Goal: Task Accomplishment & Management: Complete application form

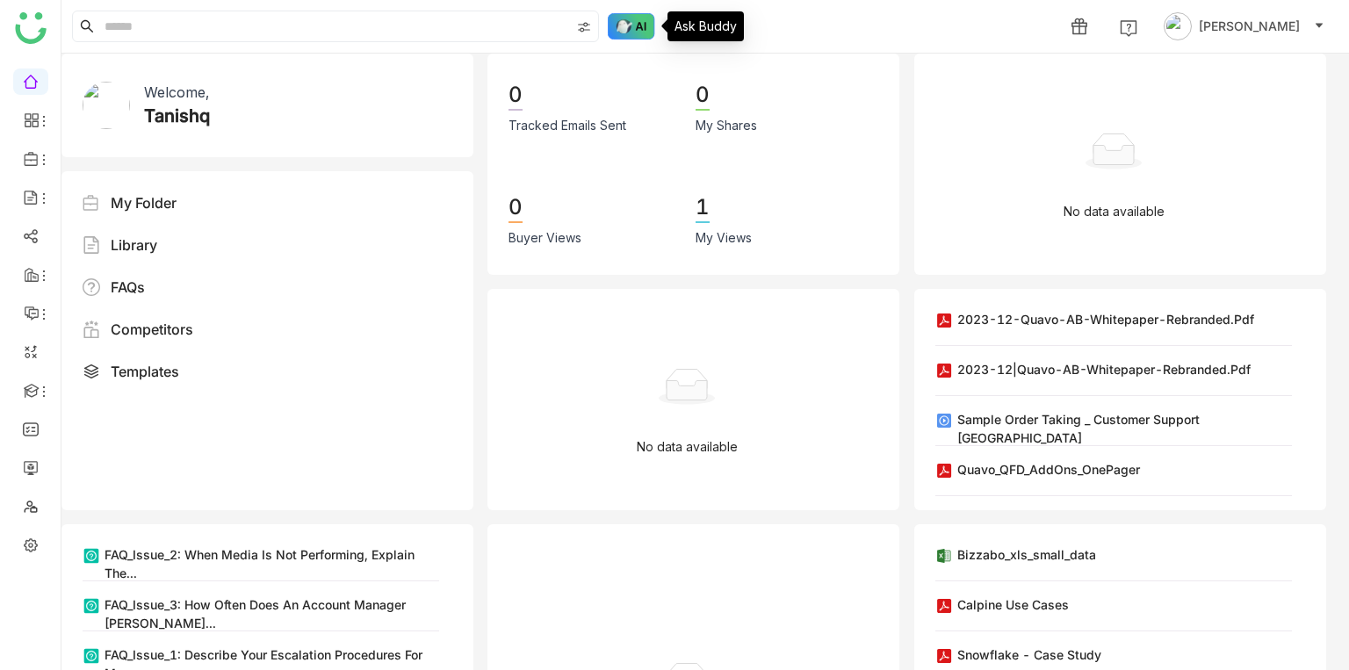
click at [639, 33] on img at bounding box center [631, 26] width 47 height 26
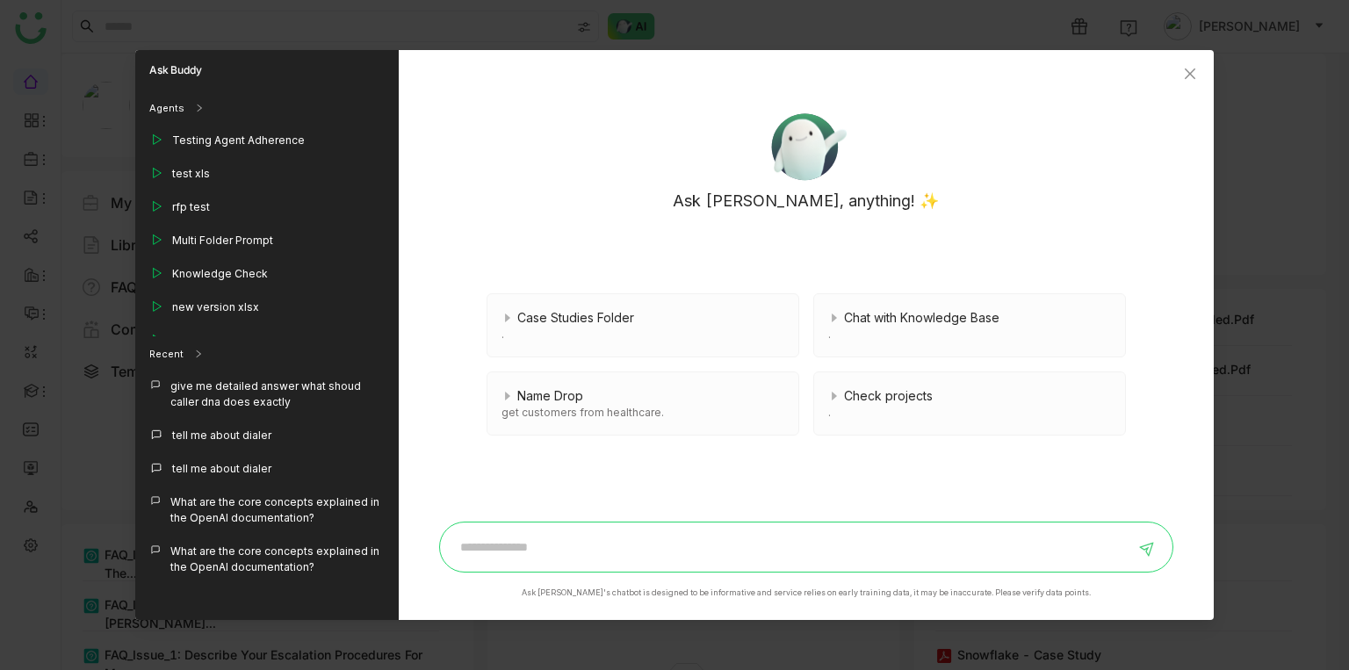
paste input "**********"
type input "**********"
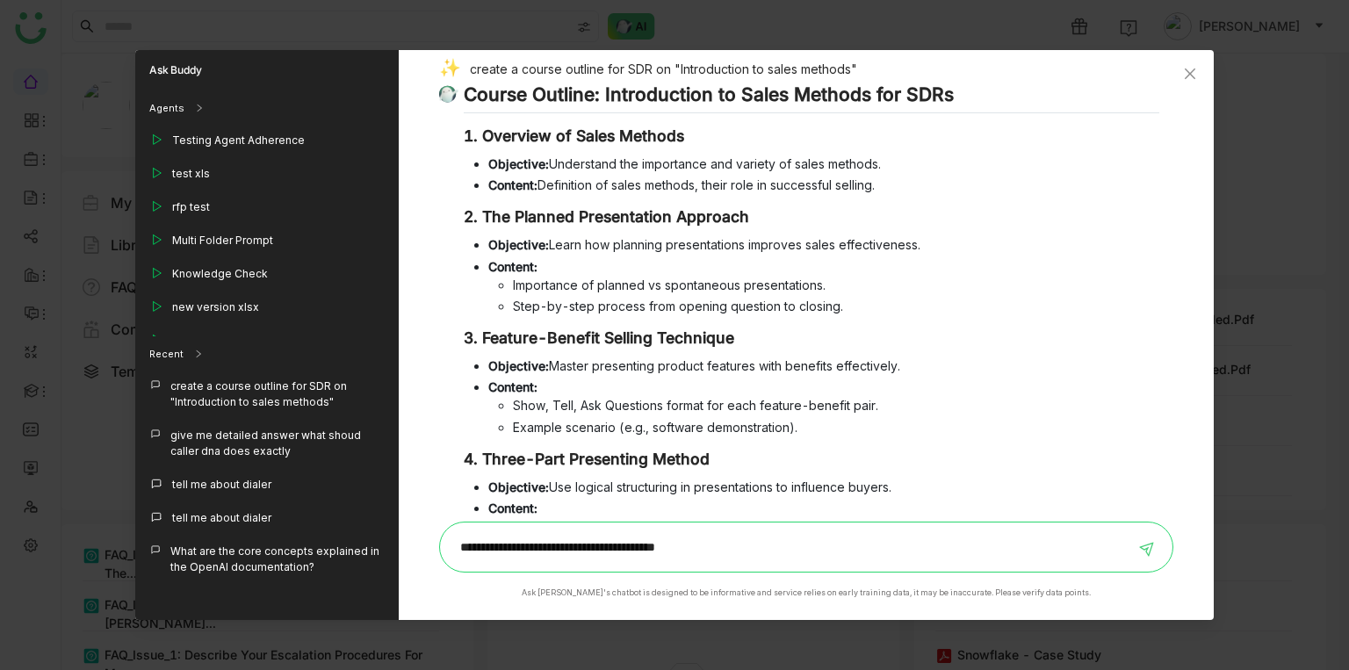
type input "**********"
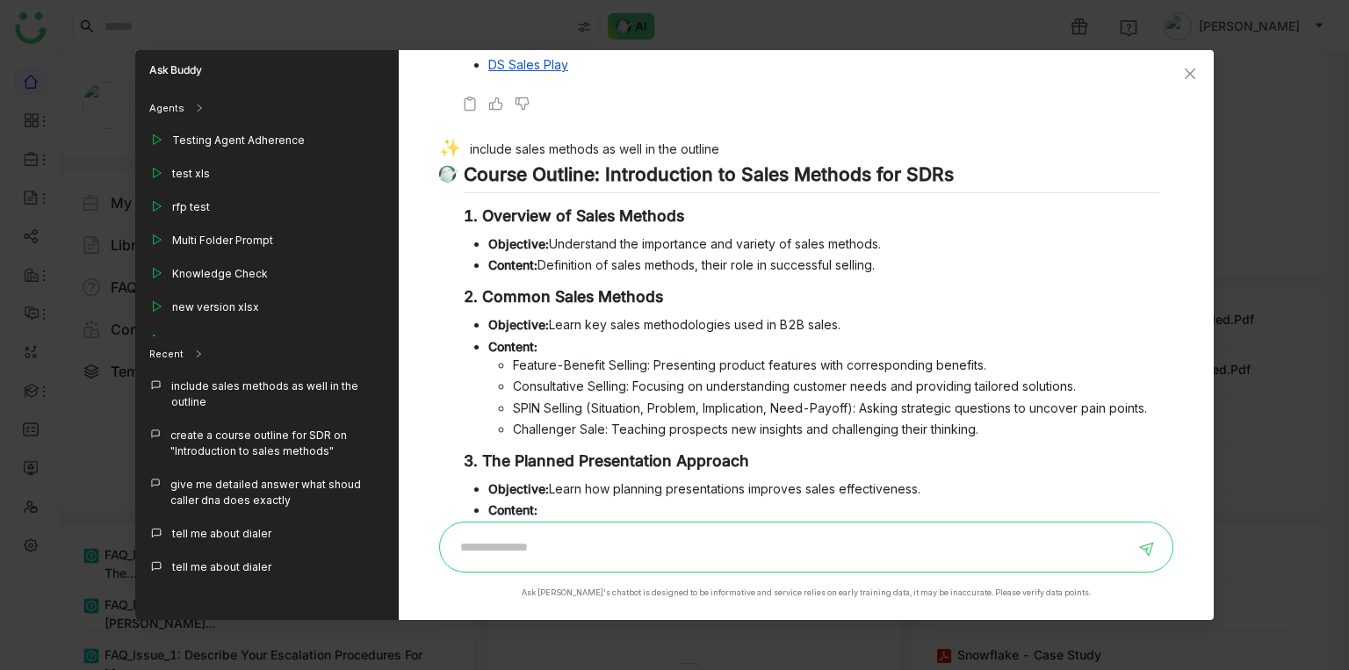
scroll to position [948, 0]
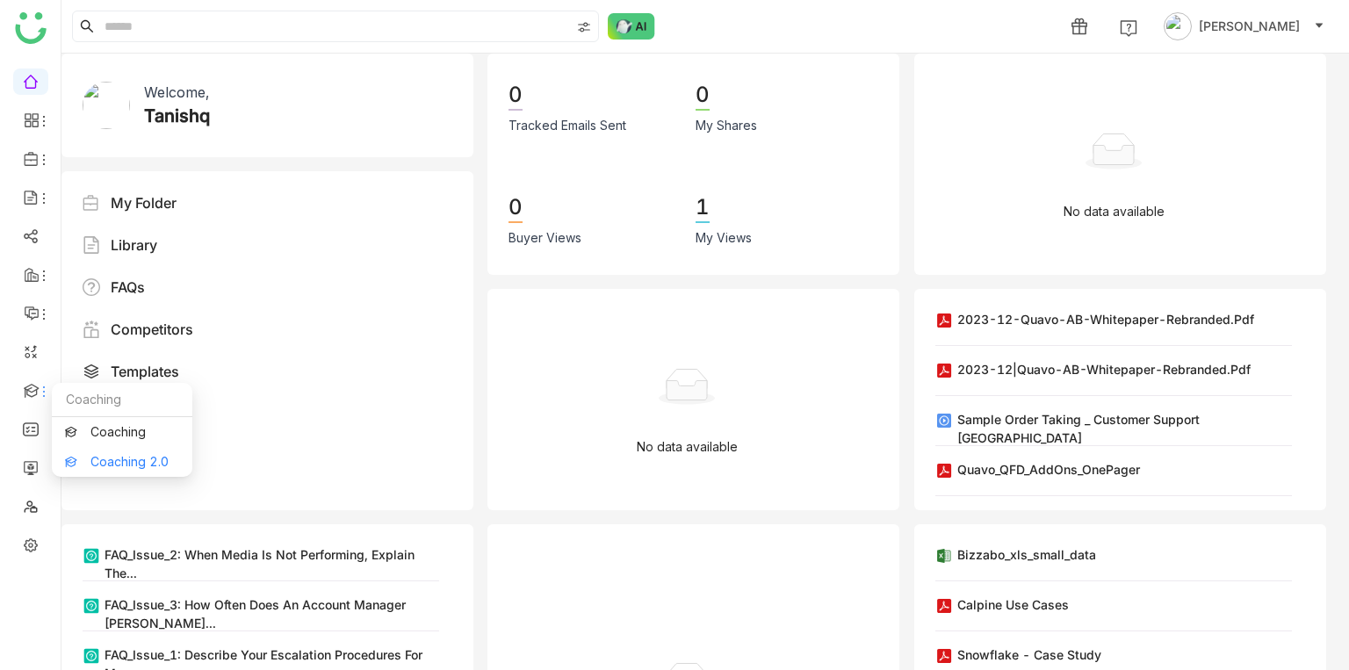
click at [92, 456] on link "Coaching 2.0" at bounding box center [122, 462] width 114 height 12
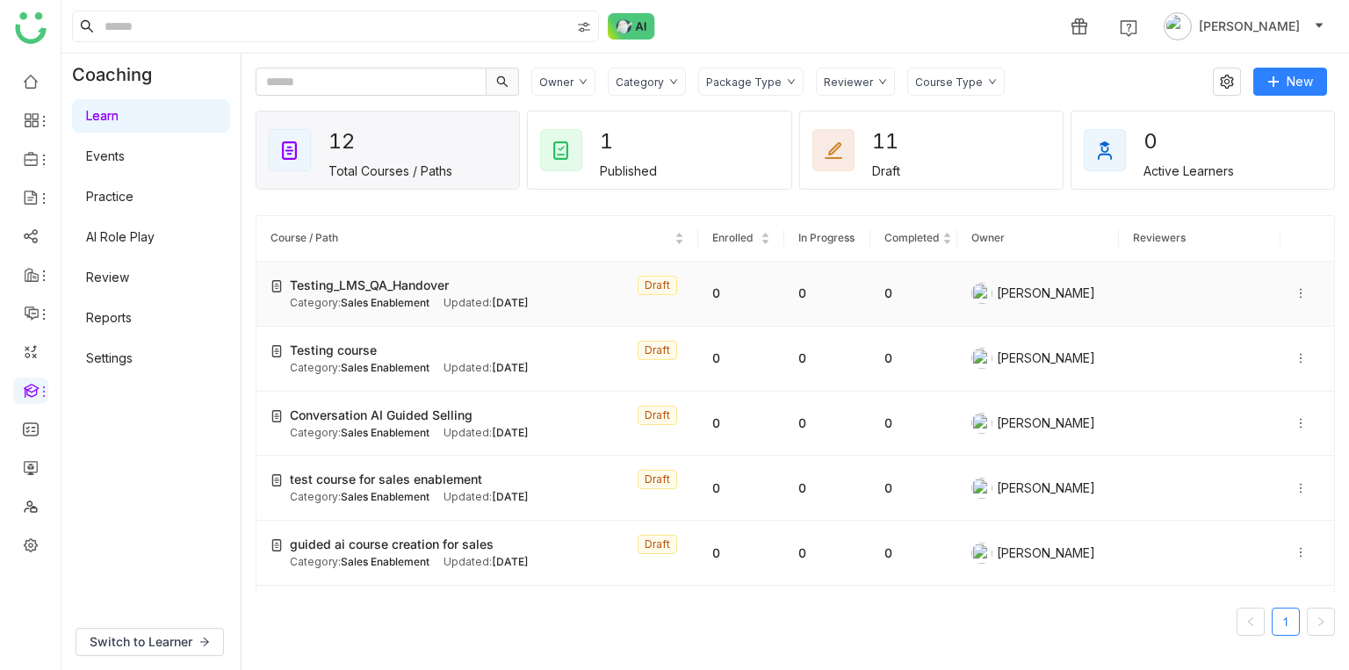
click at [358, 285] on span "Testing_LMS_QA_Handover" at bounding box center [369, 285] width 159 height 19
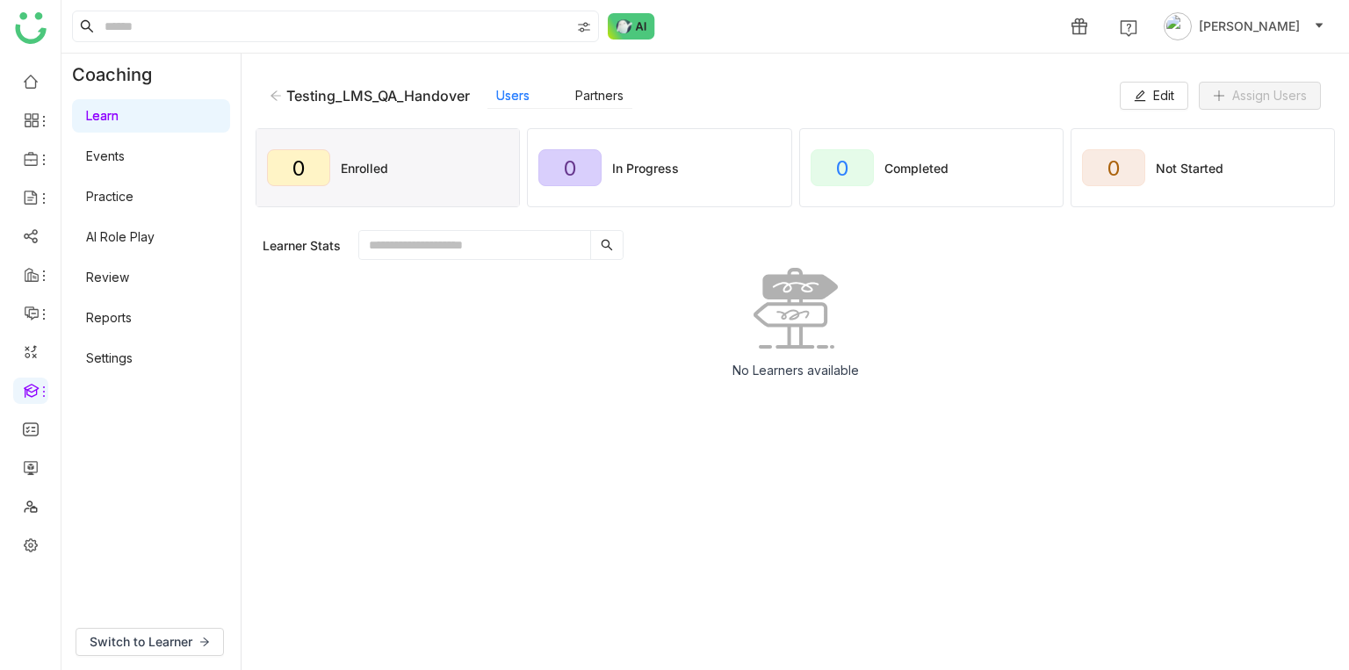
click at [1149, 77] on div "Testing_LMS_QA_Handover Users Partners Edit Assign Users" at bounding box center [796, 96] width 1080 height 56
click at [1153, 87] on span "Edit" at bounding box center [1163, 95] width 21 height 19
click at [1129, 106] on button "Edit" at bounding box center [1154, 96] width 69 height 28
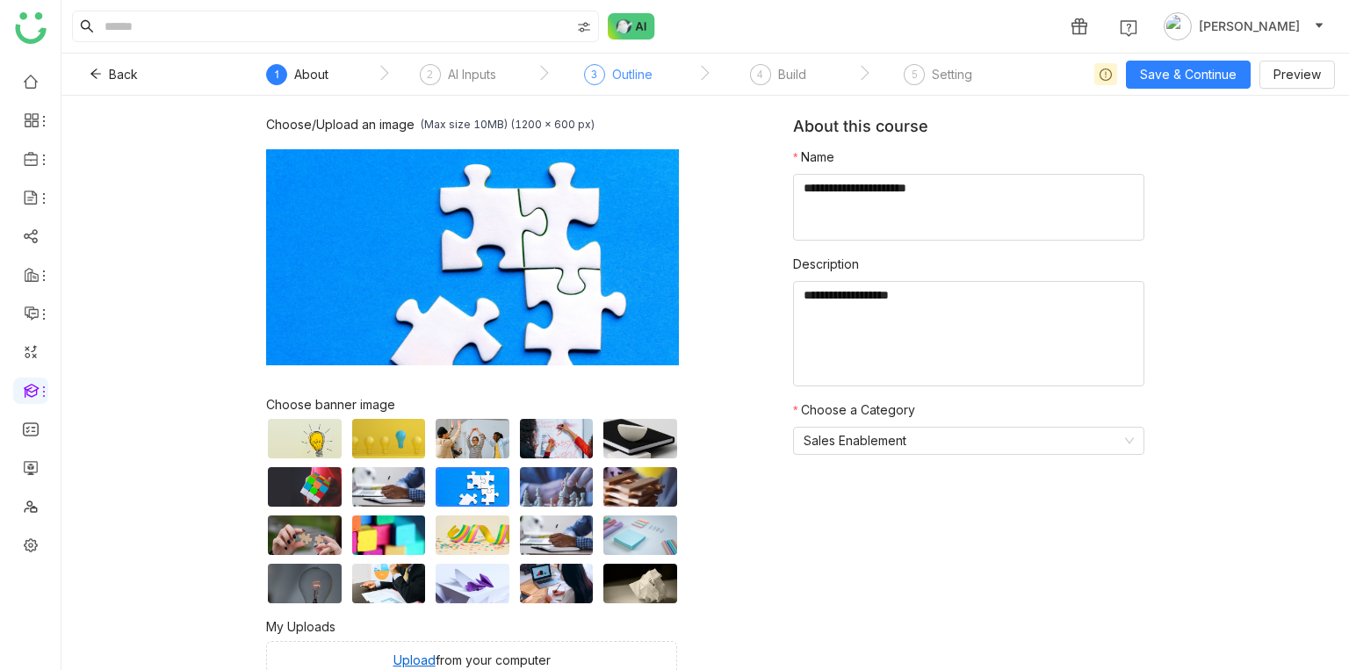
click at [633, 67] on div "Outline" at bounding box center [632, 74] width 40 height 21
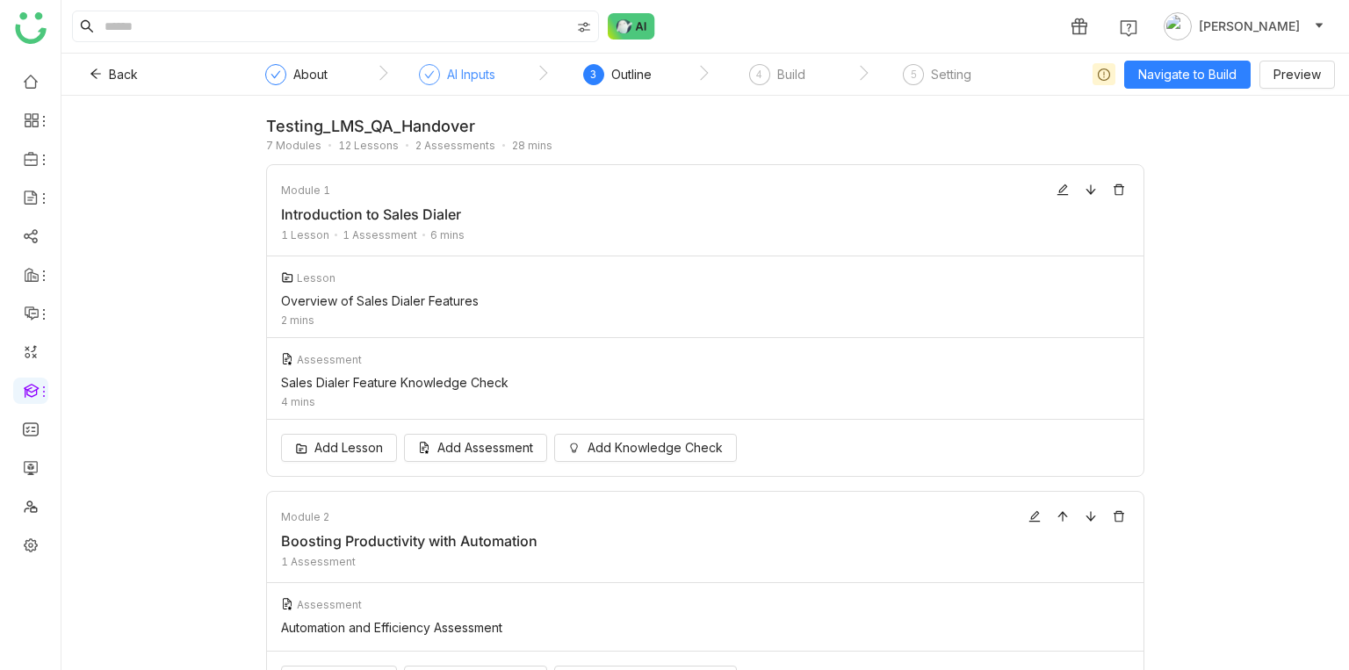
click at [457, 69] on div "AI Inputs" at bounding box center [471, 74] width 48 height 21
click at [128, 76] on span "Back" at bounding box center [123, 74] width 29 height 19
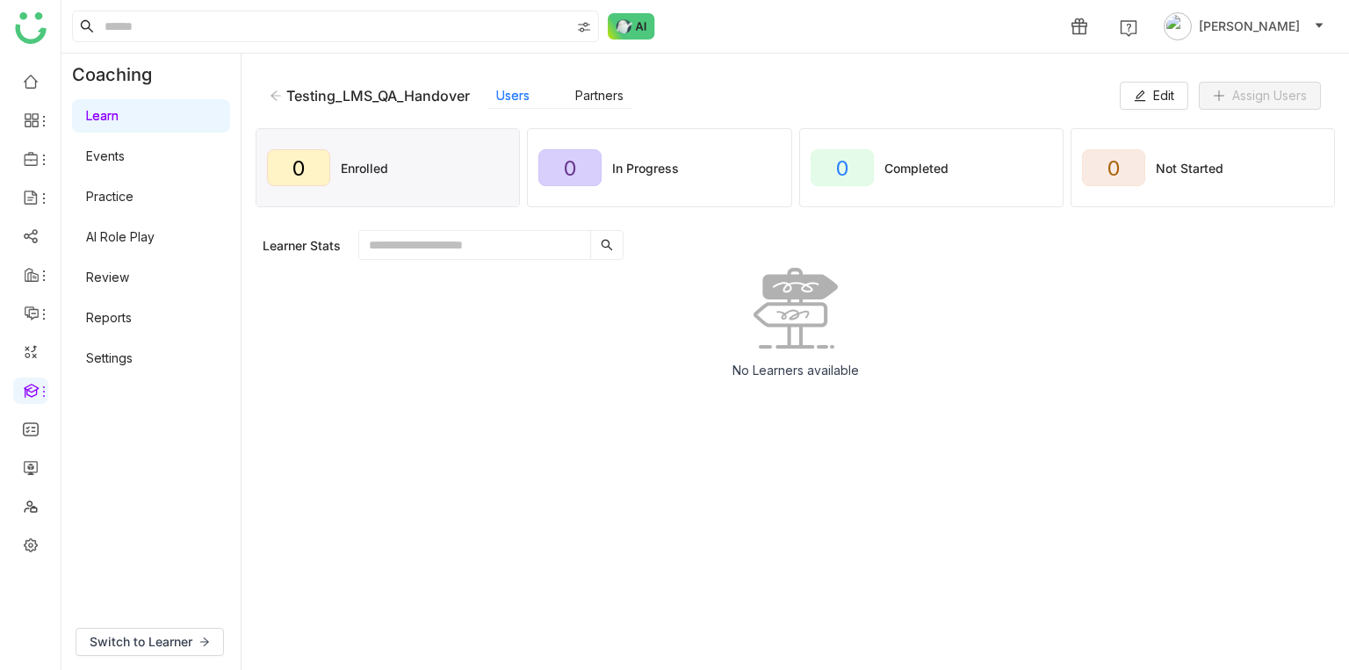
click at [272, 89] on div "Testing_LMS_QA_Handover" at bounding box center [370, 96] width 200 height 18
click at [275, 92] on icon at bounding box center [276, 95] width 11 height 10
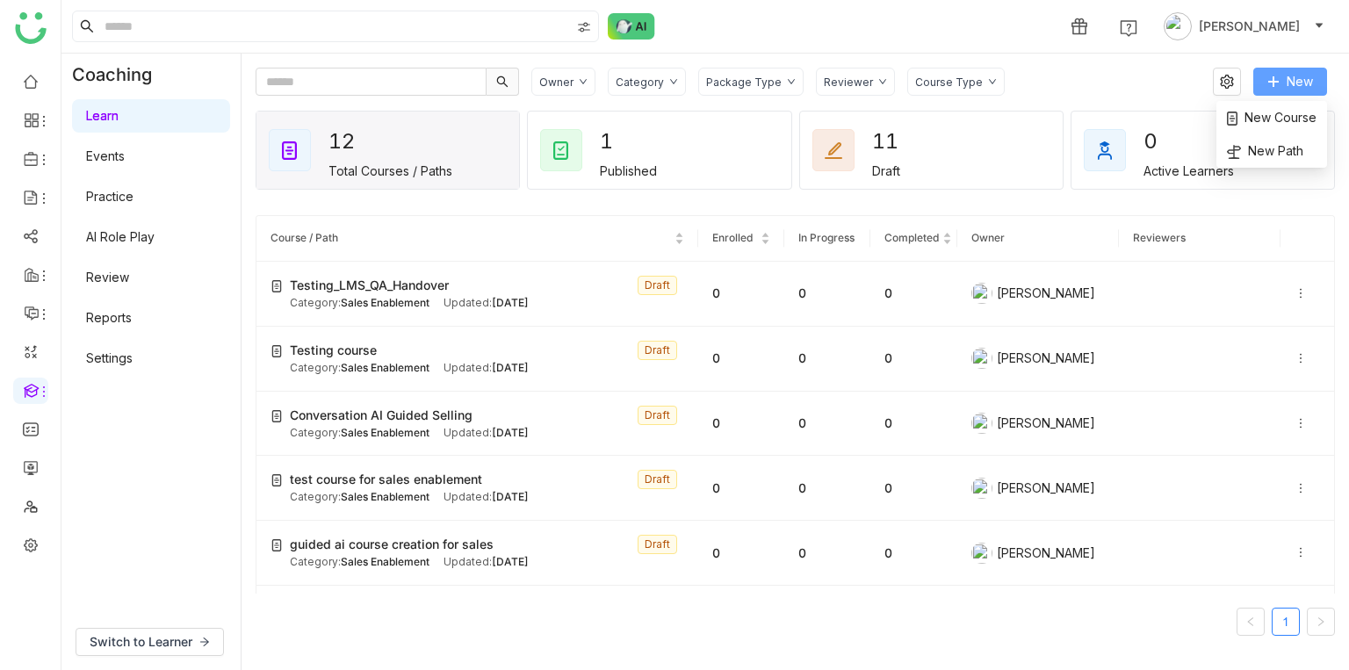
click at [1300, 77] on span "New" at bounding box center [1300, 81] width 26 height 19
click at [1275, 124] on span "New Course" at bounding box center [1272, 117] width 90 height 19
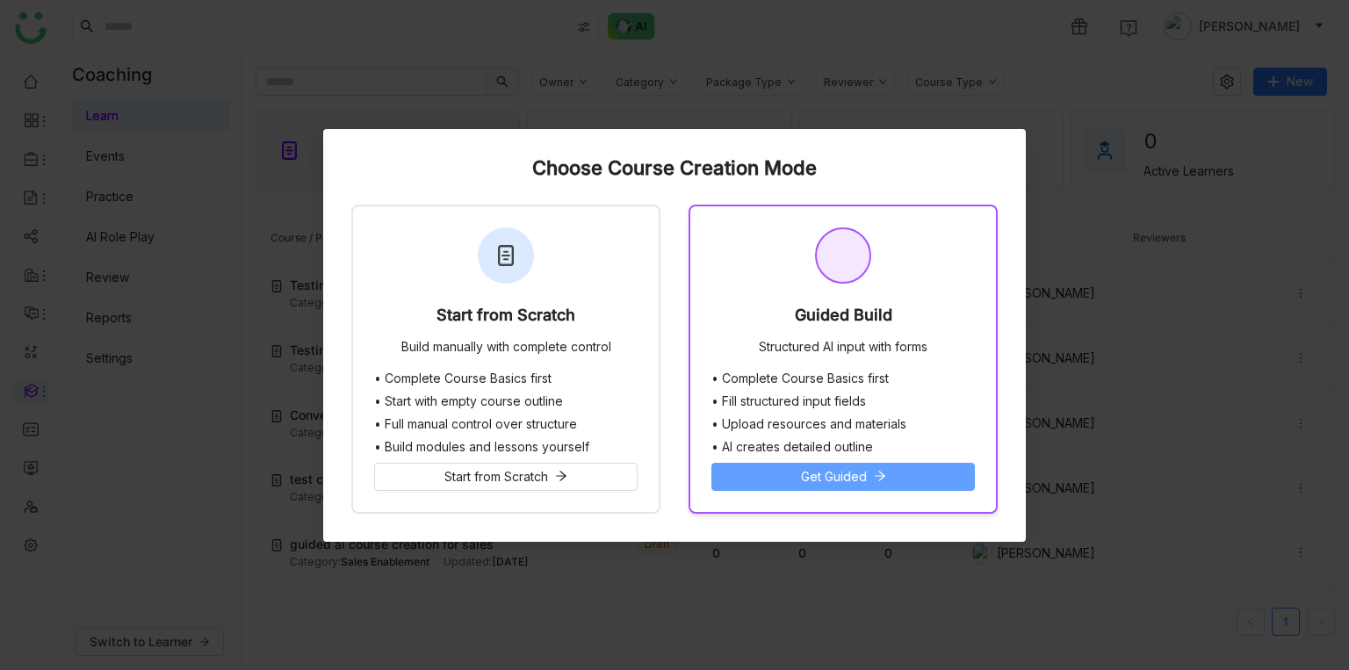
click at [872, 470] on button "Get Guided" at bounding box center [844, 477] width 264 height 28
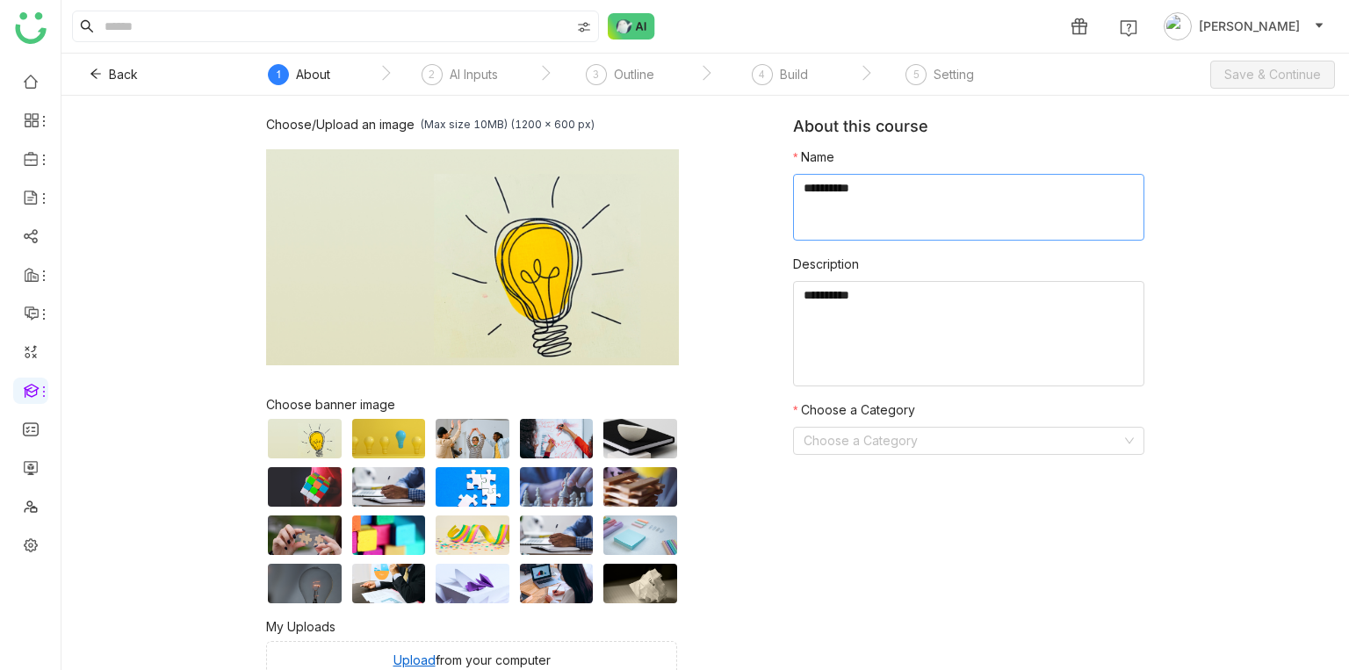
click at [867, 214] on textarea at bounding box center [968, 207] width 351 height 67
type textarea "**********"
click at [890, 458] on form "Name Description Choose a Category Choose a Category" at bounding box center [968, 309] width 351 height 322
click at [890, 454] on input at bounding box center [963, 441] width 318 height 26
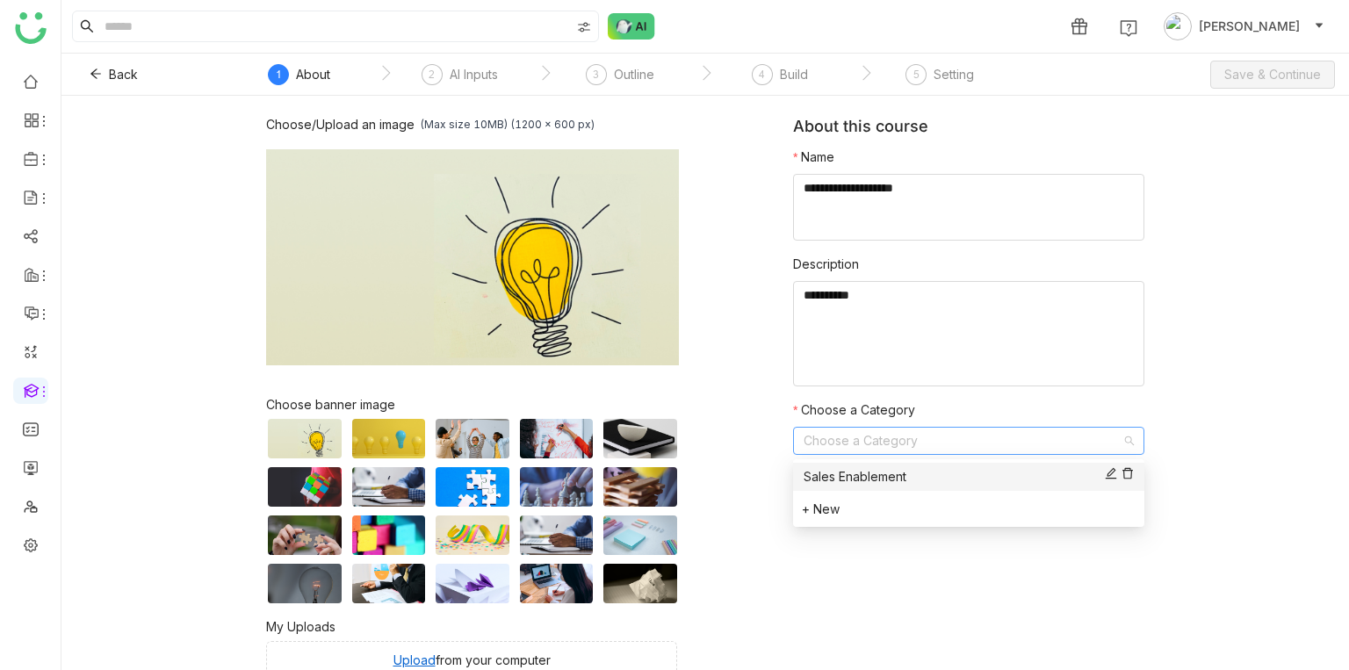
click at [881, 474] on div "Sales Enablement" at bounding box center [969, 476] width 330 height 19
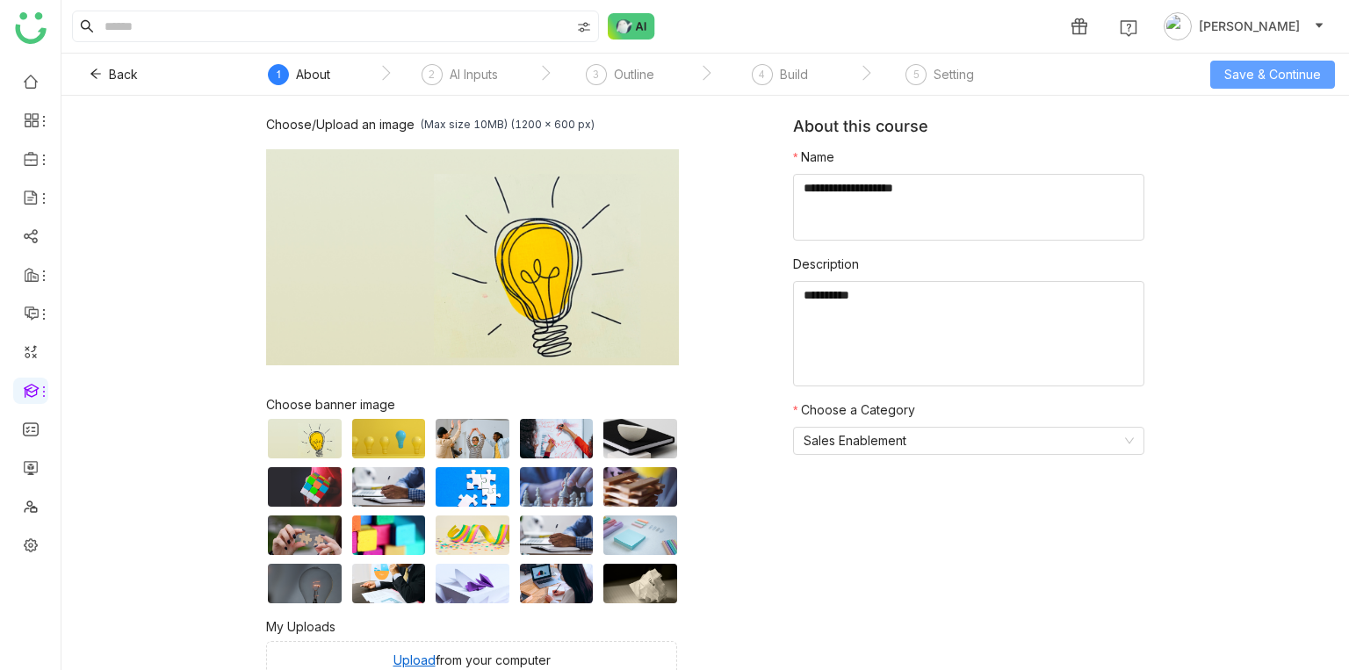
click at [1235, 69] on span "Save & Continue" at bounding box center [1273, 74] width 97 height 19
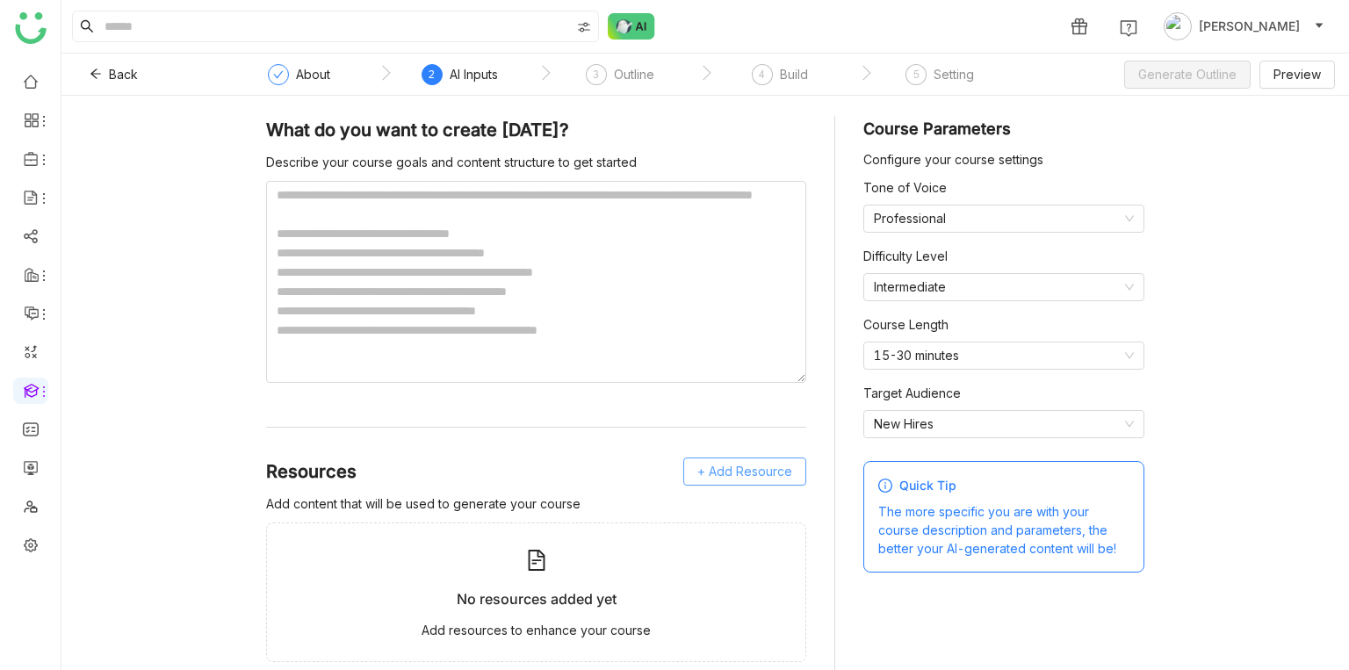
click at [707, 481] on span "+ Add Resource" at bounding box center [745, 471] width 95 height 19
click at [708, 511] on span "GTM Buddy Content" at bounding box center [742, 519] width 101 height 16
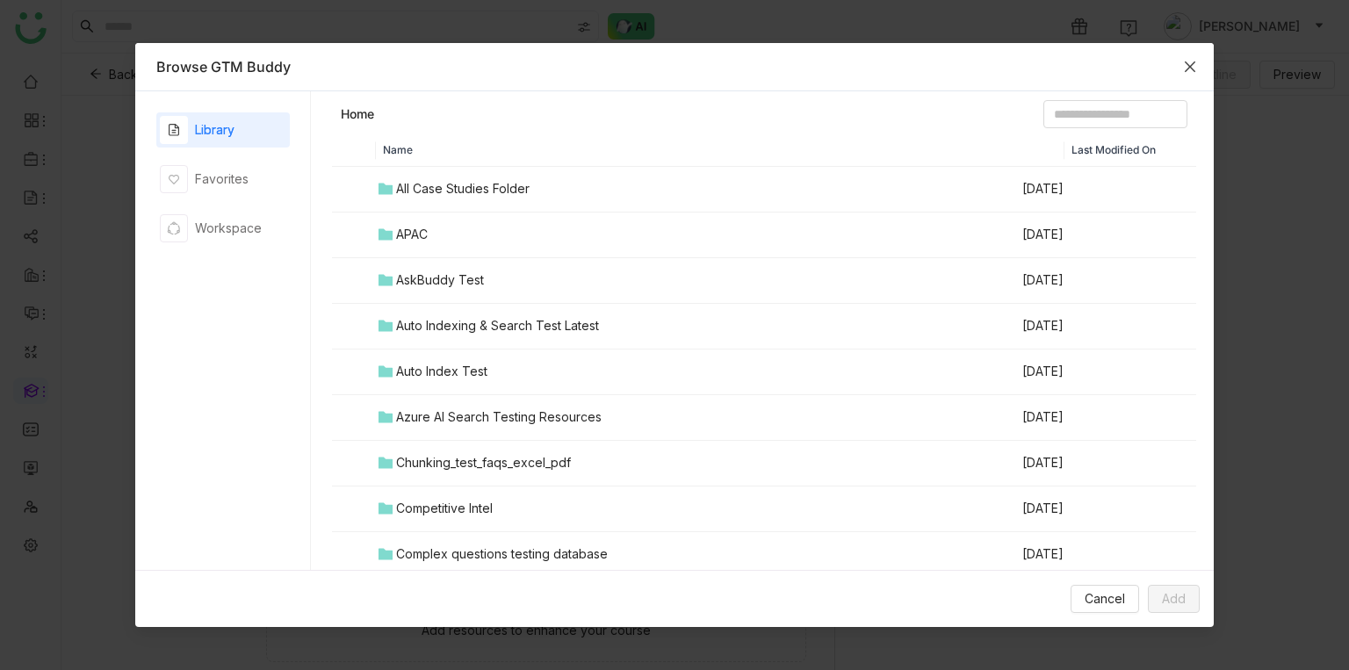
click at [1192, 68] on icon "Close" at bounding box center [1190, 66] width 11 height 11
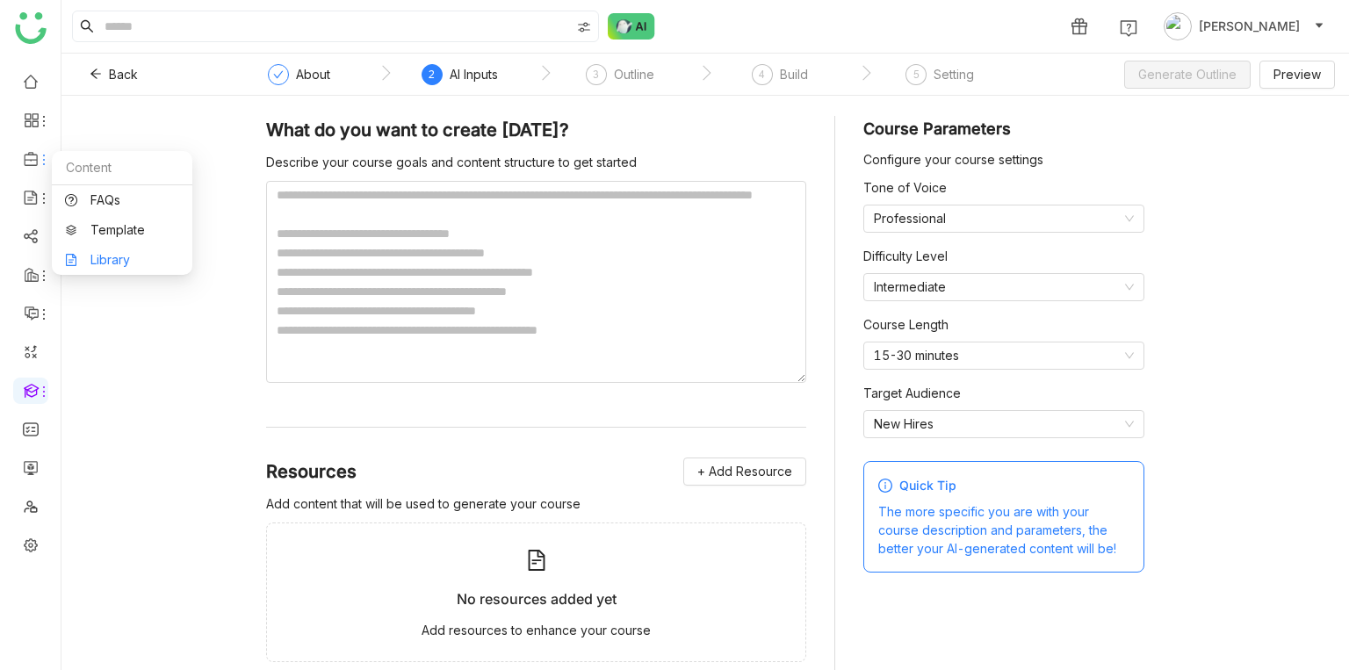
click at [118, 263] on link "Library" at bounding box center [122, 260] width 114 height 12
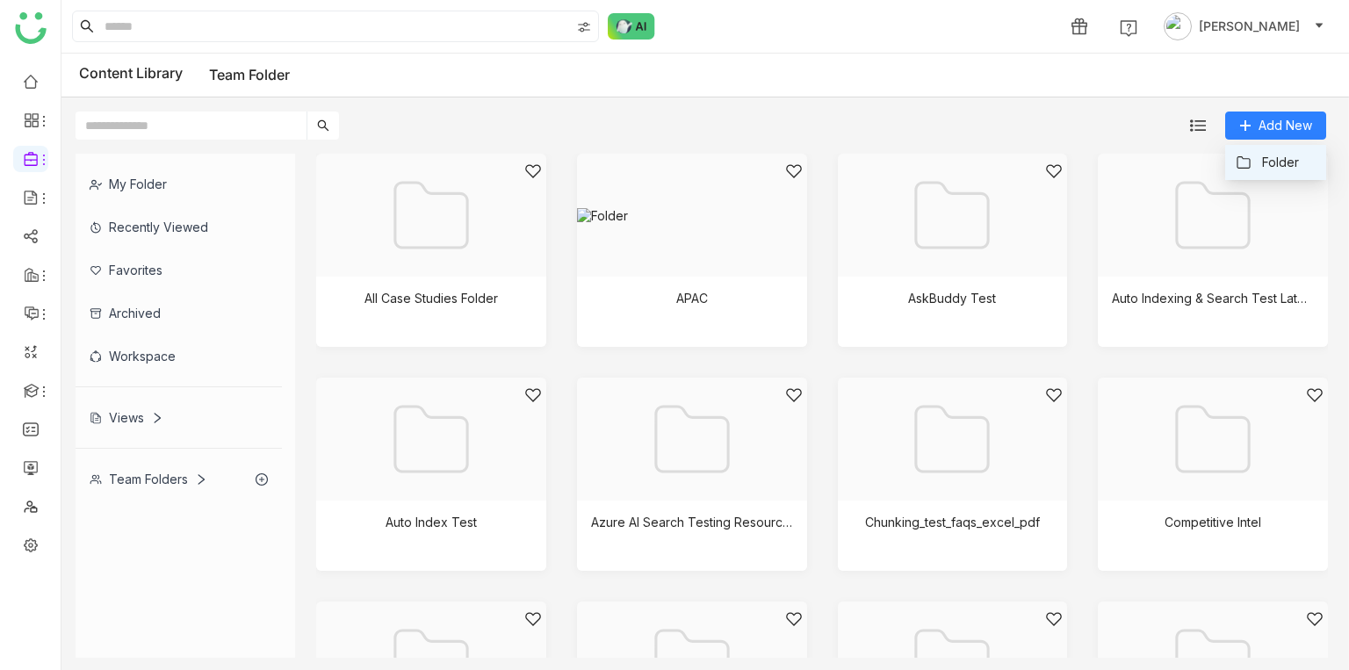
click at [1297, 162] on span "Folder" at bounding box center [1280, 162] width 37 height 19
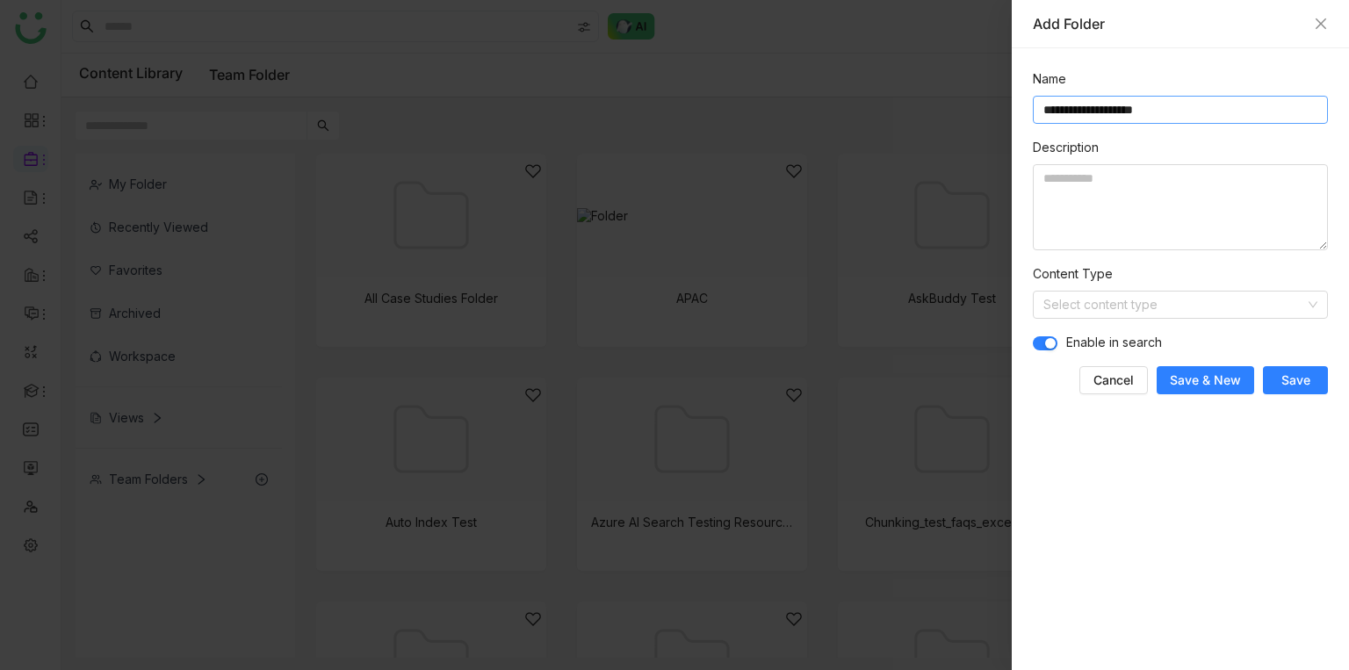
type input "**********"
click at [1288, 374] on span "Save" at bounding box center [1296, 381] width 29 height 18
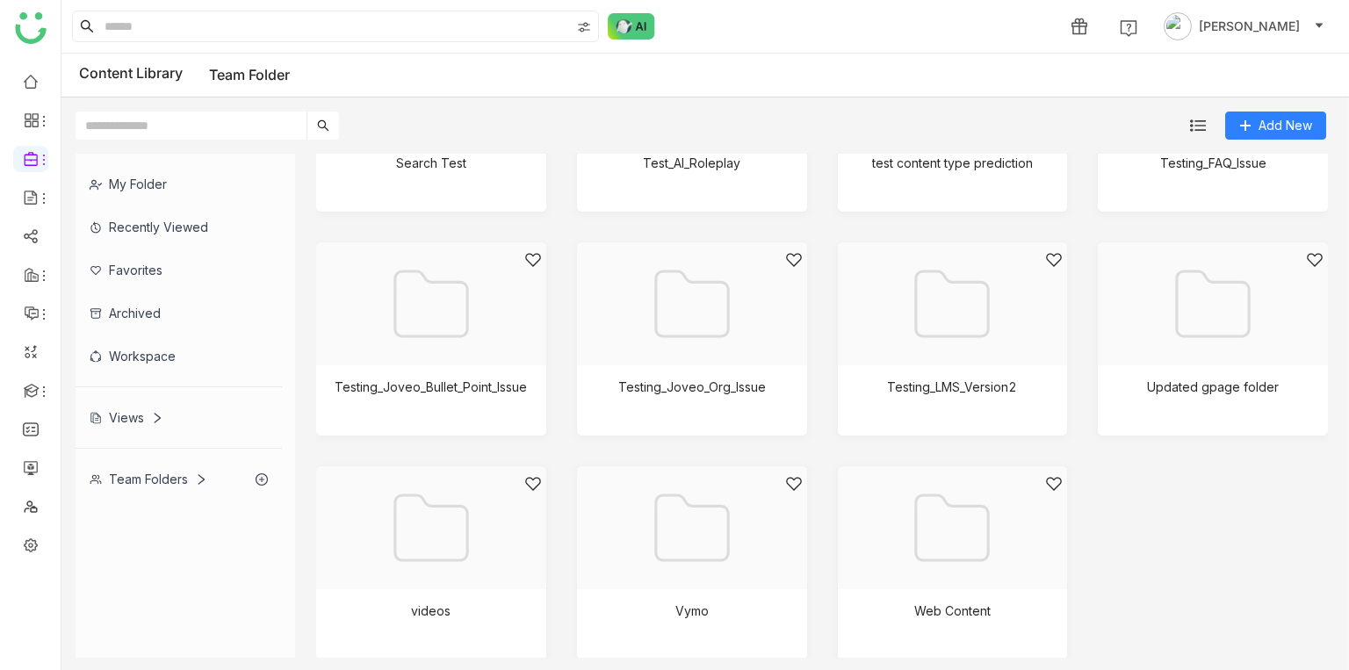
scroll to position [2377, 0]
click at [1002, 329] on div at bounding box center [947, 323] width 200 height 149
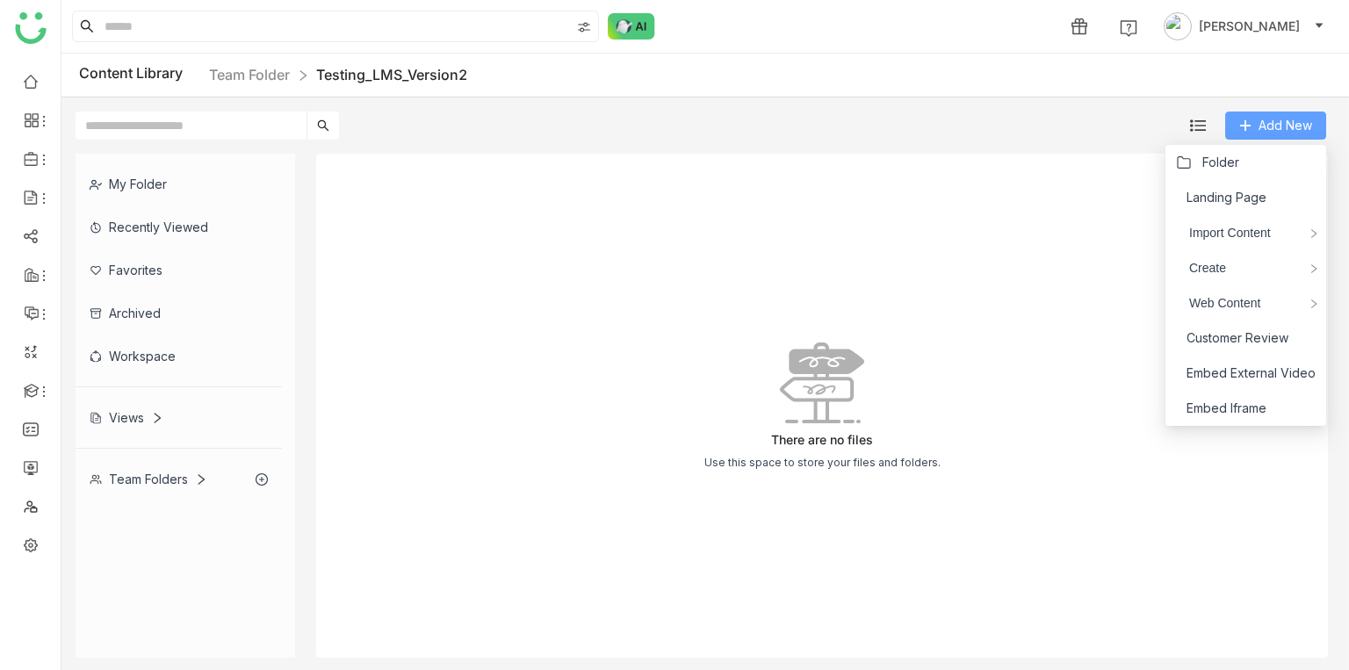
click at [1270, 135] on button "Add New" at bounding box center [1276, 126] width 101 height 28
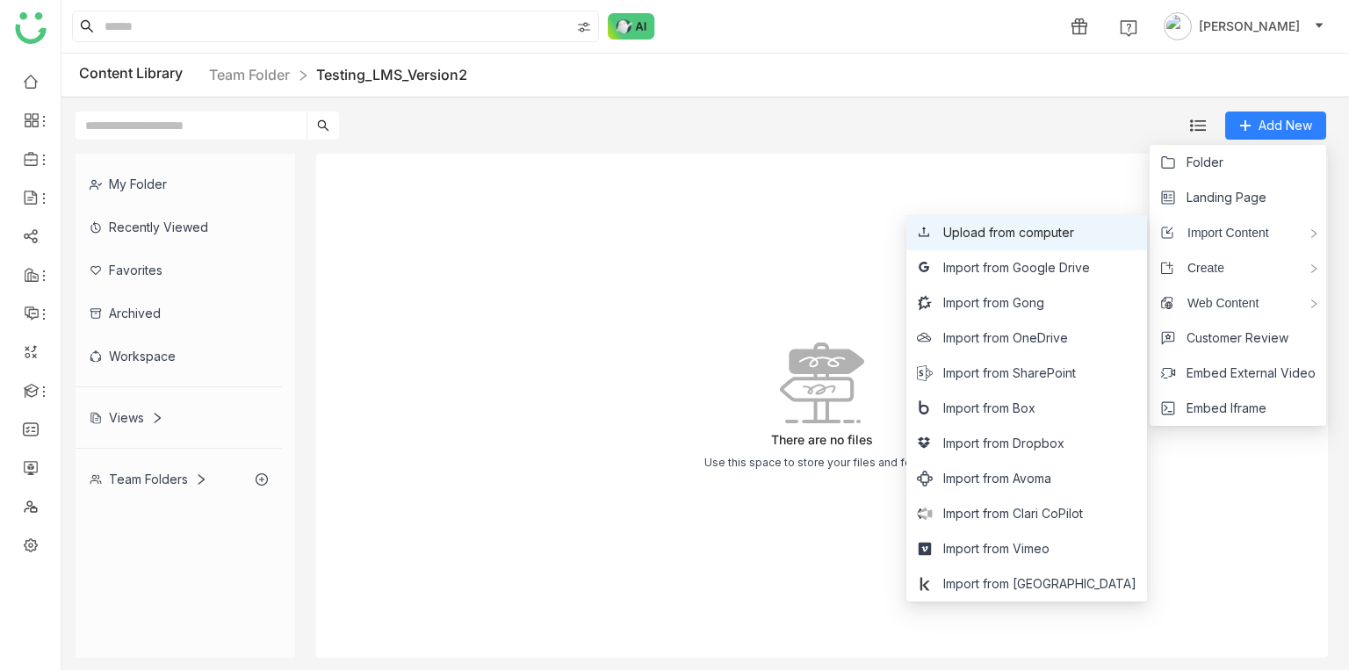
click at [1055, 242] on li "Upload from computer" at bounding box center [1027, 232] width 241 height 35
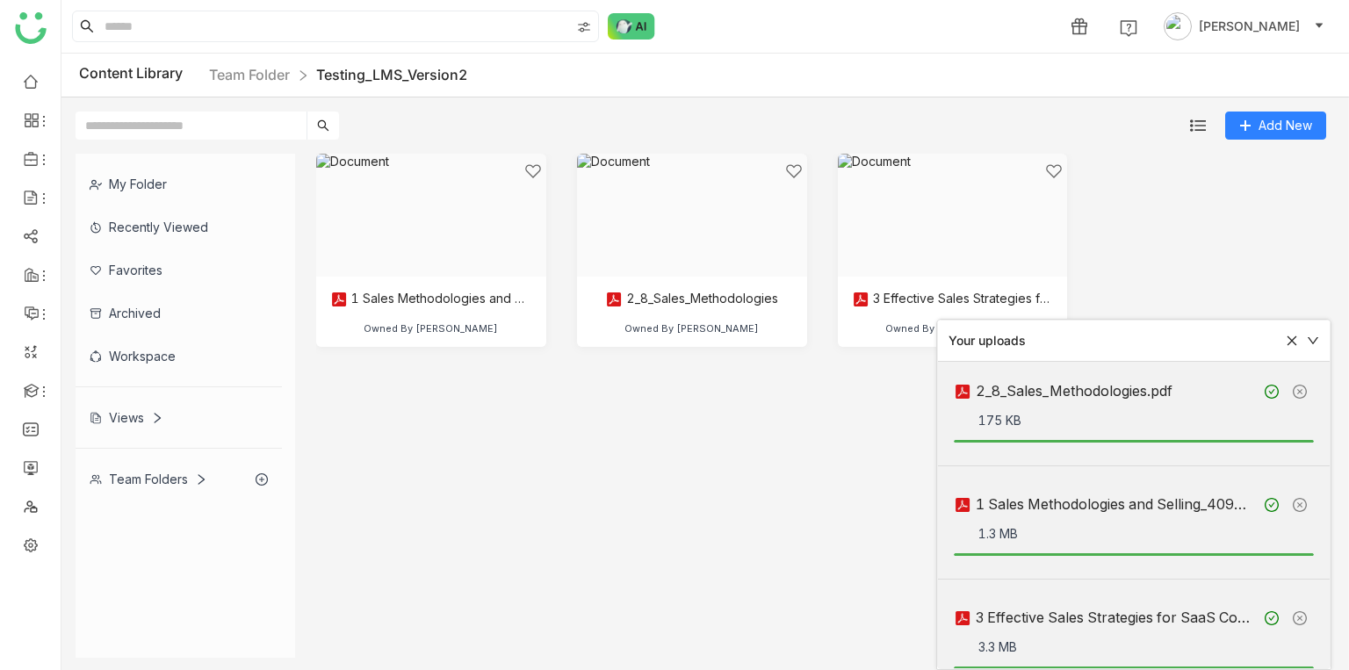
click at [686, 420] on cdk-virtual-scroll-viewport "1 Sales Methodologies and Selling_409a59ae-8fcf-4227-b978-d6a1a87d50c2 Owned By…" at bounding box center [822, 406] width 1012 height 504
click at [93, 468] on link "Coaching 2.0" at bounding box center [122, 462] width 114 height 12
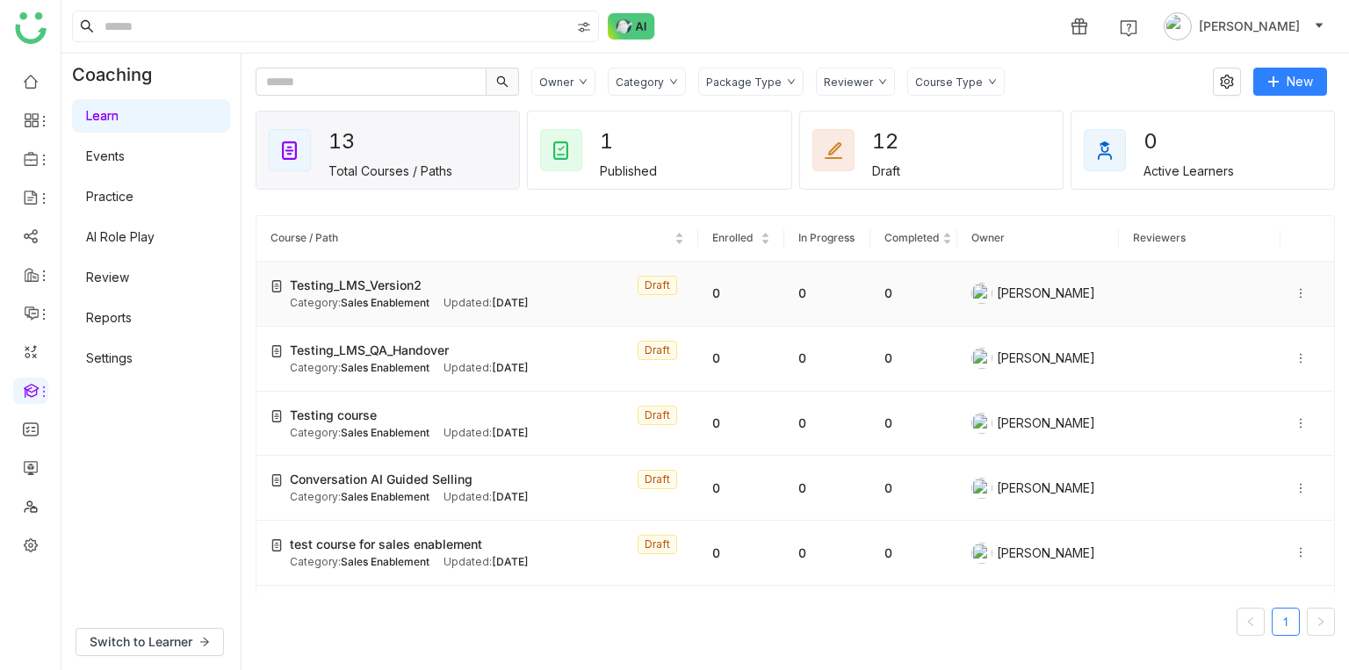
click at [570, 282] on div "Testing_LMS_Version2 Draft" at bounding box center [487, 285] width 394 height 19
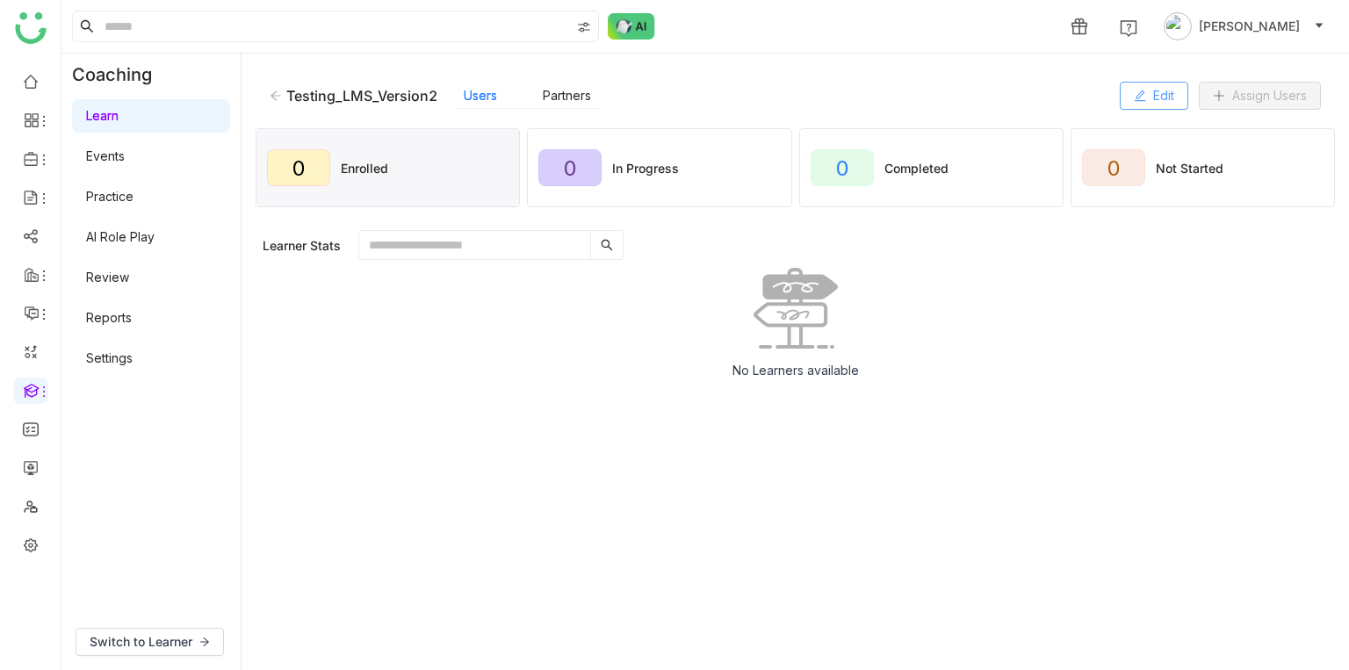
click at [1169, 92] on span "Edit" at bounding box center [1163, 95] width 21 height 19
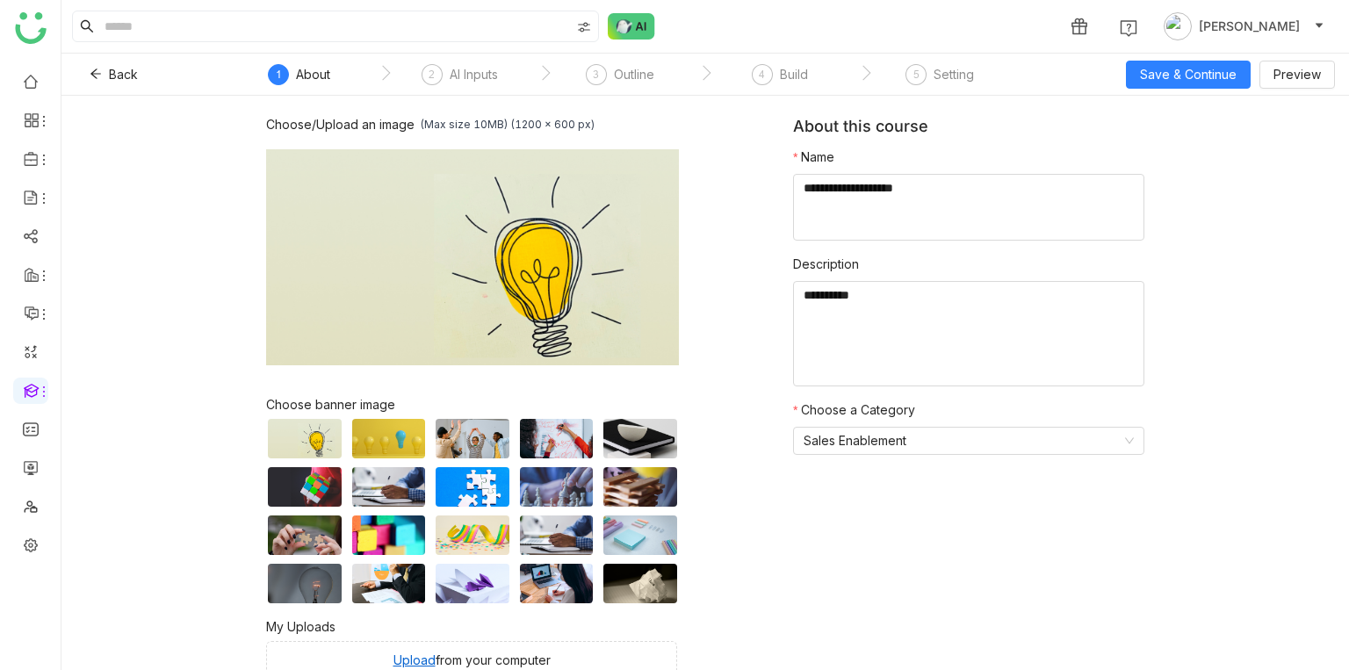
click at [507, 76] on nz-step "2 AI Inputs" at bounding box center [460, 80] width 160 height 32
click at [485, 76] on div "AI Inputs" at bounding box center [474, 74] width 48 height 21
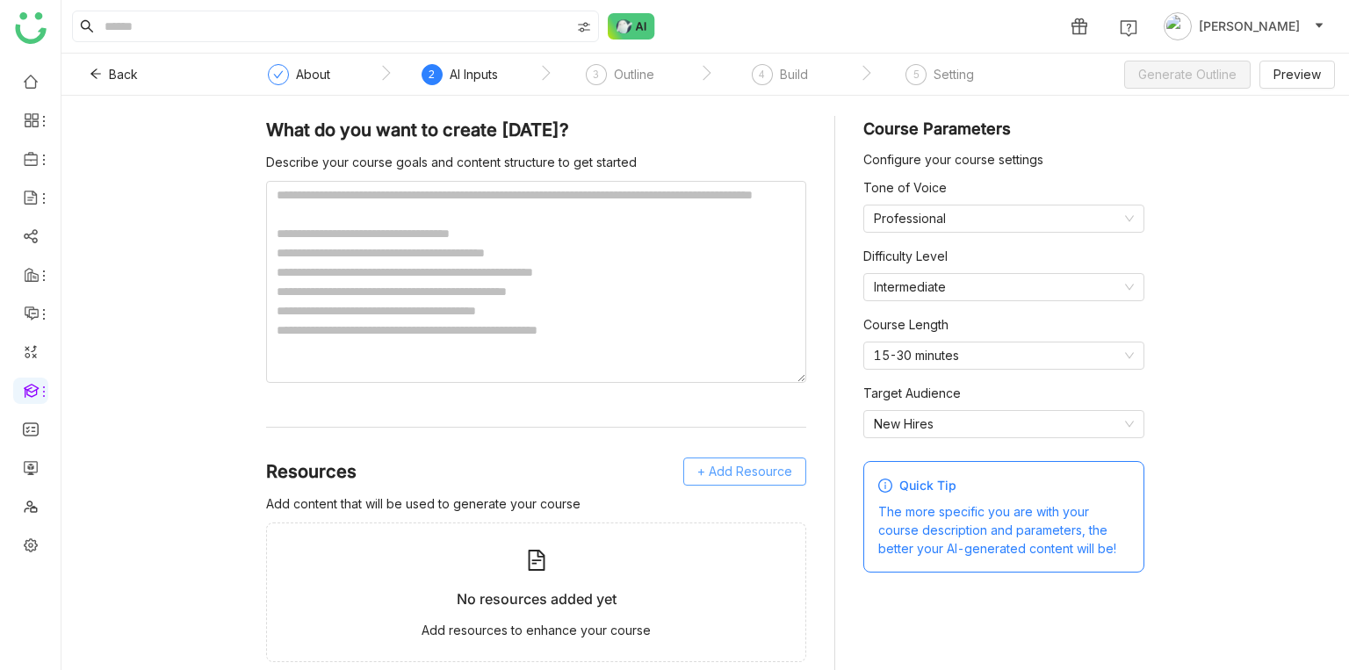
click at [700, 463] on span "+ Add Resource" at bounding box center [745, 471] width 95 height 19
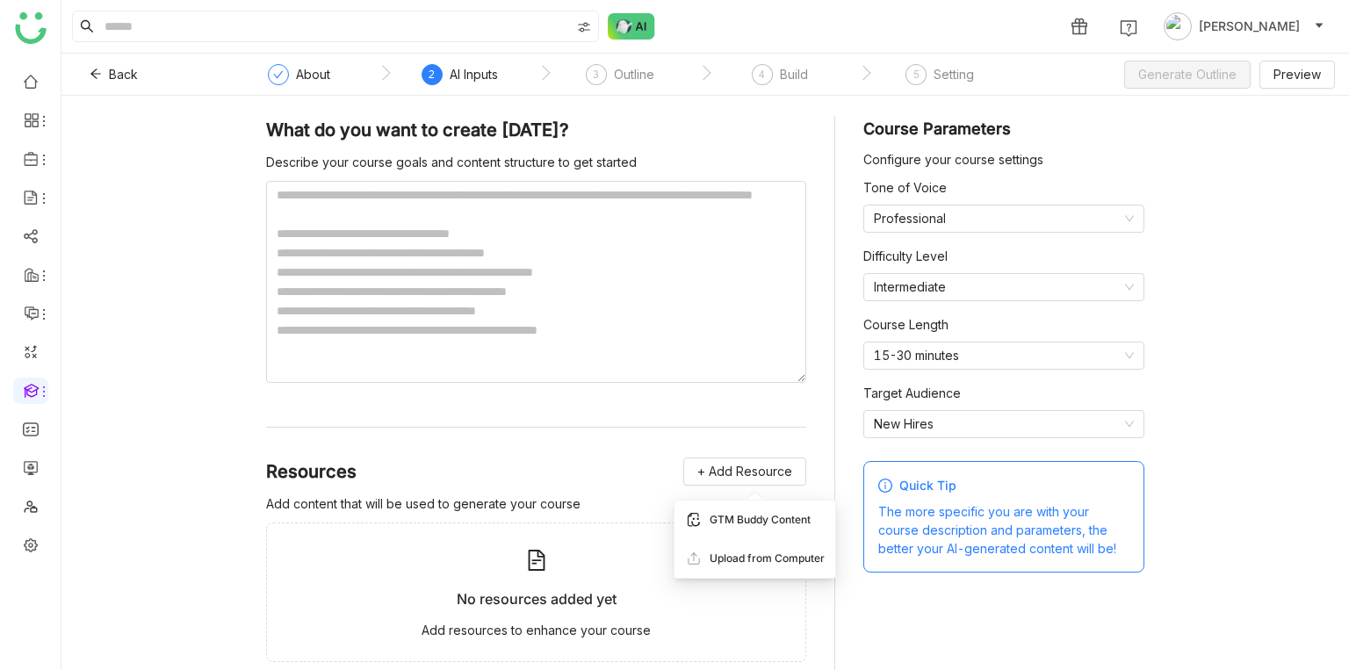
click at [705, 524] on div "GTM Buddy Content" at bounding box center [755, 520] width 161 height 39
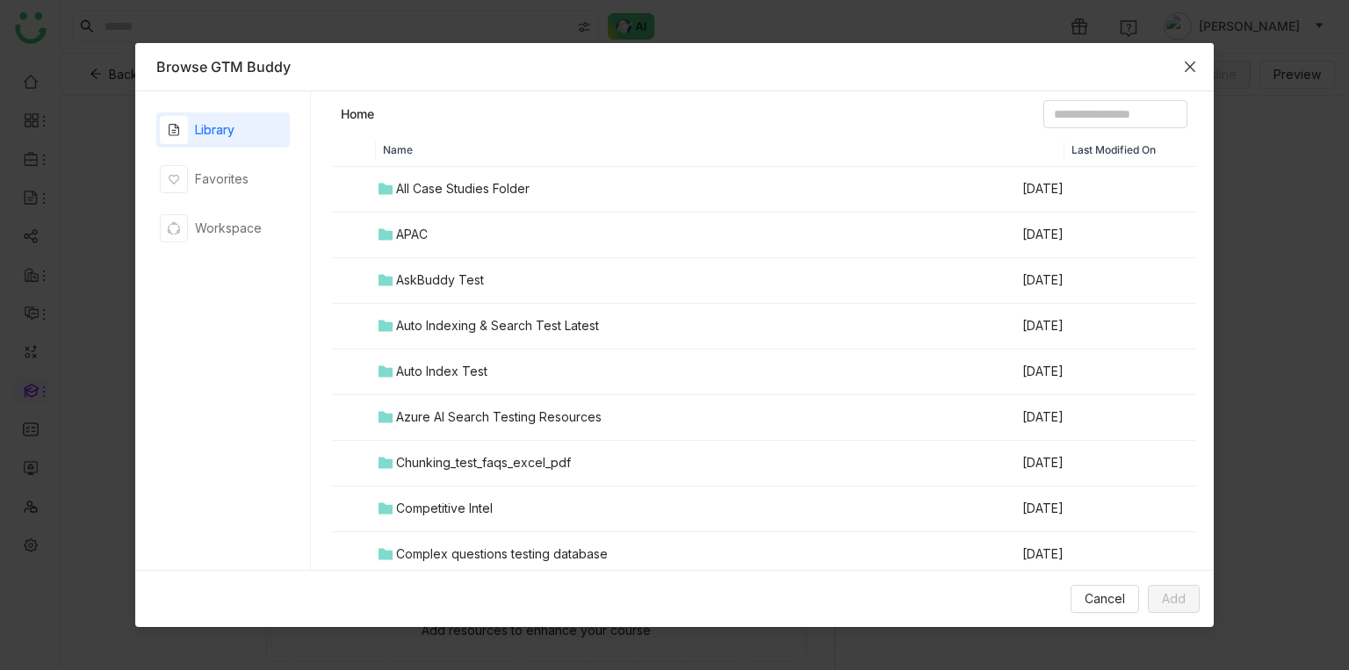
scroll to position [1917, 0]
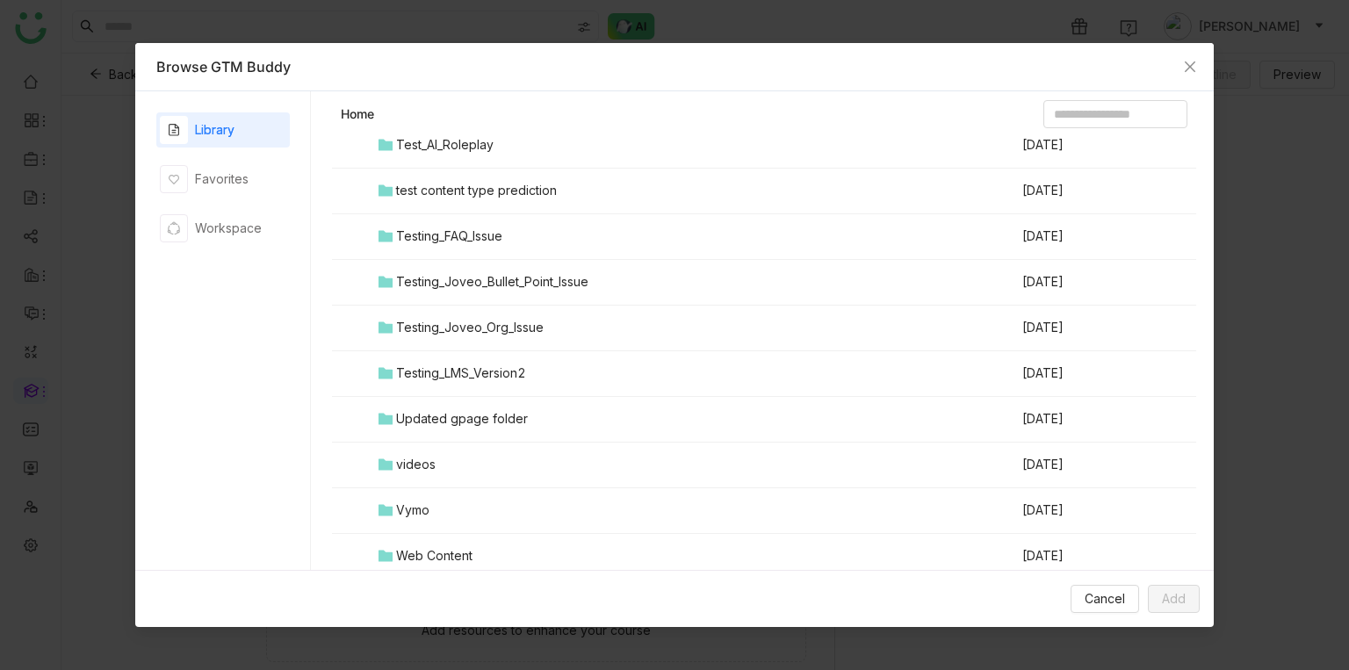
click at [433, 368] on div "Testing_LMS_Version2" at bounding box center [461, 373] width 130 height 19
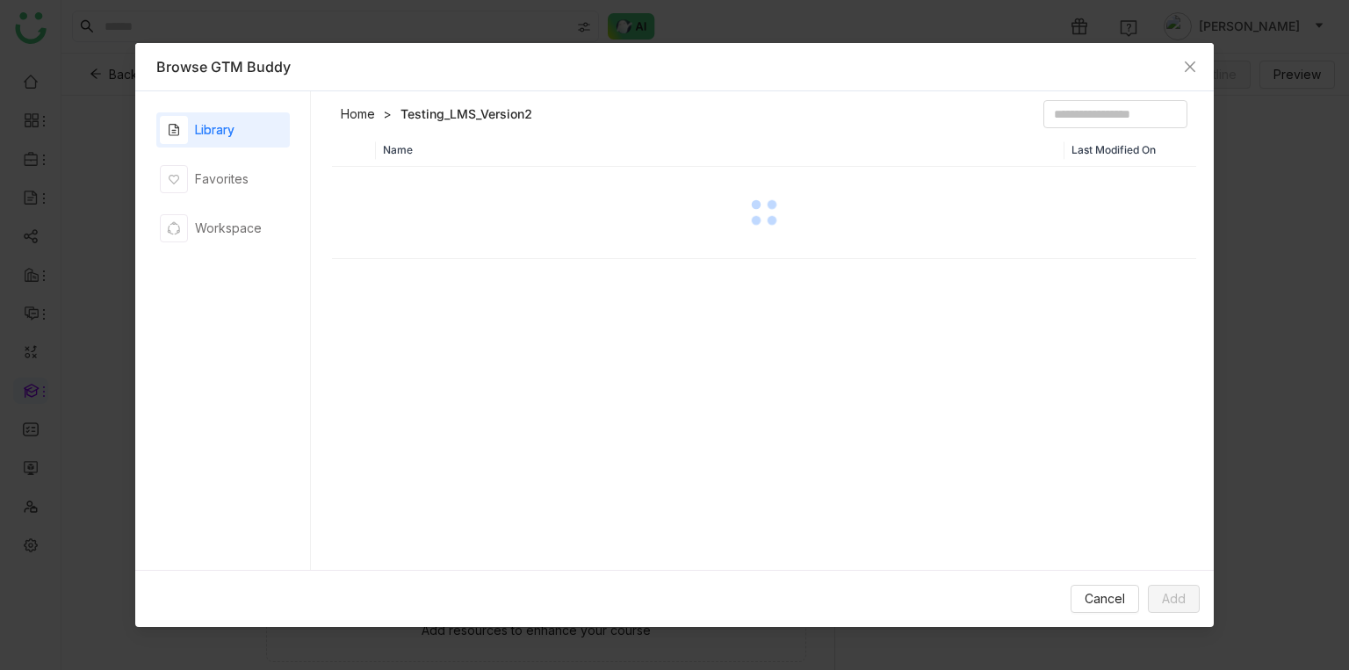
scroll to position [0, 0]
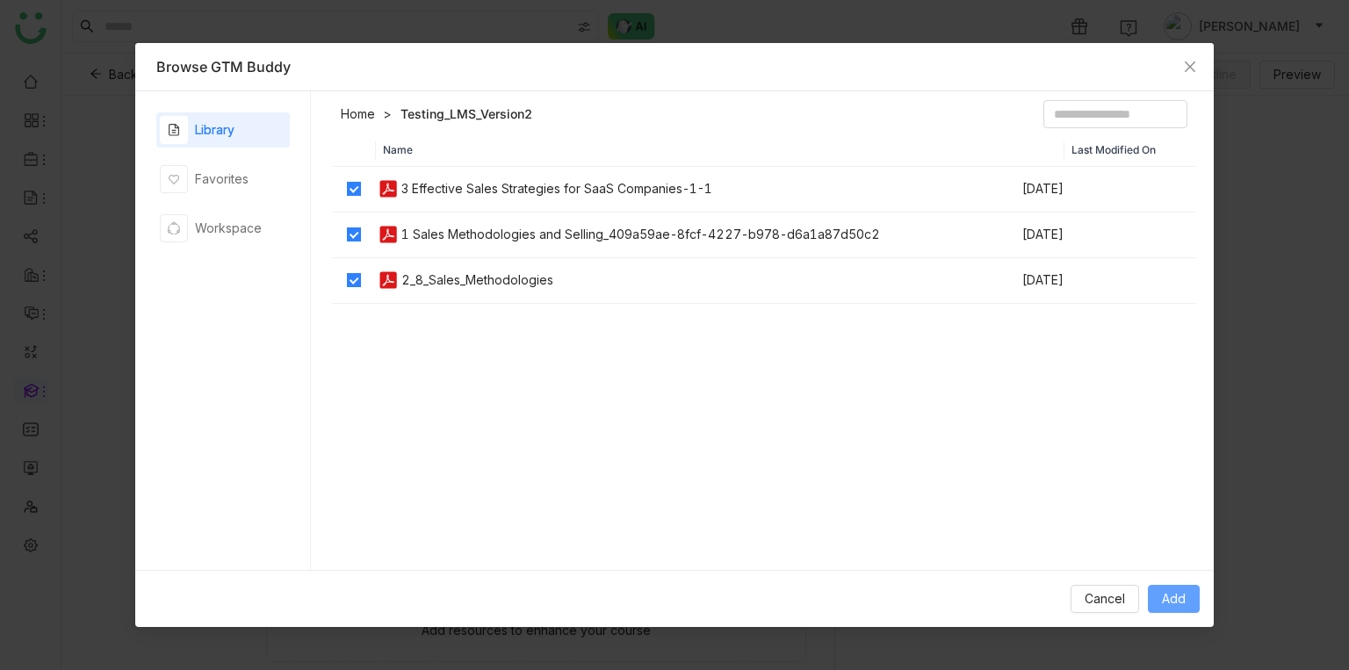
click at [1169, 597] on span "Add" at bounding box center [1174, 598] width 24 height 19
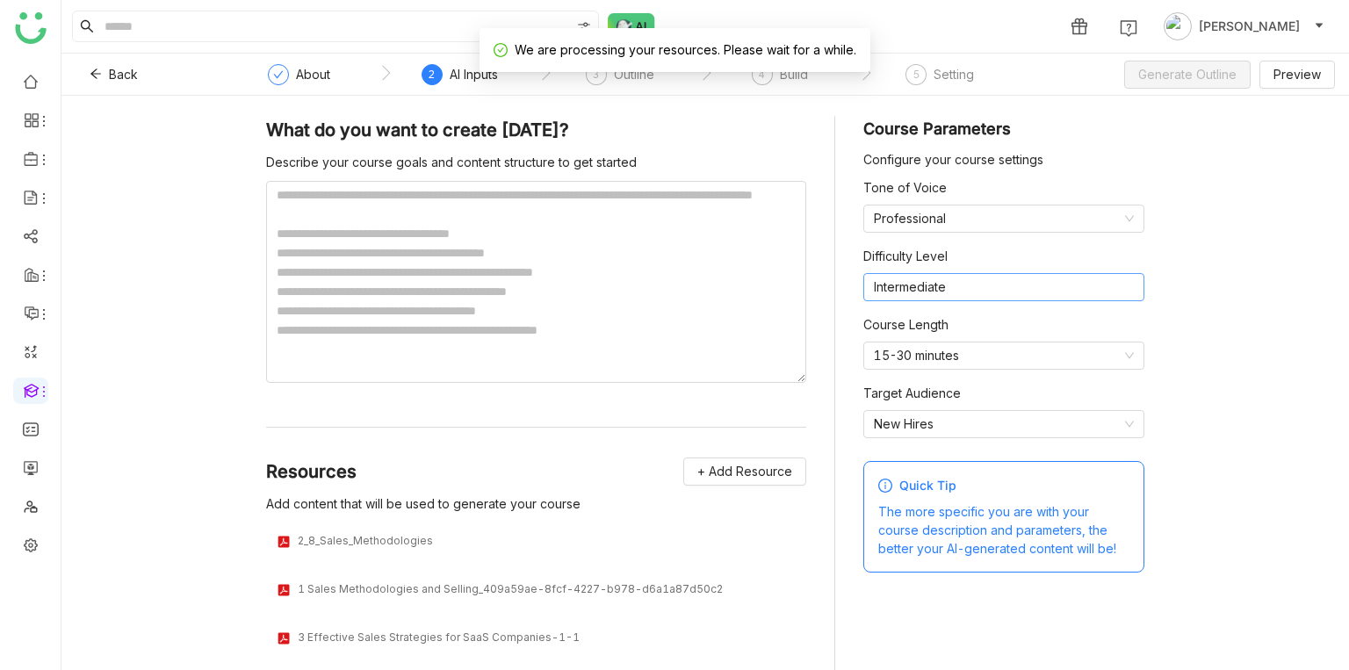
click at [954, 293] on nz-select-item "Intermediate" at bounding box center [1004, 287] width 260 height 26
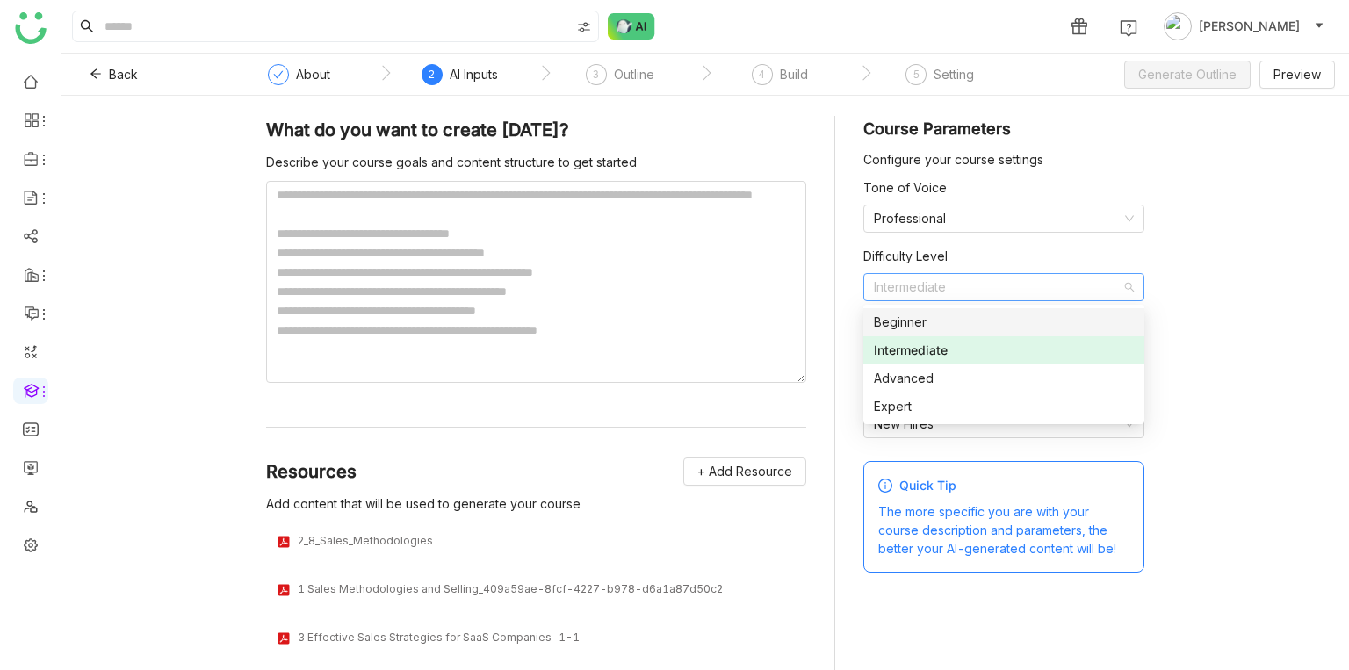
click at [955, 320] on div "Beginner" at bounding box center [1004, 322] width 260 height 19
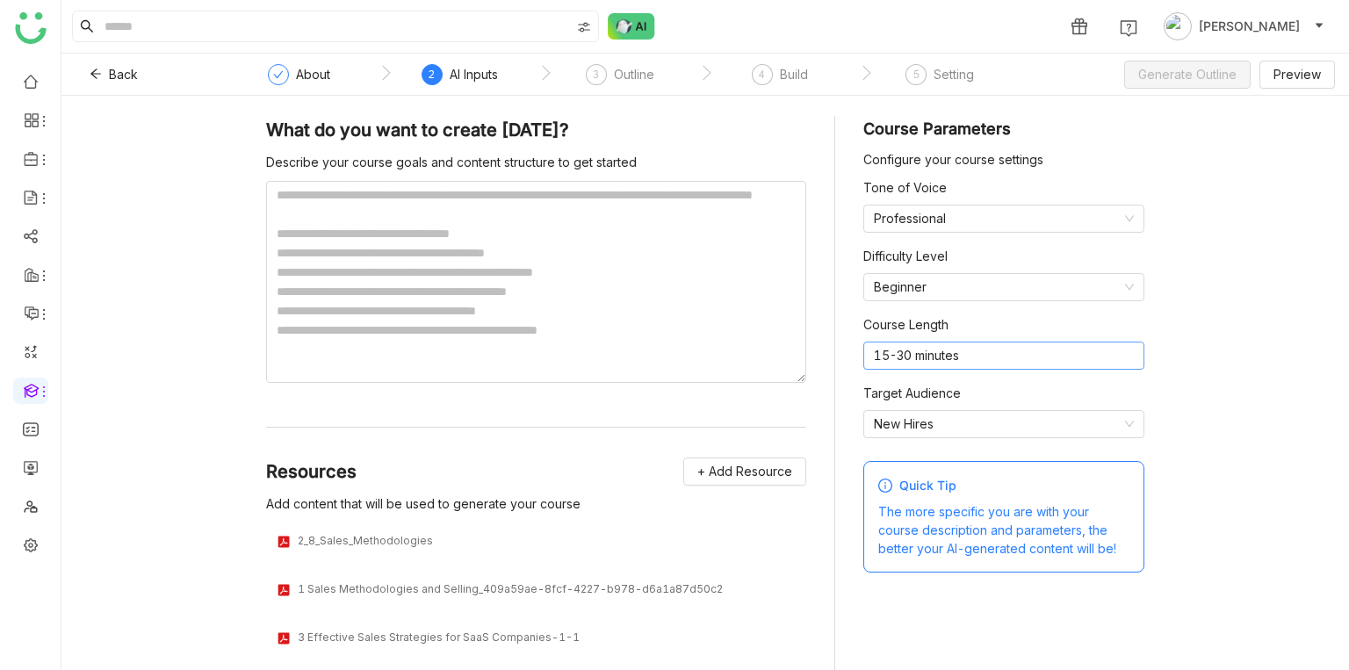
click at [971, 345] on nz-select-item "15-30 minutes" at bounding box center [1004, 356] width 260 height 26
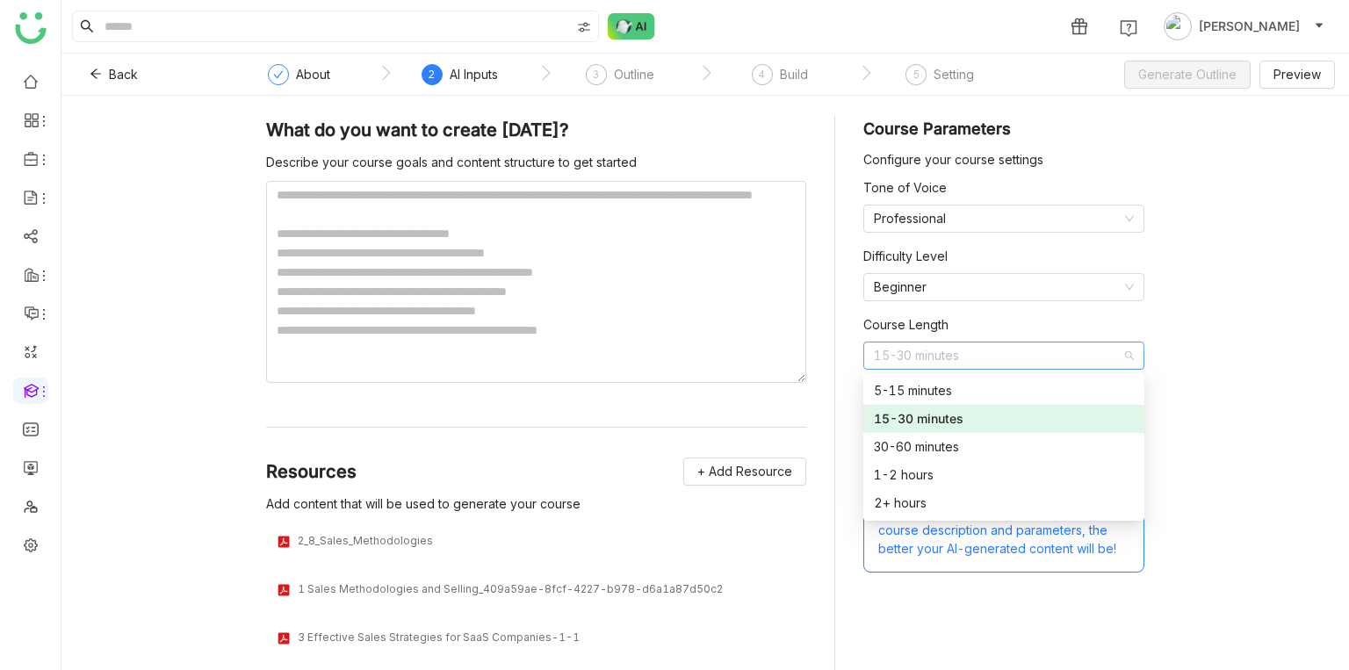
click at [1256, 360] on div "What do you want to create today? Describe your course goals and content struct…" at bounding box center [705, 383] width 1288 height 575
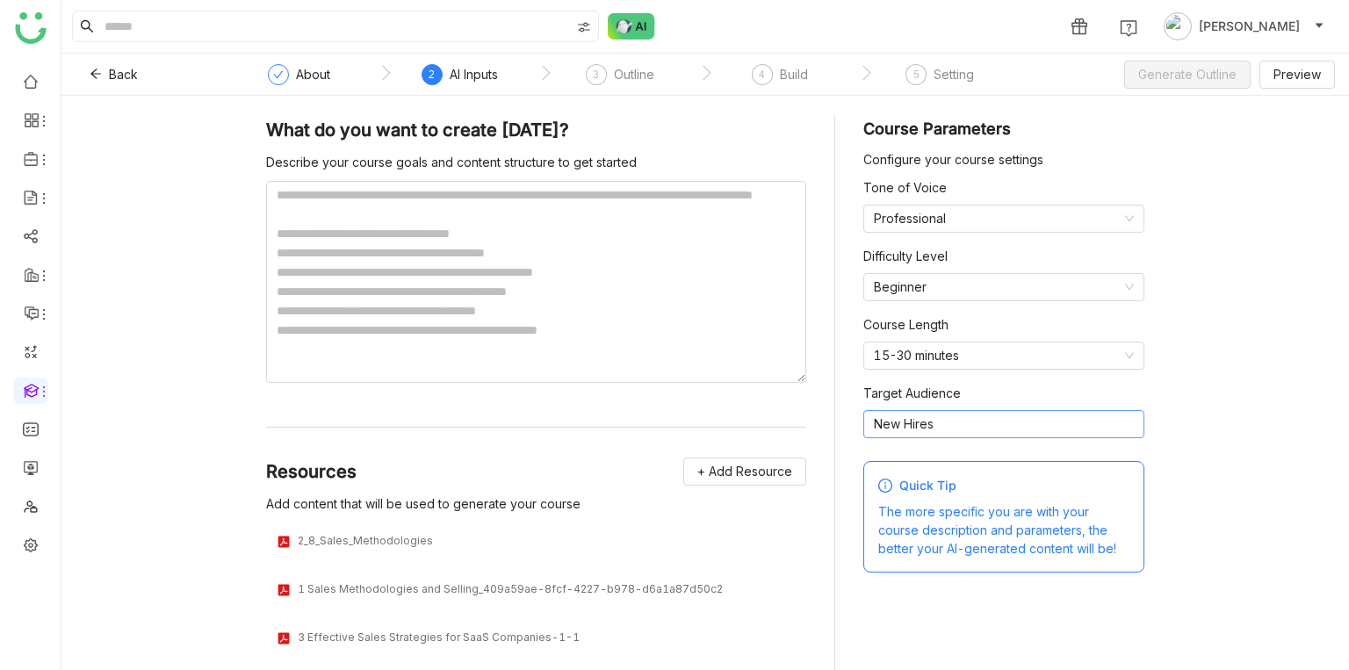
click at [1023, 417] on nz-select-item "New Hires" at bounding box center [1004, 424] width 260 height 26
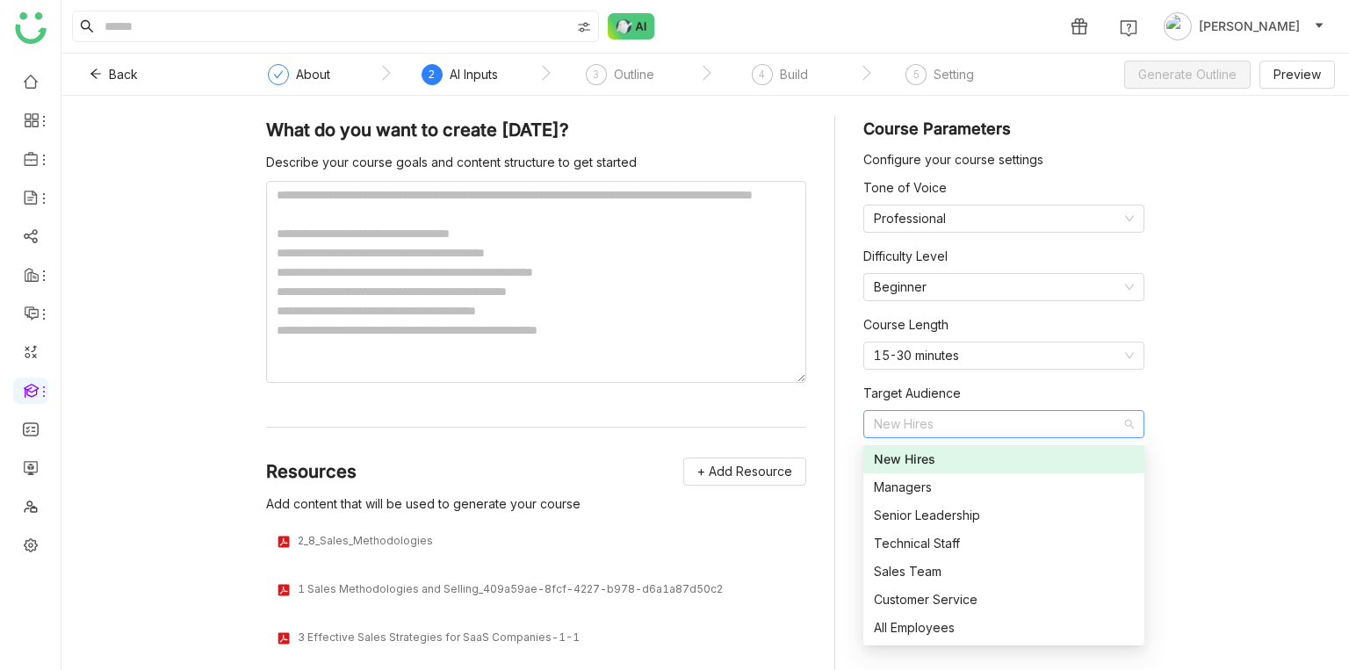
click at [1223, 335] on div "What do you want to create today? Describe your course goals and content struct…" at bounding box center [705, 383] width 1288 height 575
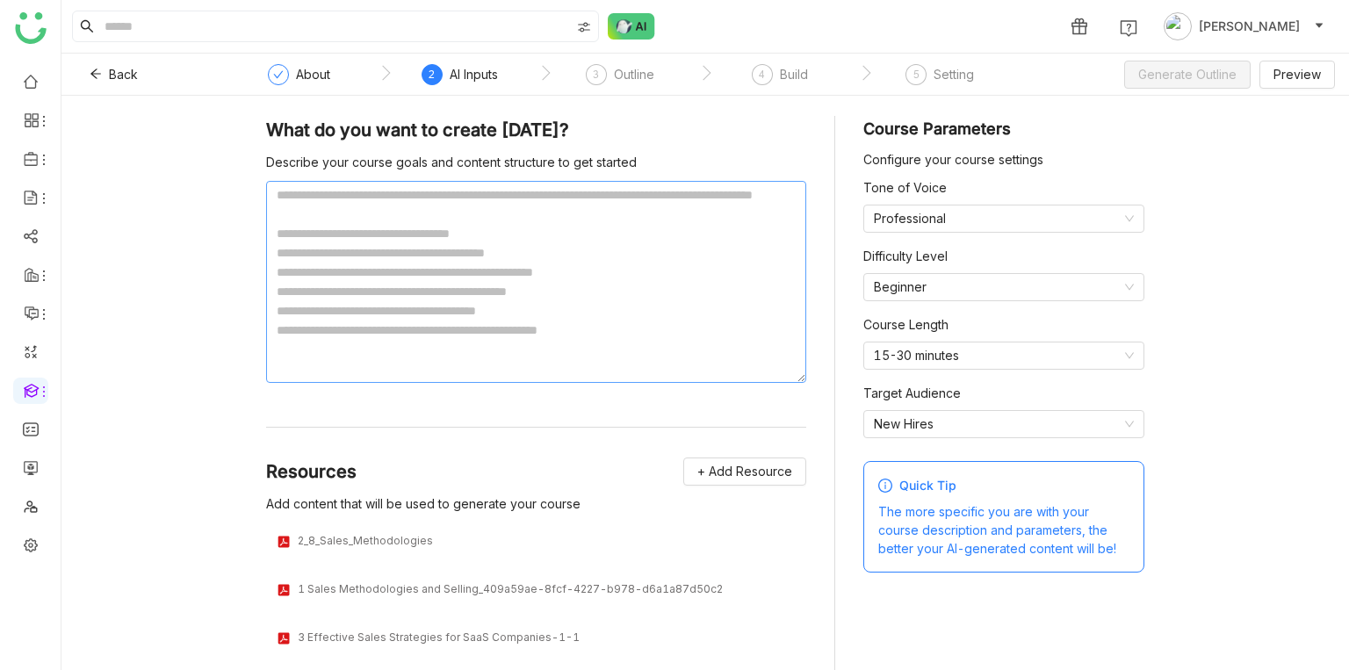
click at [594, 246] on textarea at bounding box center [536, 282] width 540 height 202
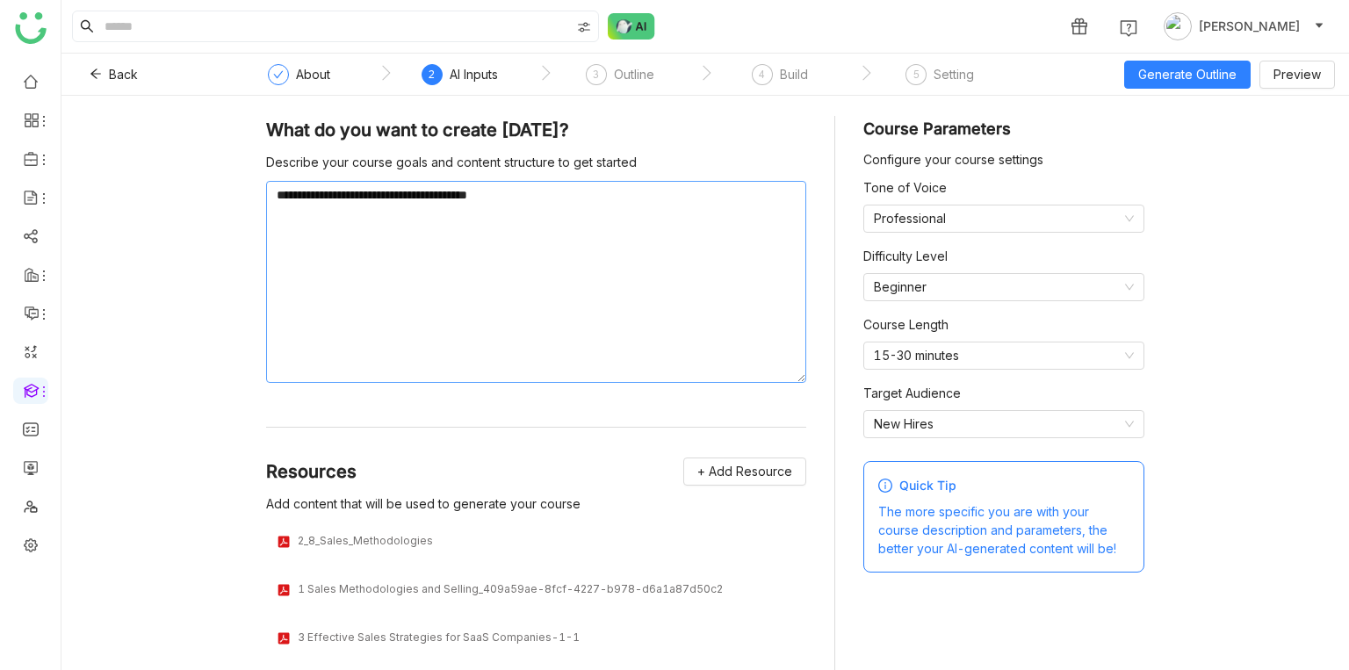
click at [433, 194] on textarea "**********" at bounding box center [536, 282] width 540 height 202
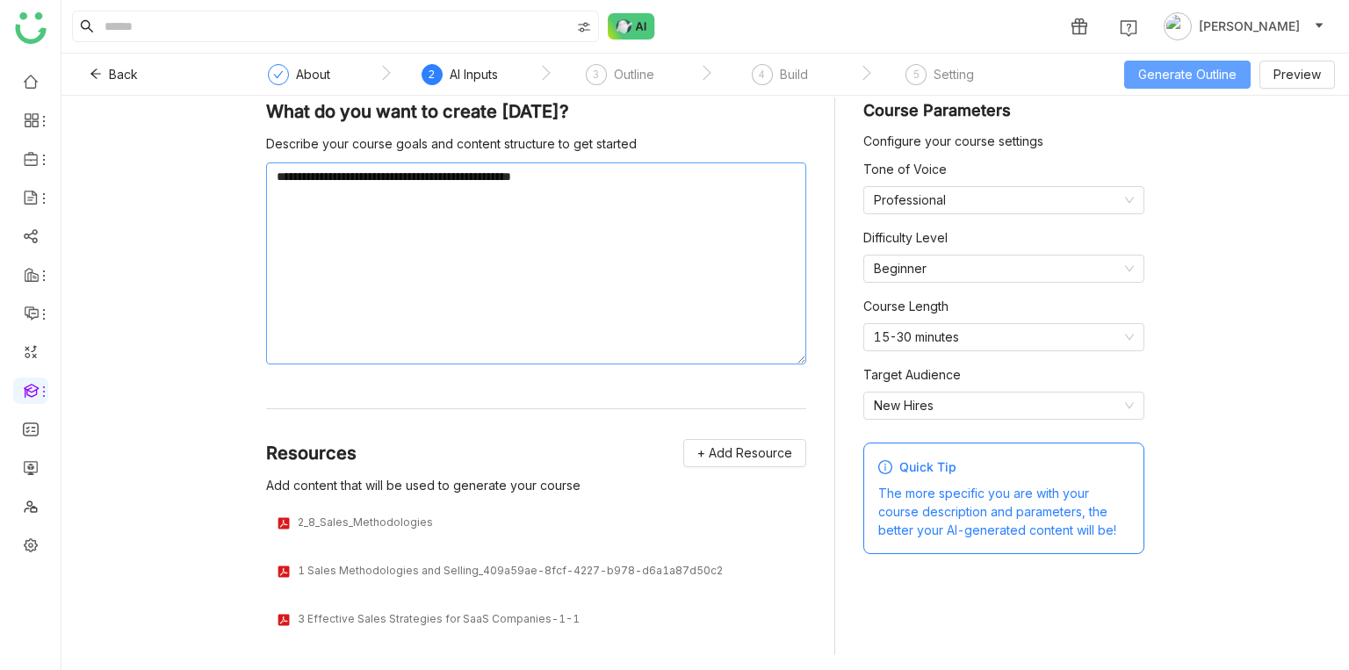
type textarea "**********"
click at [1143, 76] on span "Generate Outline" at bounding box center [1188, 74] width 98 height 19
click at [1167, 78] on button "Generate Outline" at bounding box center [1187, 75] width 127 height 28
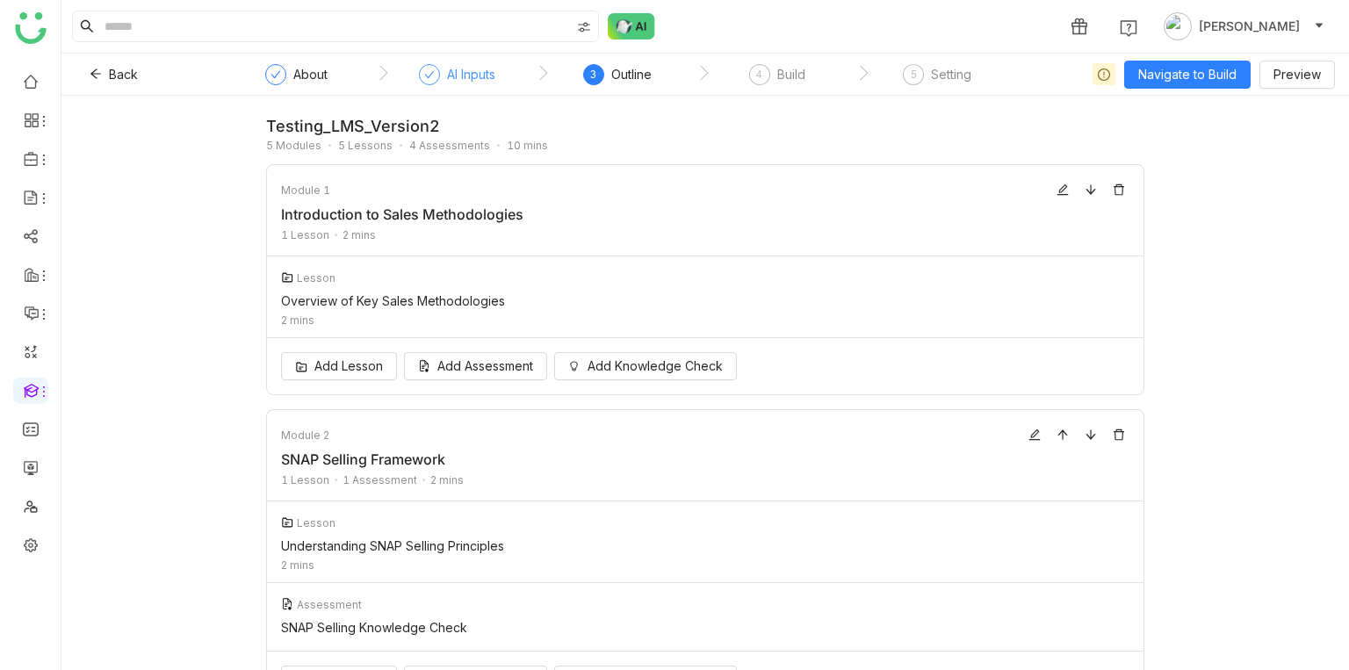
click at [441, 67] on div "AI Inputs" at bounding box center [457, 80] width 76 height 32
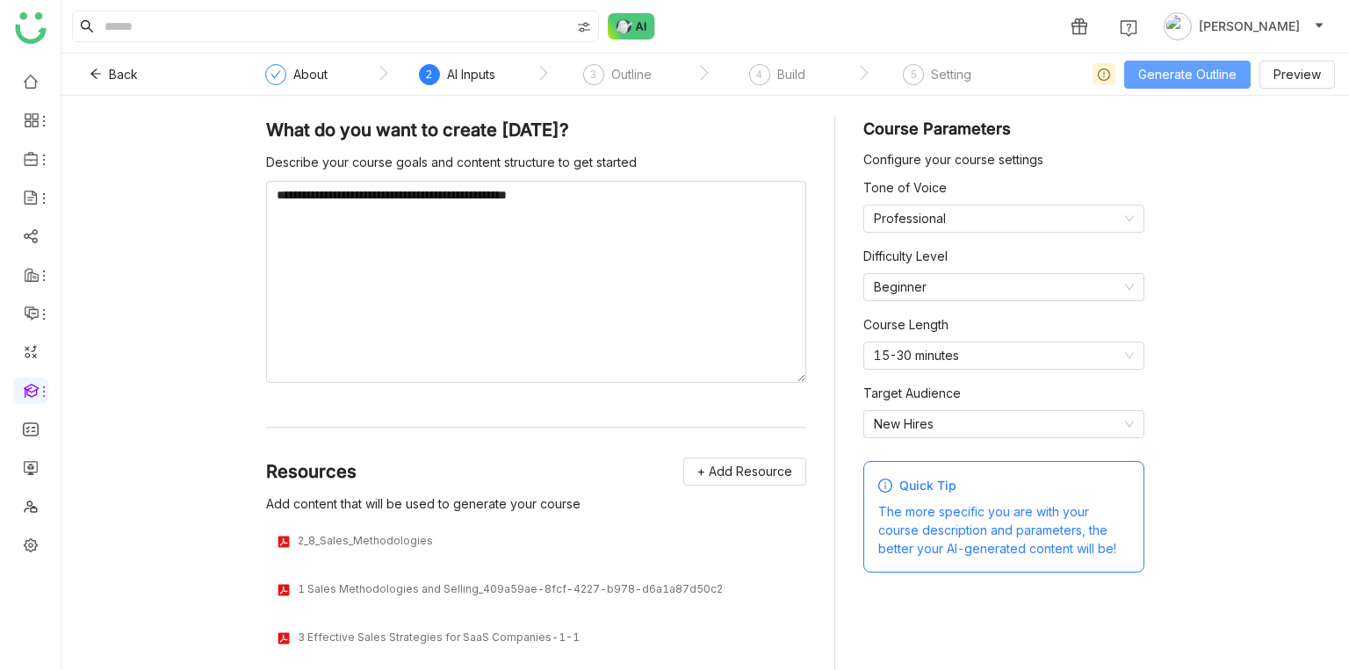
click at [1200, 65] on span "Generate Outline" at bounding box center [1188, 74] width 98 height 19
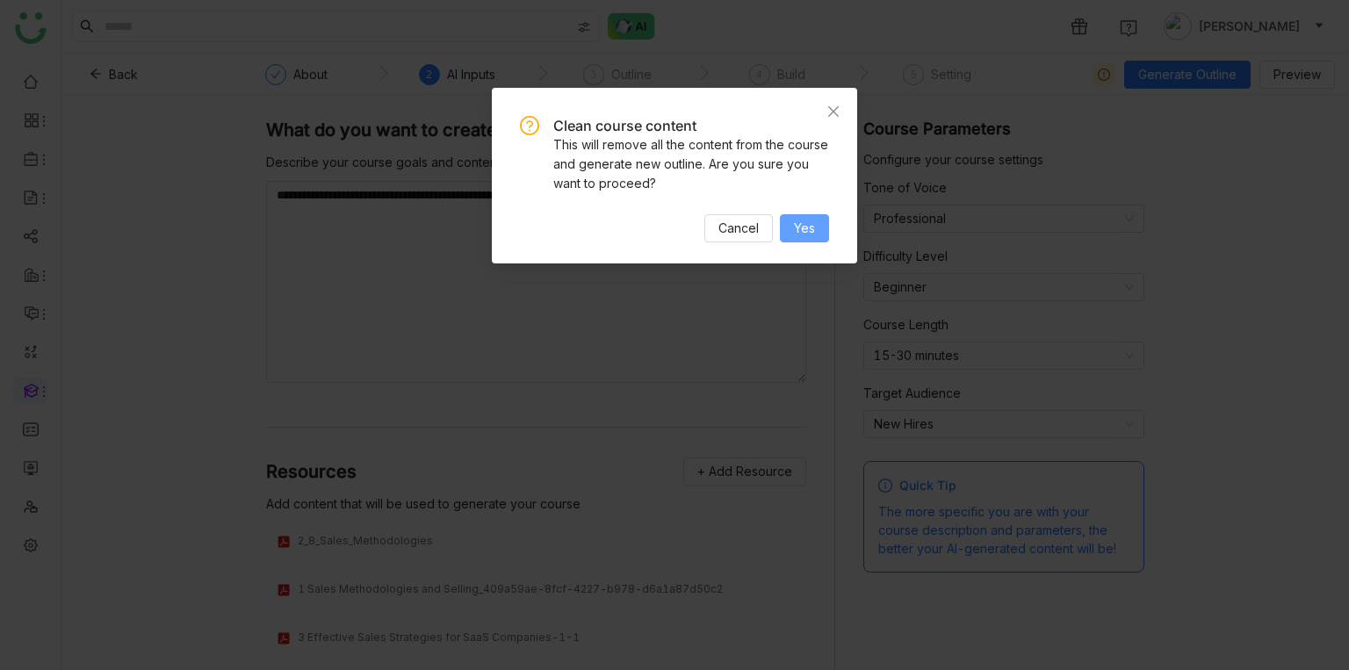
click at [823, 225] on button "Yes" at bounding box center [804, 228] width 49 height 28
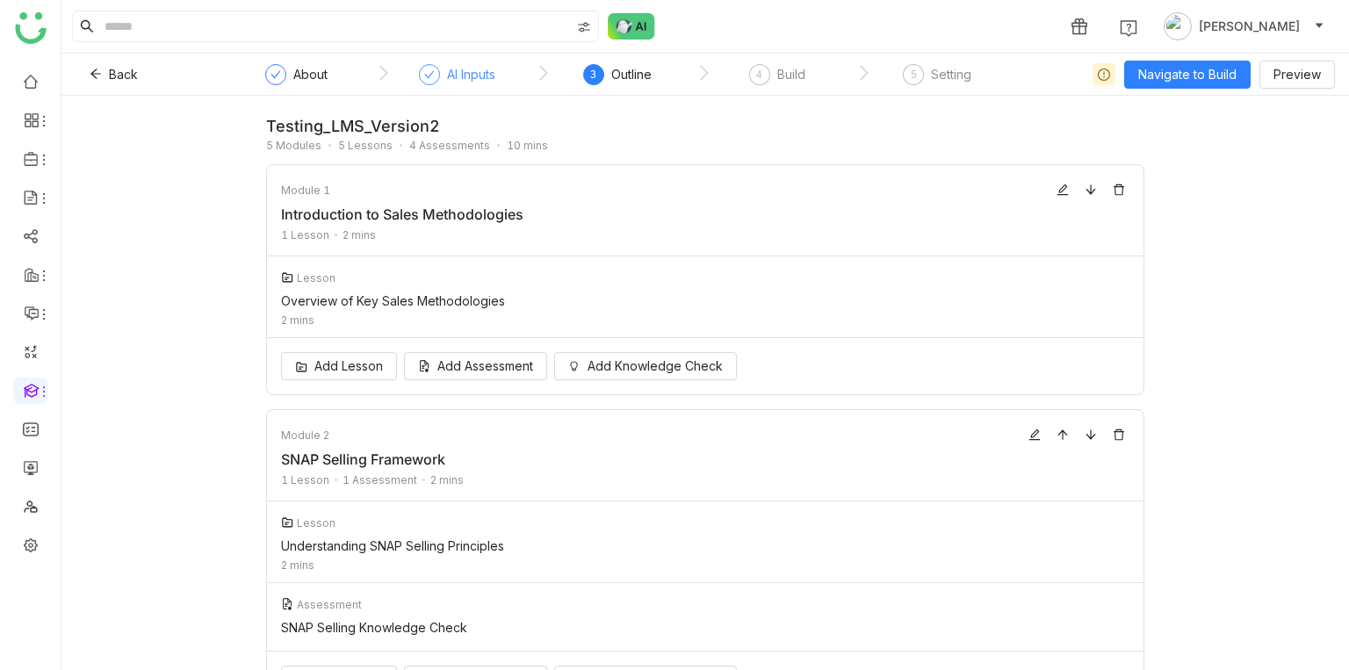
click at [466, 69] on div "AI Inputs" at bounding box center [471, 74] width 48 height 21
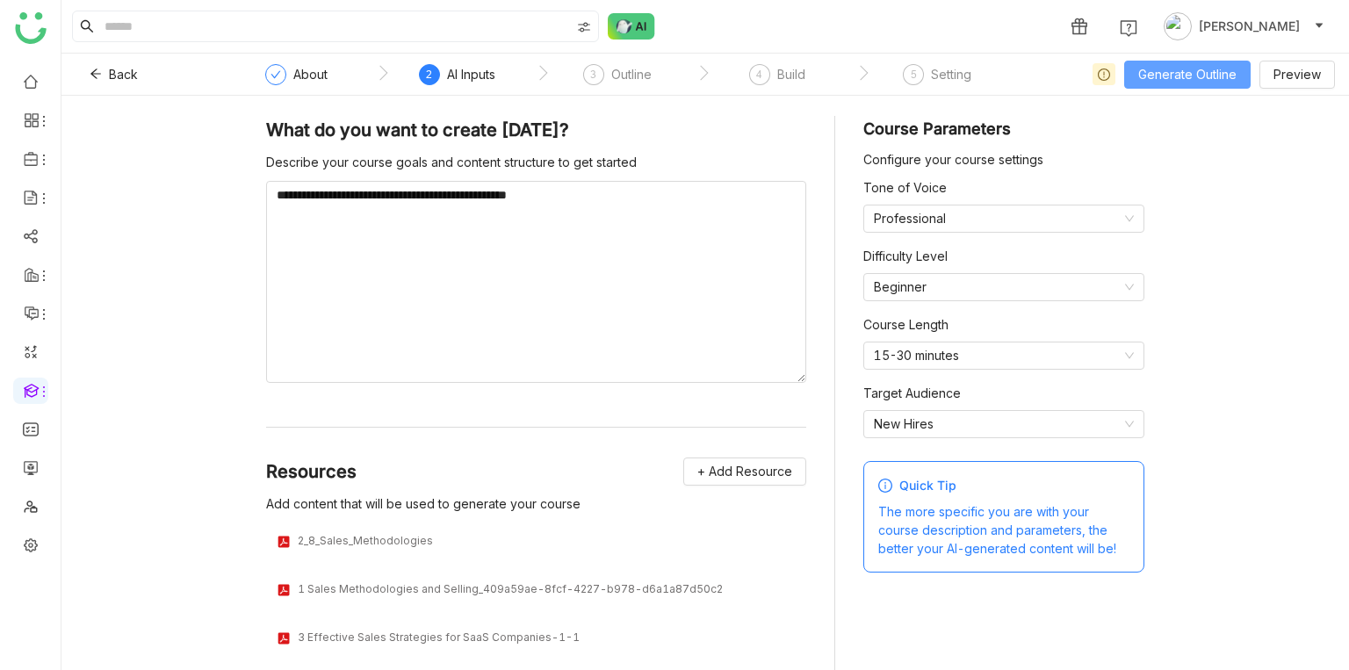
click at [1189, 68] on span "Generate Outline" at bounding box center [1188, 74] width 98 height 19
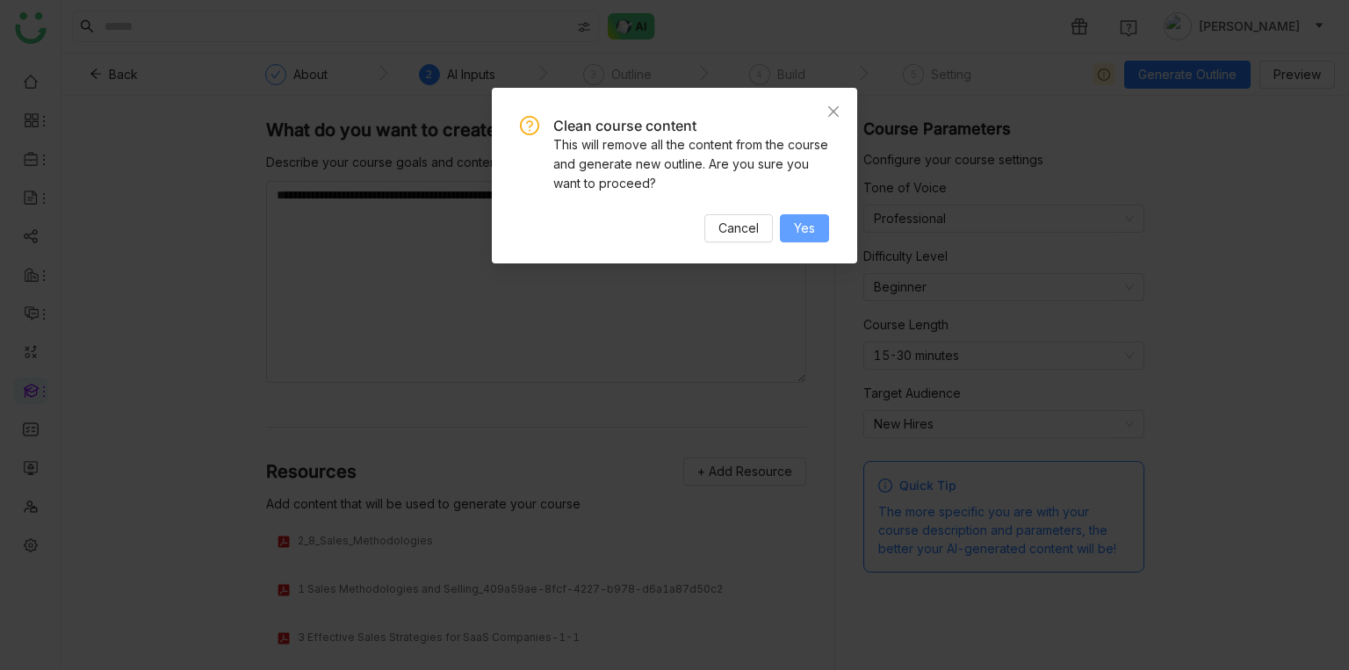
click at [810, 221] on span "Yes" at bounding box center [804, 228] width 21 height 19
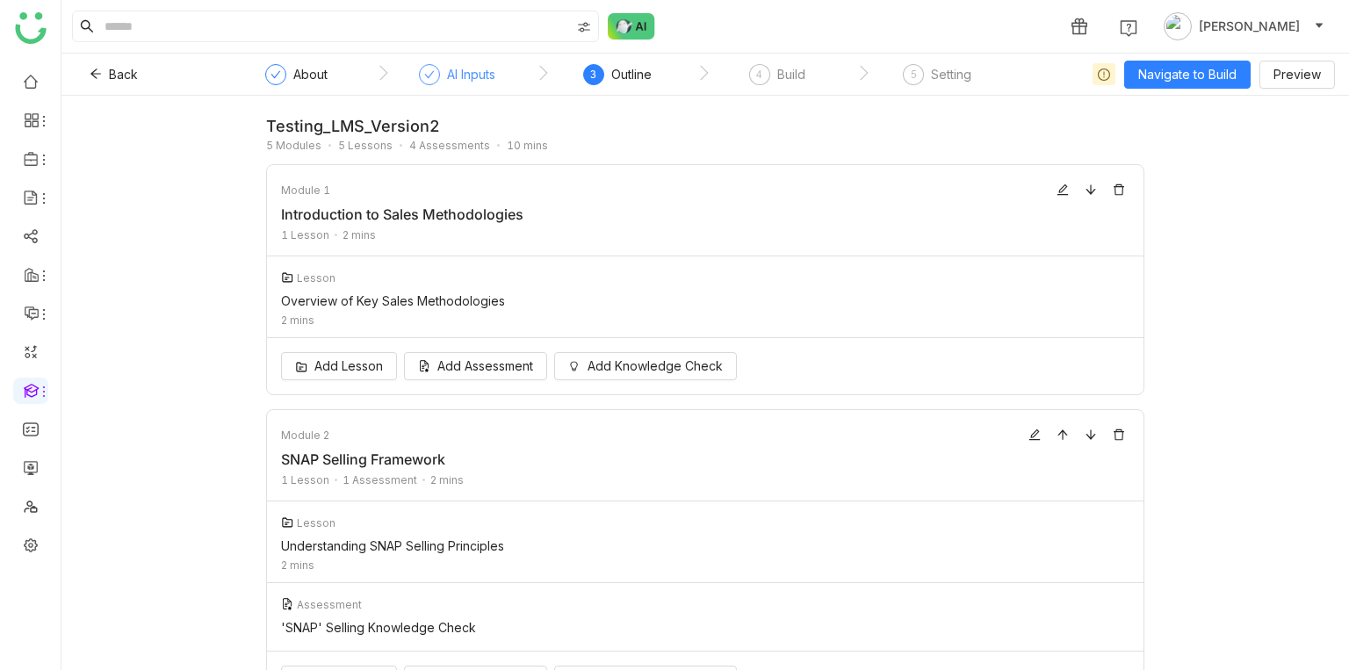
click at [444, 74] on div "AI Inputs" at bounding box center [457, 80] width 76 height 32
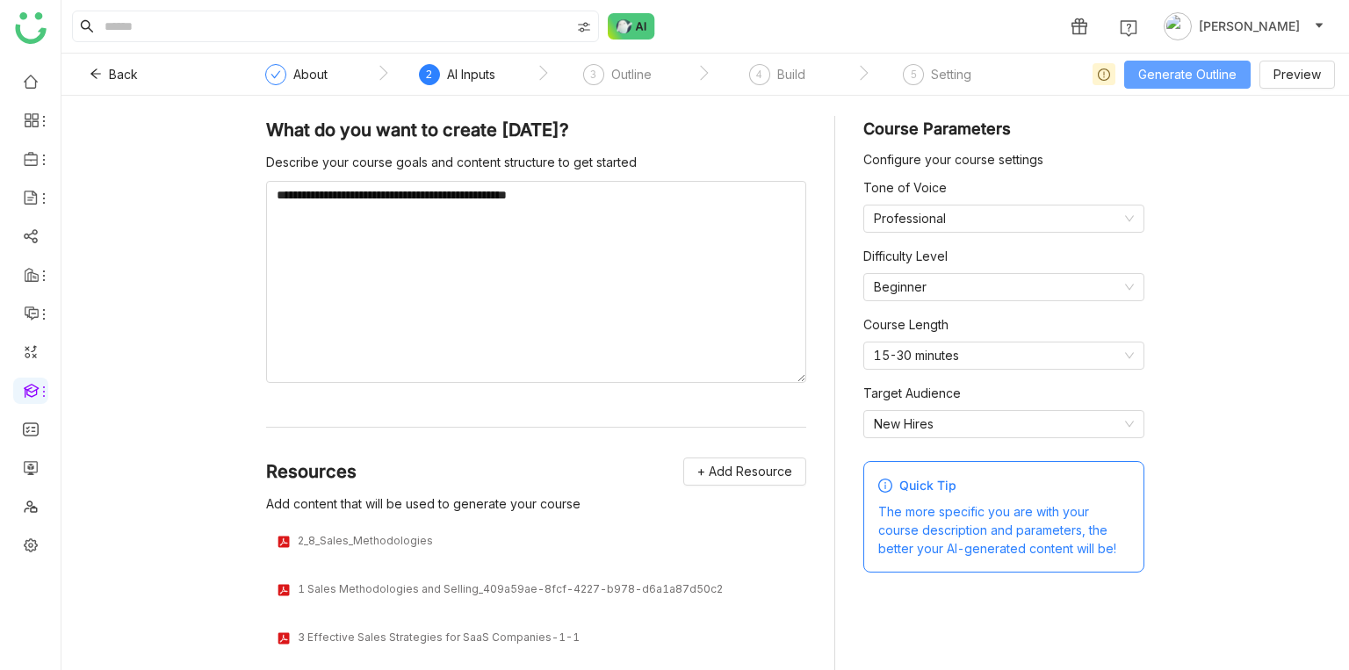
click at [1152, 67] on span "Generate Outline" at bounding box center [1188, 74] width 98 height 19
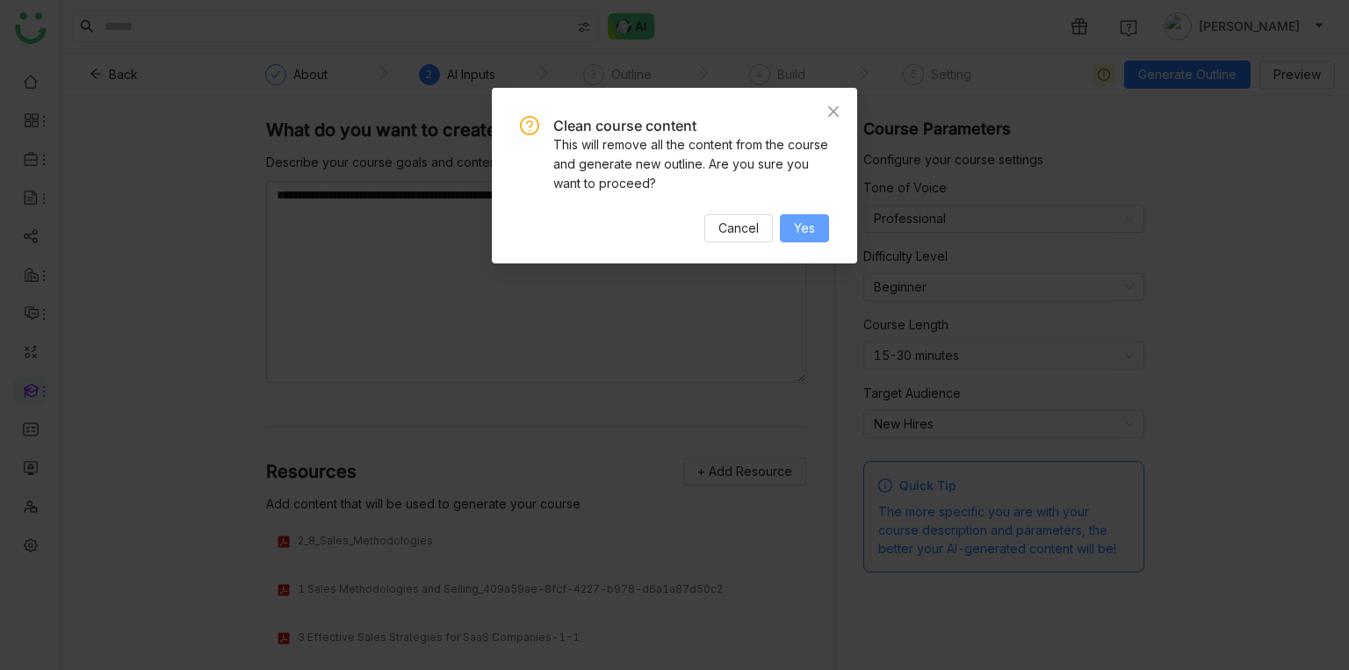
click at [823, 235] on button "Yes" at bounding box center [804, 228] width 49 height 28
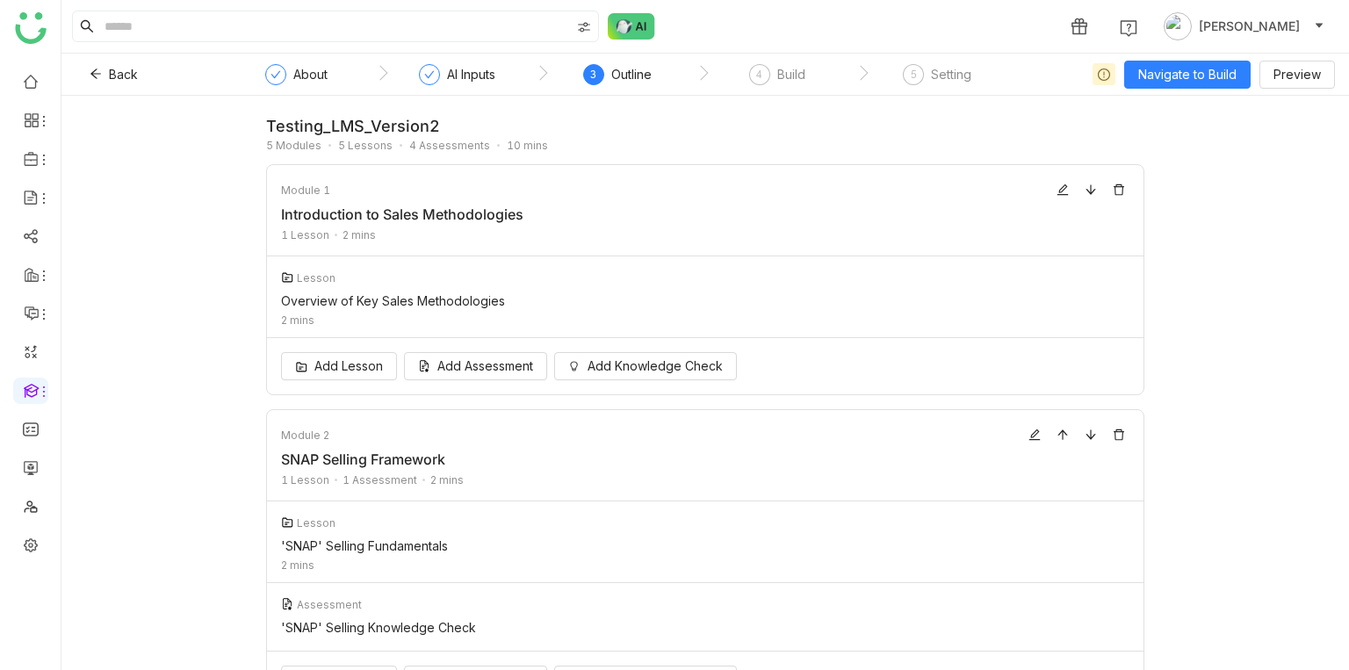
click at [498, 71] on nz-step "AI Inputs" at bounding box center [457, 80] width 160 height 32
click at [488, 72] on div "AI Inputs" at bounding box center [471, 74] width 48 height 21
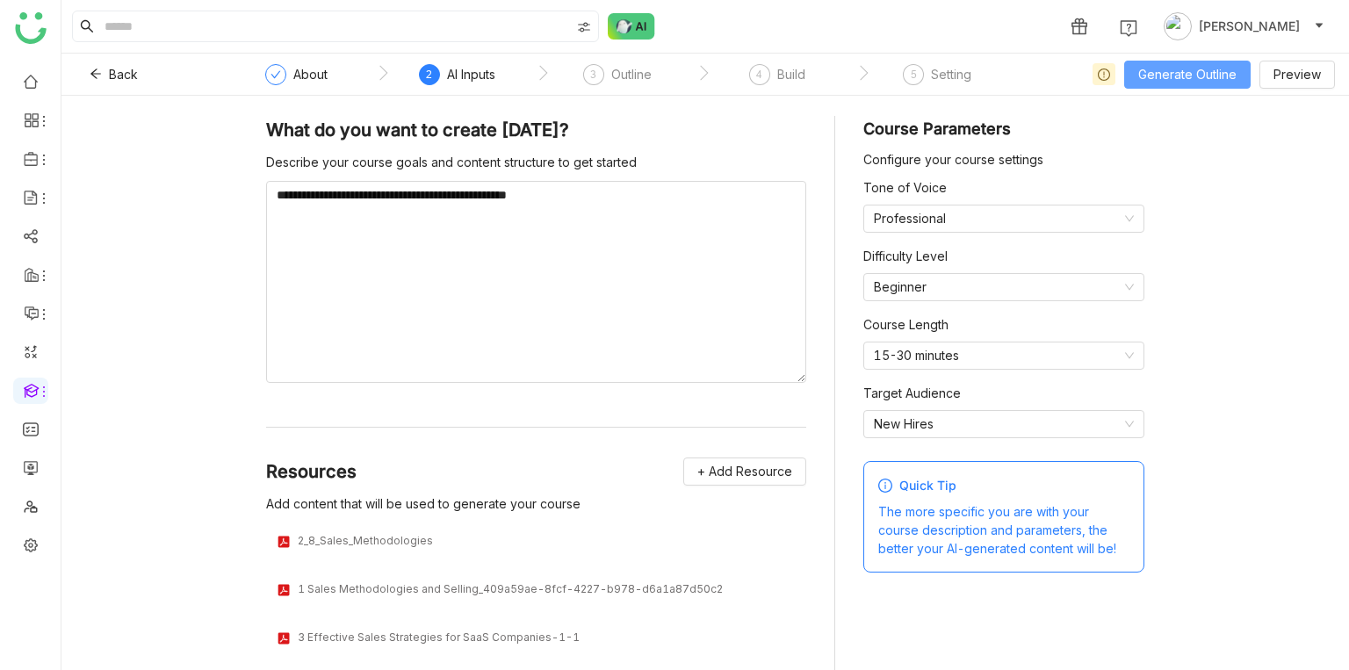
click at [1195, 69] on span "Generate Outline" at bounding box center [1188, 74] width 98 height 19
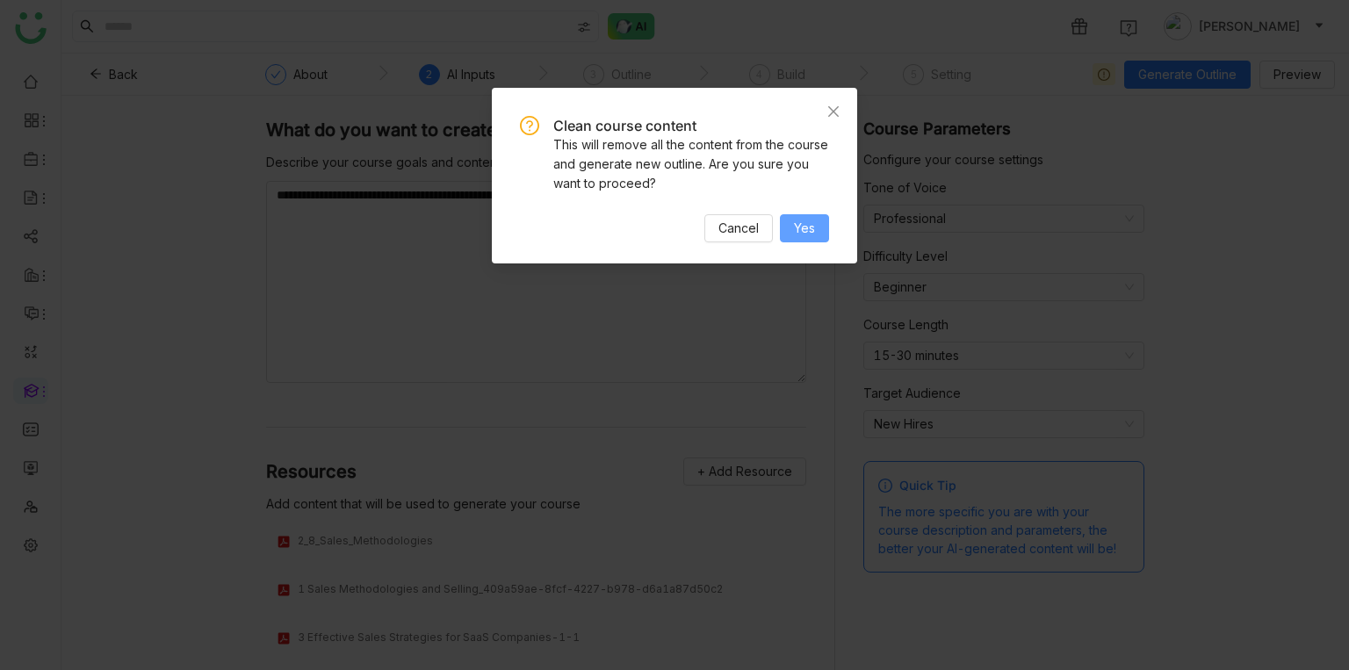
click at [810, 235] on span "Yes" at bounding box center [804, 228] width 21 height 19
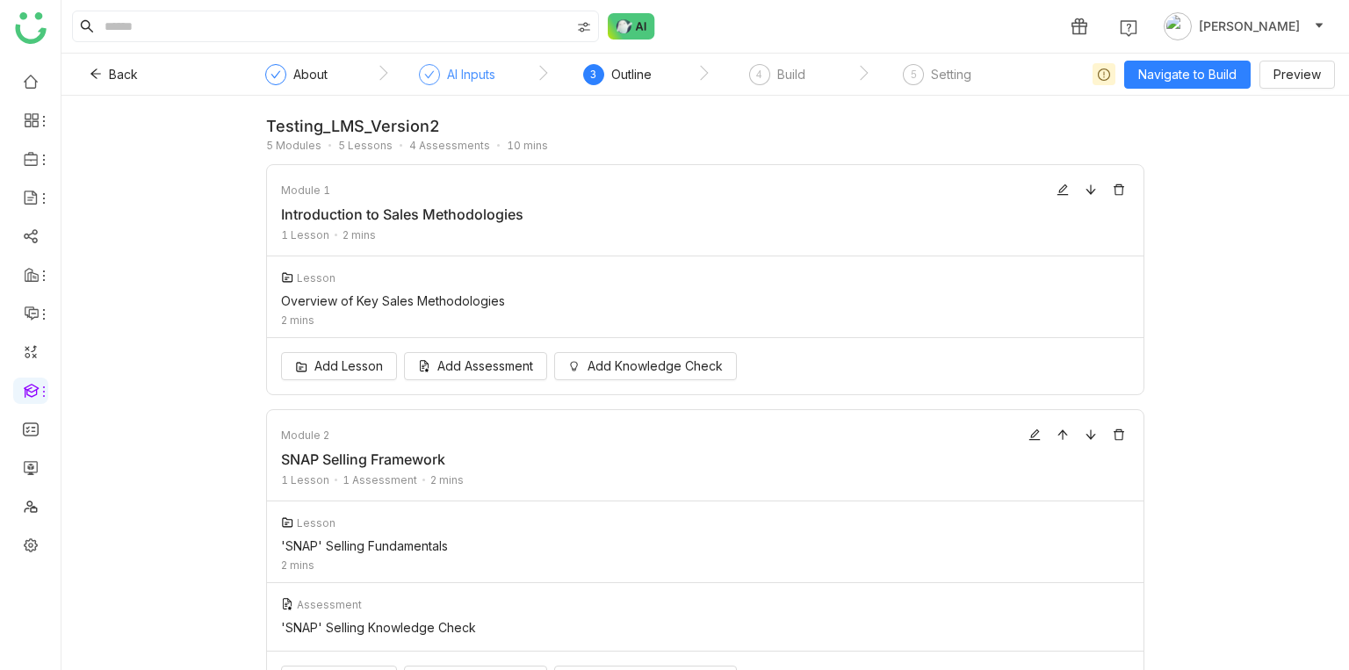
click at [469, 77] on div "AI Inputs" at bounding box center [471, 74] width 48 height 21
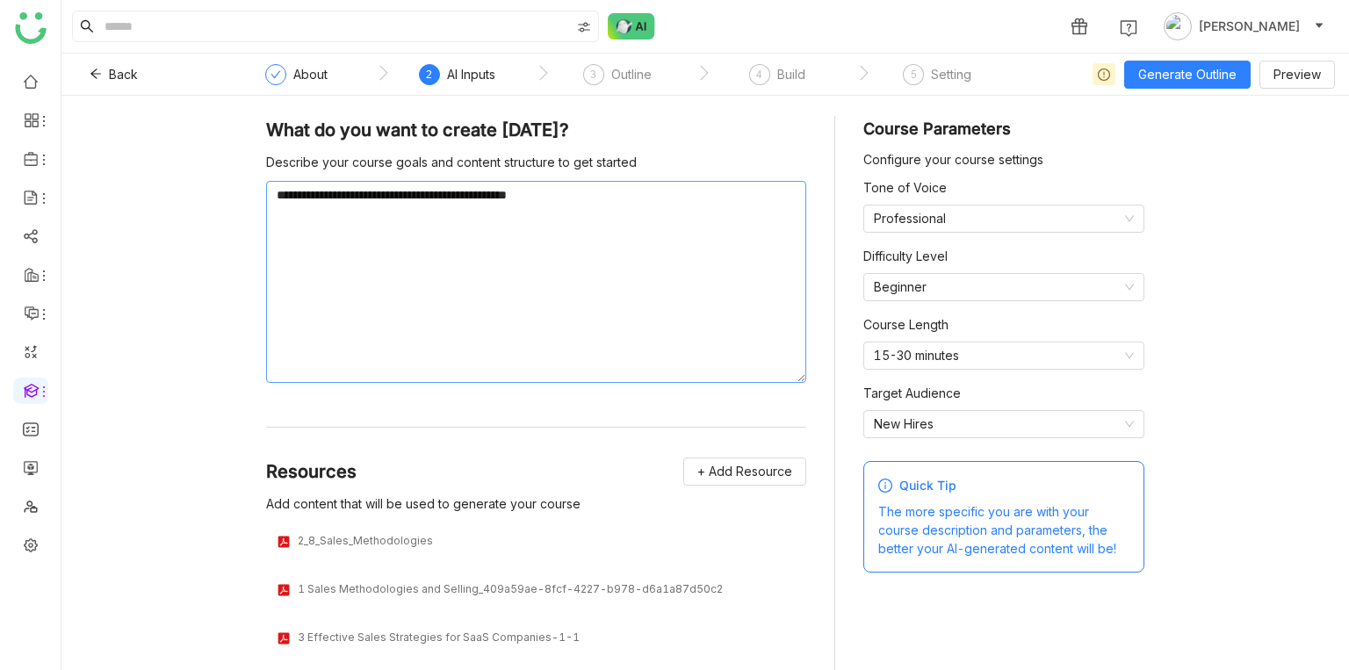
click at [591, 193] on textarea "**********" at bounding box center [536, 282] width 540 height 202
type textarea "**********"
click at [1006, 355] on nz-select-item "15-30 minutes" at bounding box center [1004, 356] width 260 height 26
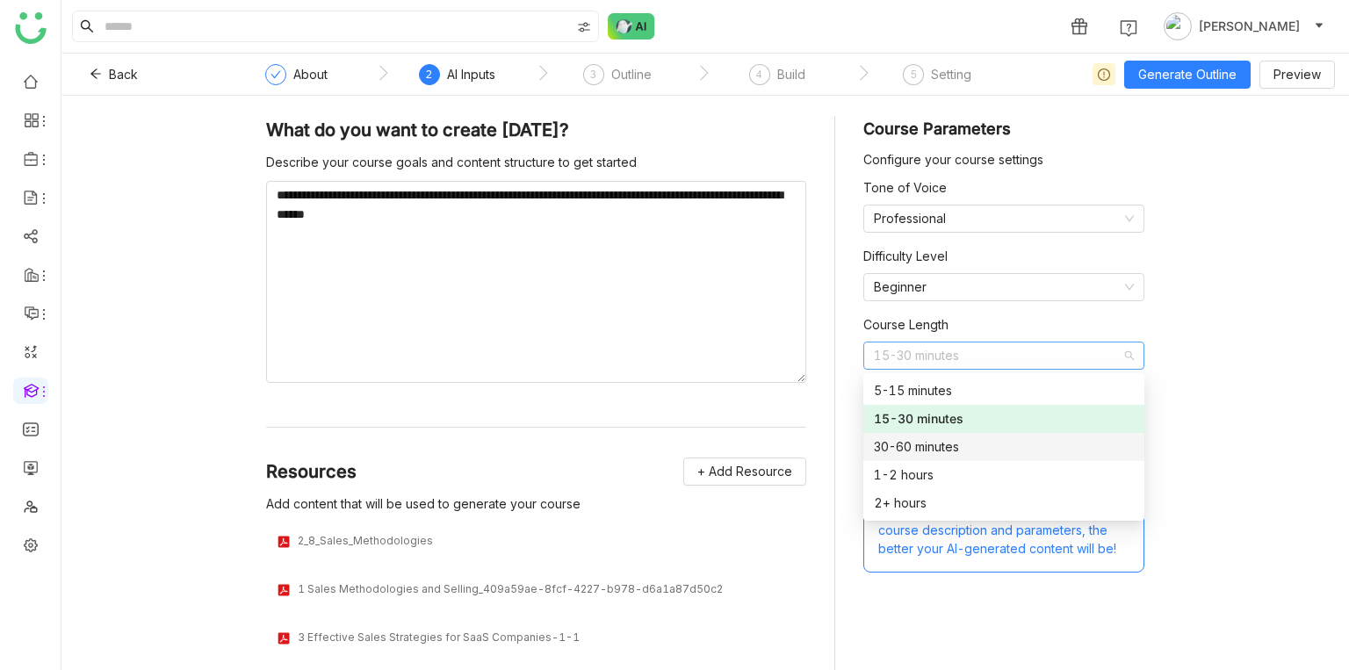
click at [976, 445] on div "30-60 minutes" at bounding box center [1004, 446] width 260 height 19
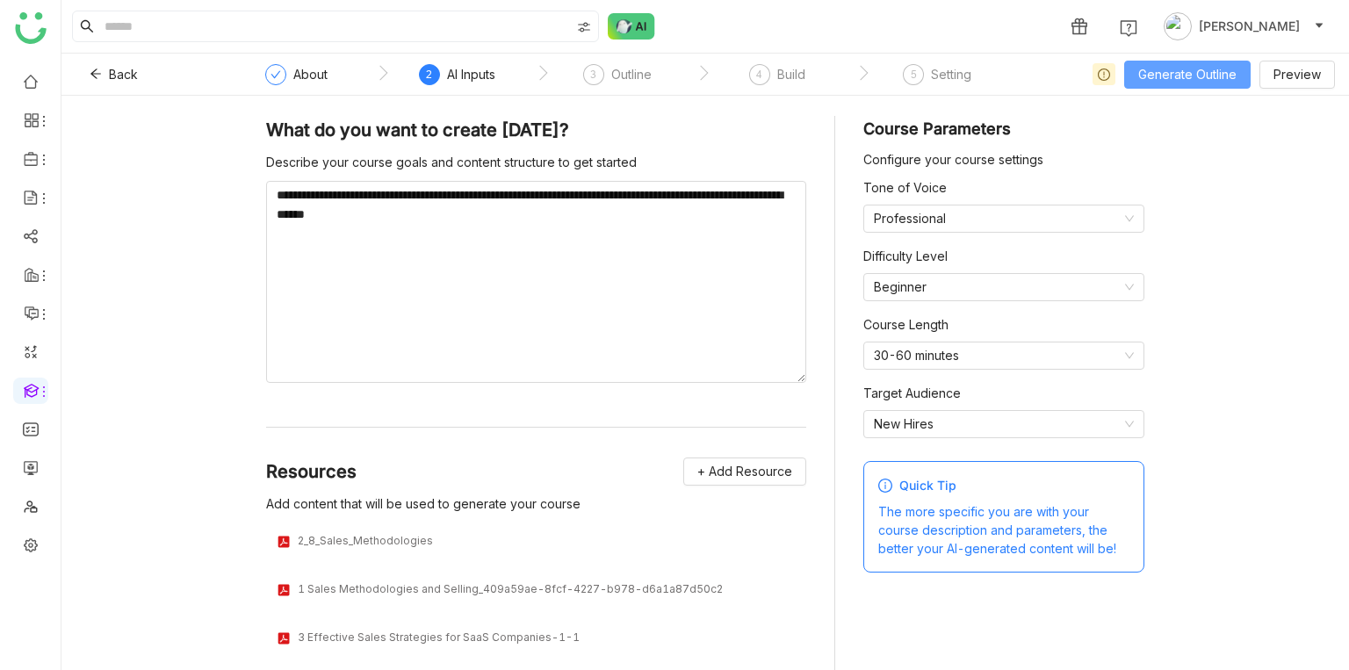
click at [1161, 75] on span "Generate Outline" at bounding box center [1188, 74] width 98 height 19
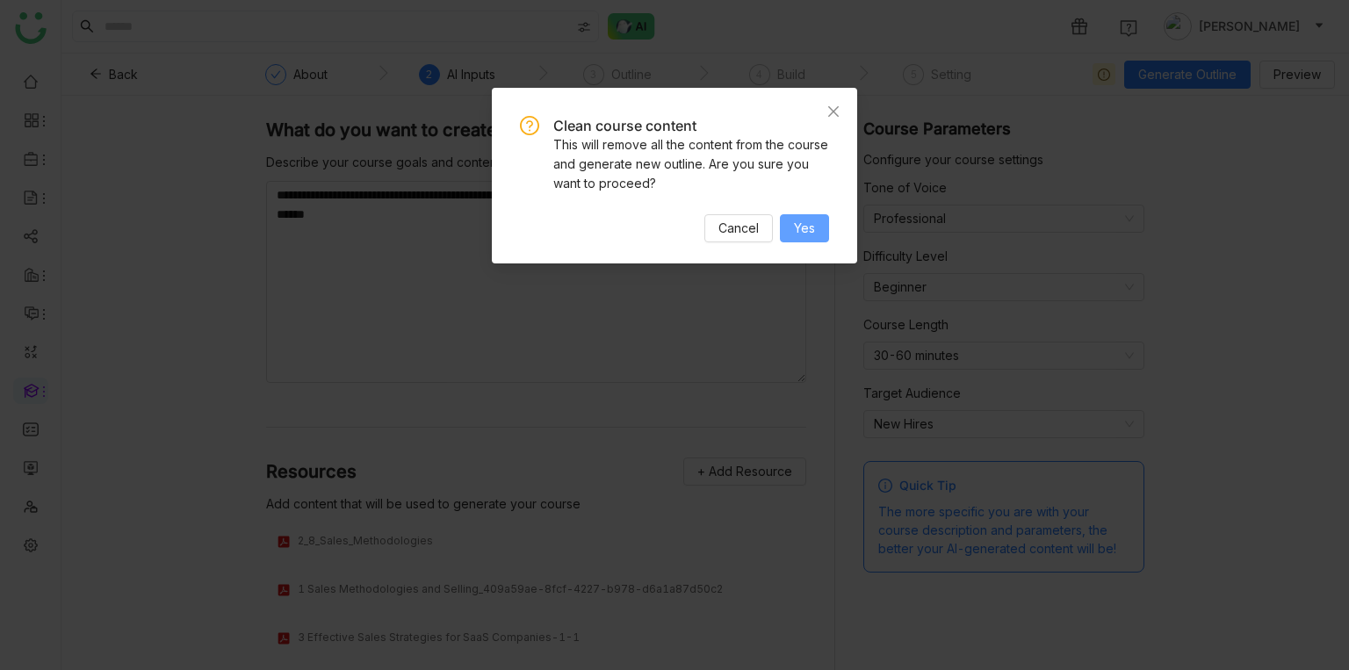
click at [817, 231] on button "Yes" at bounding box center [804, 228] width 49 height 28
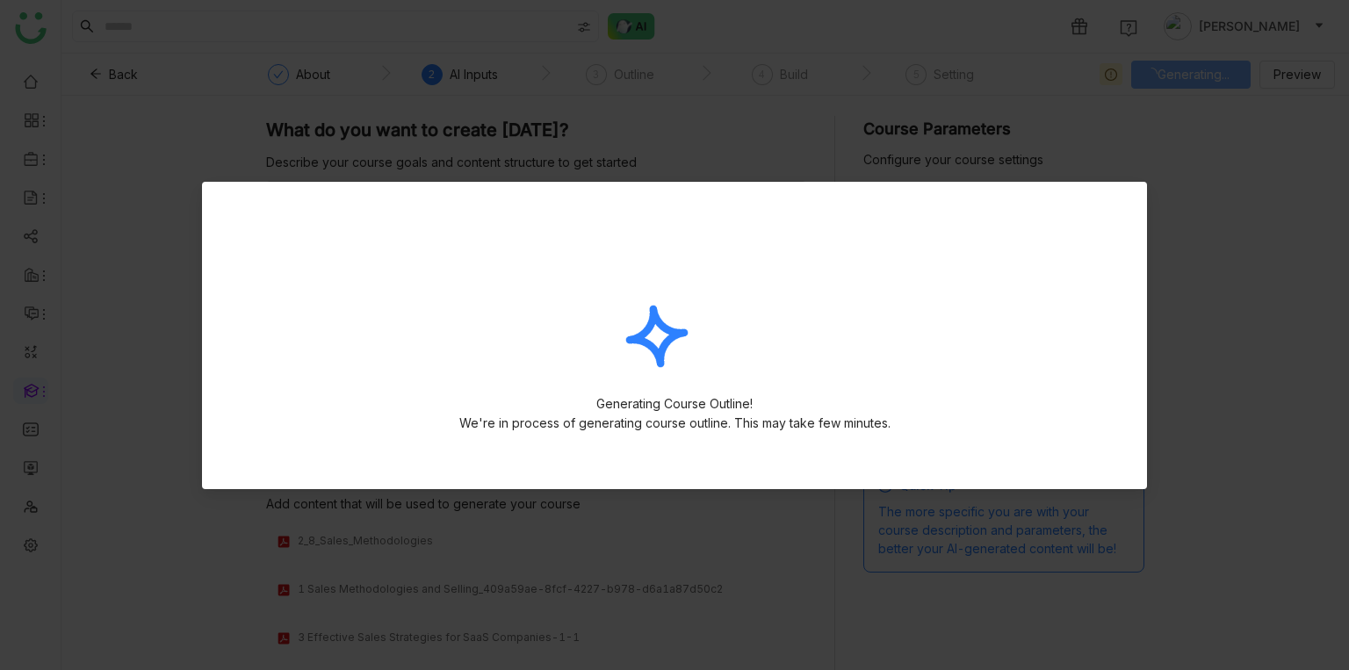
click at [817, 231] on div "Generating Course Outline! We're in process of generating course outline. This …" at bounding box center [675, 335] width 502 height 265
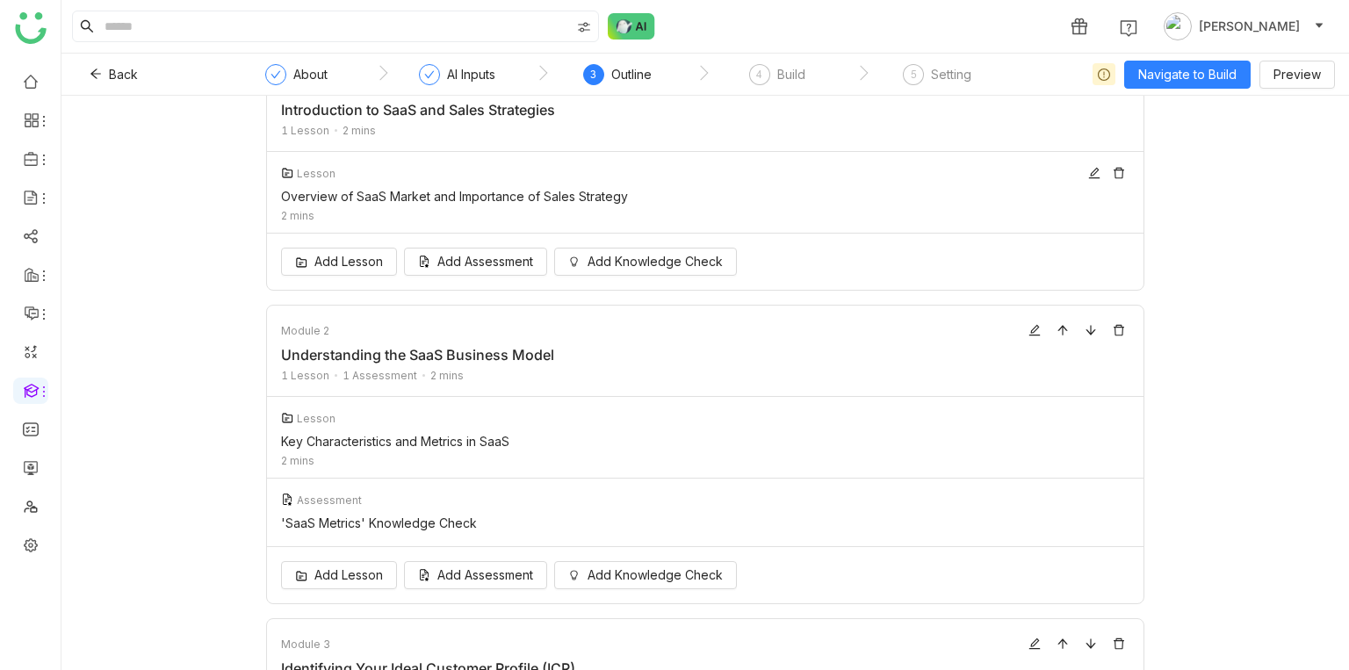
scroll to position [61, 0]
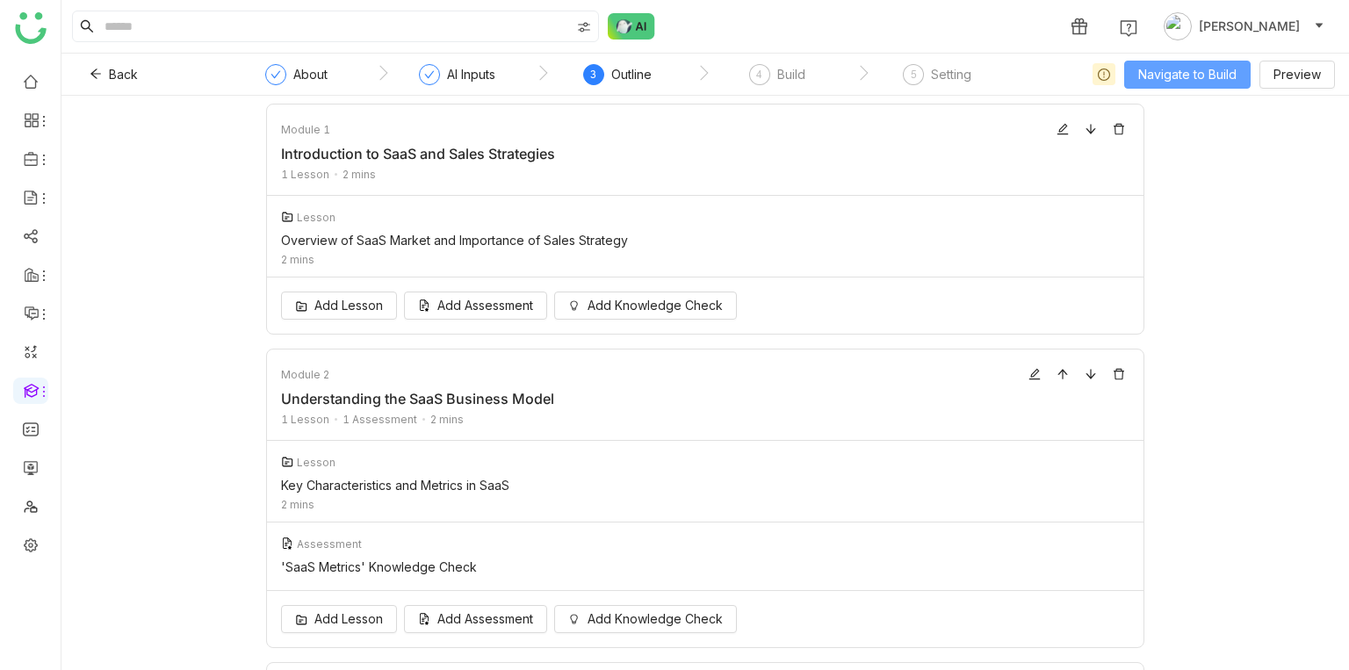
click at [1153, 75] on span "Navigate to Build" at bounding box center [1188, 74] width 98 height 19
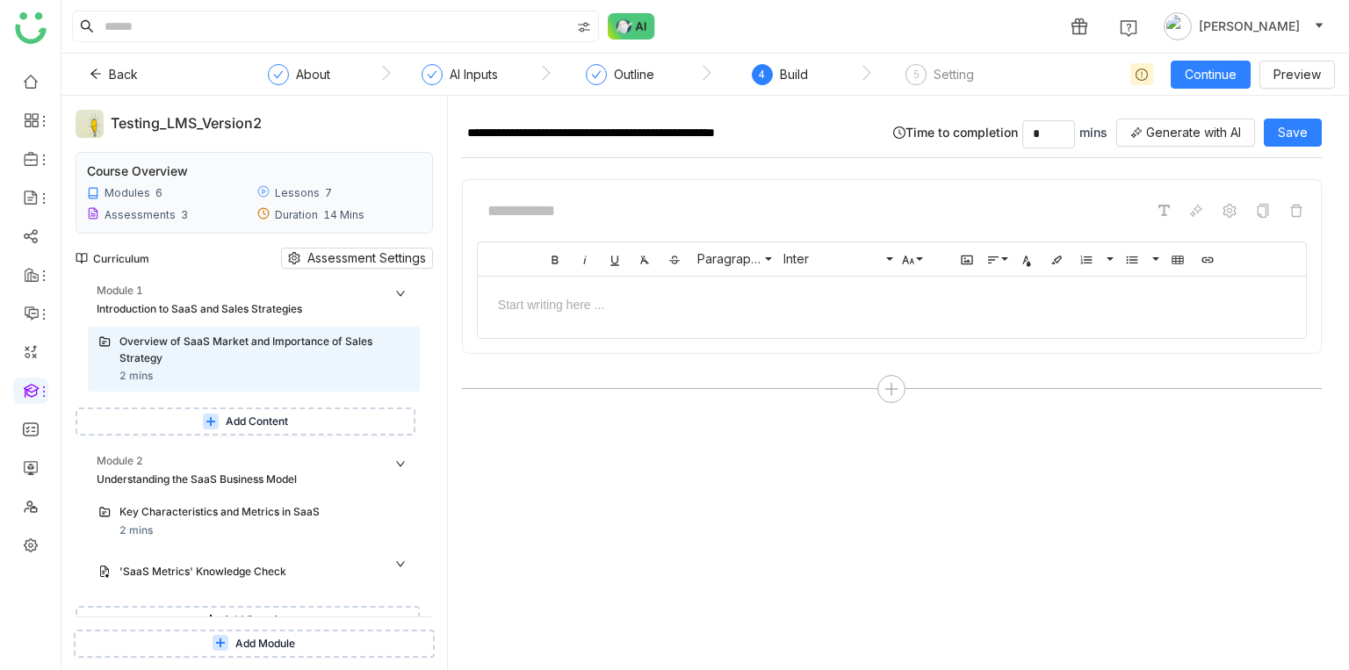
click at [241, 414] on span "Add Content" at bounding box center [257, 422] width 62 height 17
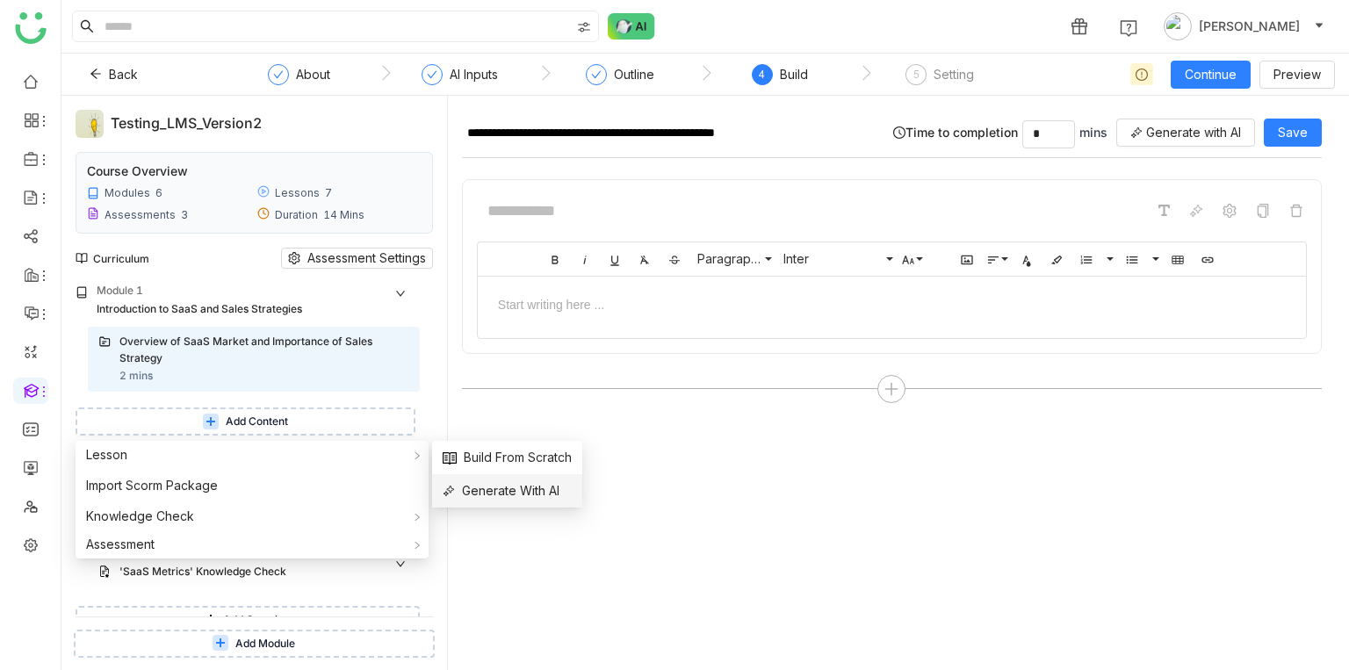
click at [537, 487] on span "Generate With AI" at bounding box center [501, 490] width 117 height 19
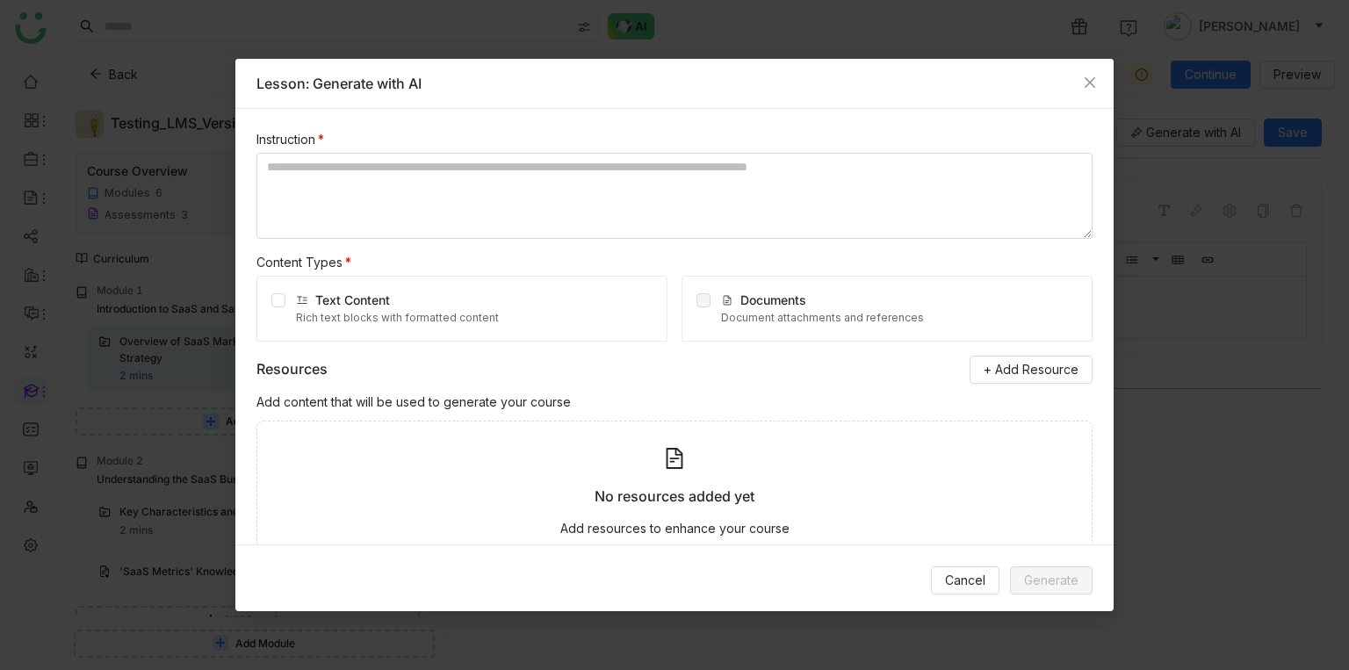
click at [182, 300] on nz-modal-container "Lesson: Generate with AI Instruction * Content Types * Text Content Rich text b…" at bounding box center [674, 335] width 1349 height 670
click at [1090, 83] on icon "Close" at bounding box center [1090, 82] width 11 height 11
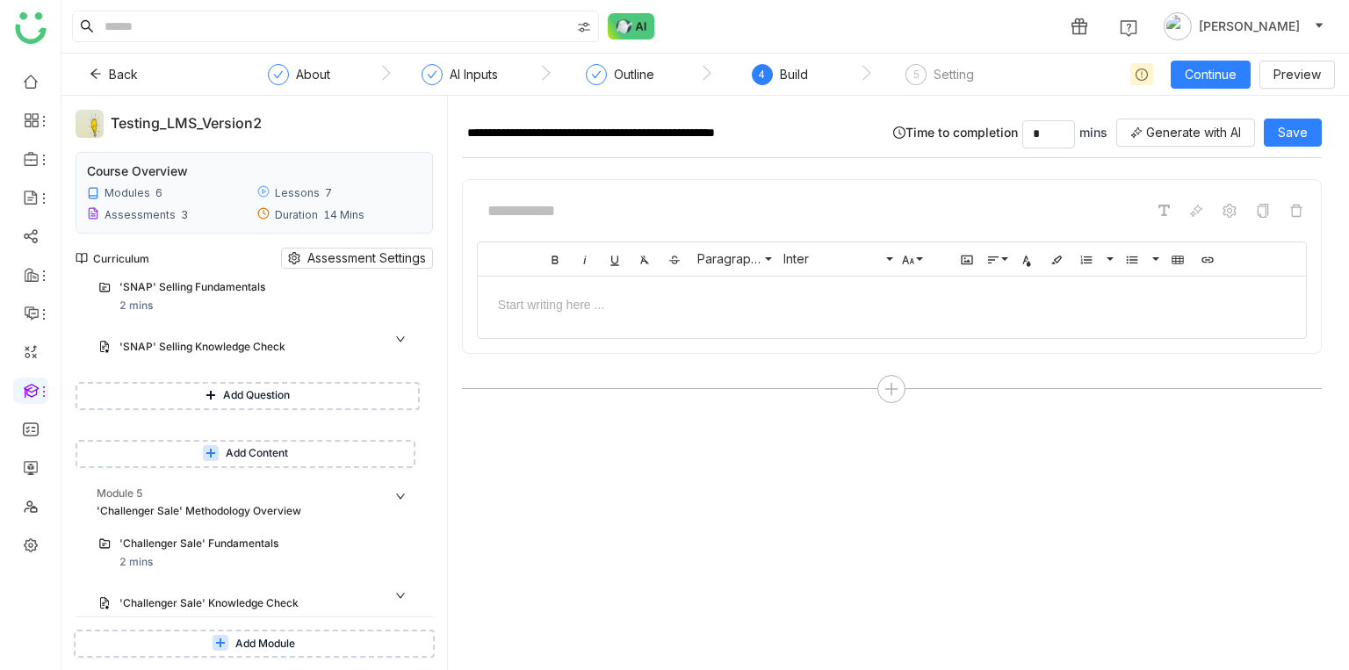
scroll to position [953, 0]
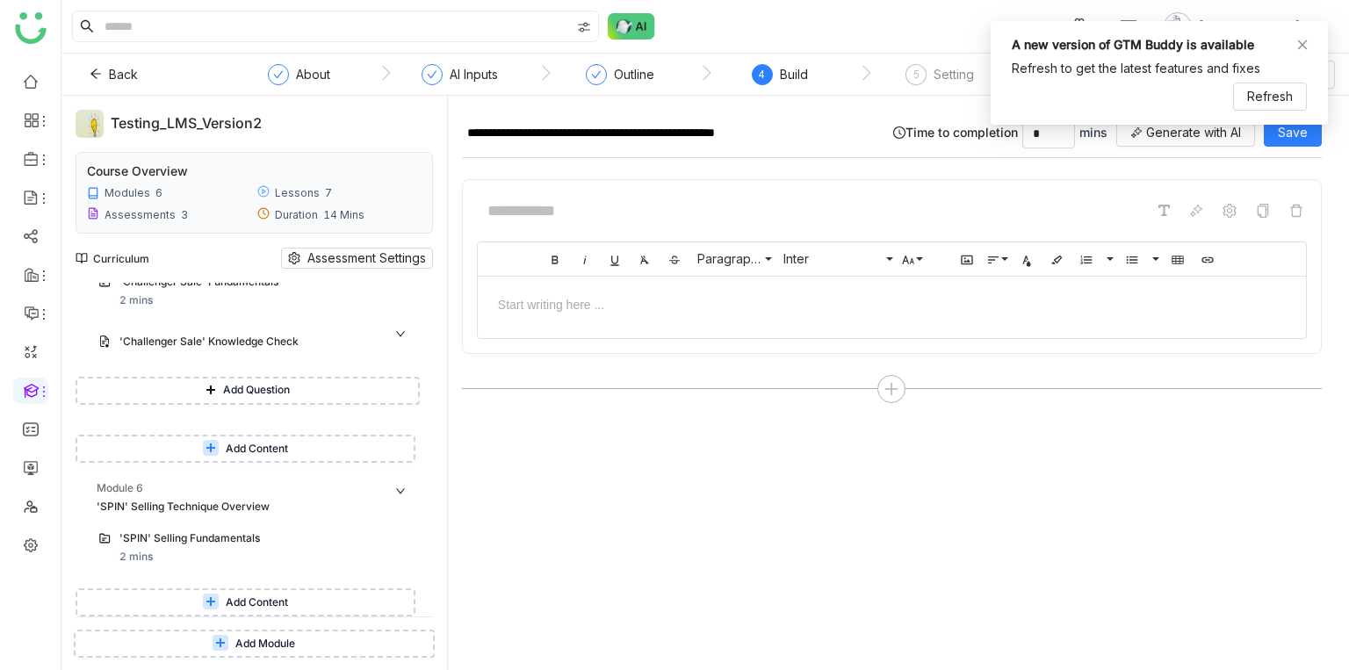
click at [262, 603] on span "Add Content" at bounding box center [257, 603] width 62 height 17
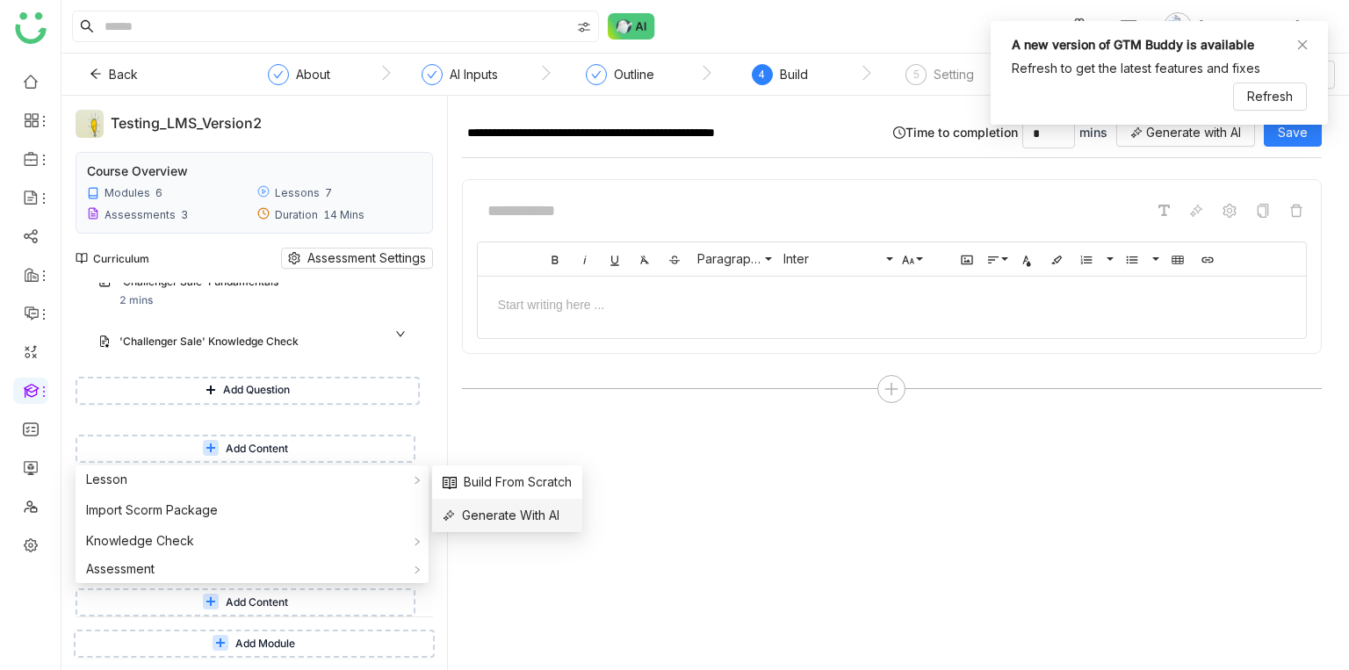
click at [474, 504] on li "Generate With AI" at bounding box center [507, 515] width 150 height 33
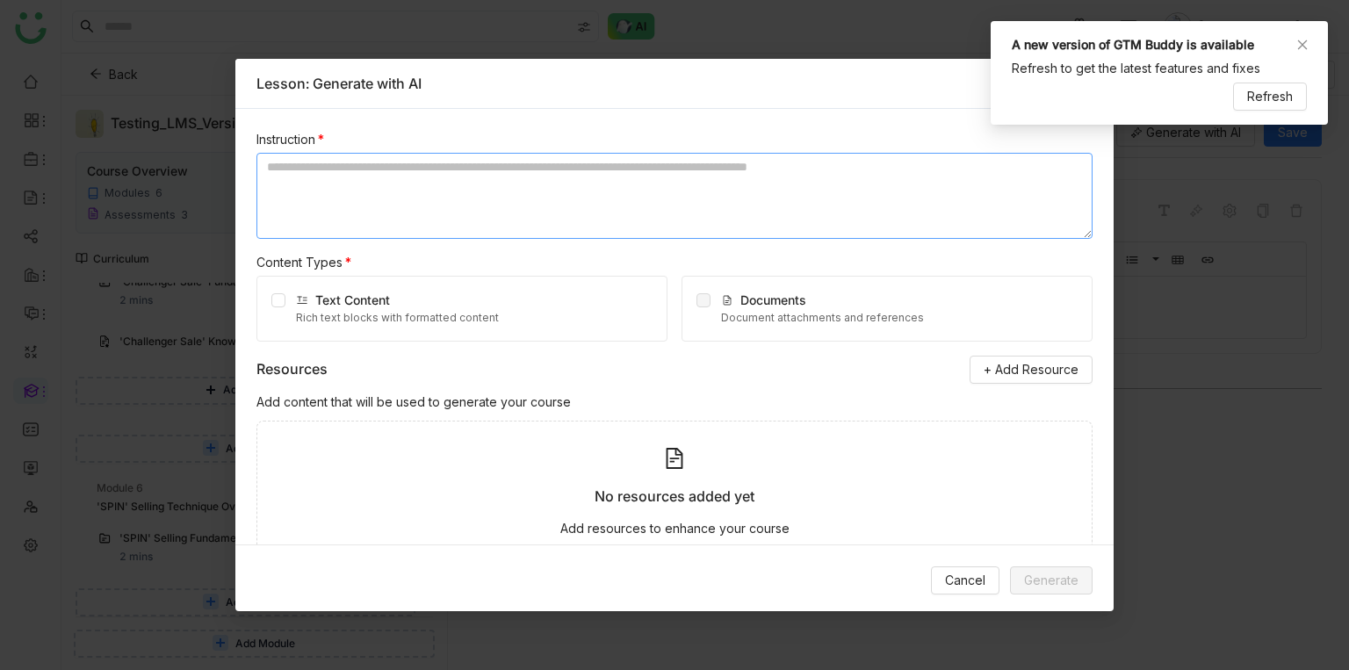
click at [516, 197] on textarea at bounding box center [675, 196] width 836 height 86
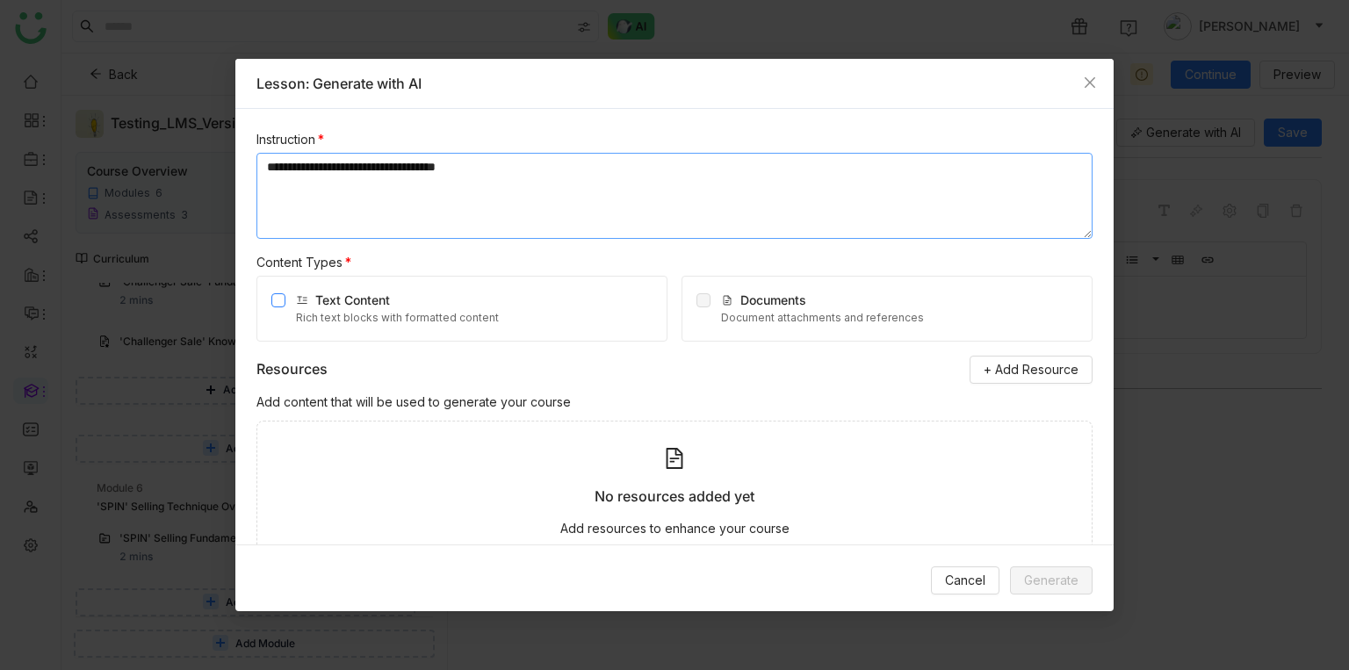
type textarea "**********"
click at [680, 456] on icon at bounding box center [674, 458] width 21 height 21
click at [1016, 374] on span "+ Add Resource" at bounding box center [1031, 369] width 95 height 19
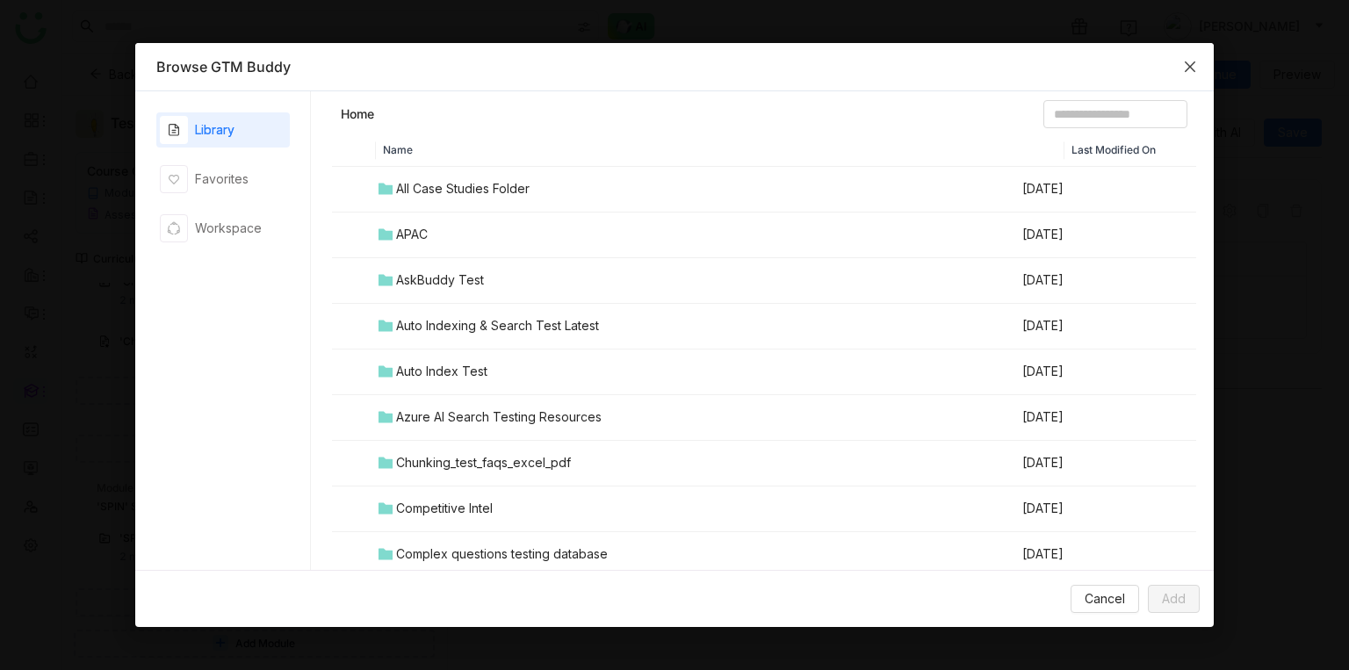
scroll to position [1917, 0]
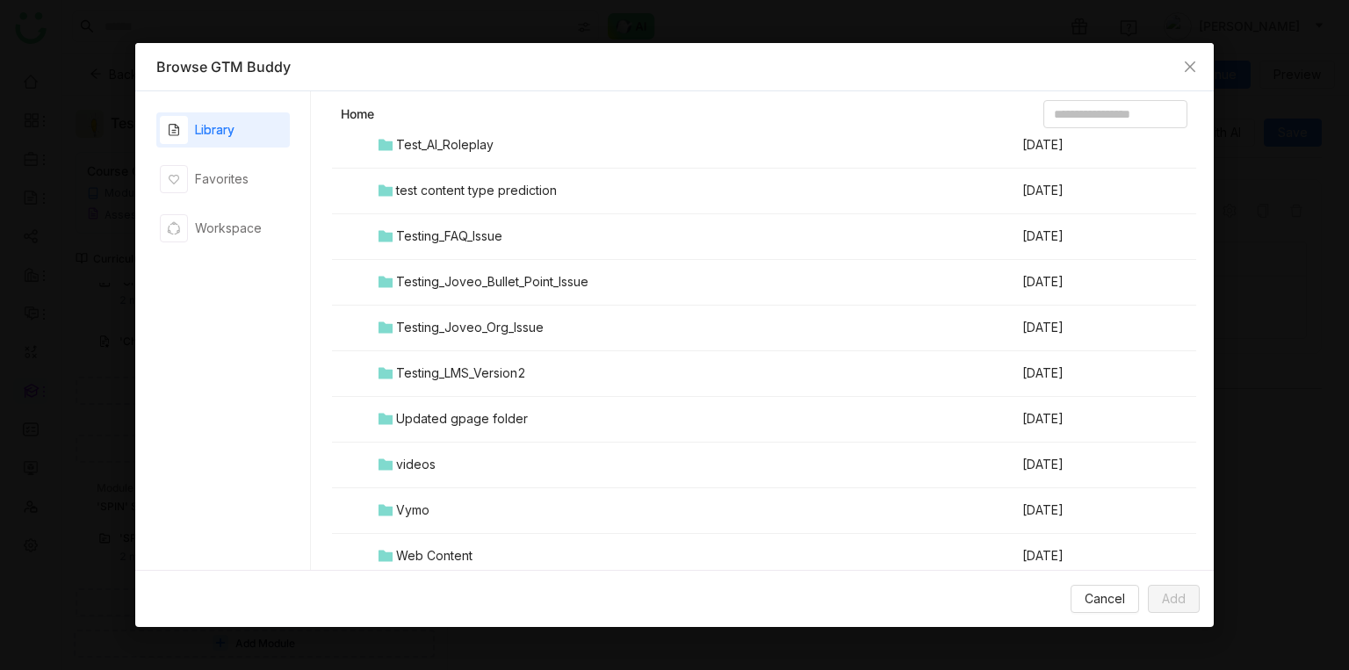
click at [457, 368] on div "Testing_LMS_Version2" at bounding box center [461, 373] width 130 height 19
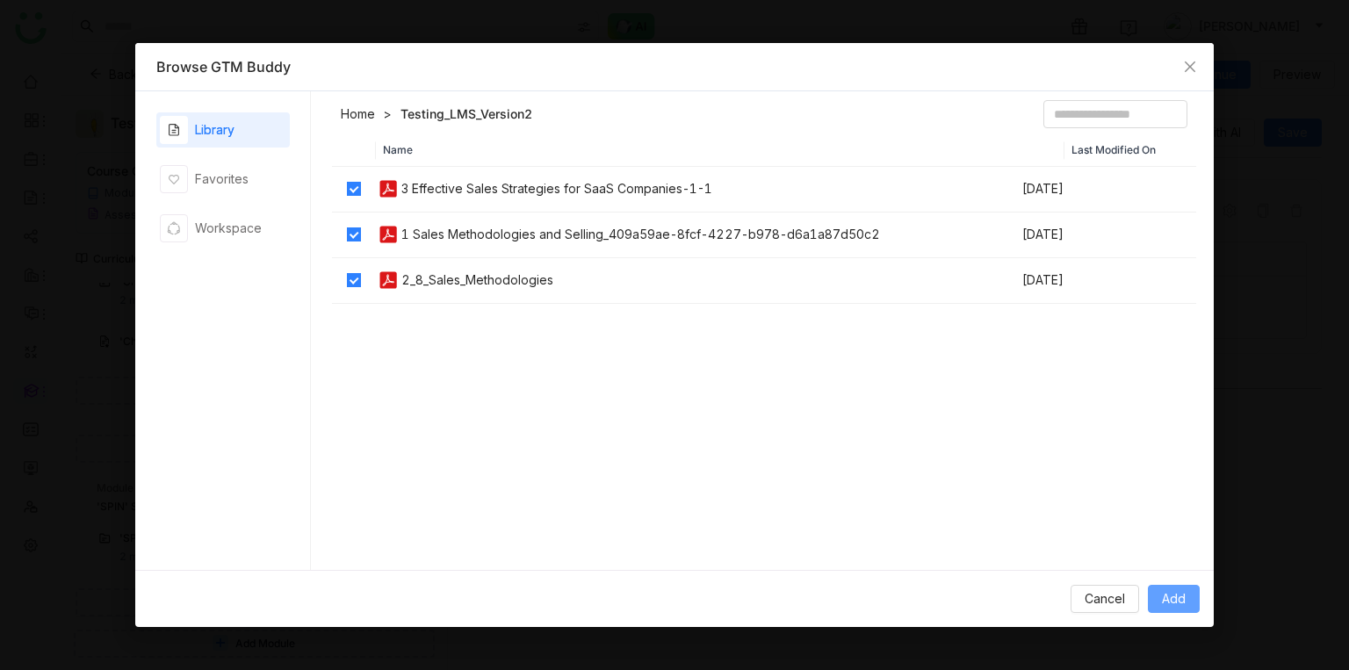
click at [1178, 609] on button "Add" at bounding box center [1174, 599] width 52 height 28
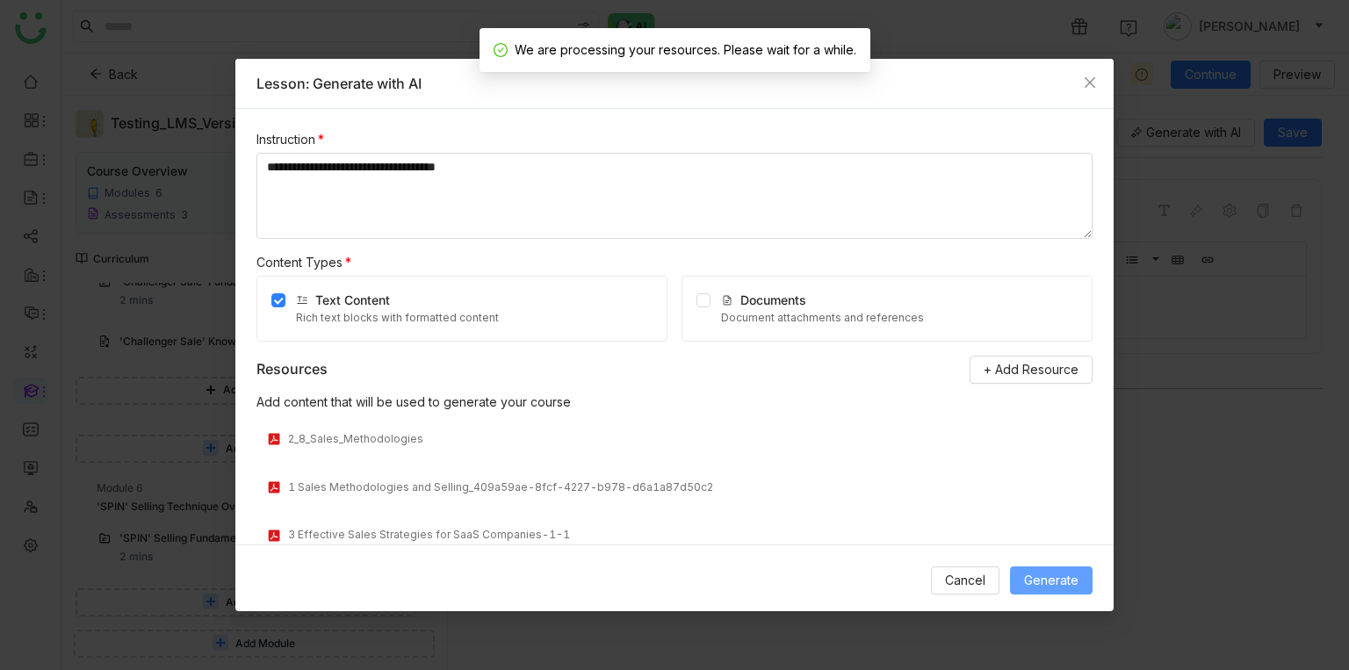
click at [1053, 576] on span "Generate" at bounding box center [1051, 580] width 54 height 19
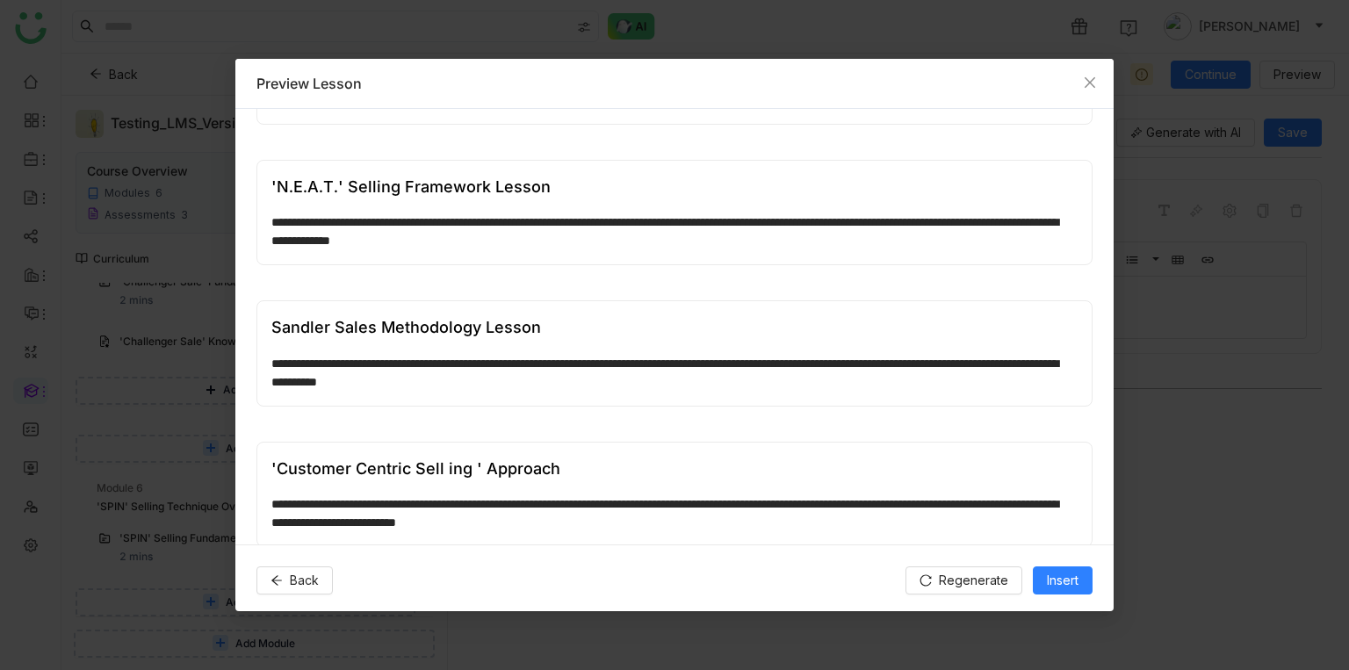
scroll to position [556, 0]
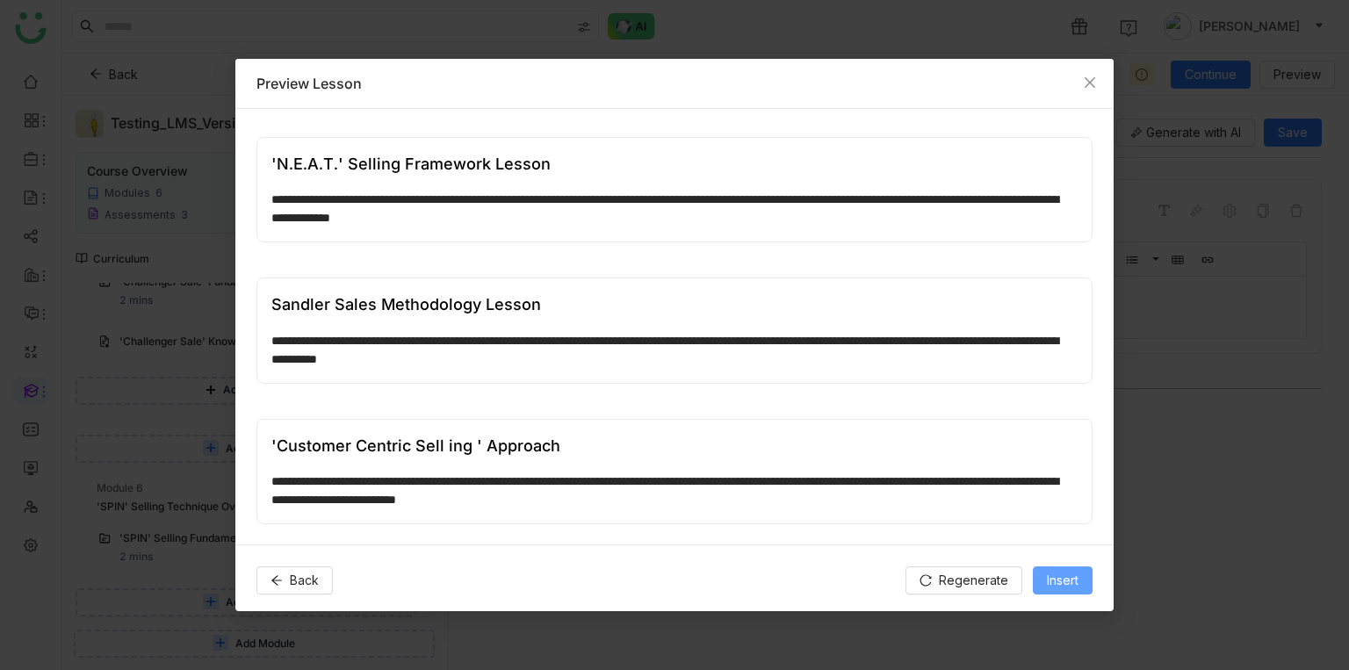
click at [1050, 579] on span "Insert" at bounding box center [1063, 580] width 32 height 19
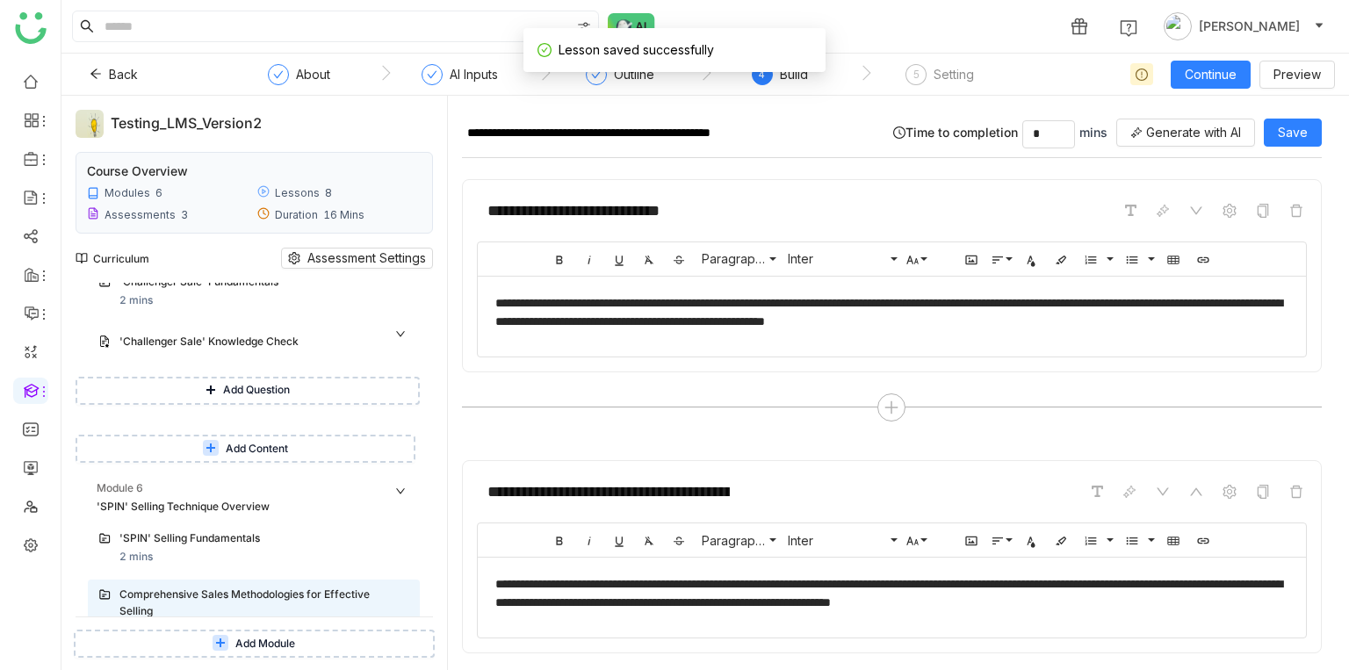
scroll to position [1026, 0]
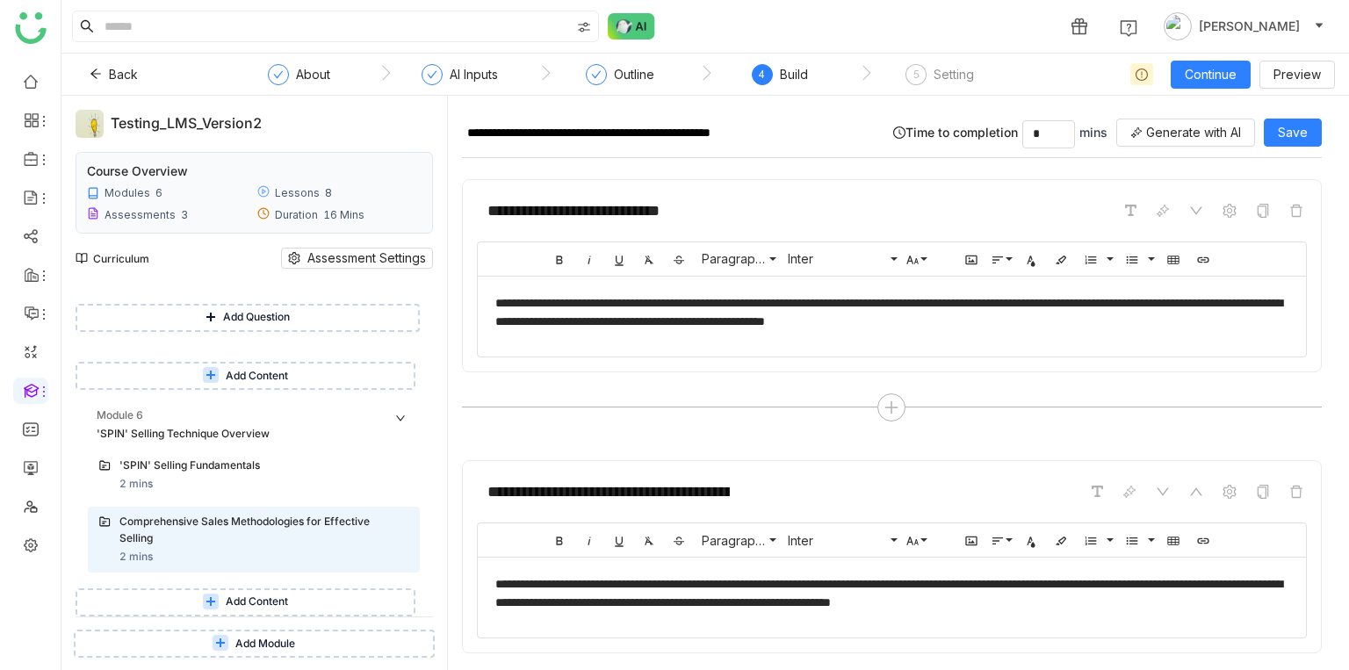
click at [262, 638] on span "Add Module" at bounding box center [265, 644] width 60 height 17
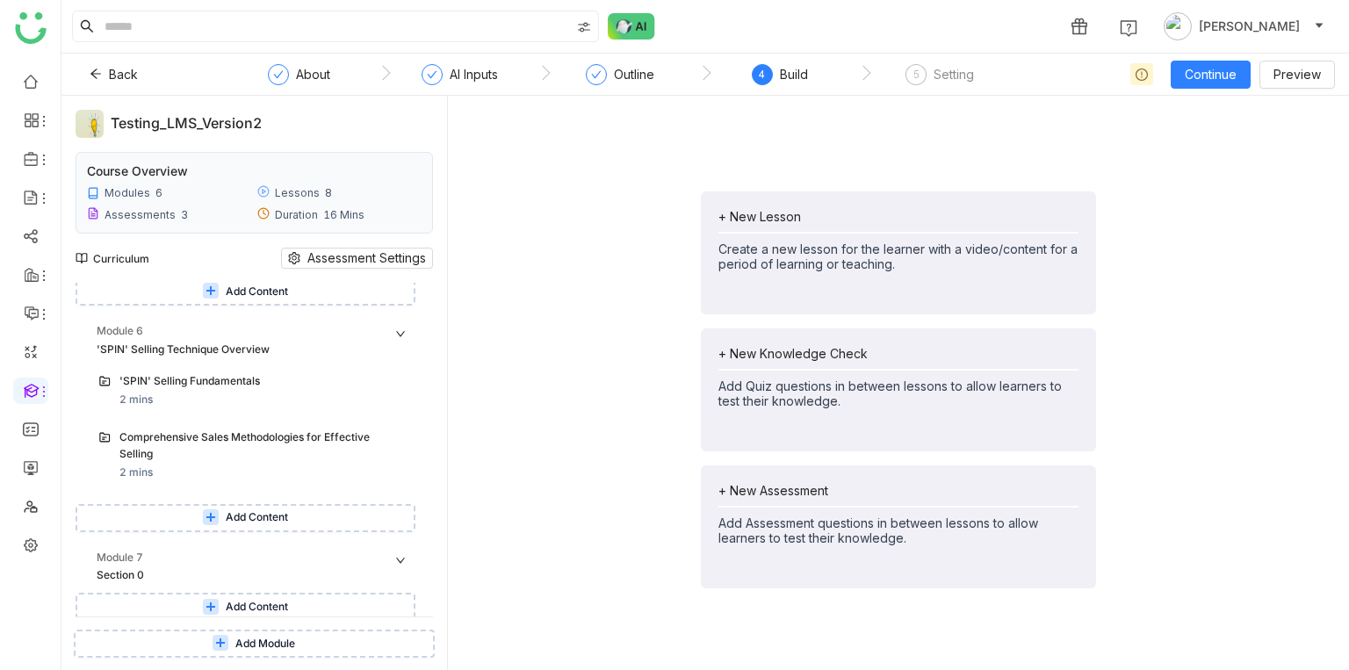
scroll to position [1115, 0]
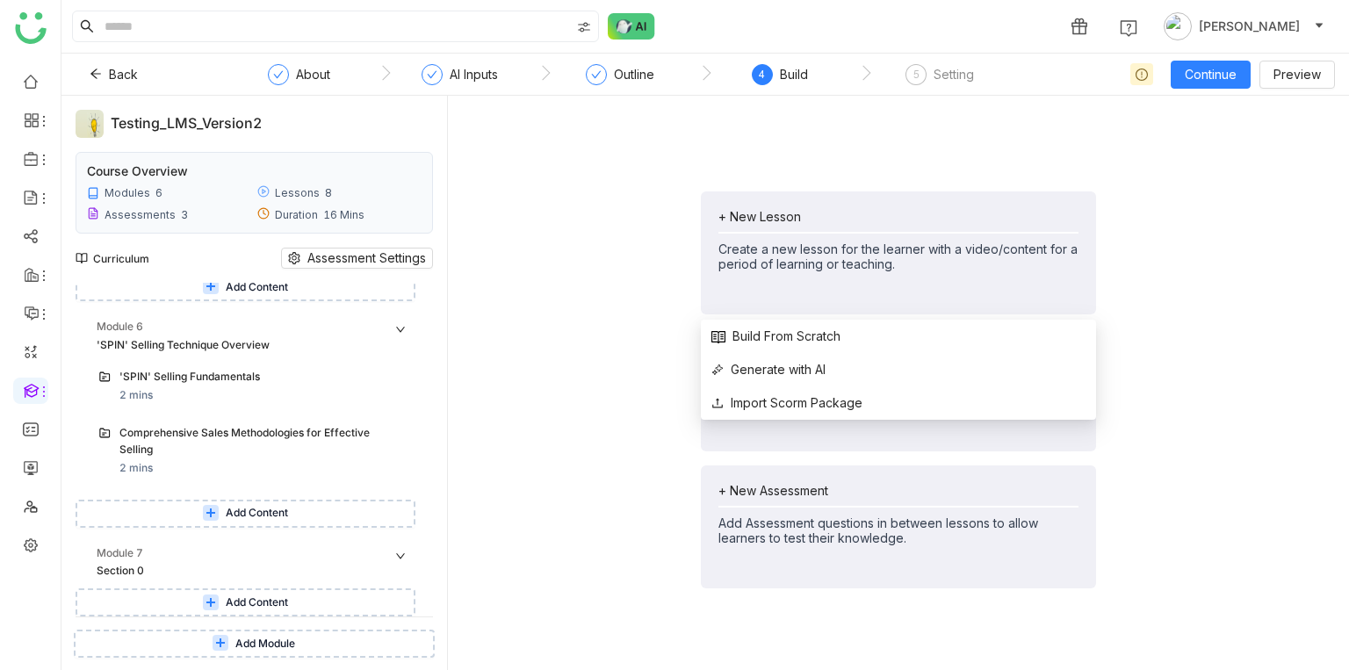
click at [565, 445] on div "+ New Lesson Create a new lesson for the learner with a video/content for a per…" at bounding box center [898, 390] width 873 height 560
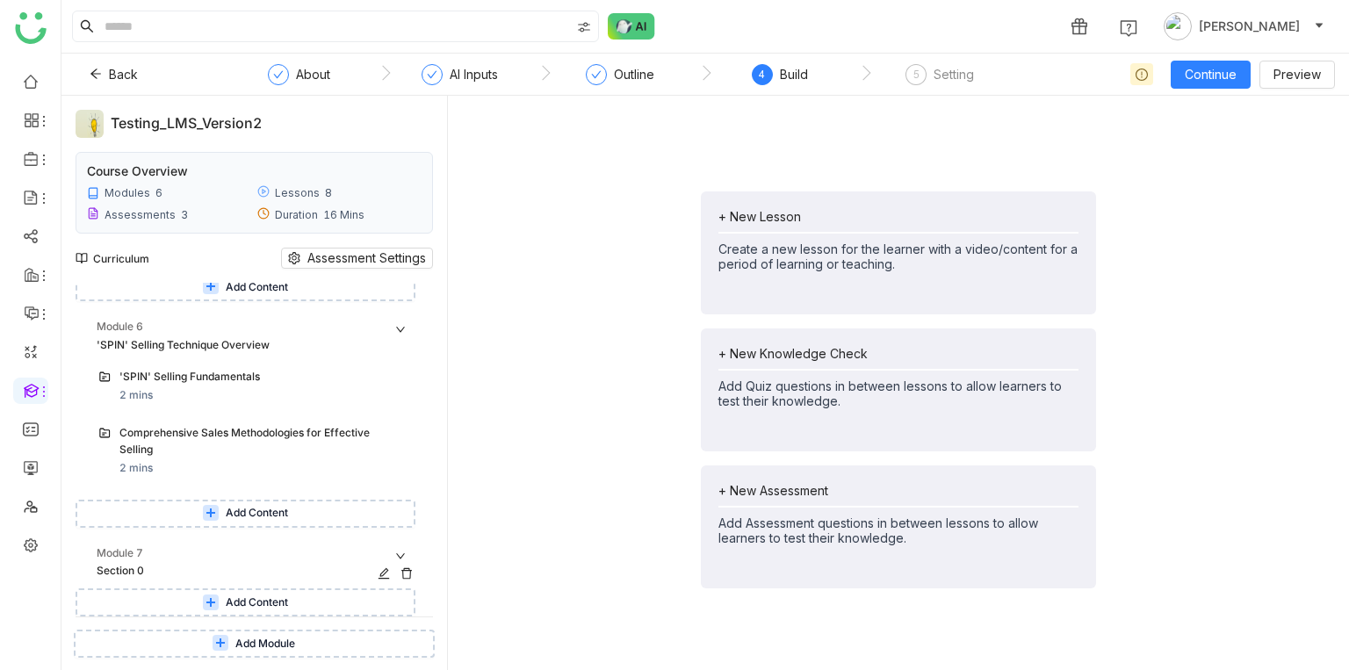
click at [413, 574] on icon at bounding box center [407, 574] width 12 height 12
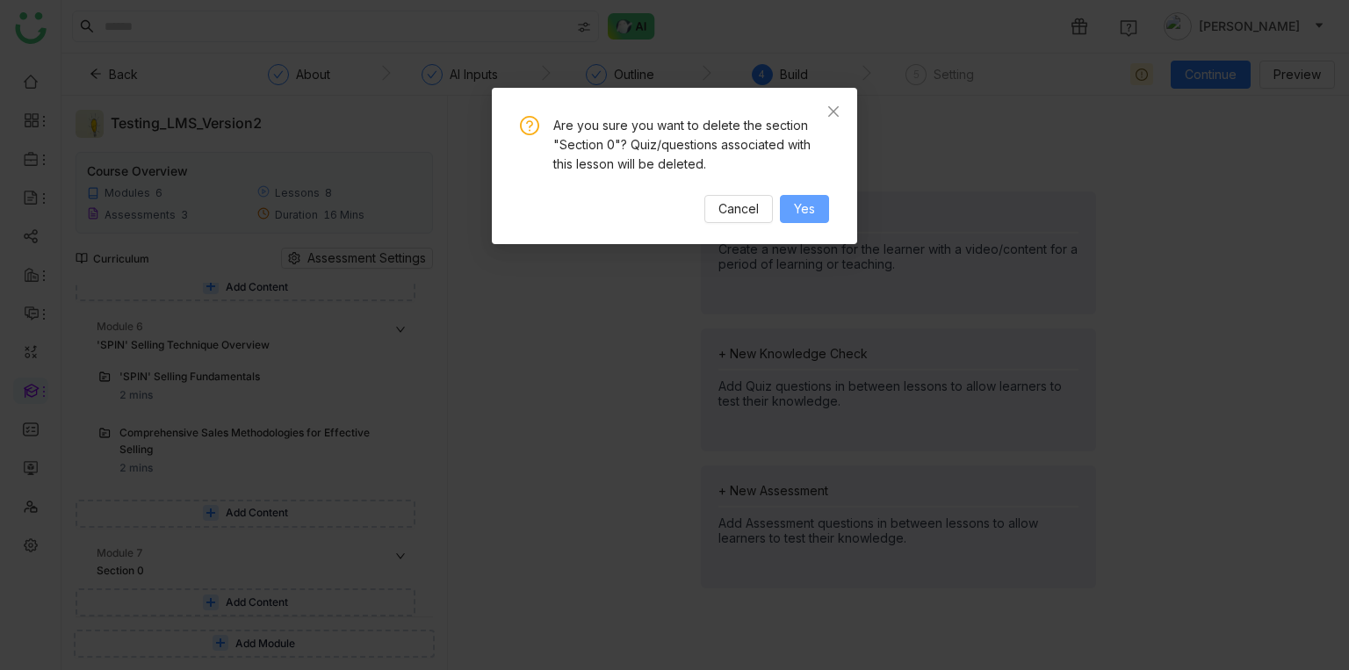
click at [801, 220] on button "Yes" at bounding box center [804, 209] width 49 height 28
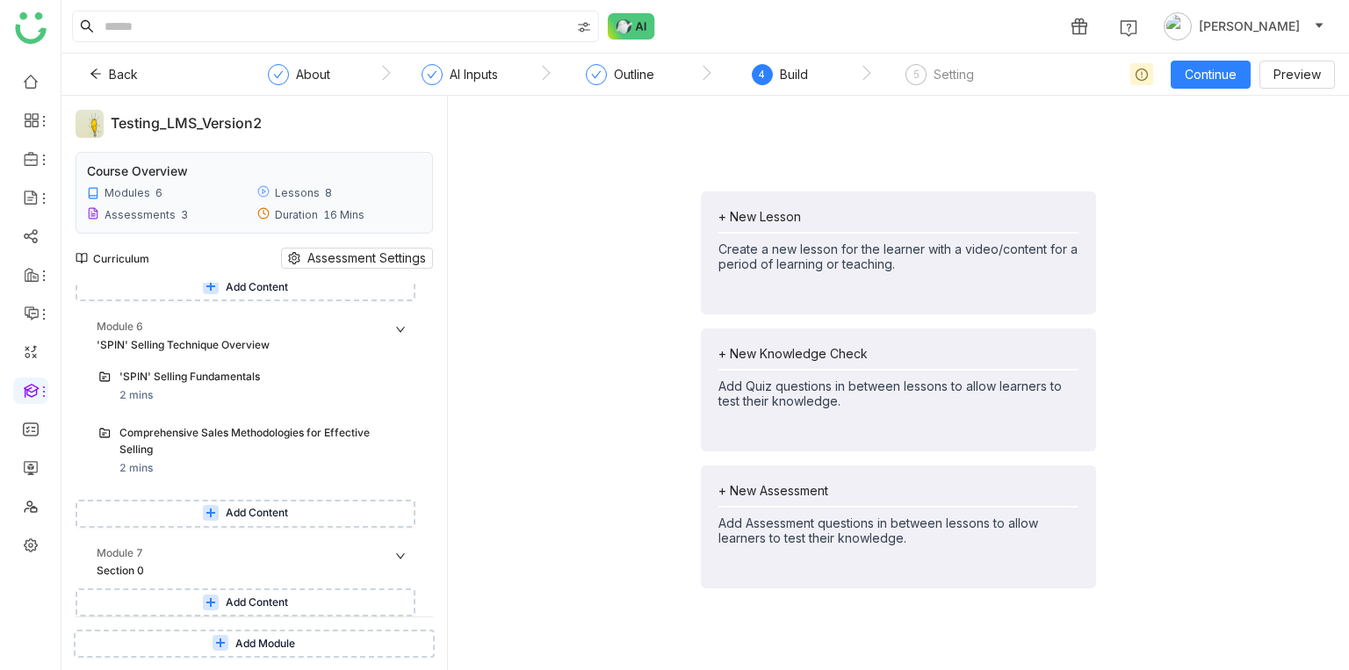
scroll to position [1026, 0]
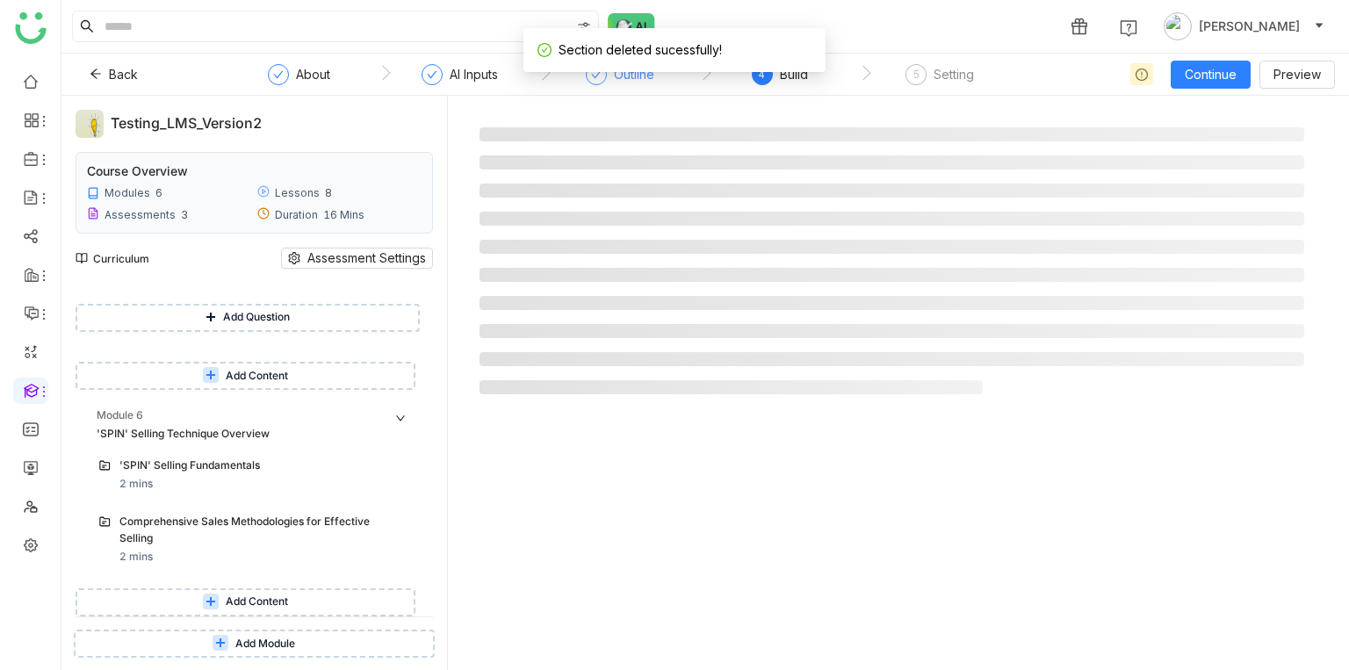
click at [605, 79] on div "Outline" at bounding box center [620, 80] width 69 height 32
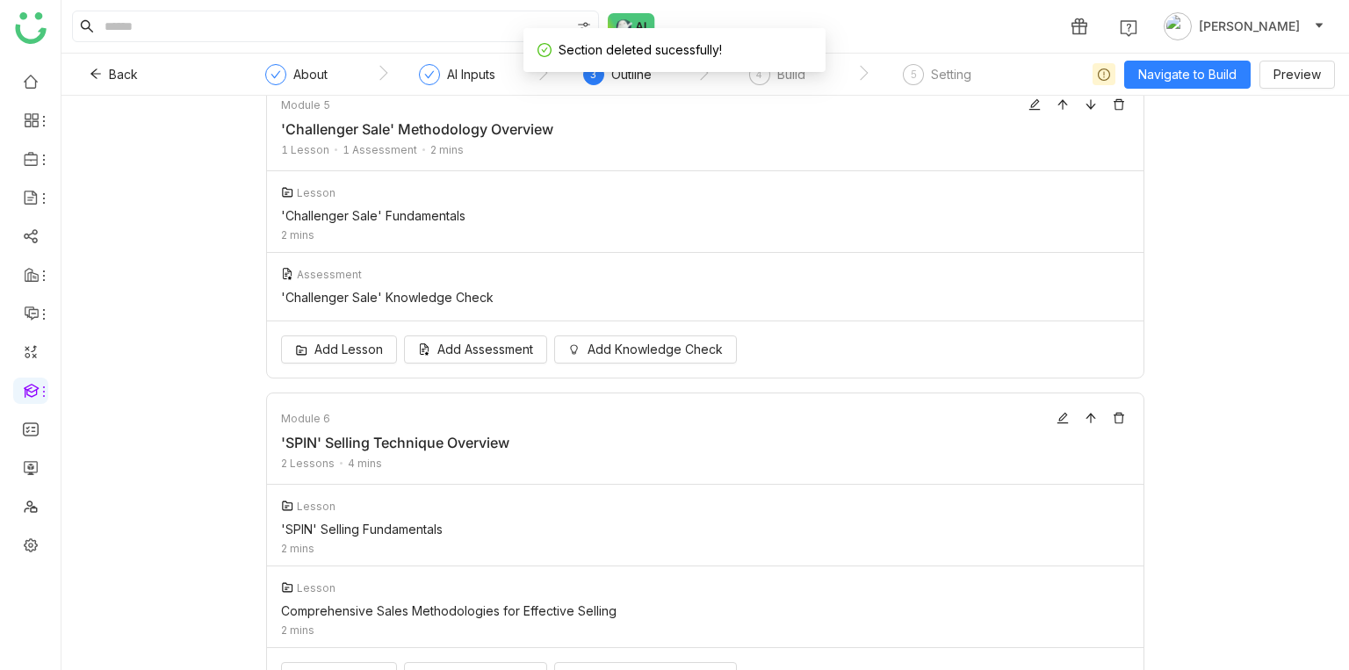
scroll to position [1384, 0]
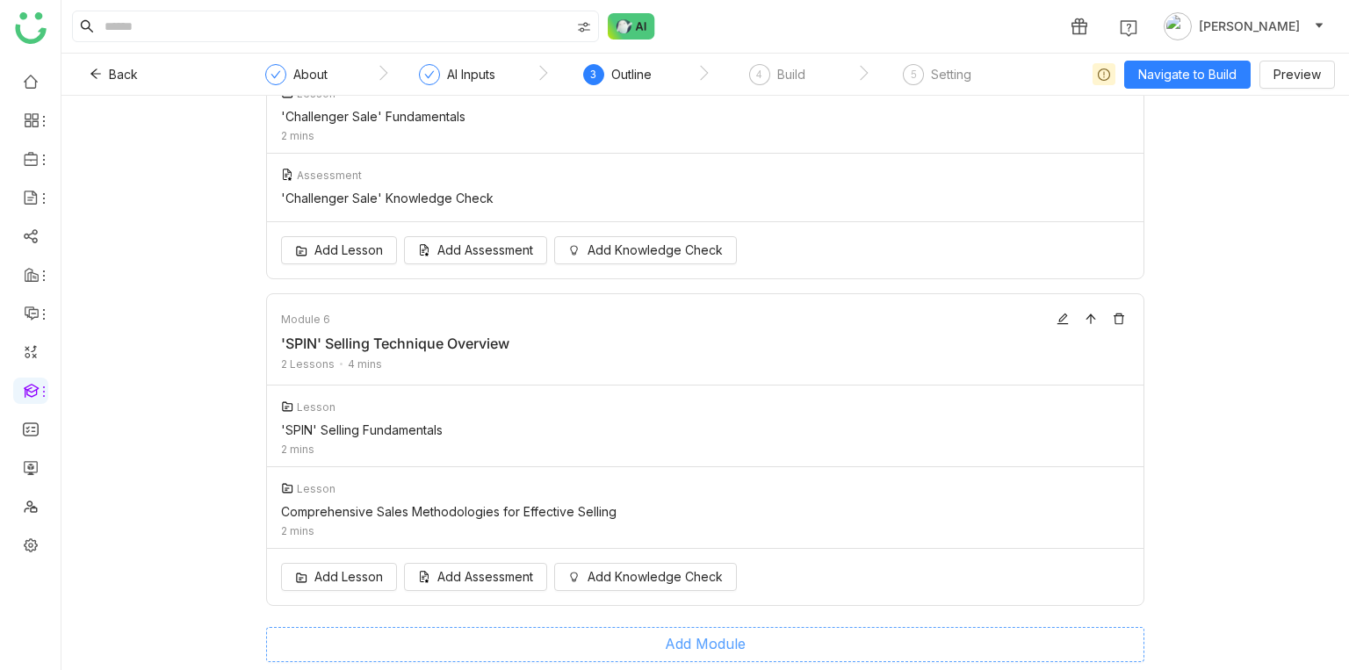
click at [631, 642] on button "Add Module" at bounding box center [705, 644] width 879 height 35
type input "********"
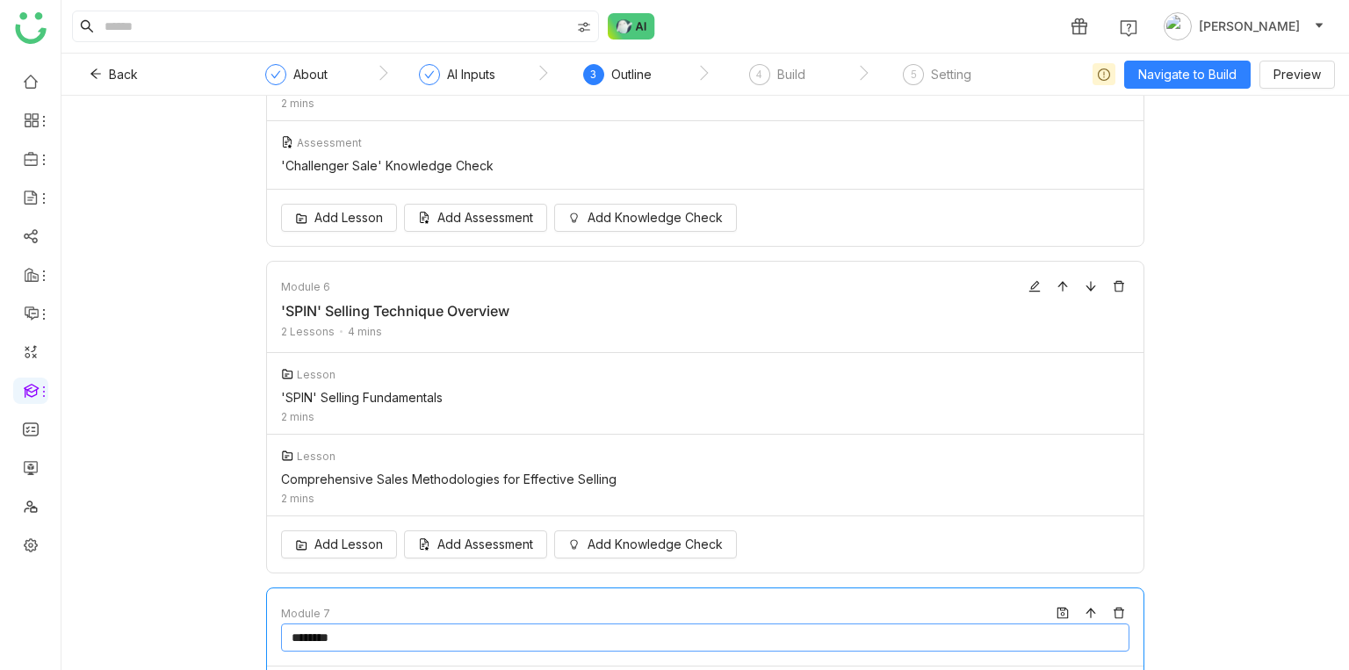
scroll to position [1534, 0]
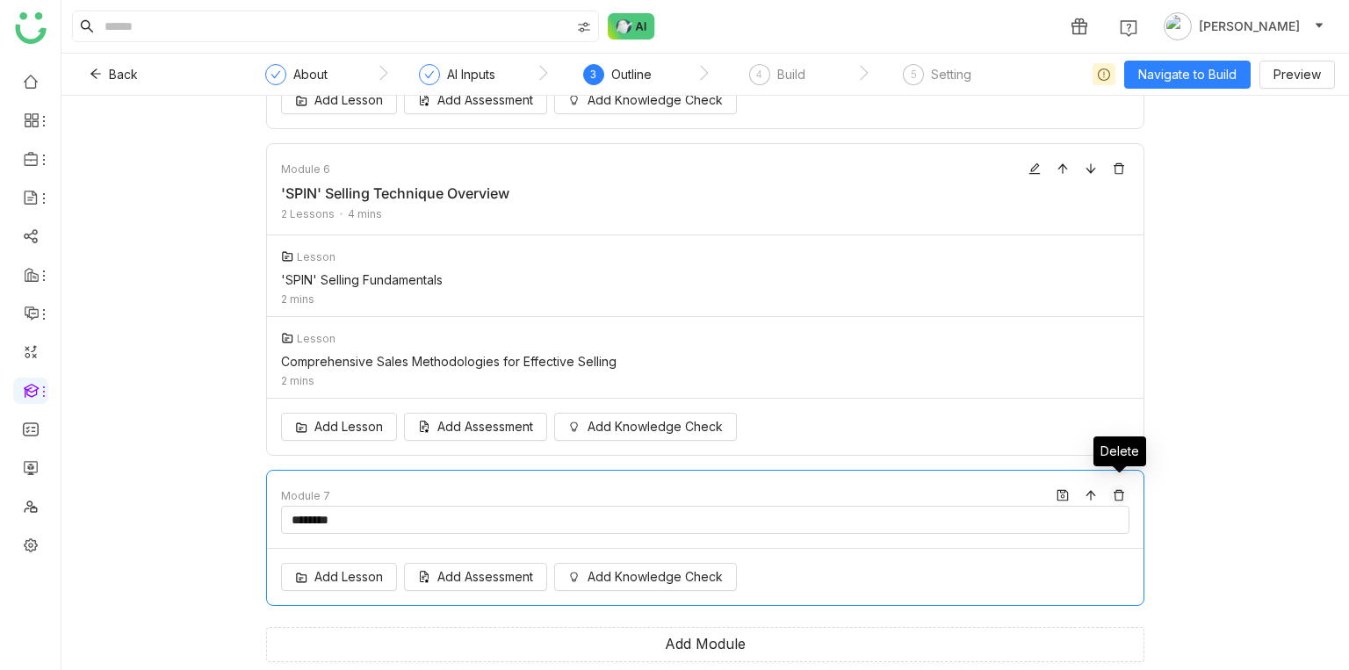
click at [1117, 491] on icon at bounding box center [1119, 495] width 12 height 12
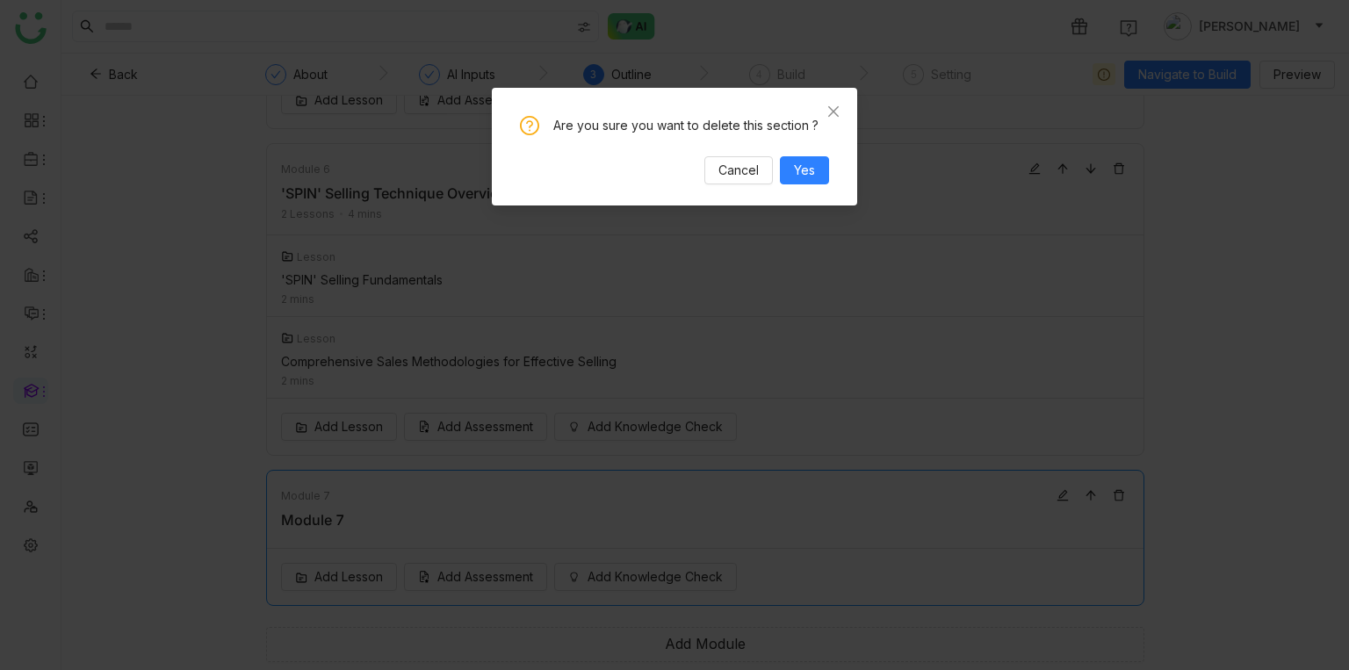
click at [799, 184] on div "Are you sure you want to delete this section ? Cancel Yes" at bounding box center [674, 147] width 365 height 118
click at [798, 166] on span "Yes" at bounding box center [804, 170] width 21 height 19
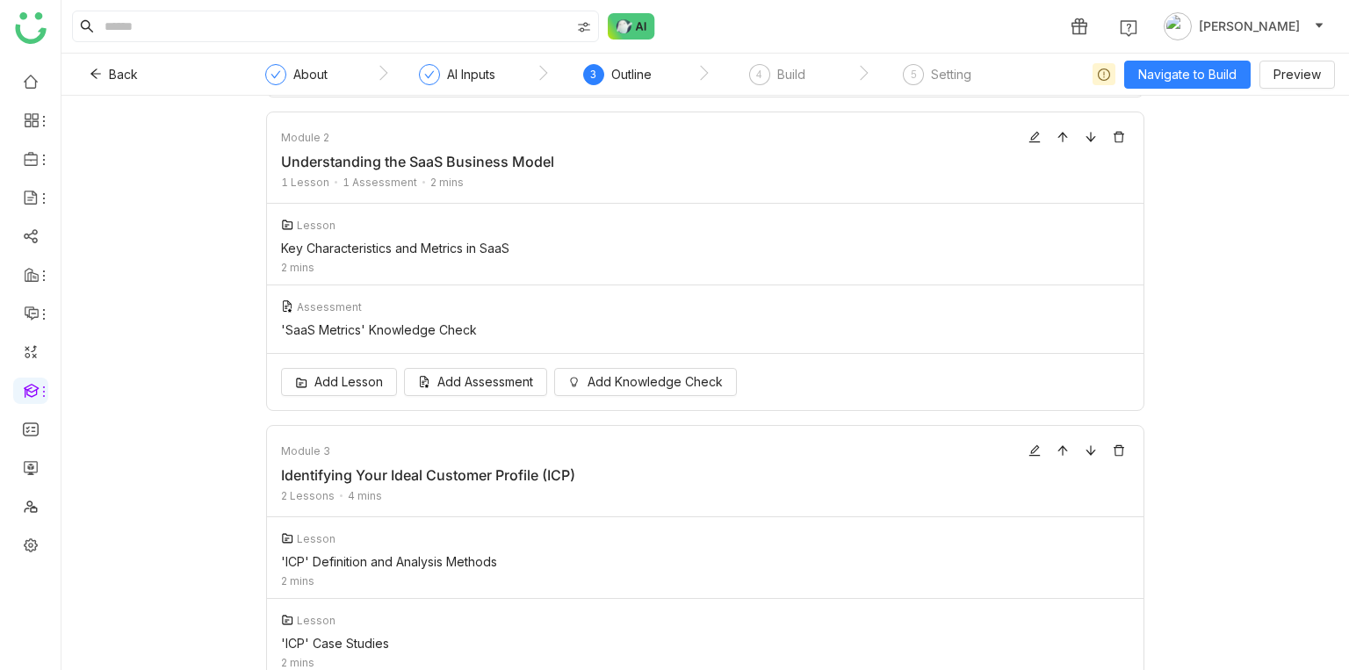
scroll to position [1384, 0]
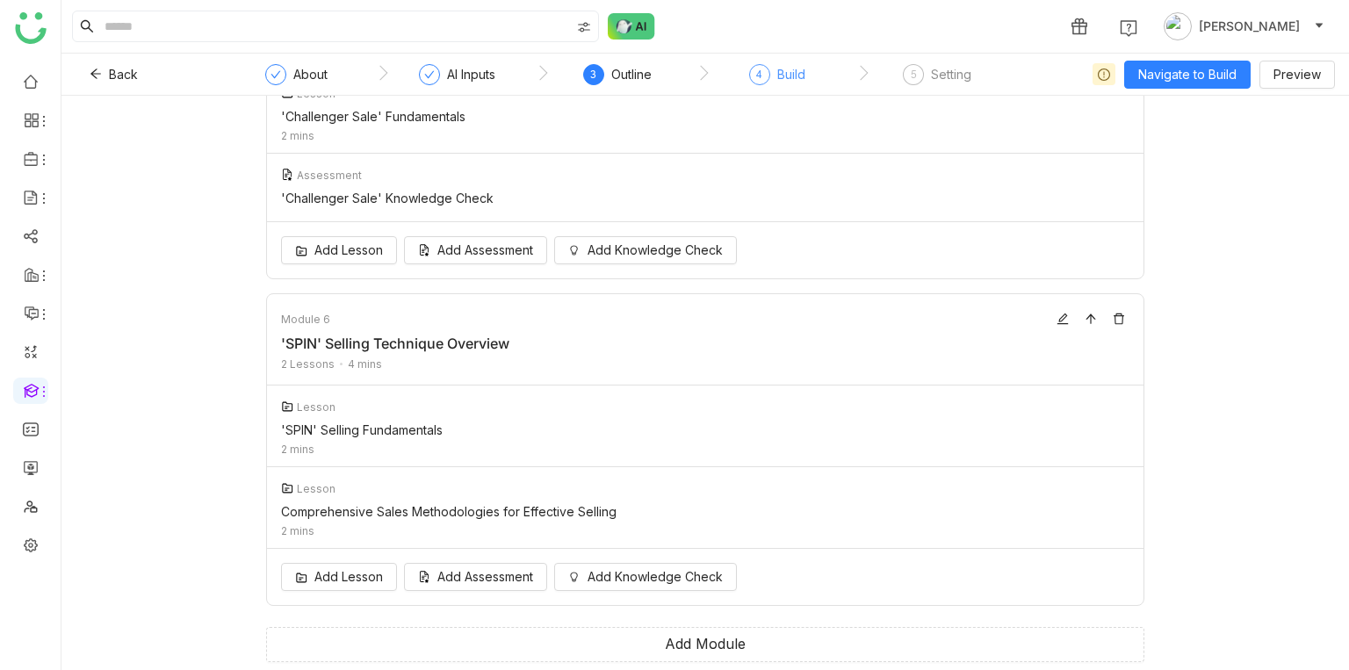
click at [777, 65] on div "4 Build" at bounding box center [777, 80] width 56 height 32
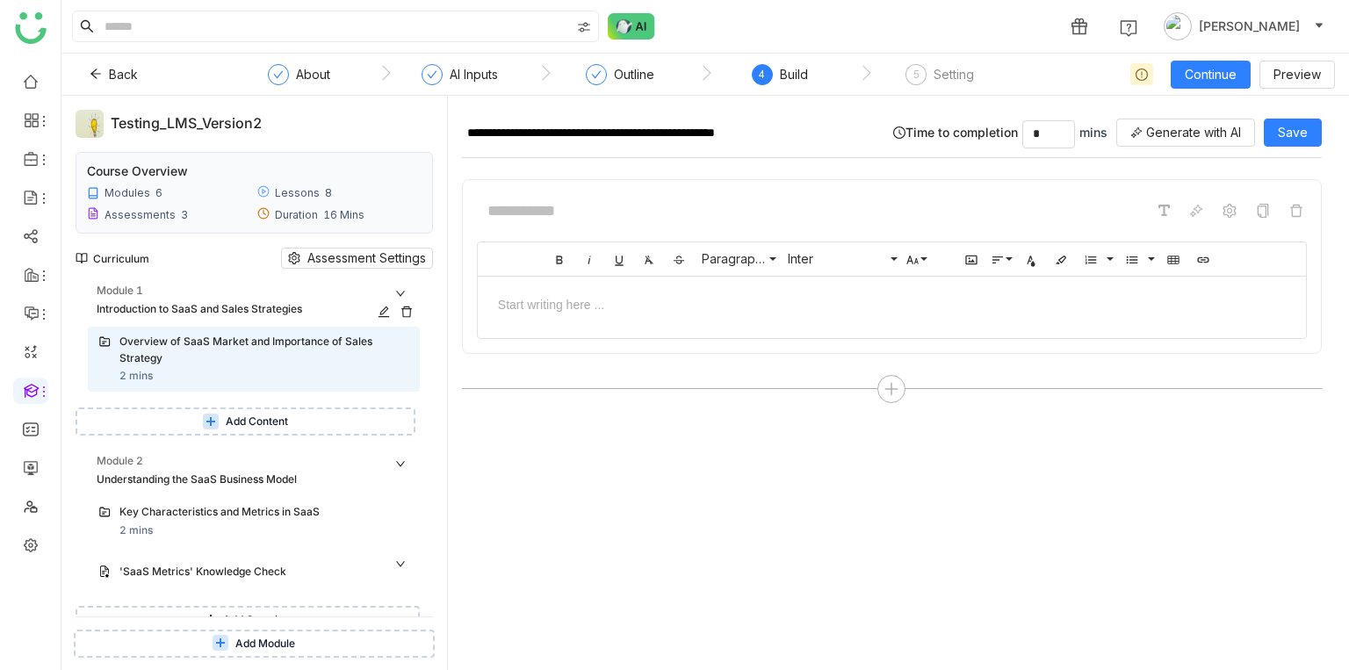
click at [300, 301] on div "Introduction to SaaS and Sales Strategies" at bounding box center [239, 309] width 285 height 17
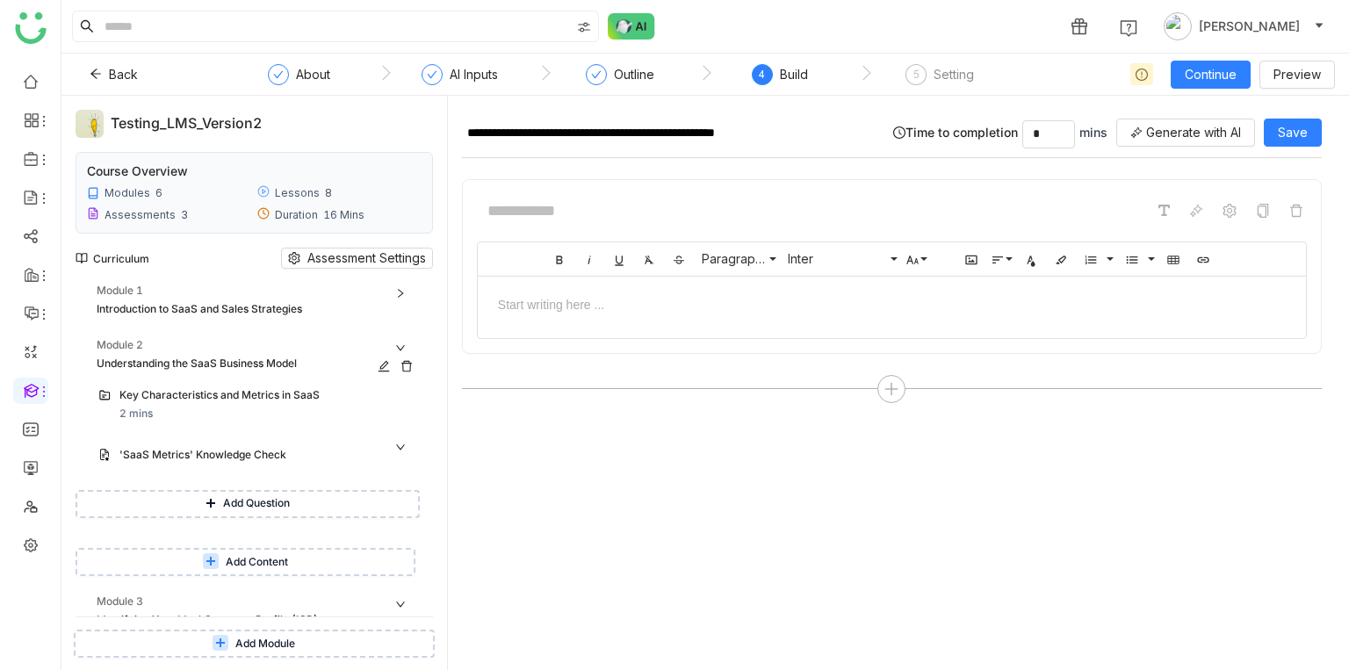
click at [273, 361] on div "Understanding the SaaS Business Model" at bounding box center [239, 364] width 285 height 17
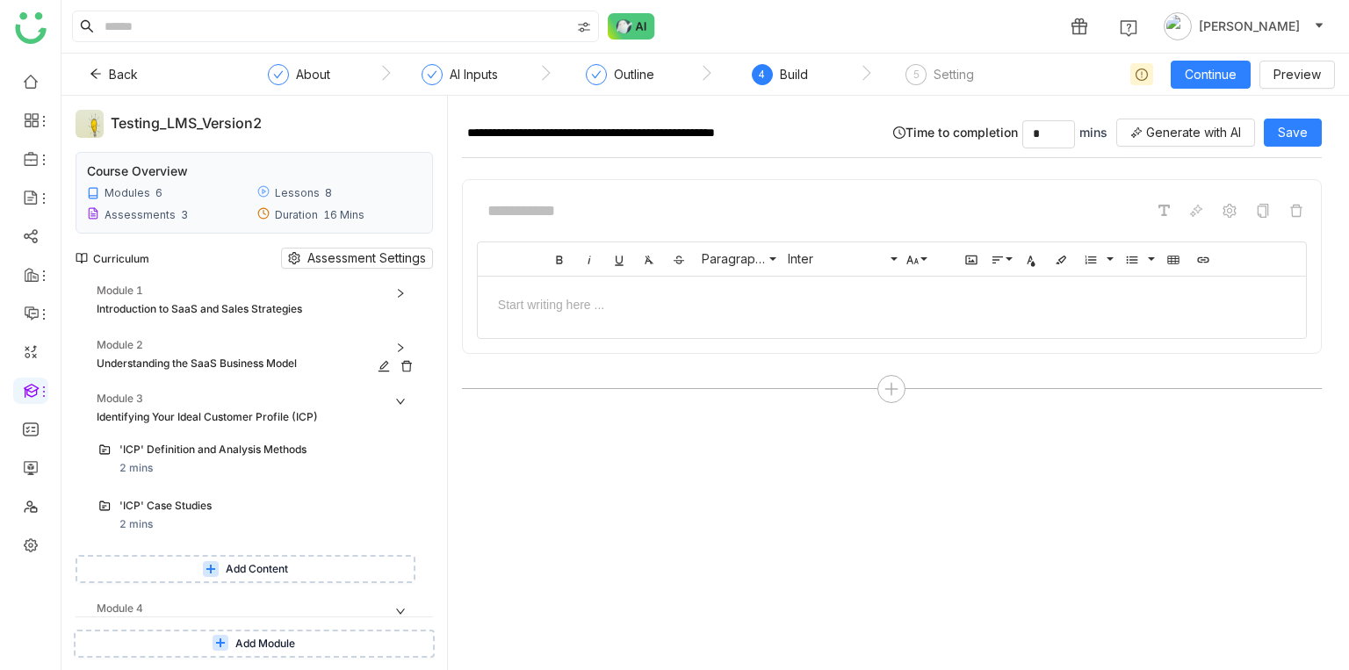
click at [266, 364] on div "Understanding the SaaS Business Model" at bounding box center [239, 364] width 285 height 17
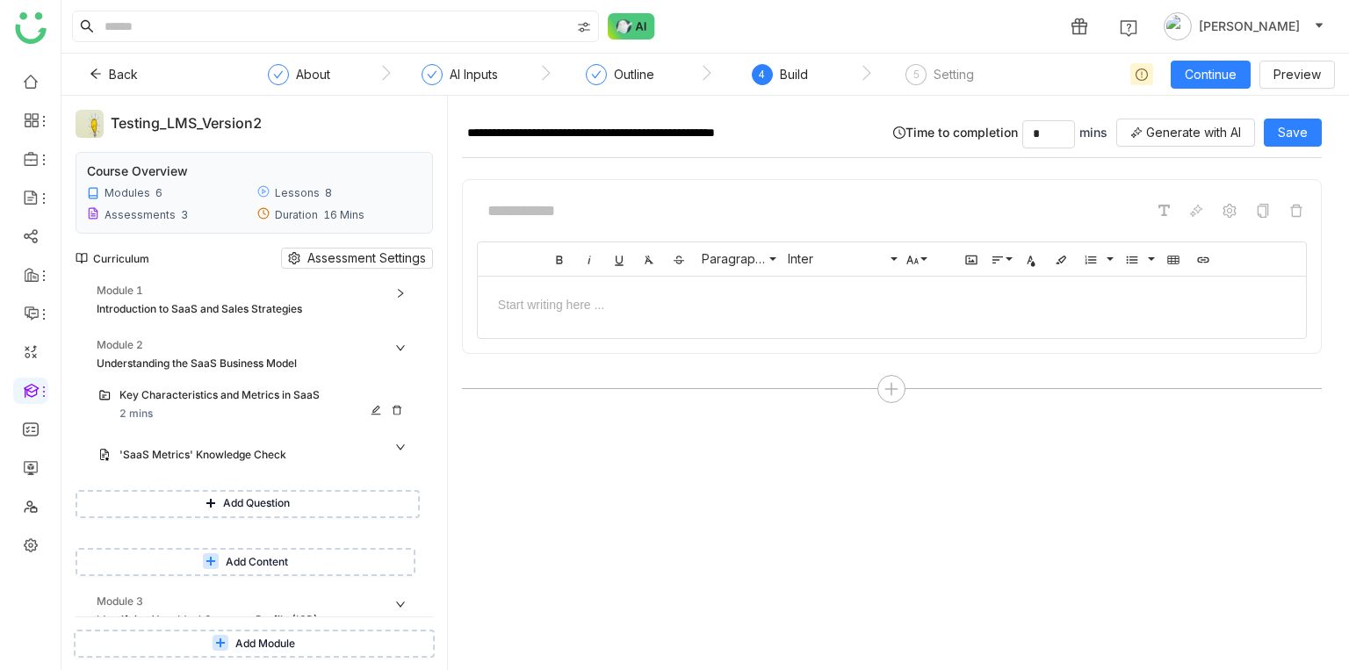
click at [265, 426] on div "Key Characteristics and Metrics in SaaS 2 mins" at bounding box center [254, 404] width 332 height 49
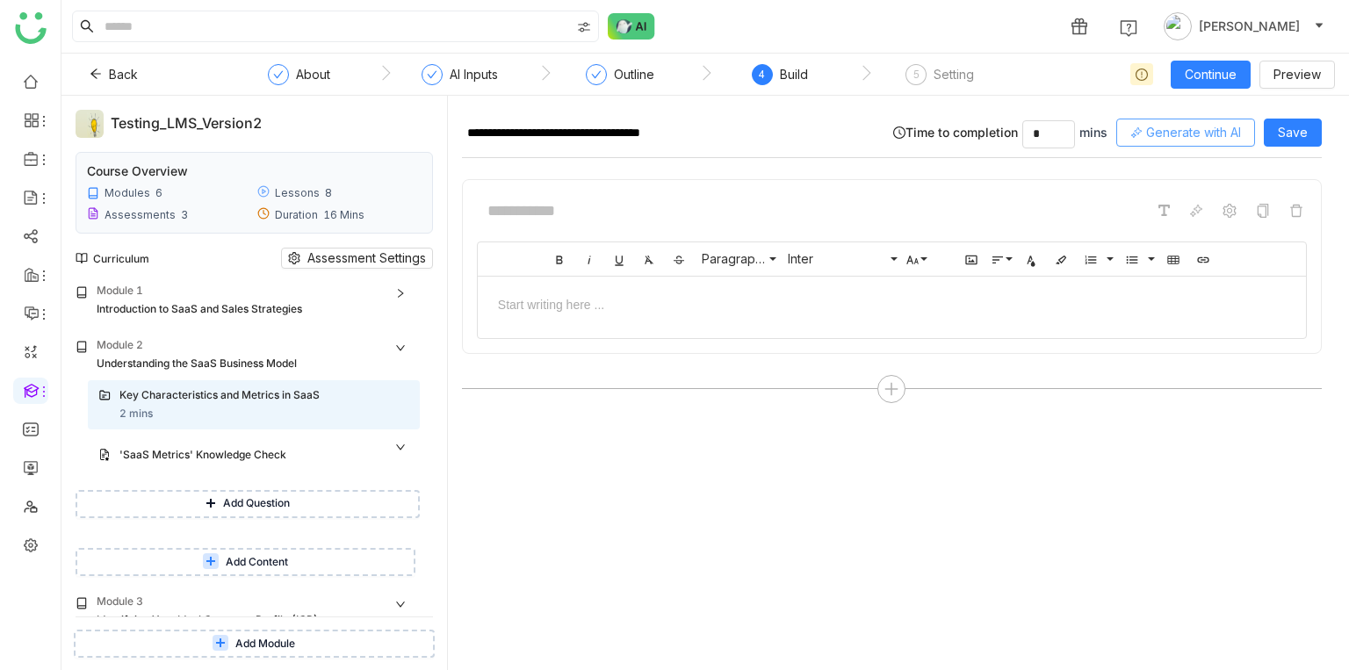
click at [1167, 146] on button "Generate with AI" at bounding box center [1186, 133] width 139 height 28
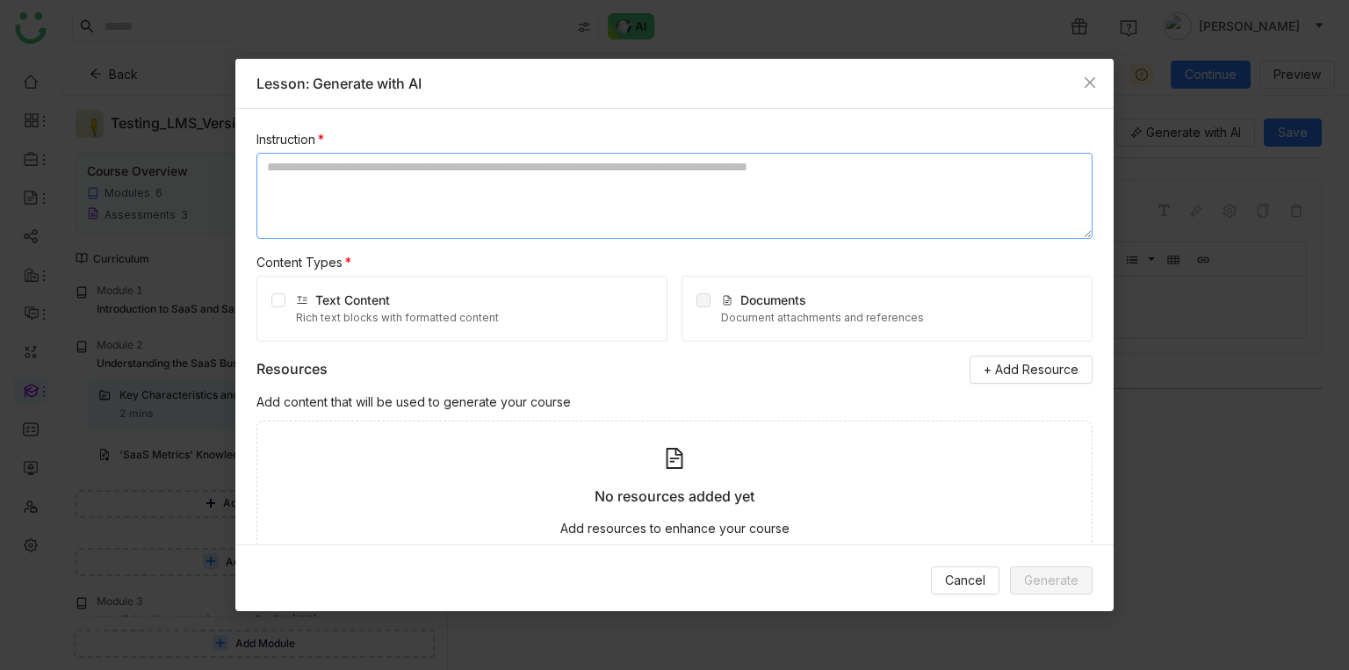
click at [344, 177] on textarea at bounding box center [675, 196] width 836 height 86
type textarea "**********"
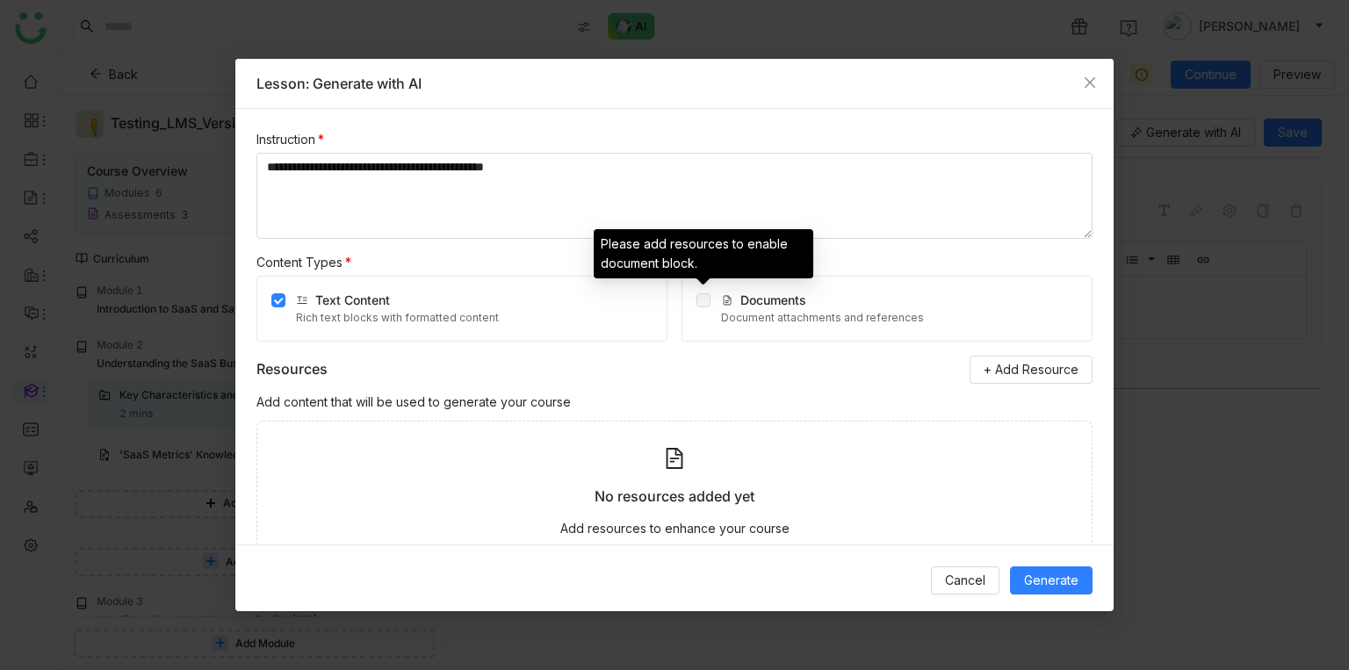
click at [703, 303] on span at bounding box center [704, 300] width 14 height 14
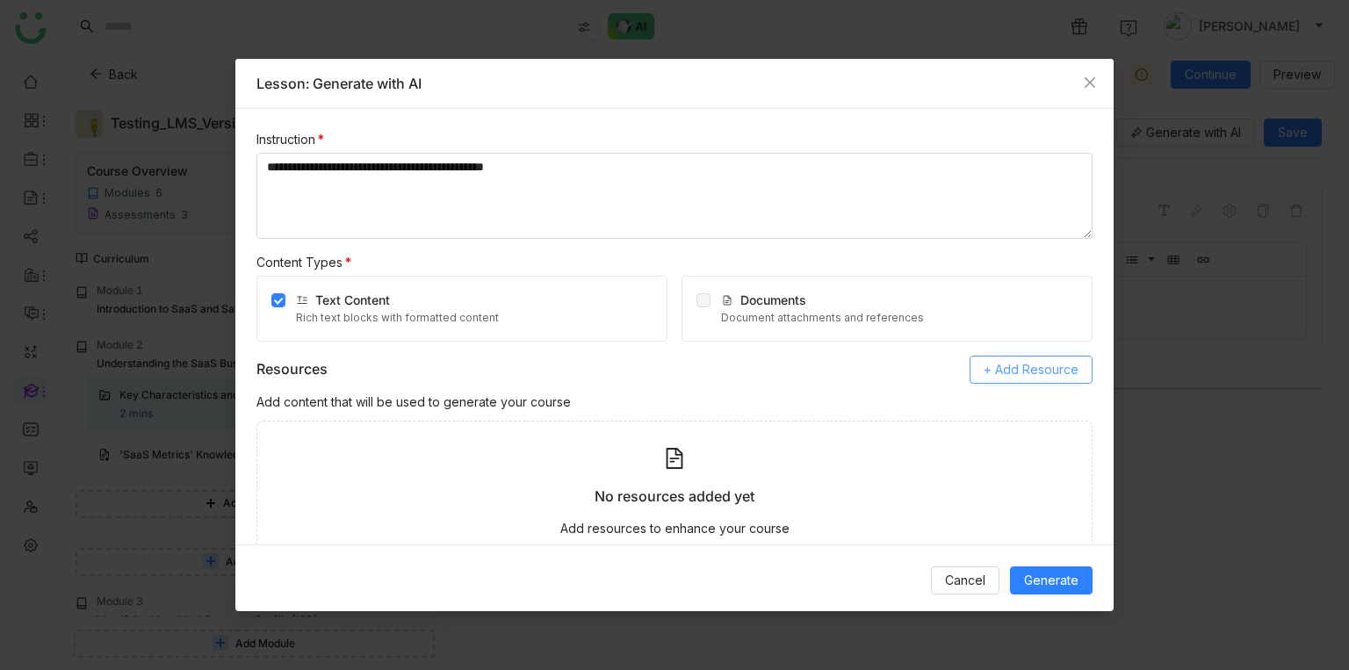
click at [996, 376] on span "+ Add Resource" at bounding box center [1031, 369] width 95 height 19
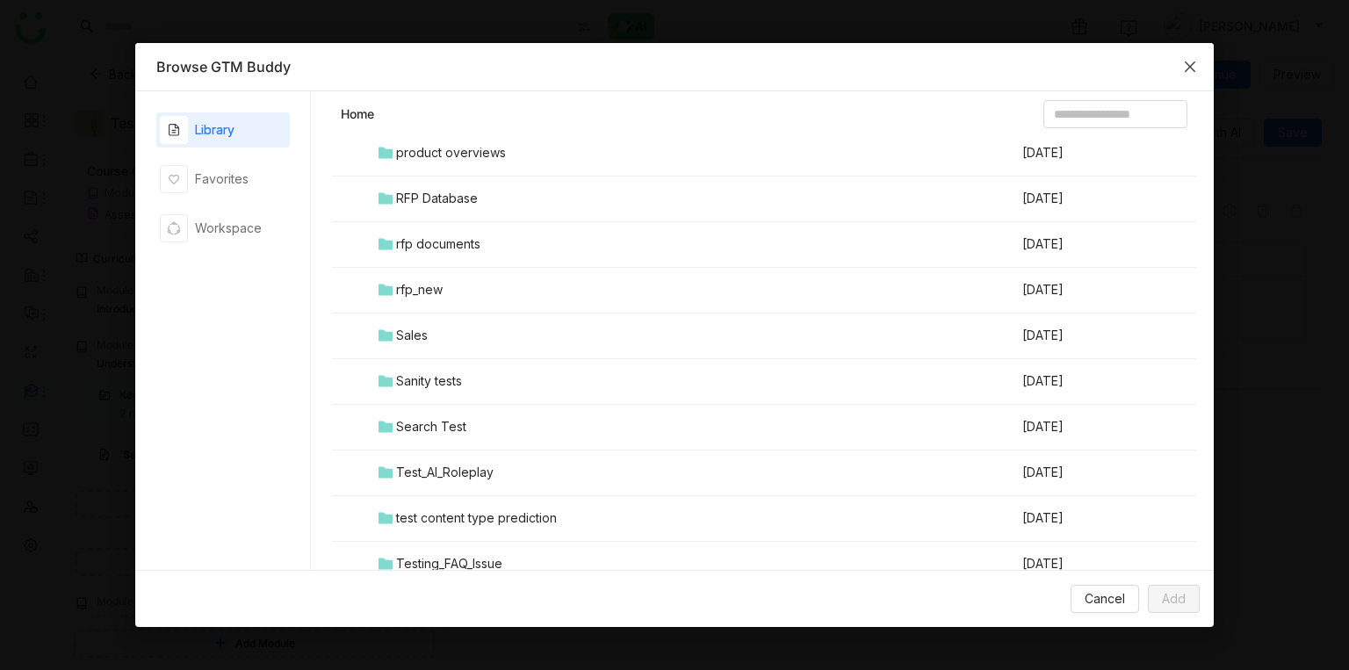
scroll to position [1917, 0]
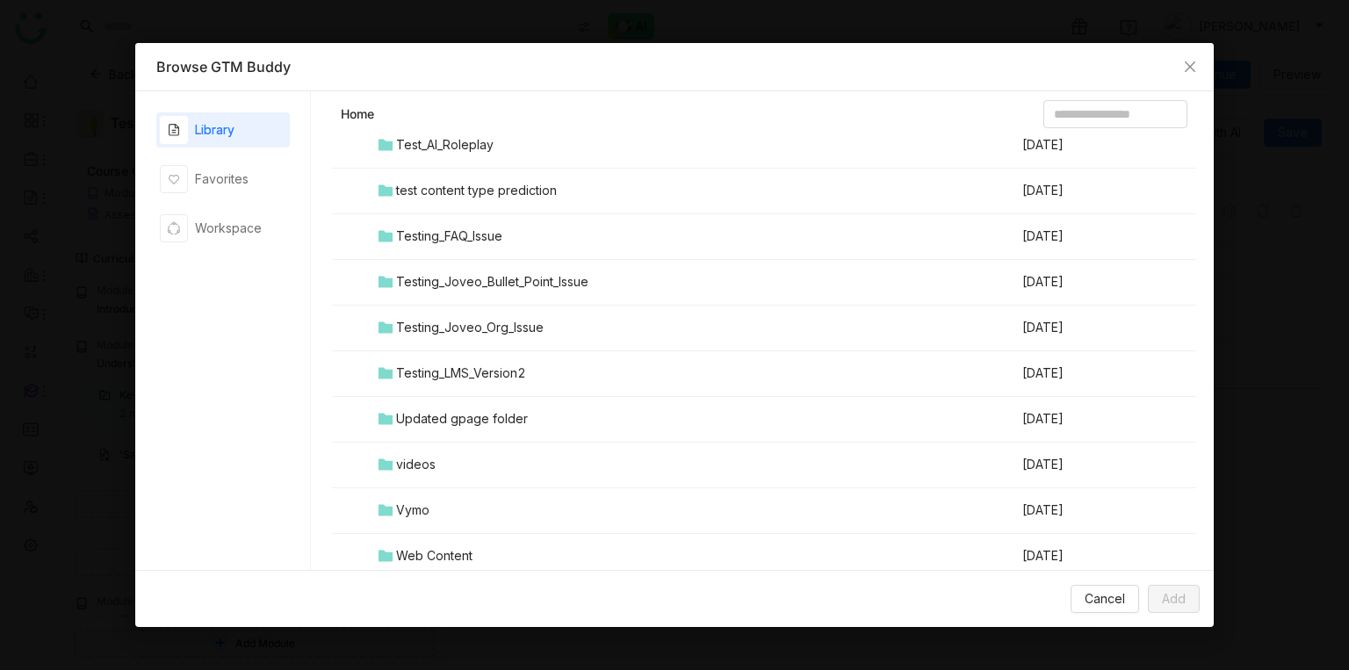
click at [518, 364] on div "Testing_LMS_Version2" at bounding box center [461, 373] width 130 height 19
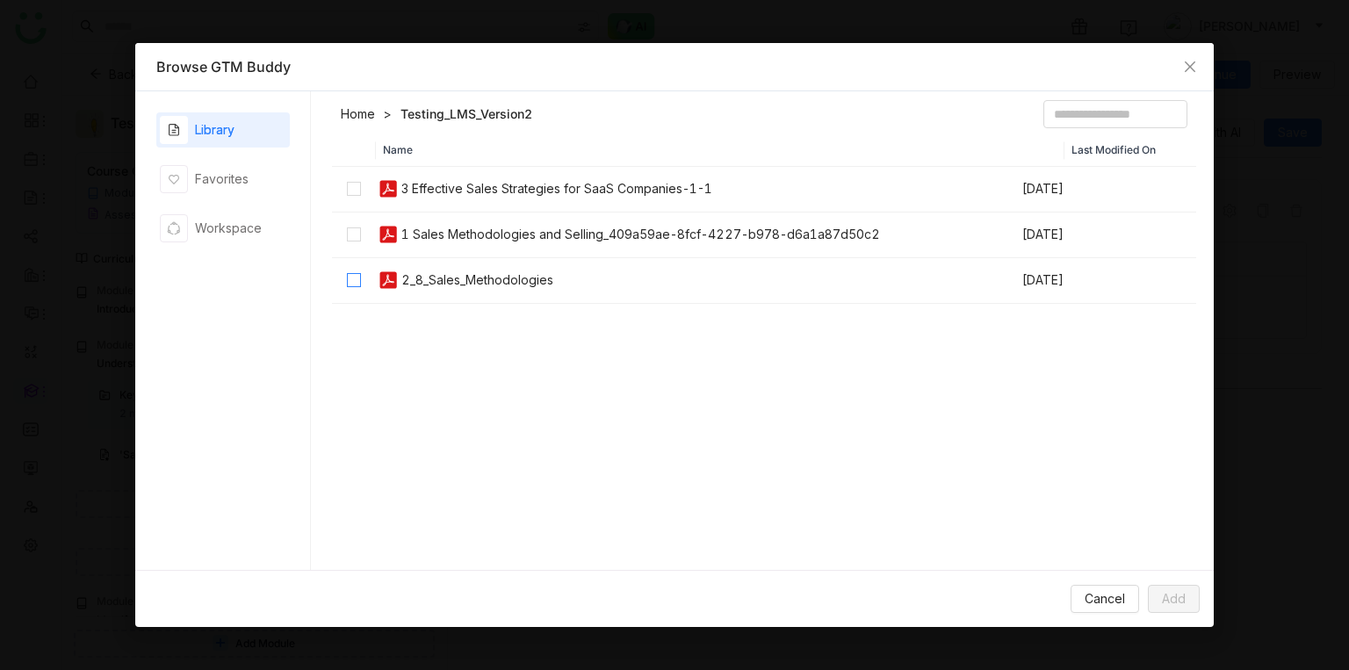
click at [350, 272] on label at bounding box center [354, 280] width 14 height 19
click at [1156, 590] on button "Add" at bounding box center [1174, 599] width 52 height 28
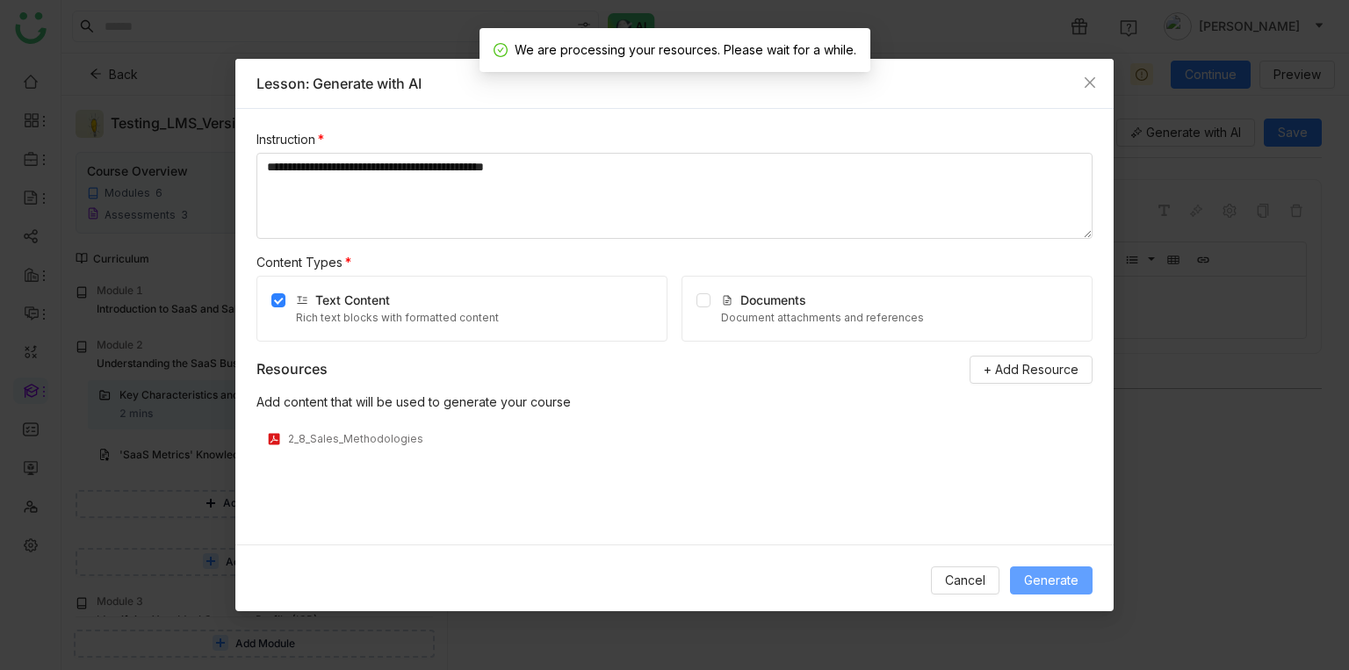
click at [1030, 580] on span "Generate" at bounding box center [1051, 580] width 54 height 19
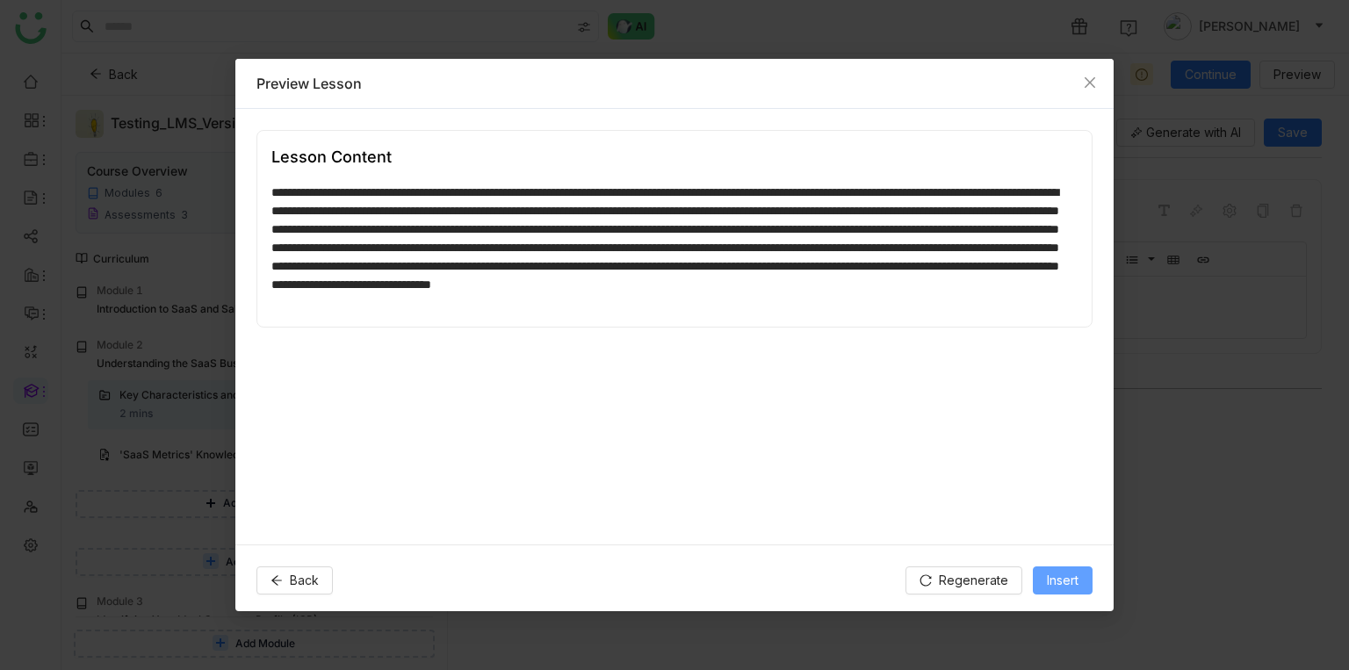
click at [1038, 582] on button "Insert" at bounding box center [1063, 581] width 60 height 28
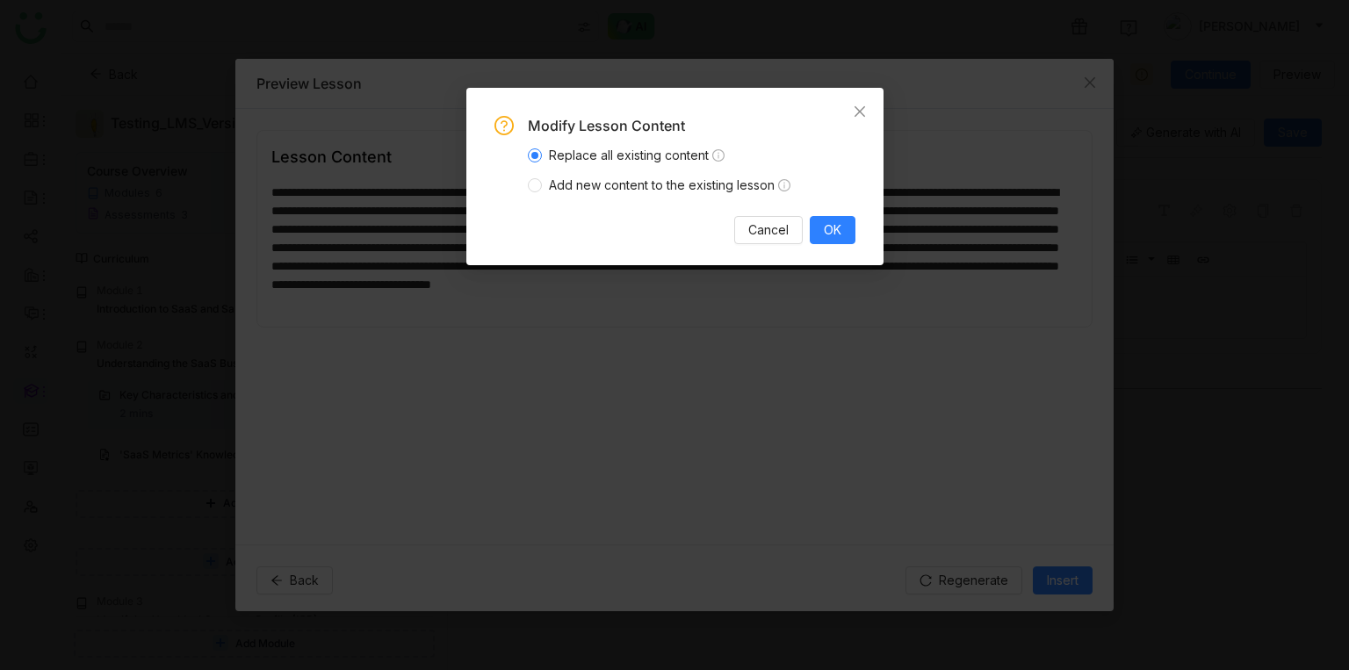
click at [728, 183] on span "Add new content to the existing lesson" at bounding box center [670, 185] width 256 height 19
click at [842, 215] on div "Modify Lesson Content Replace all existing content Add new content to the exist…" at bounding box center [675, 180] width 361 height 128
click at [842, 235] on button "OK" at bounding box center [833, 230] width 46 height 28
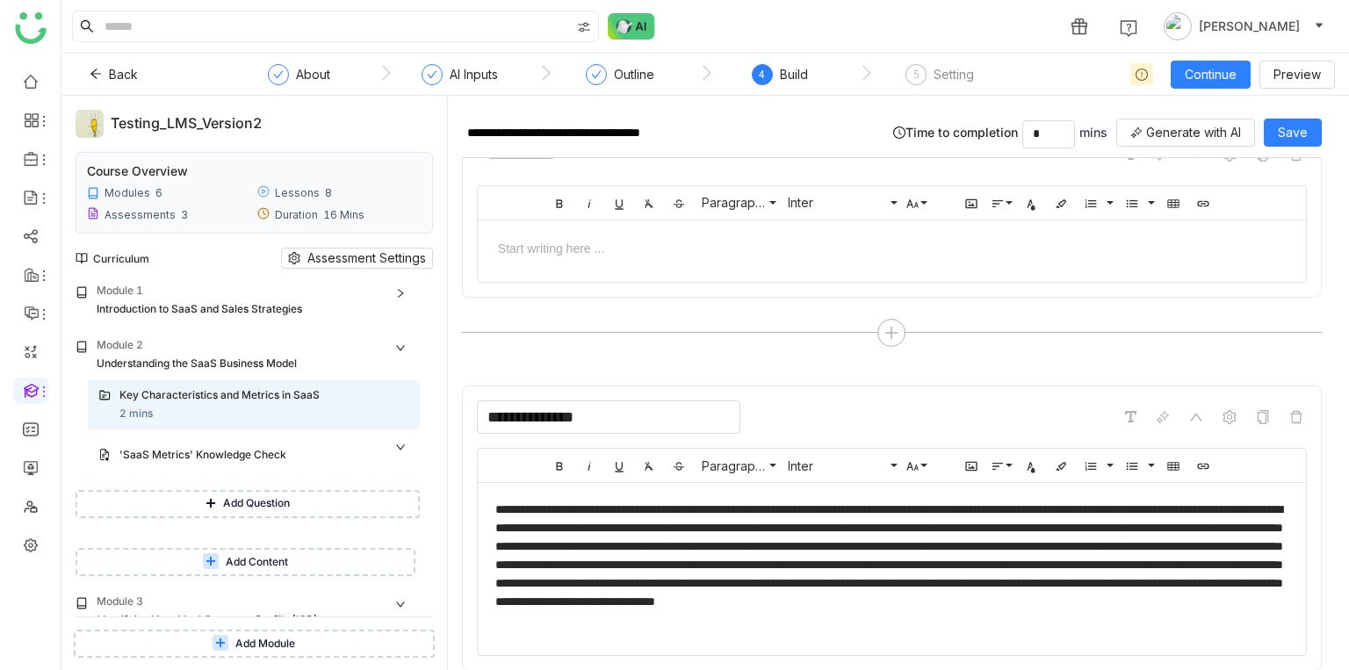
scroll to position [74, 0]
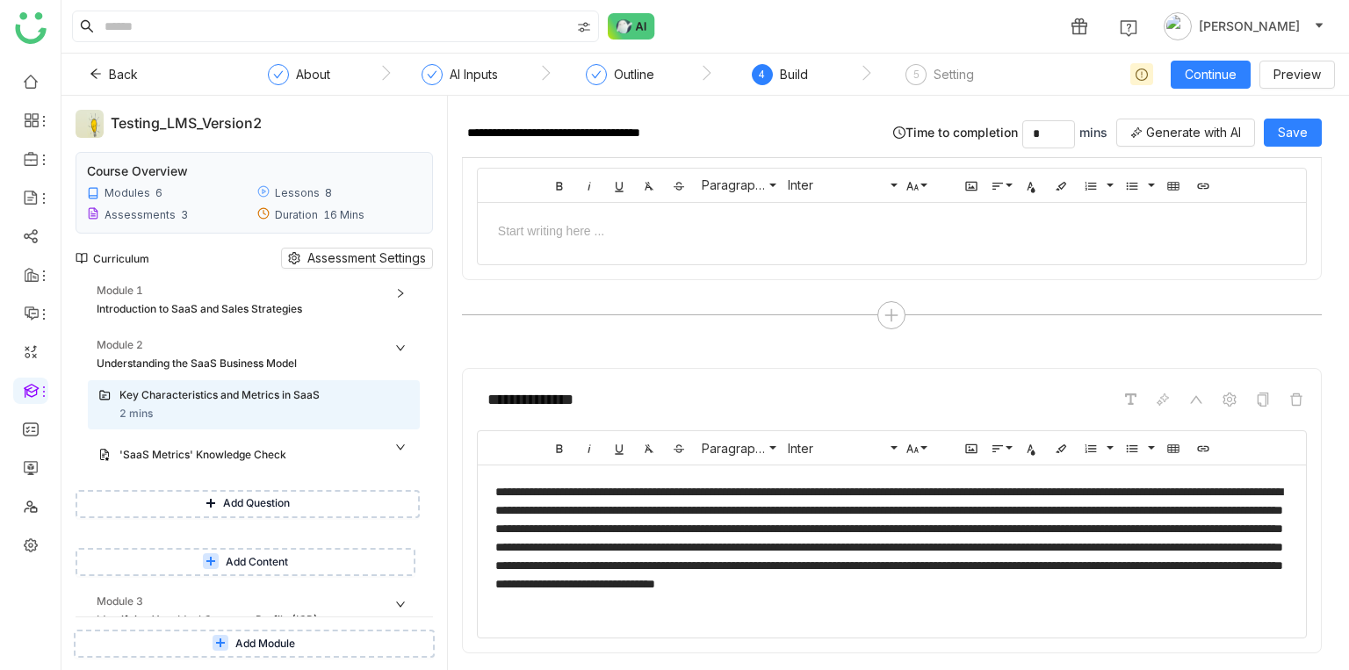
click at [286, 514] on button "Add Question" at bounding box center [248, 504] width 344 height 28
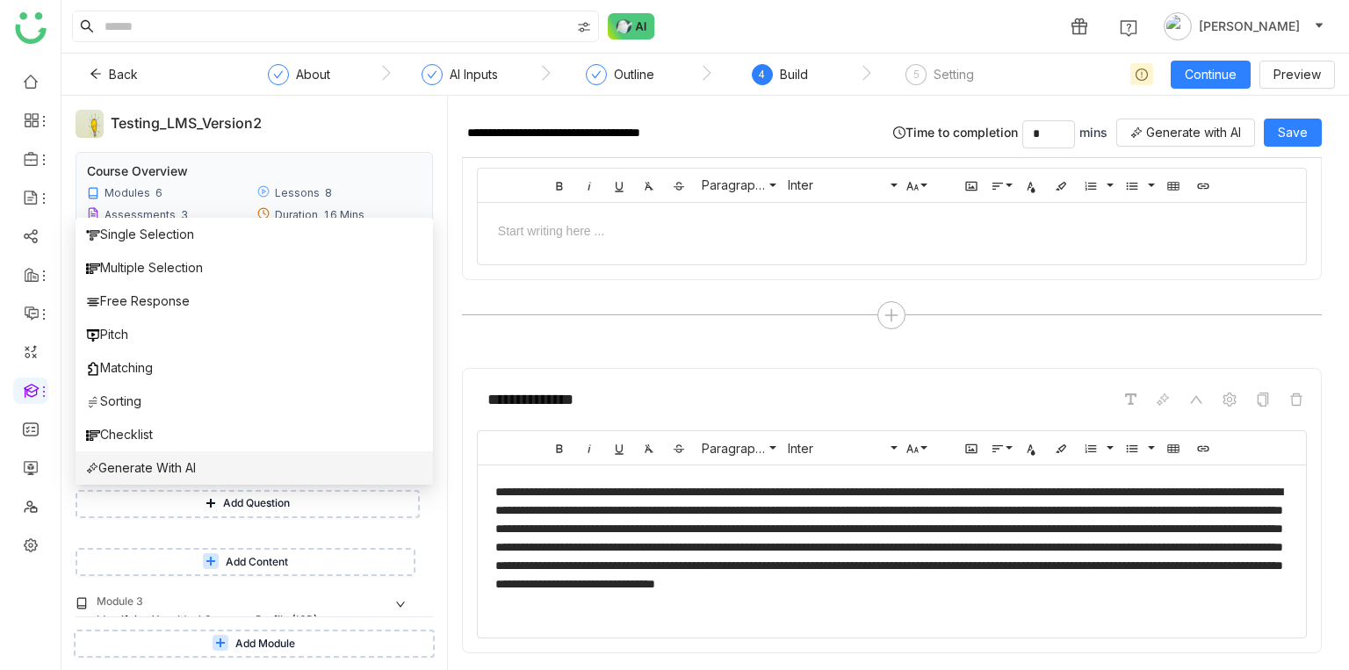
click at [196, 467] on span "Generate With AI" at bounding box center [141, 468] width 110 height 19
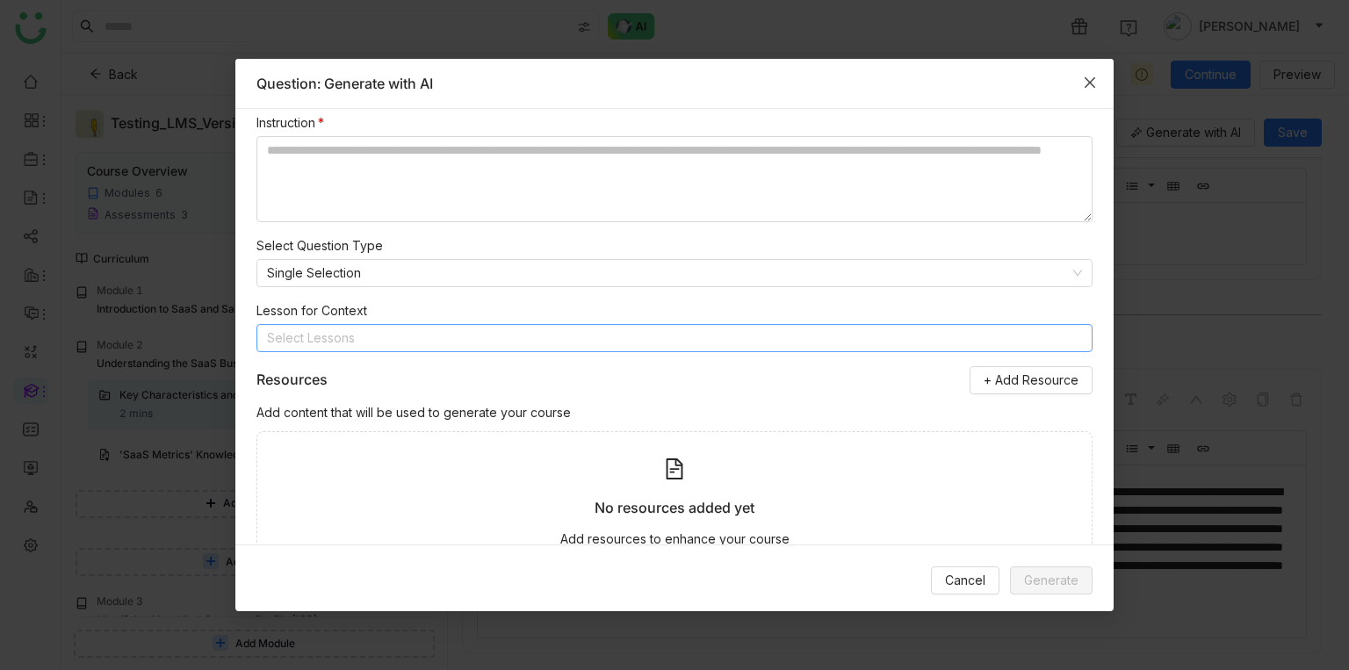
scroll to position [16, 0]
click at [372, 277] on nz-select-item "Single Selection" at bounding box center [674, 274] width 815 height 26
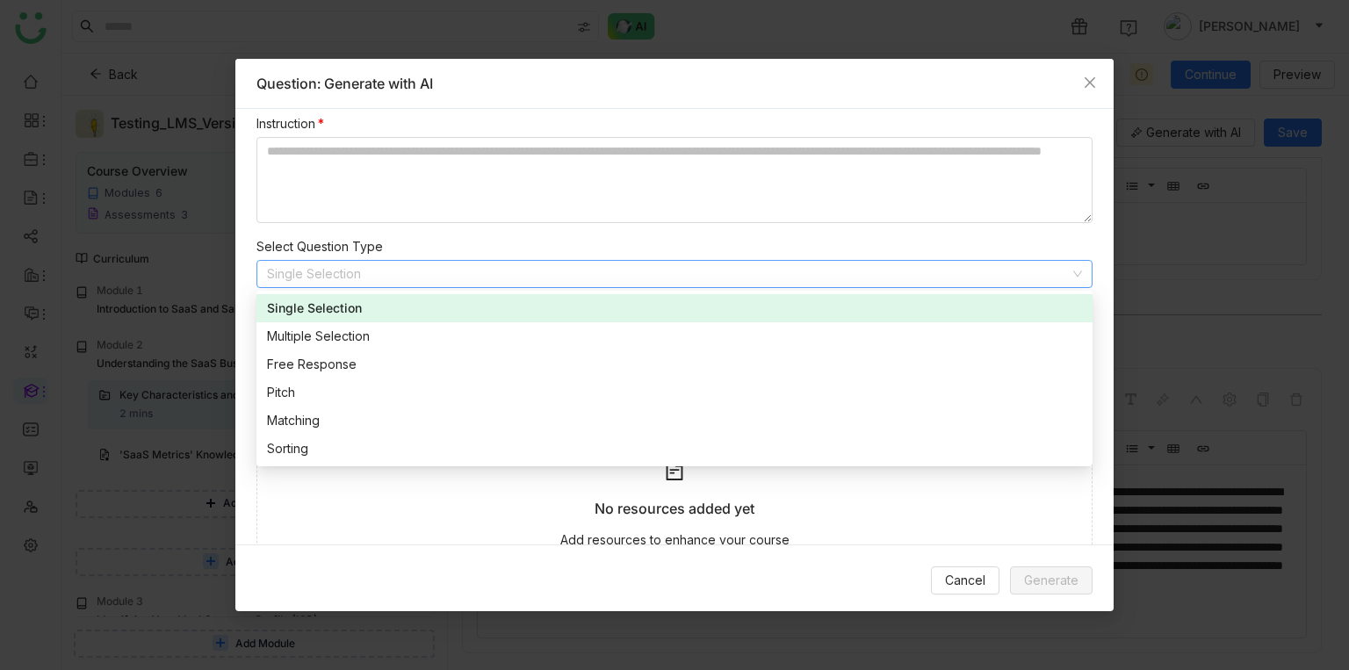
click at [373, 277] on nz-select-item "Single Selection" at bounding box center [674, 274] width 815 height 26
click at [339, 218] on textarea at bounding box center [675, 180] width 836 height 86
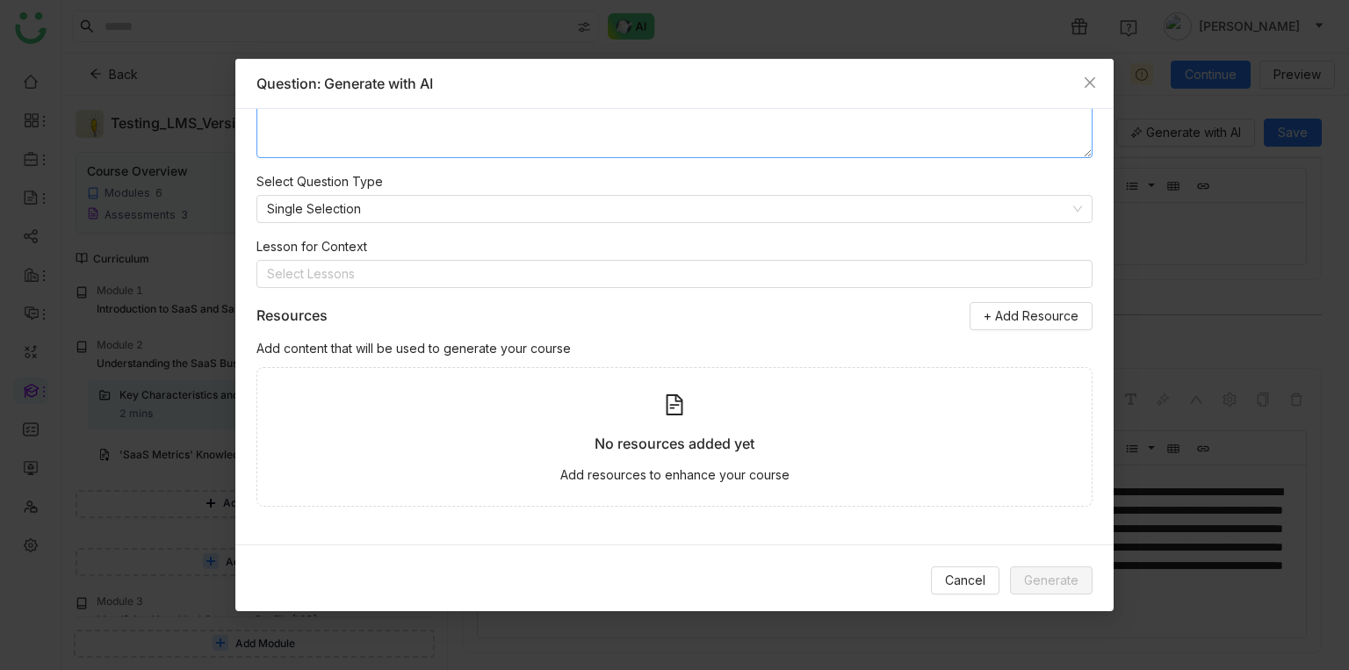
scroll to position [0, 0]
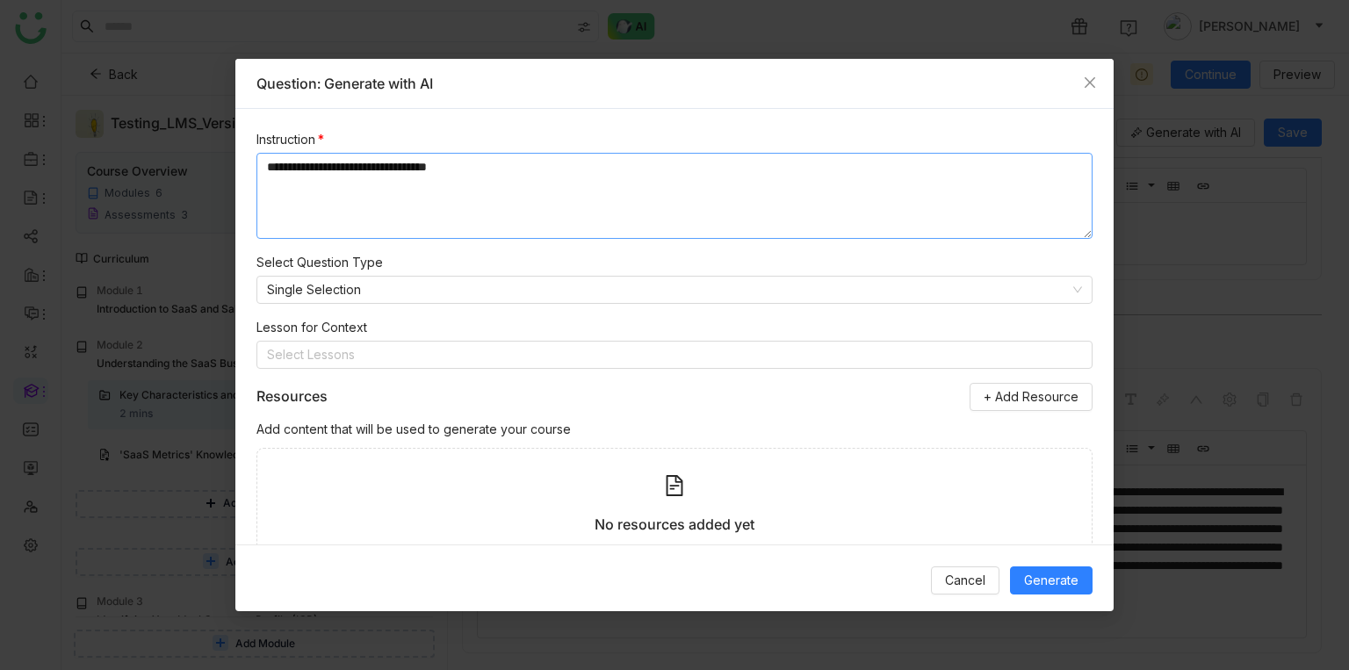
click at [406, 169] on textarea "**********" at bounding box center [675, 196] width 836 height 86
type textarea "**********"
click at [419, 293] on nz-select-item "Single Selection" at bounding box center [674, 290] width 815 height 26
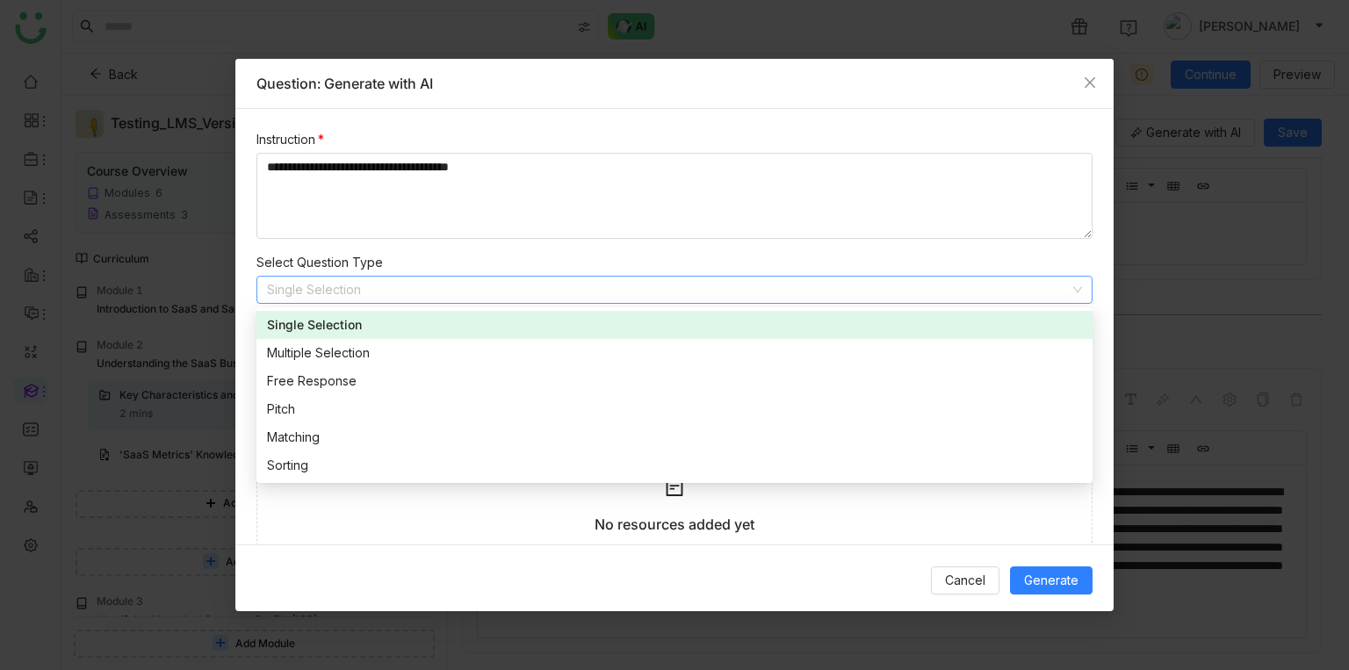
click at [419, 293] on nz-select-item "Single Selection" at bounding box center [674, 290] width 815 height 26
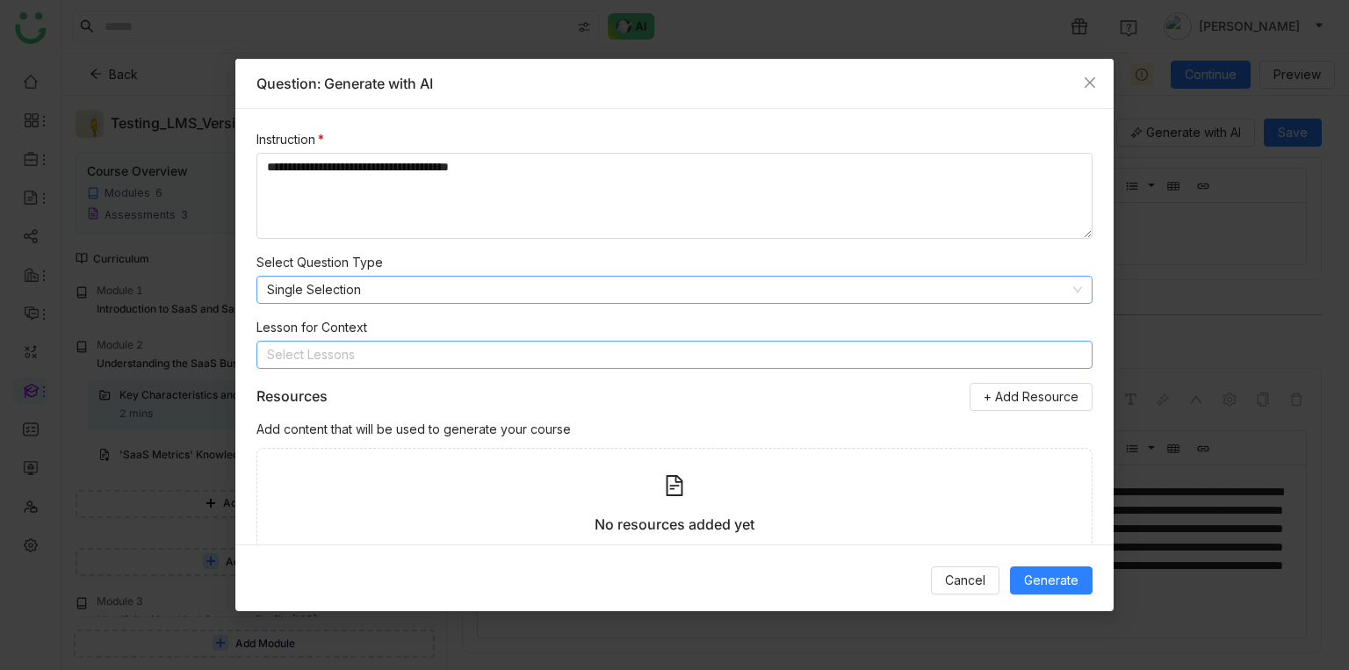
click at [407, 360] on nz-select-top-control "Select Lessons" at bounding box center [675, 355] width 836 height 28
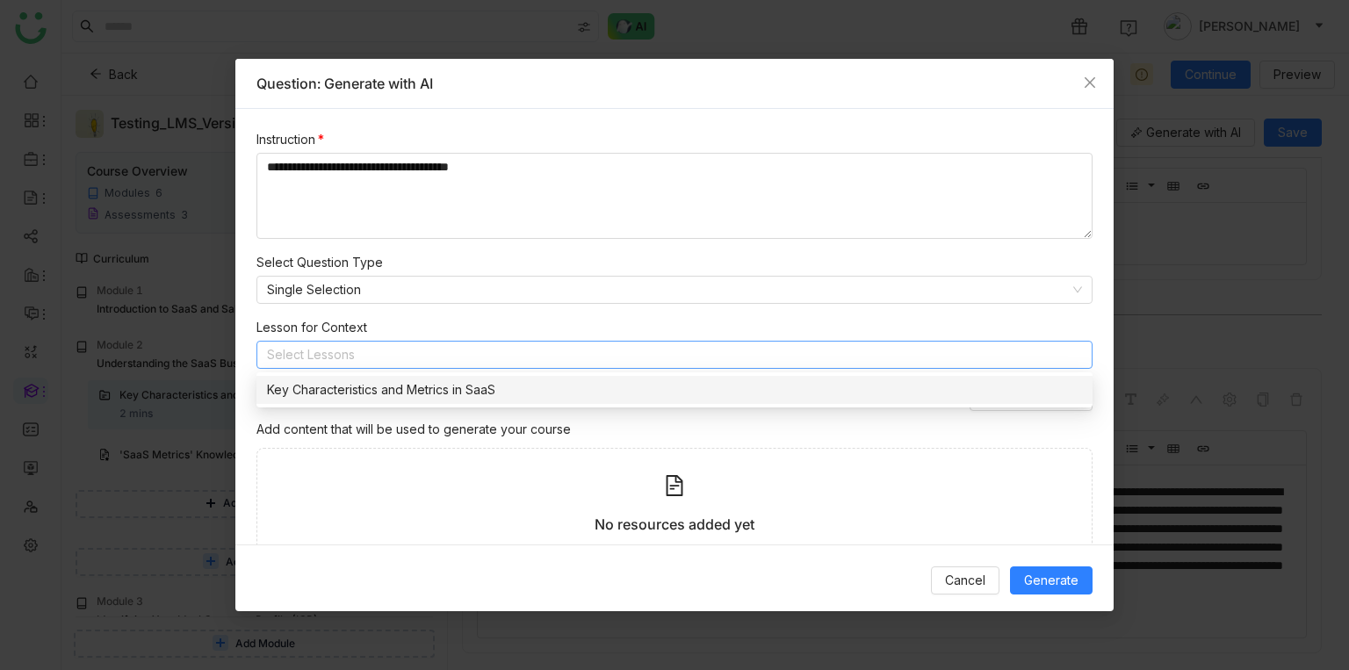
click at [409, 381] on div "Key Characteristics and Metrics in SaaS" at bounding box center [674, 389] width 815 height 19
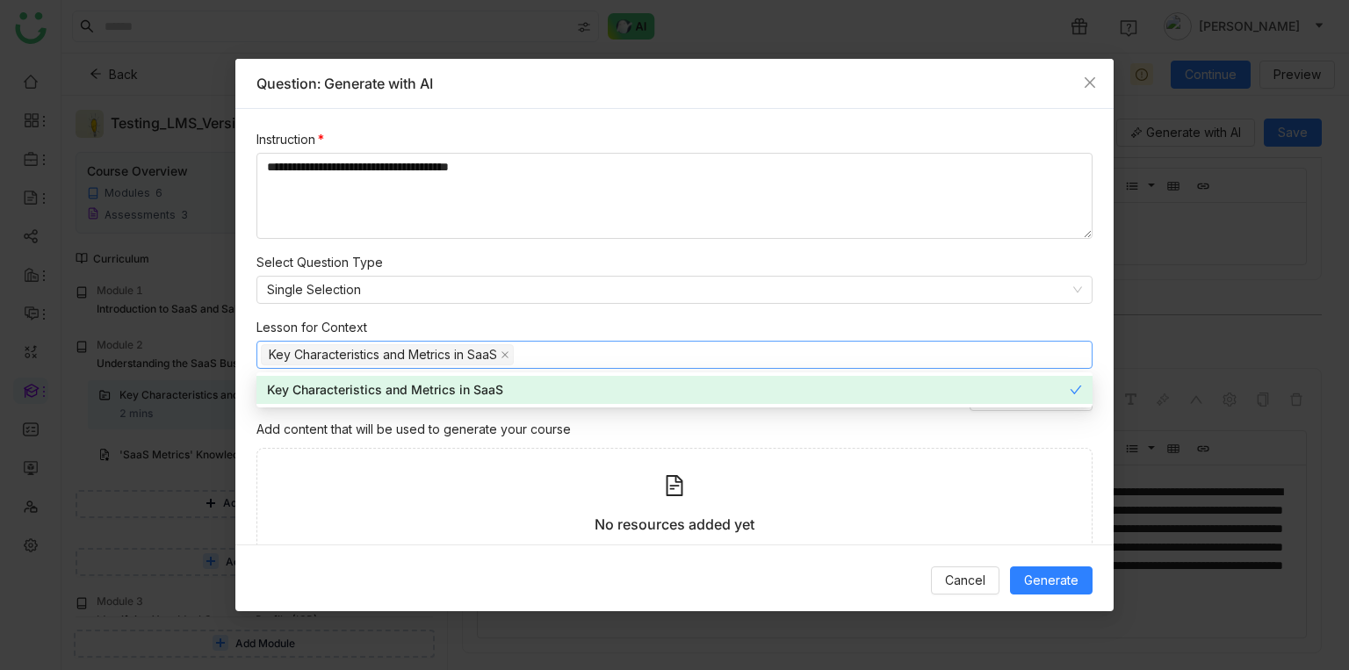
click at [437, 475] on div "No resources added yet Add resources to enhance your course" at bounding box center [675, 518] width 836 height 140
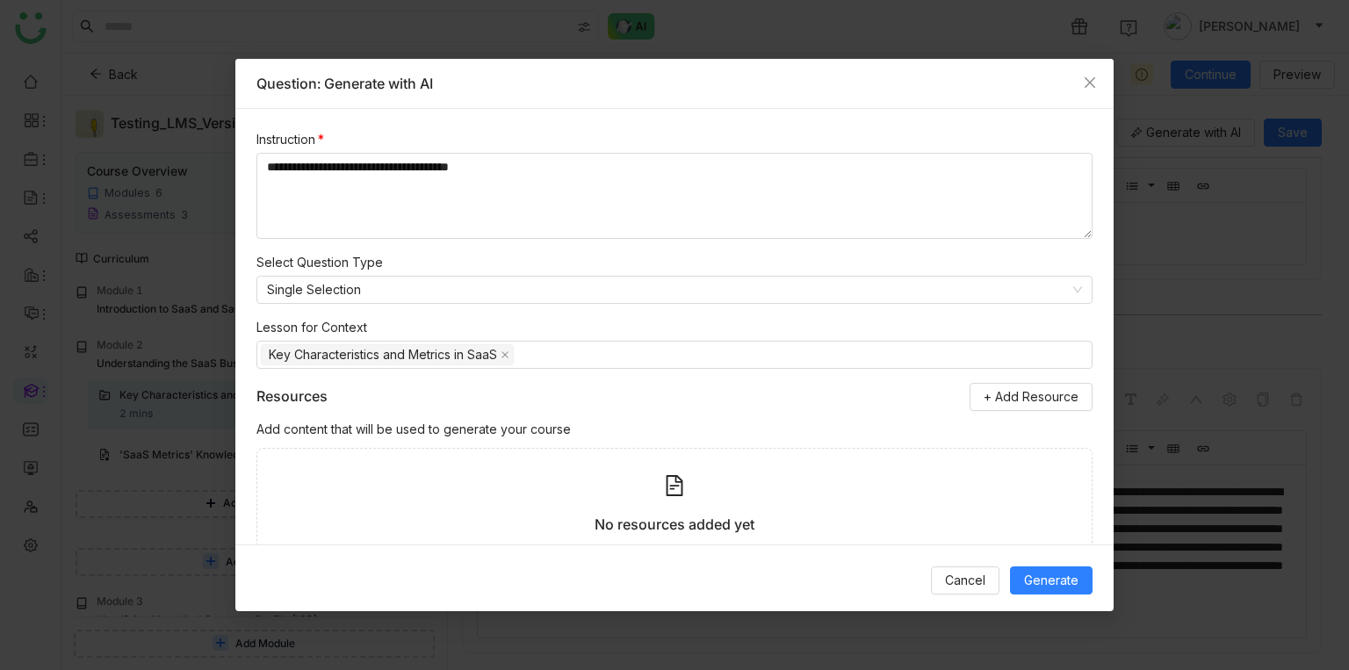
click at [681, 487] on icon at bounding box center [675, 485] width 17 height 21
click at [1024, 387] on span "+ Add Resource" at bounding box center [1031, 396] width 95 height 19
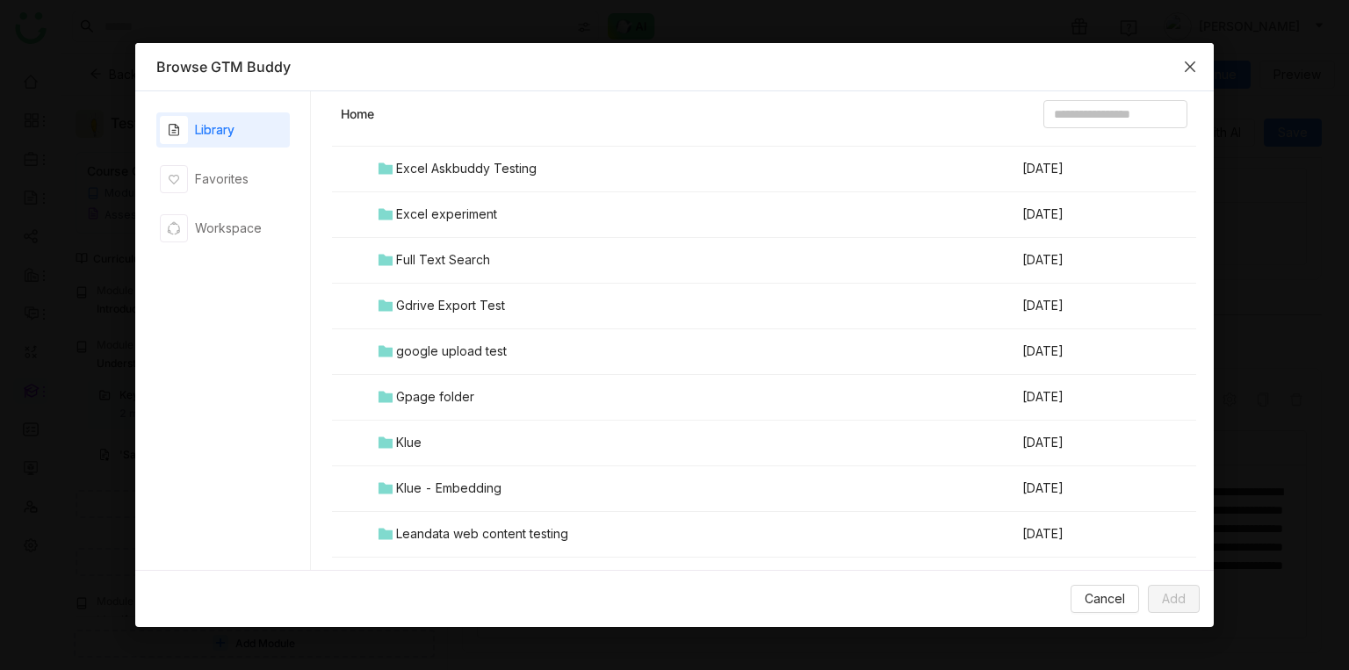
scroll to position [1917, 0]
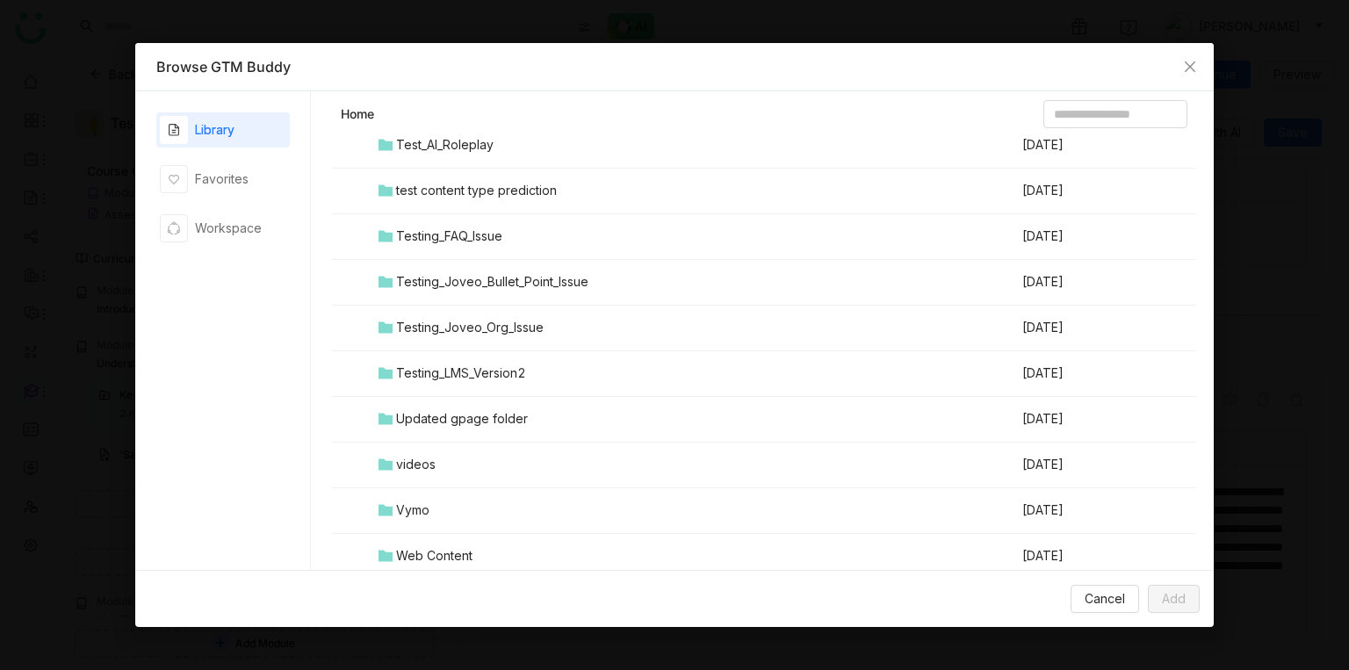
click at [469, 364] on div "Testing_LMS_Version2" at bounding box center [461, 373] width 130 height 19
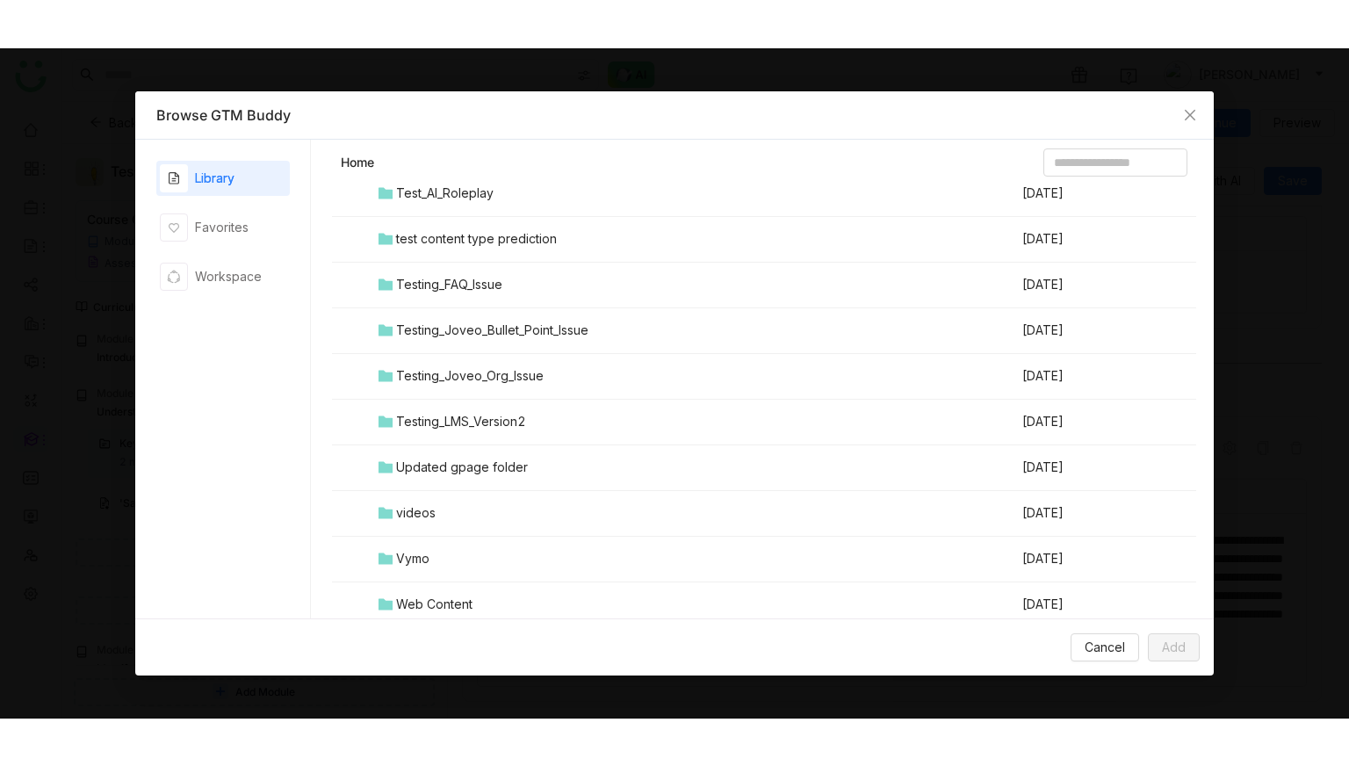
scroll to position [0, 0]
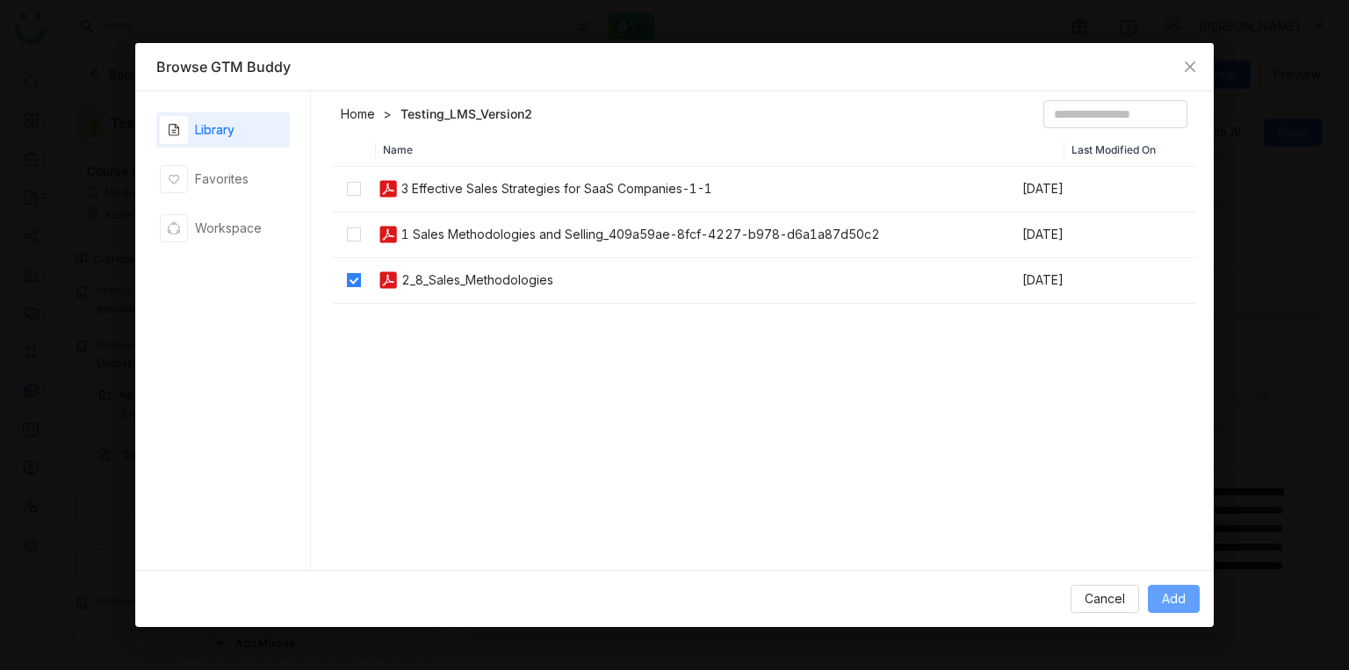
click at [1178, 604] on span "Add" at bounding box center [1174, 598] width 24 height 19
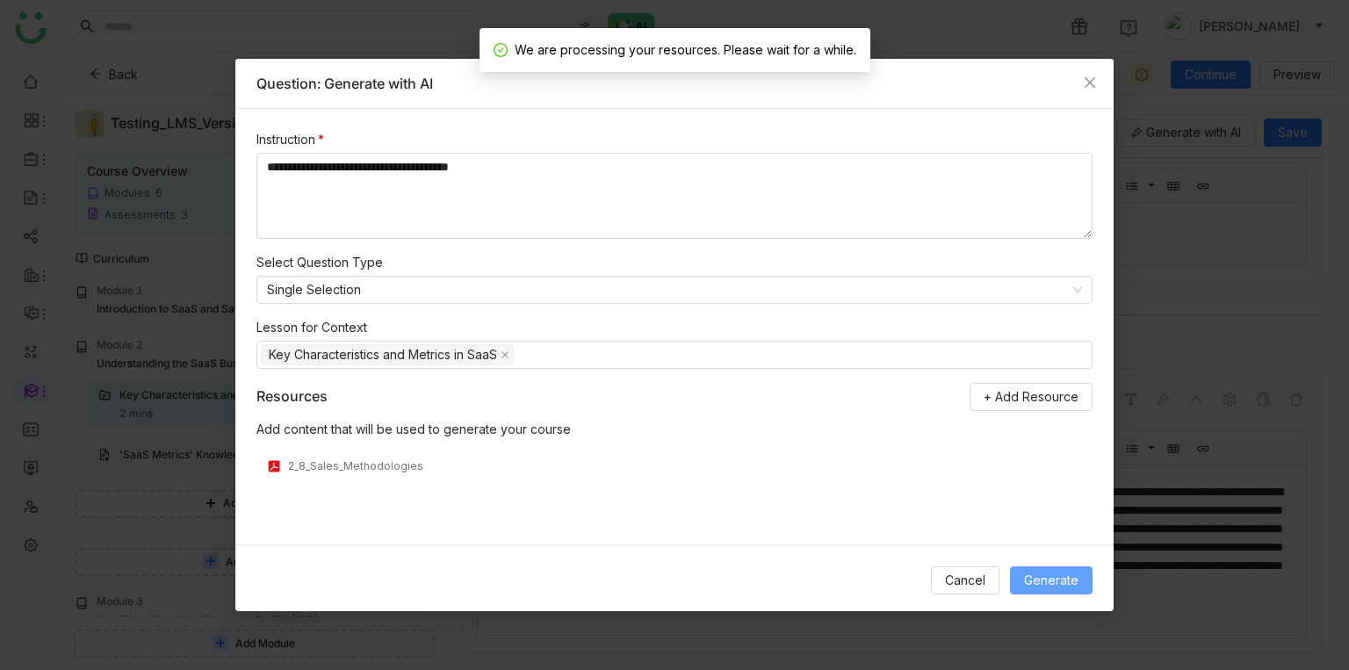
click at [1068, 576] on span "Generate" at bounding box center [1051, 580] width 54 height 19
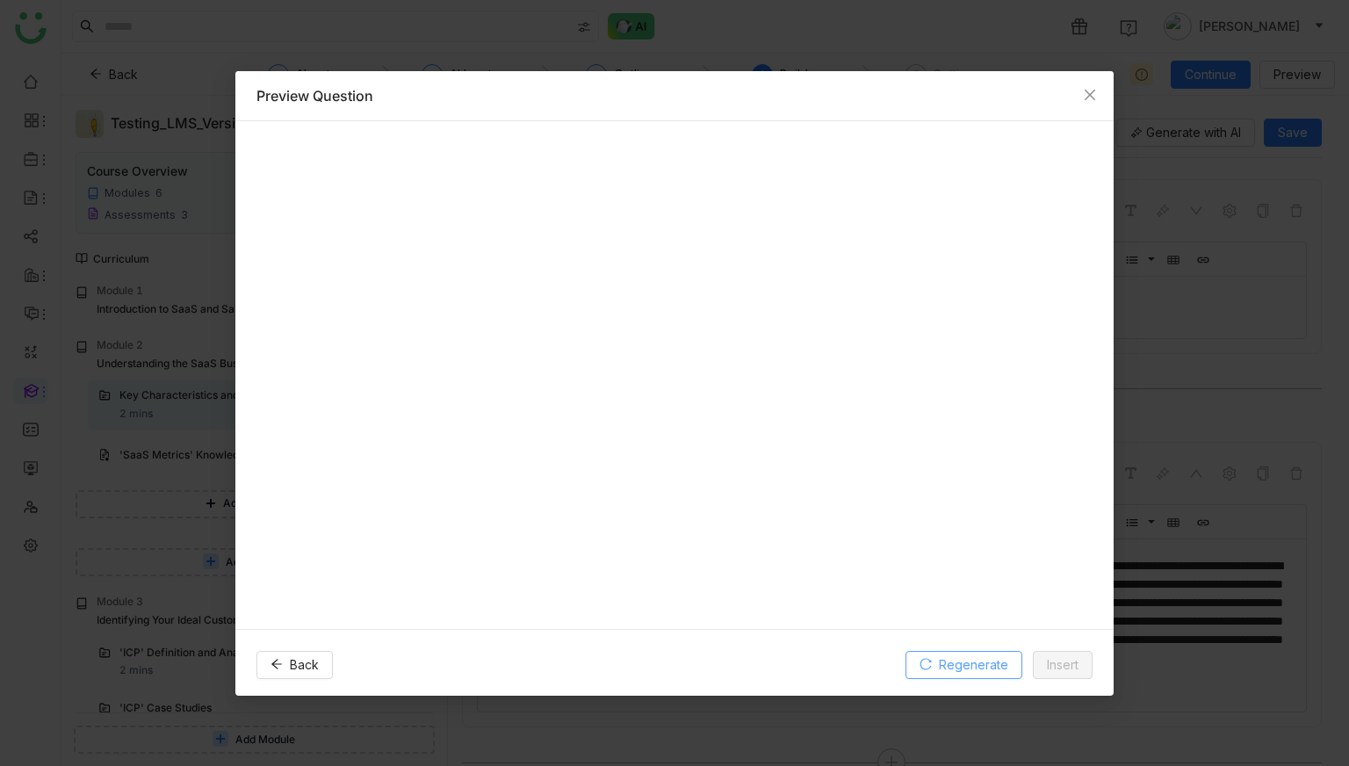
click at [939, 667] on button "Regenerate" at bounding box center [964, 665] width 117 height 28
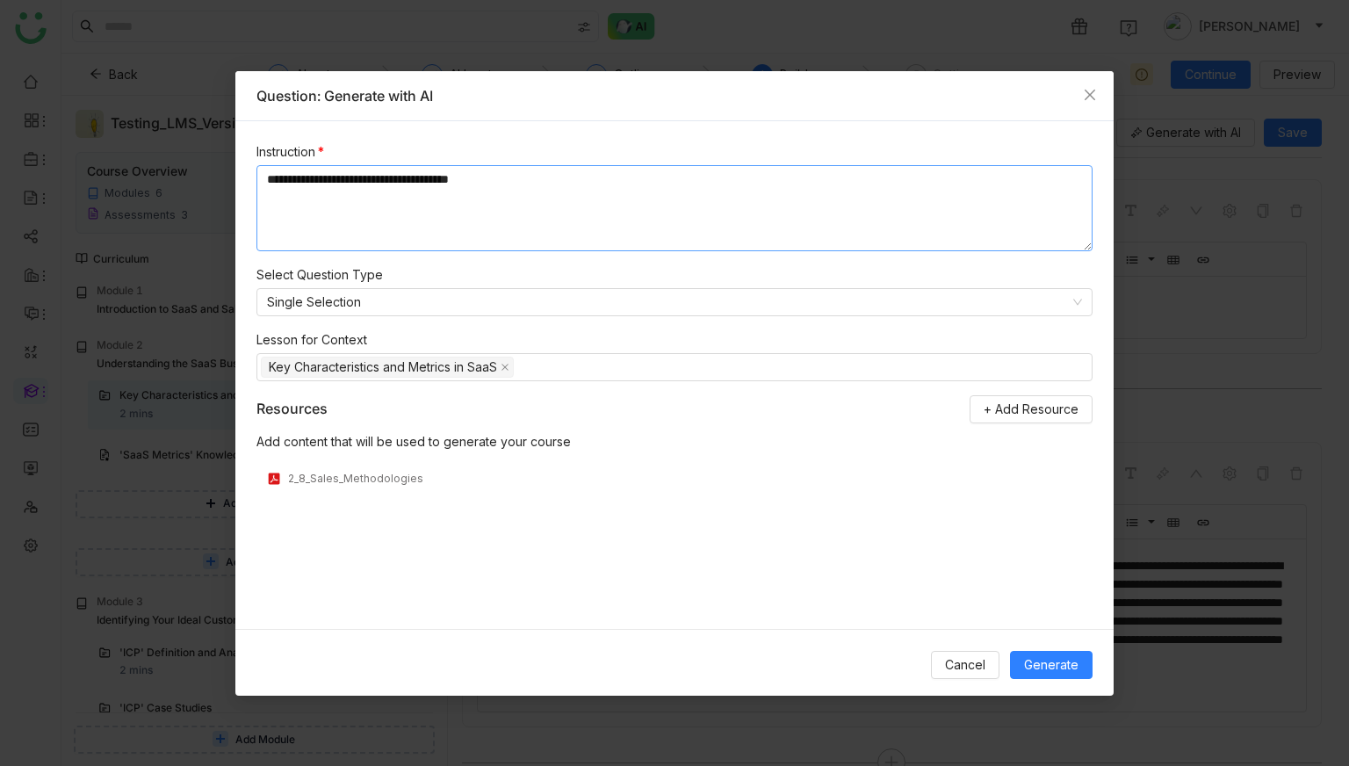
drag, startPoint x: 308, startPoint y: 180, endPoint x: 333, endPoint y: 180, distance: 24.6
click at [308, 180] on textarea "**********" at bounding box center [675, 208] width 836 height 86
type textarea "**********"
click at [1068, 667] on span "Generate" at bounding box center [1051, 664] width 54 height 19
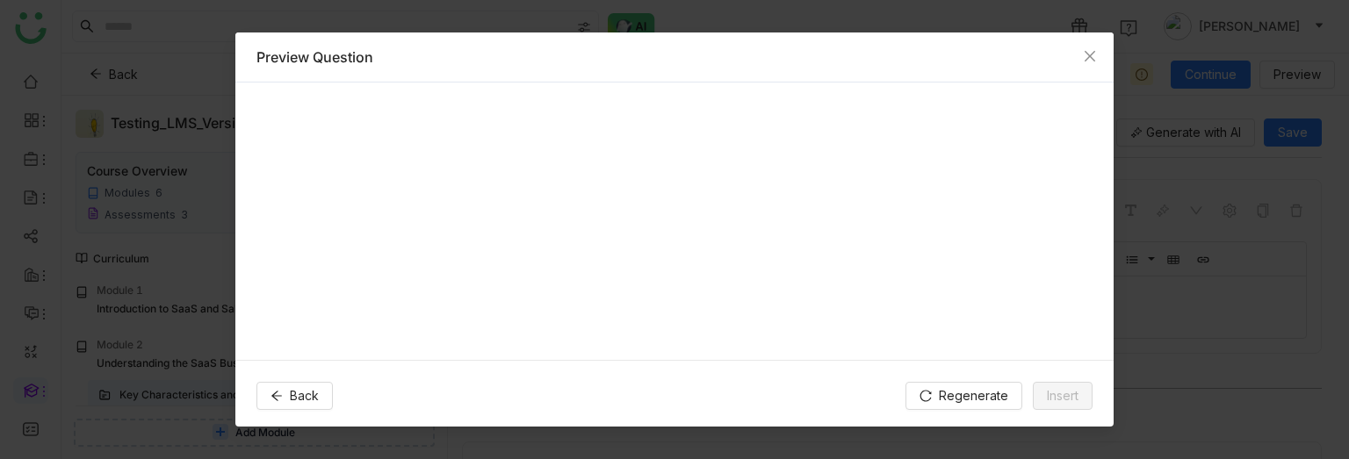
click at [654, 200] on div at bounding box center [674, 222] width 879 height 278
click at [939, 399] on span "Regenerate" at bounding box center [973, 396] width 69 height 19
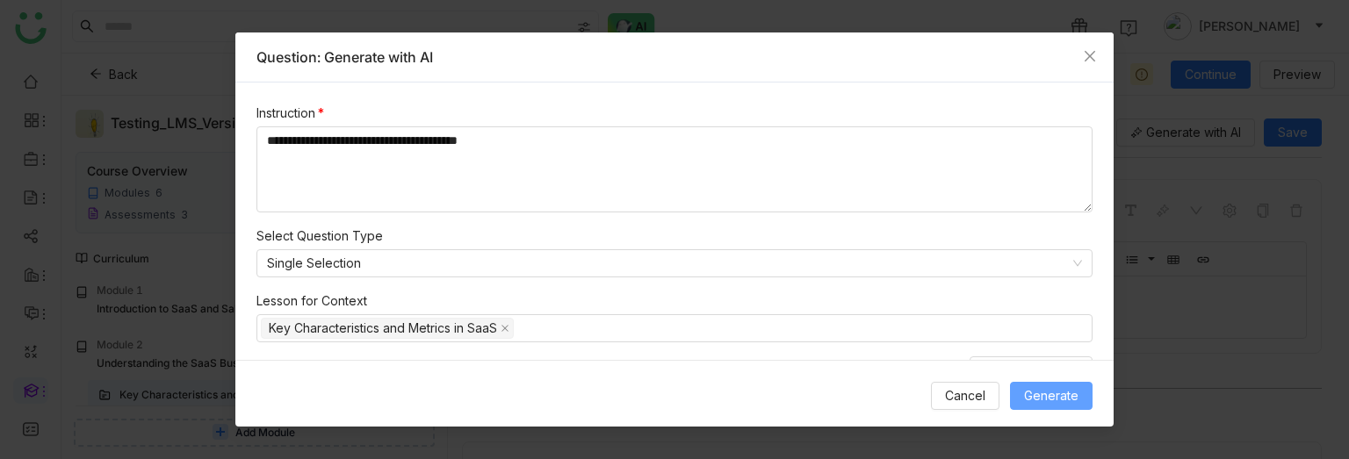
click at [1043, 395] on span "Generate" at bounding box center [1051, 396] width 54 height 19
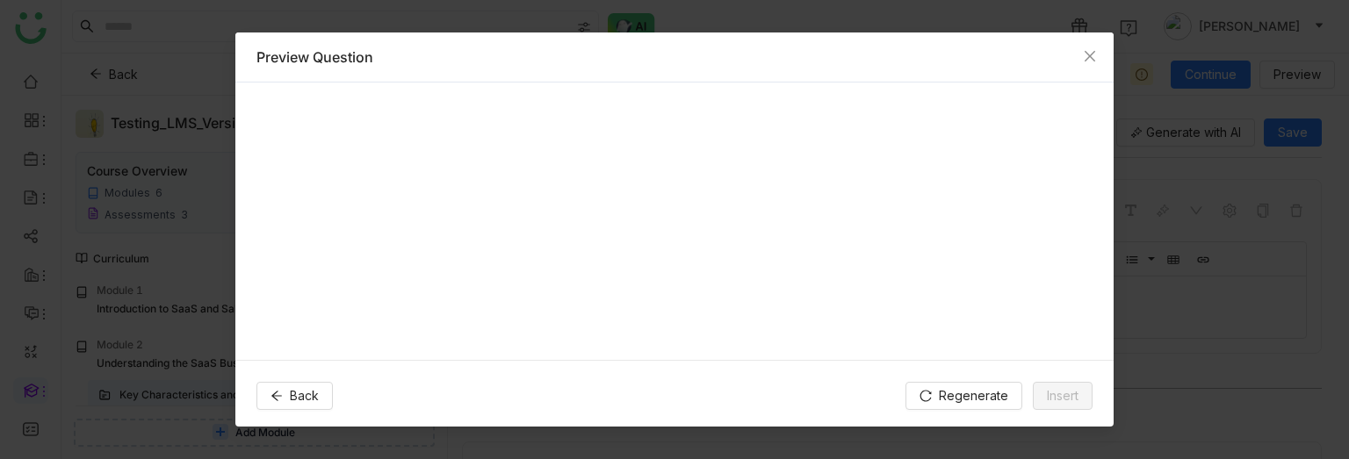
click at [467, 192] on div at bounding box center [674, 222] width 879 height 278
click at [1086, 54] on icon "Close" at bounding box center [1090, 56] width 14 height 14
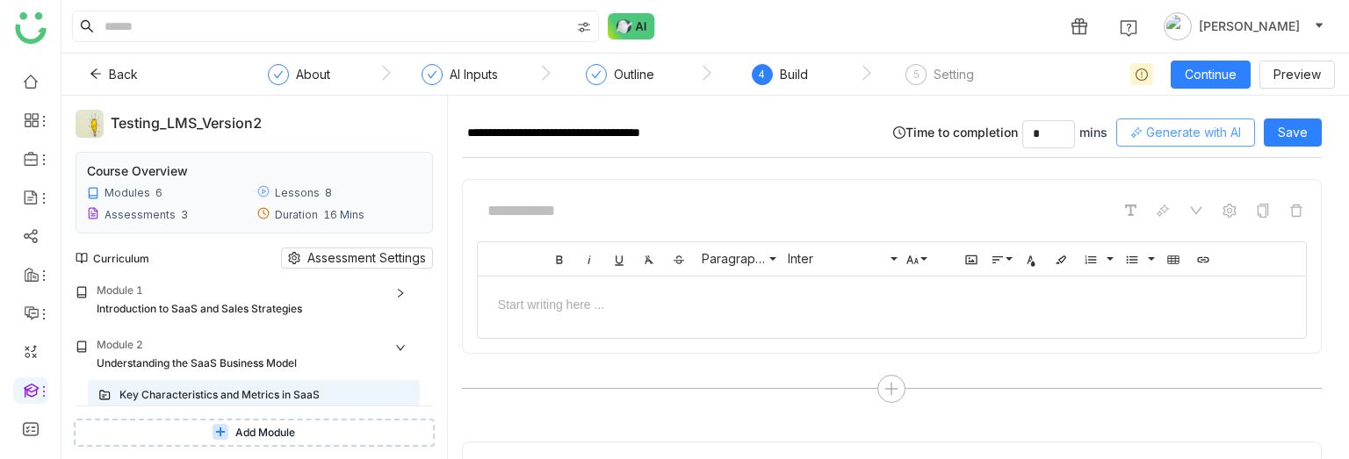
click at [1184, 136] on span "Generate with AI" at bounding box center [1193, 132] width 95 height 19
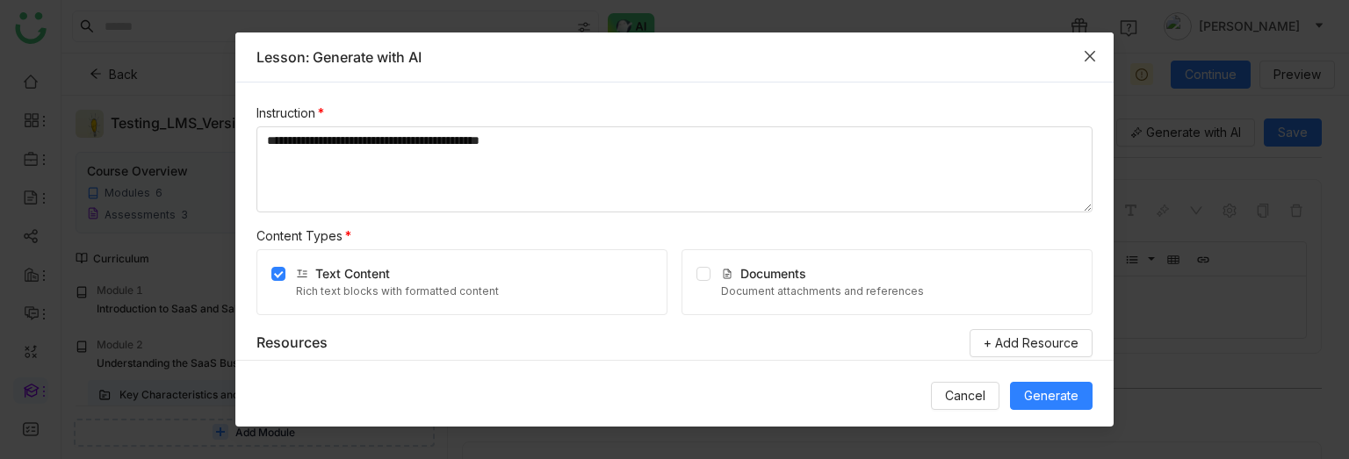
scroll to position [110, 0]
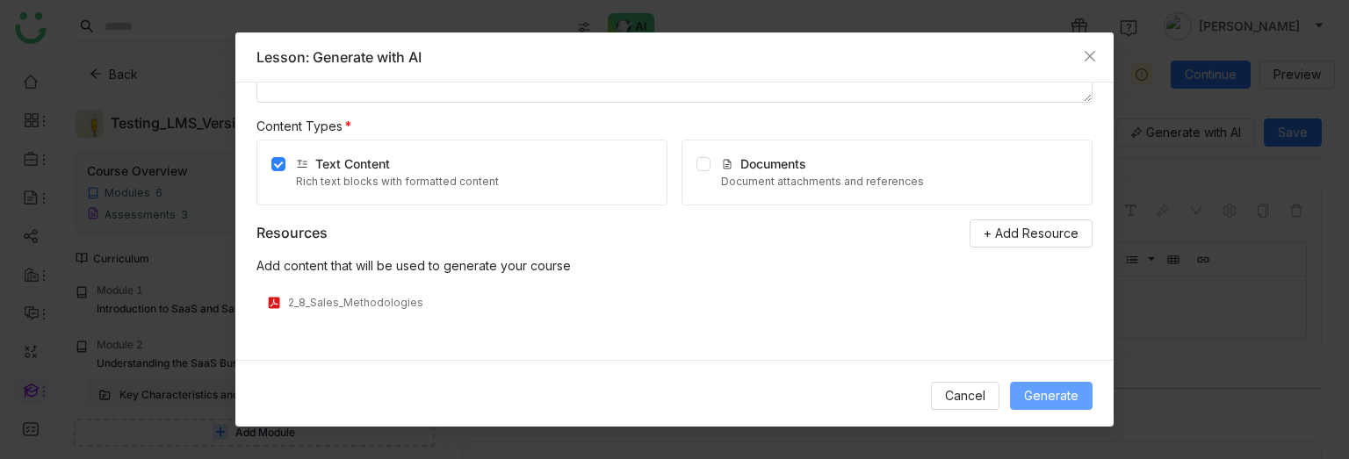
click at [1043, 398] on span "Generate" at bounding box center [1051, 396] width 54 height 19
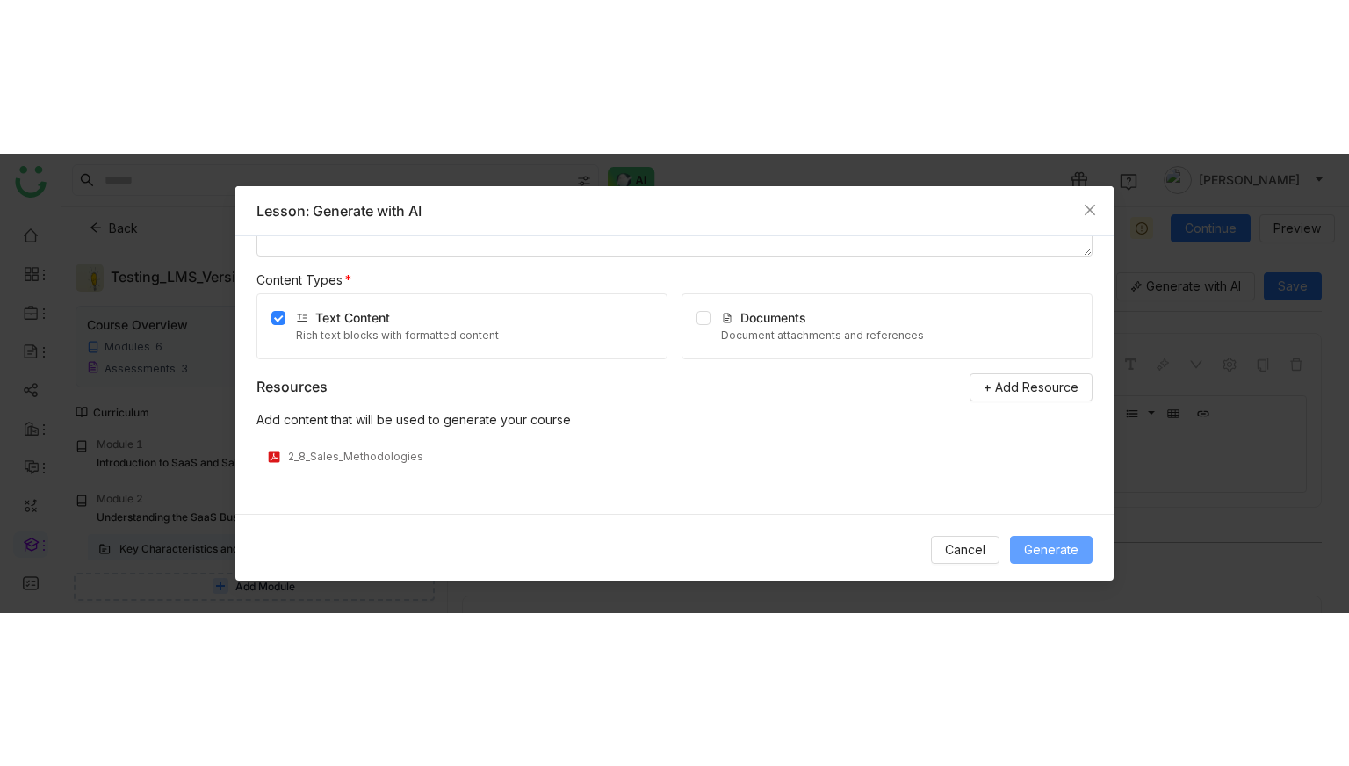
scroll to position [0, 0]
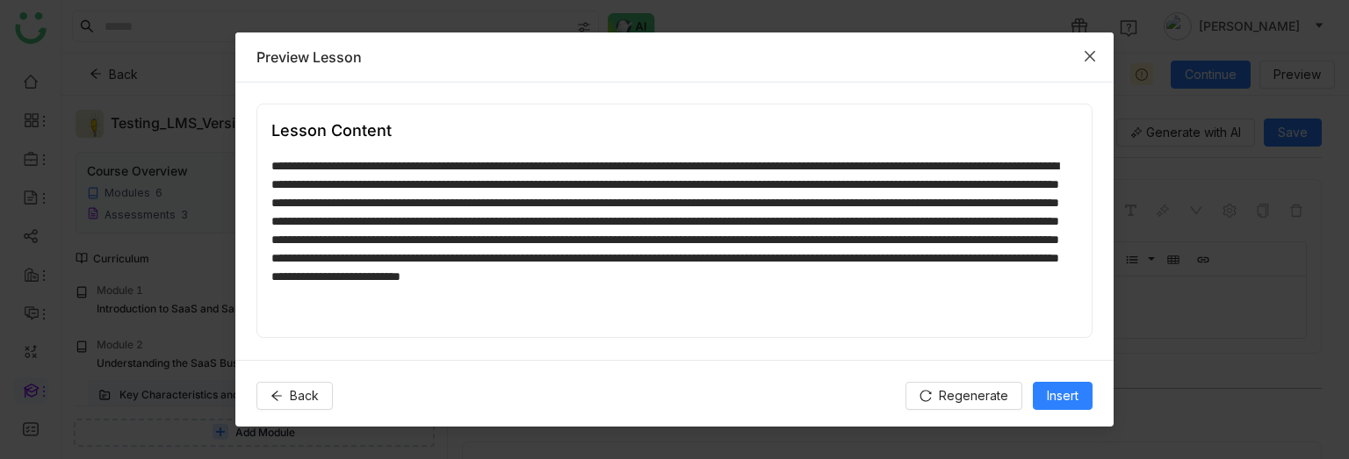
click at [1092, 45] on span "Close" at bounding box center [1090, 56] width 47 height 47
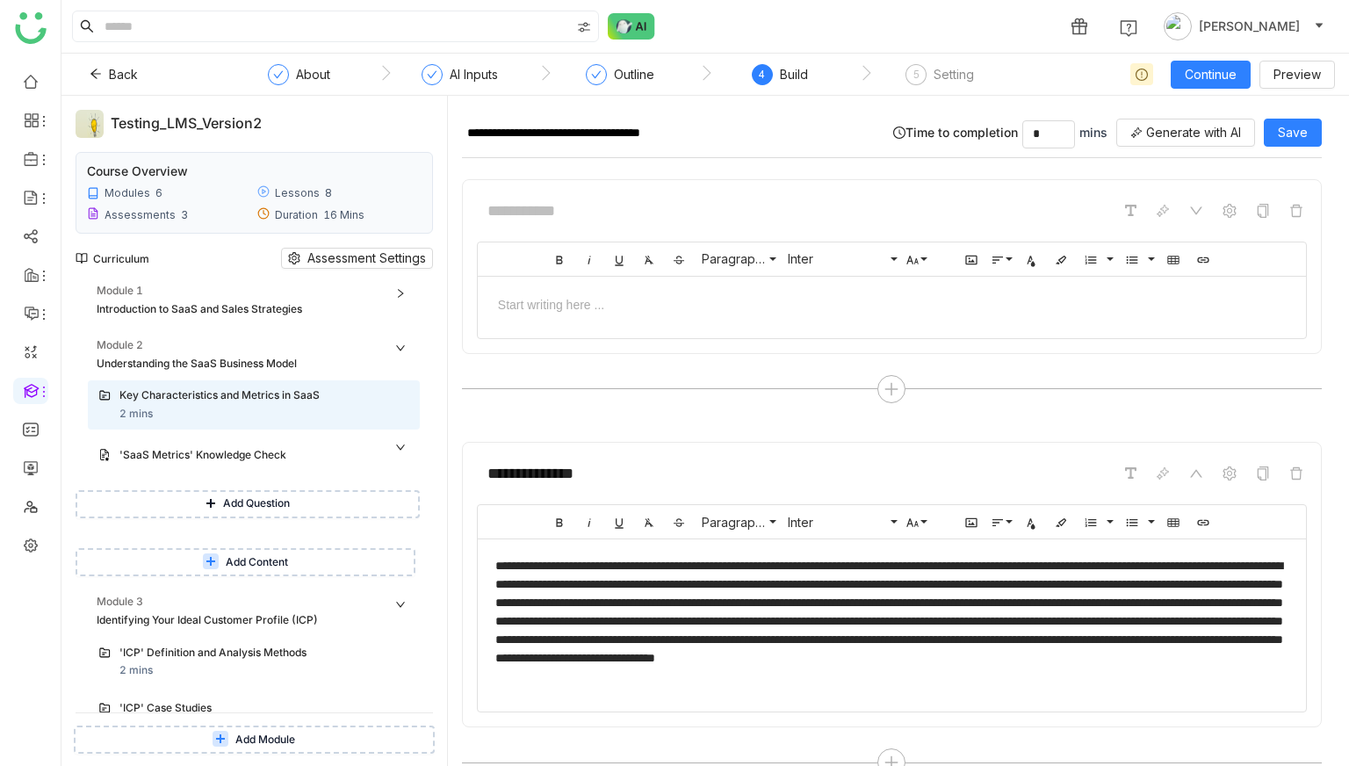
click at [340, 510] on button "Add Question" at bounding box center [248, 504] width 344 height 28
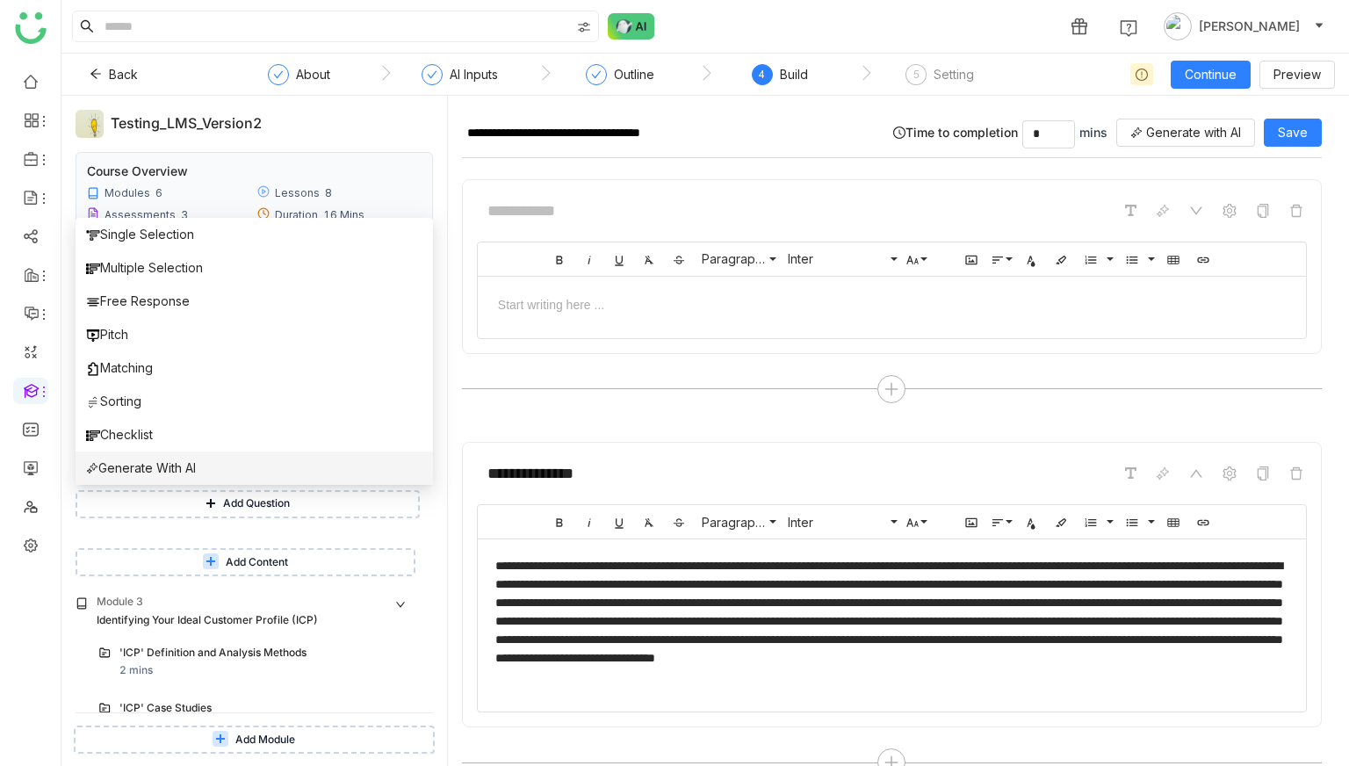
click at [231, 474] on li "Generate With AI" at bounding box center [255, 468] width 358 height 33
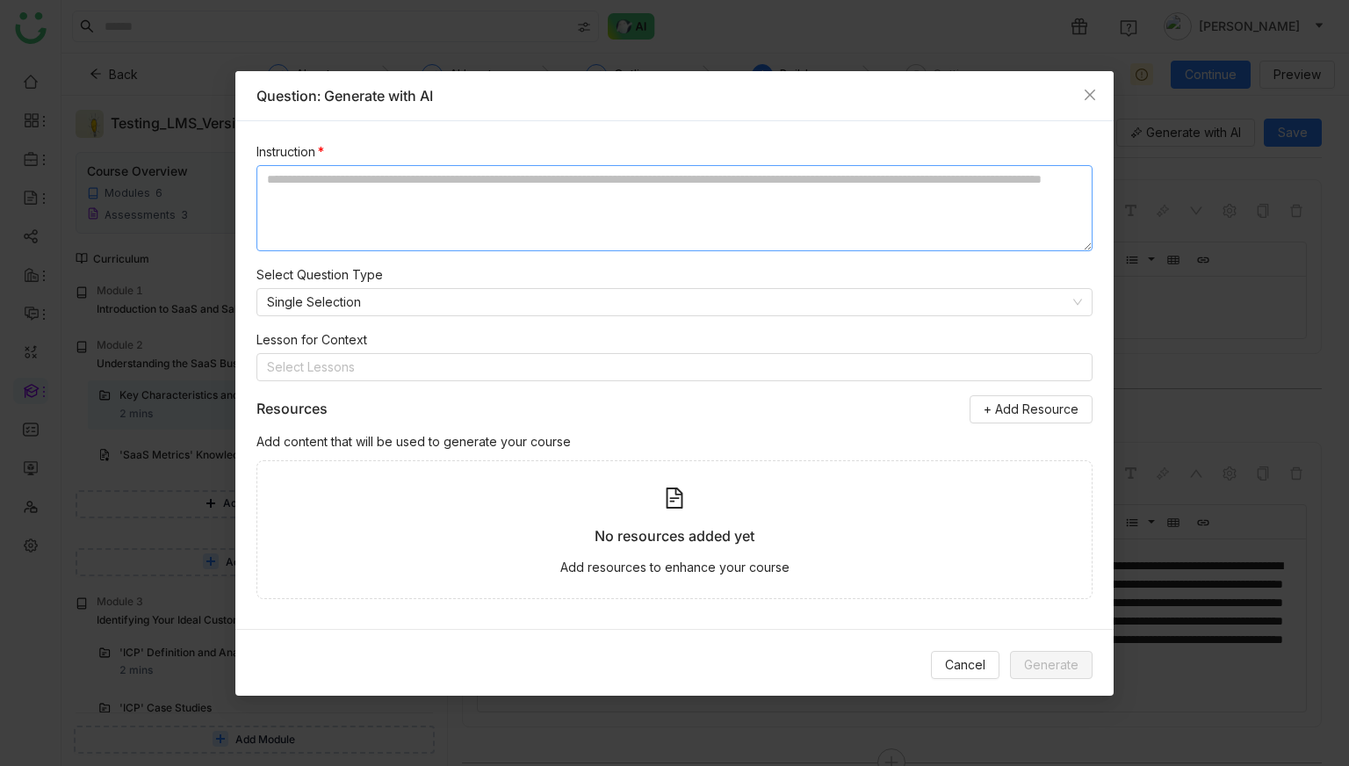
click at [336, 227] on textarea at bounding box center [675, 208] width 836 height 86
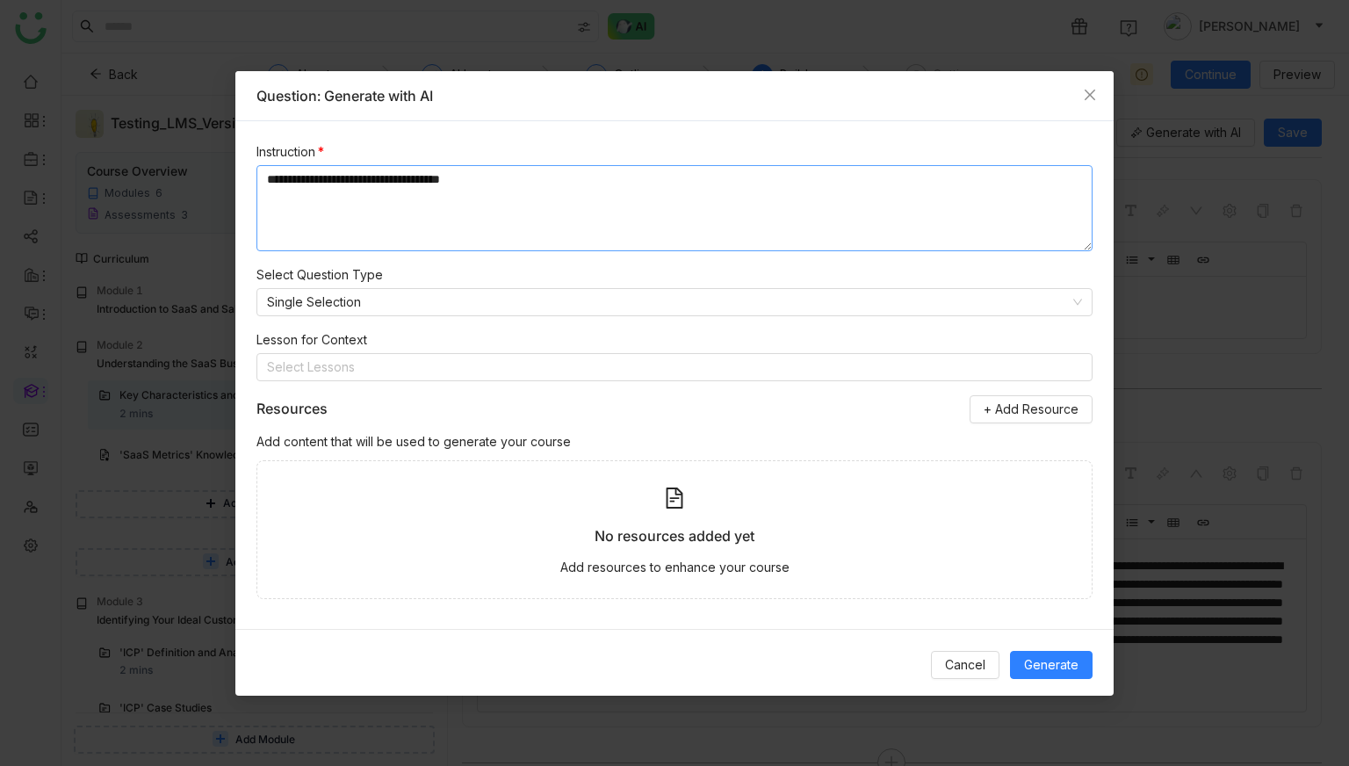
type textarea "**********"
click at [1068, 403] on span "+ Add Resource" at bounding box center [1031, 409] width 95 height 19
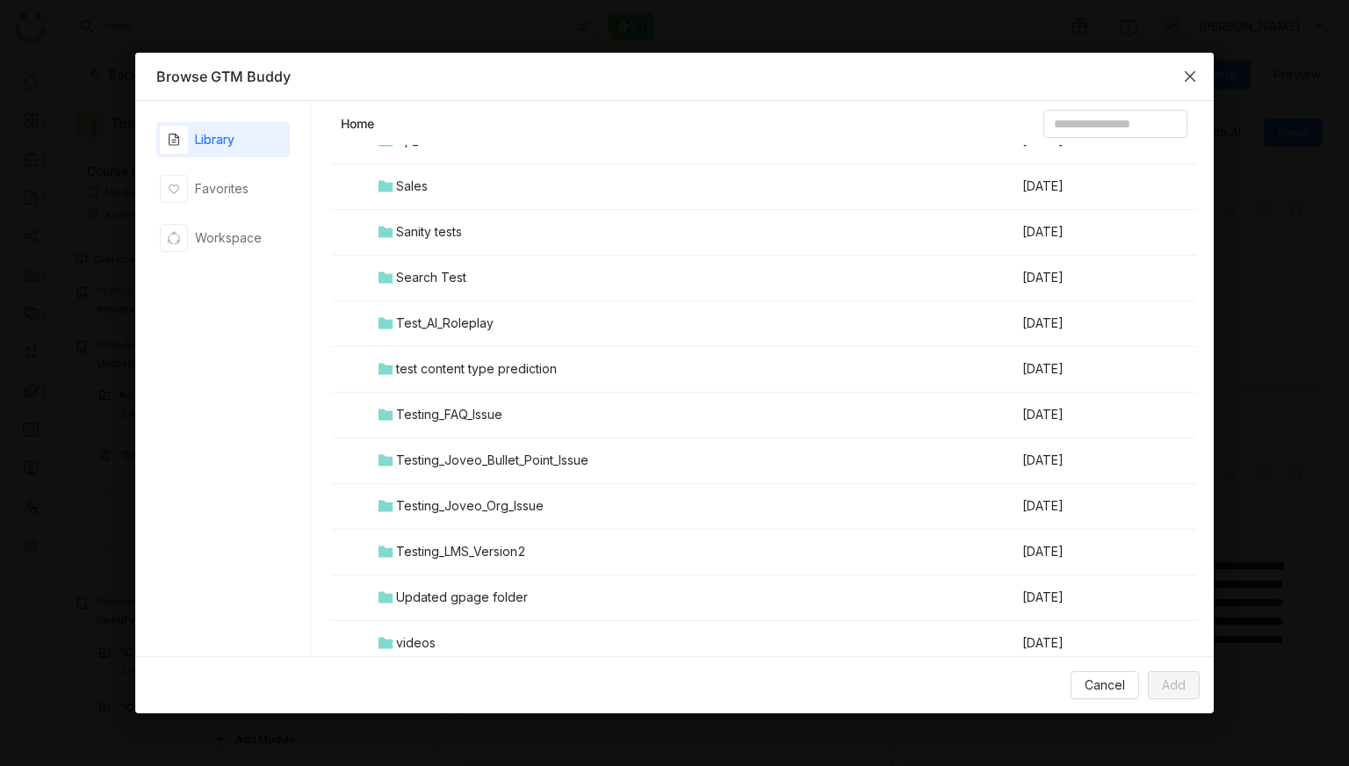
scroll to position [1840, 0]
click at [468, 455] on div "Testing_LMS_Version2" at bounding box center [461, 459] width 130 height 19
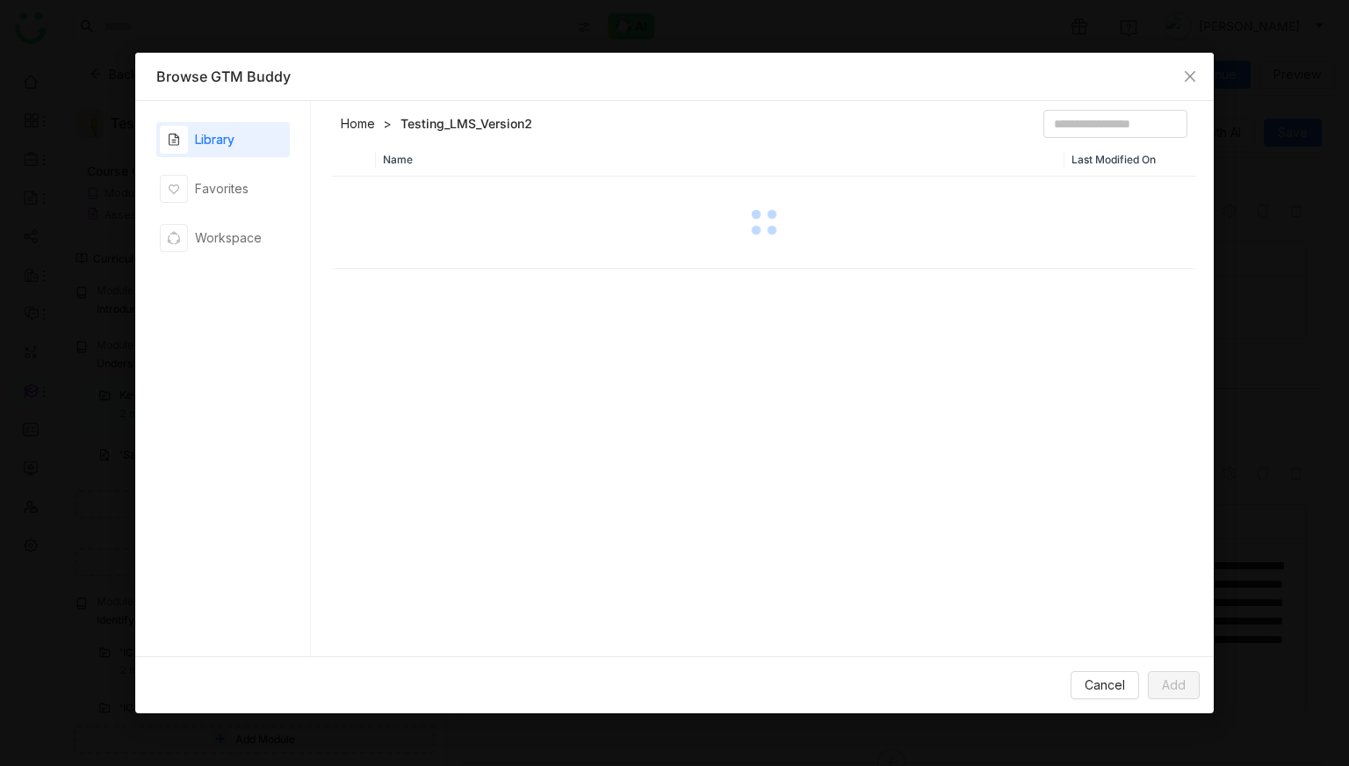
scroll to position [0, 0]
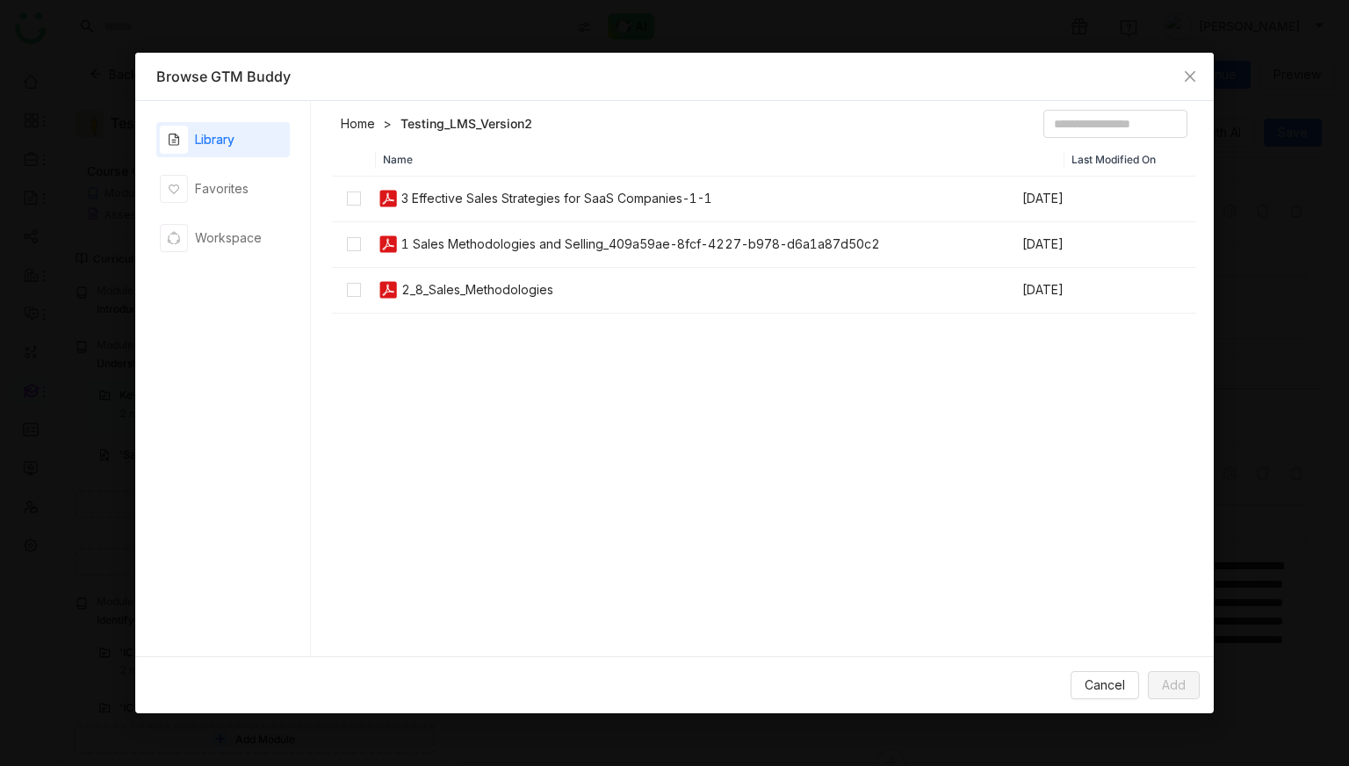
click at [365, 289] on td at bounding box center [354, 291] width 44 height 46
click at [1177, 669] on span "Add" at bounding box center [1174, 685] width 24 height 19
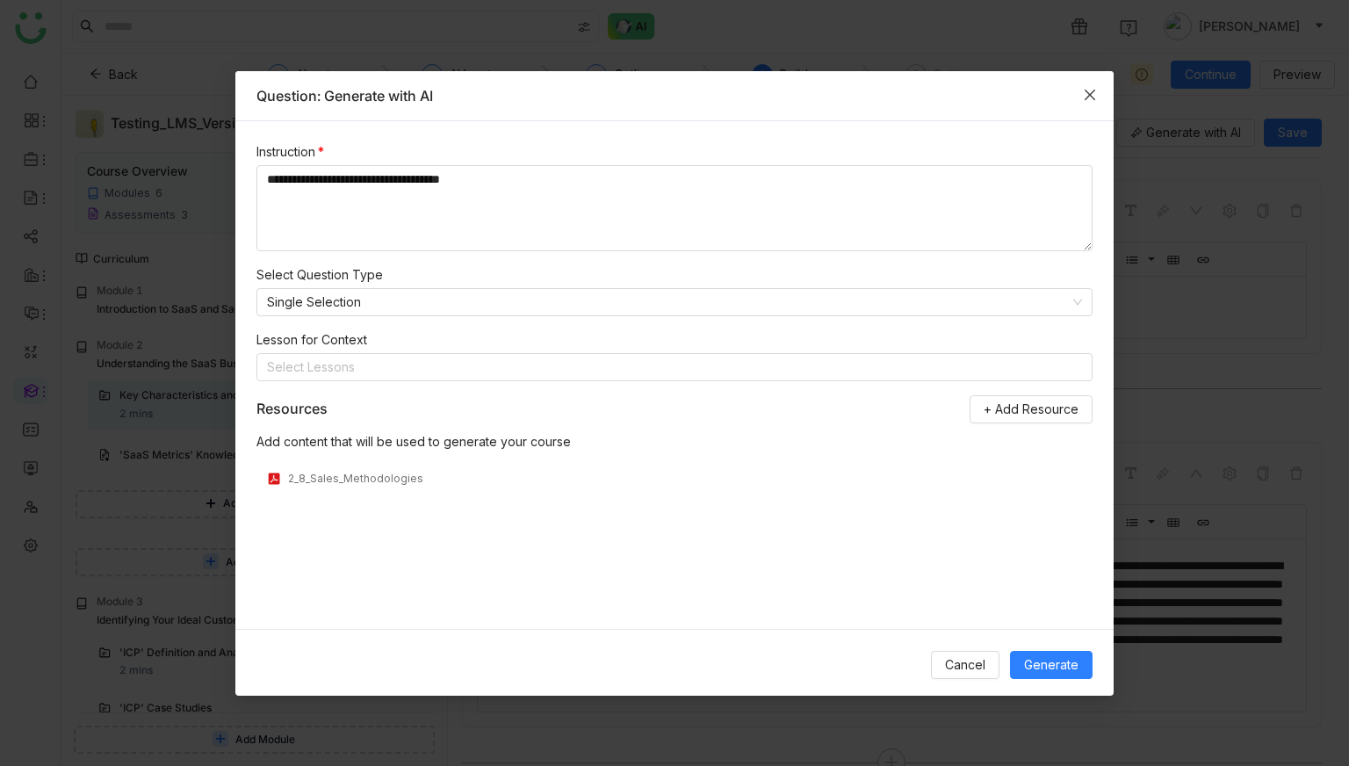
click at [1093, 93] on icon "Close" at bounding box center [1090, 95] width 14 height 14
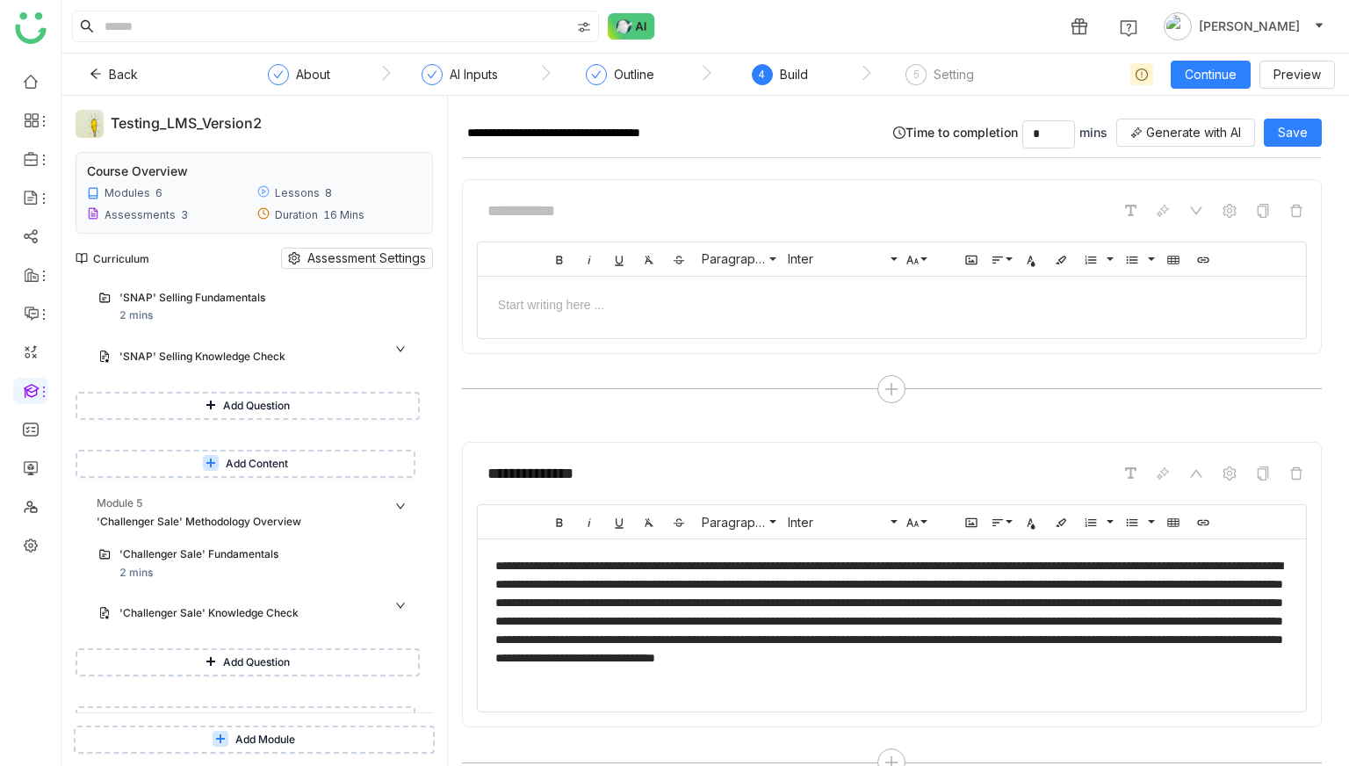
scroll to position [562, 0]
click at [173, 633] on div "'Challenger Sale' Knowledge Check" at bounding box center [254, 617] width 332 height 40
click at [185, 608] on div "'Challenger Sale' Knowledge Check" at bounding box center [246, 616] width 255 height 17
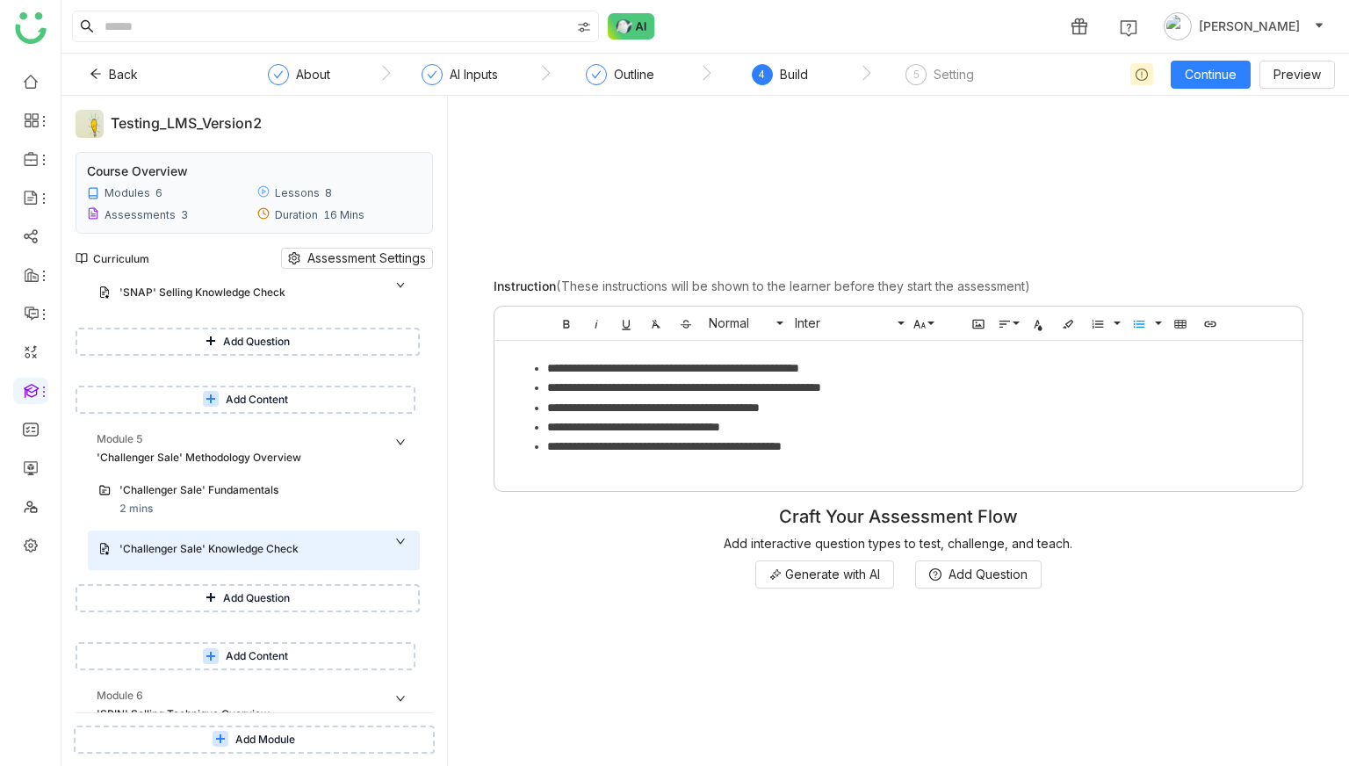
scroll to position [641, 0]
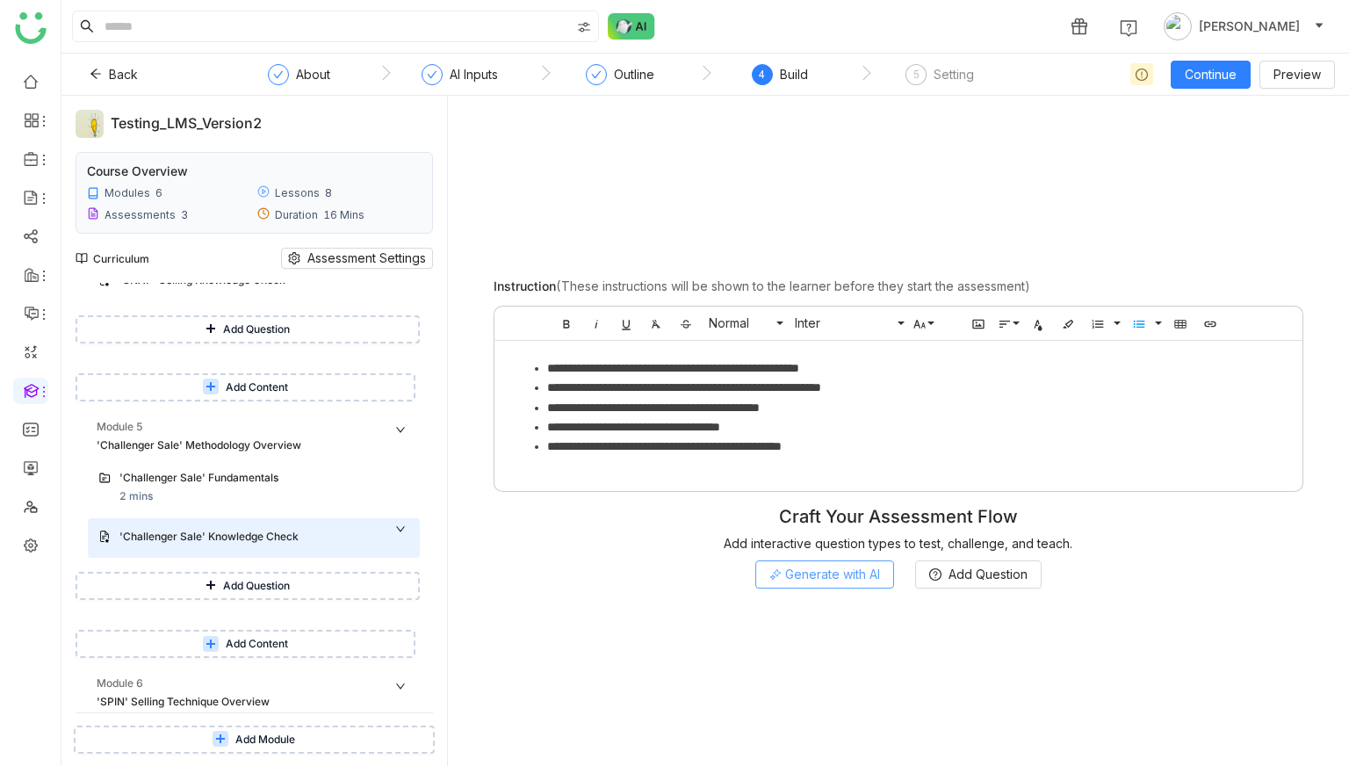
click at [820, 572] on span "Generate with AI" at bounding box center [832, 574] width 95 height 19
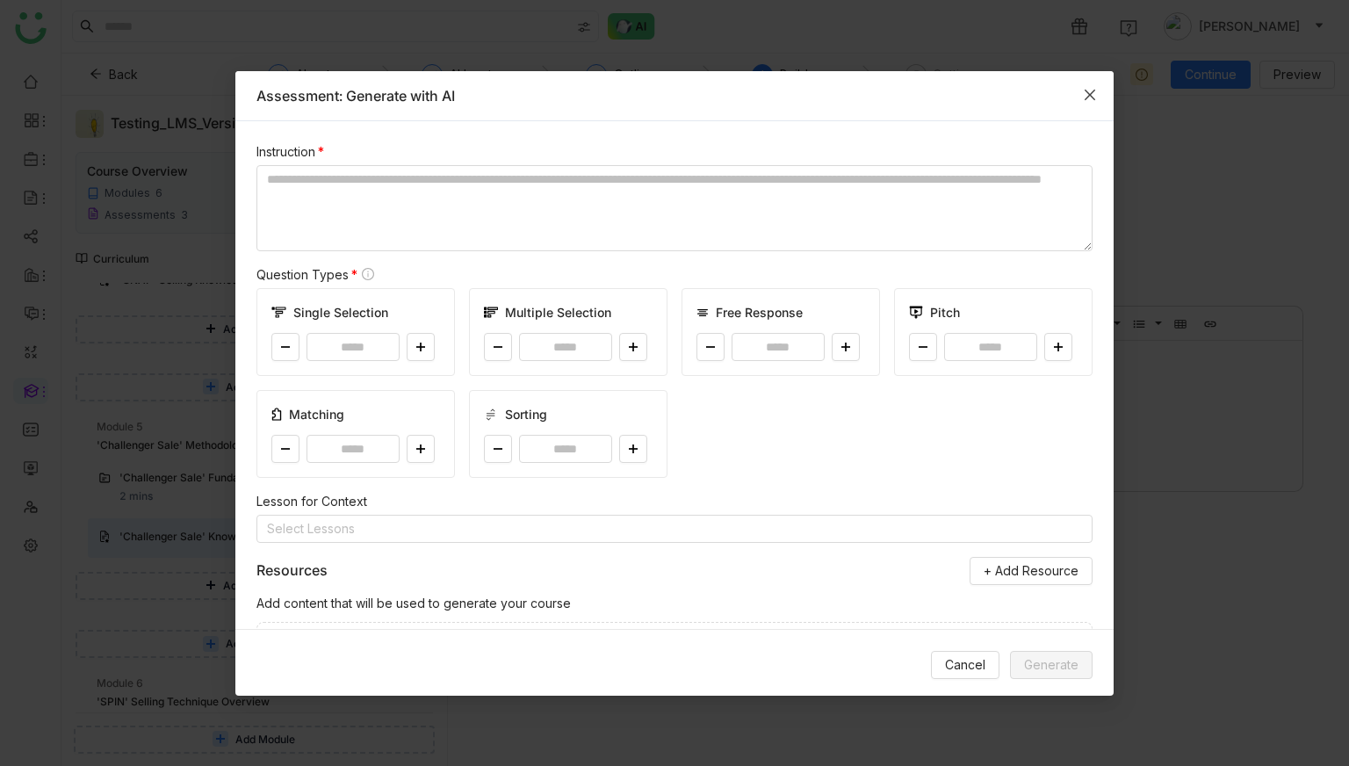
click at [1088, 91] on icon "Close" at bounding box center [1090, 95] width 14 height 14
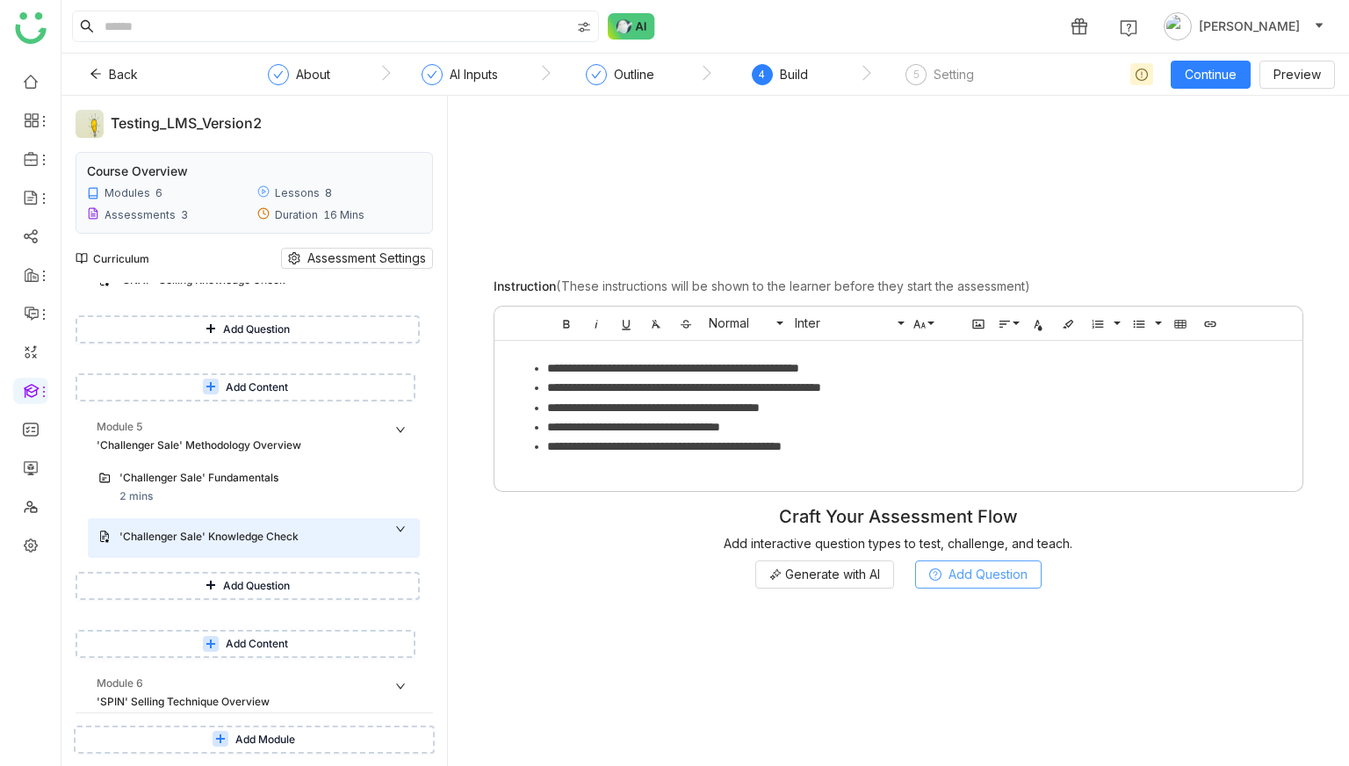
click at [949, 578] on button "Add Question" at bounding box center [978, 574] width 127 height 28
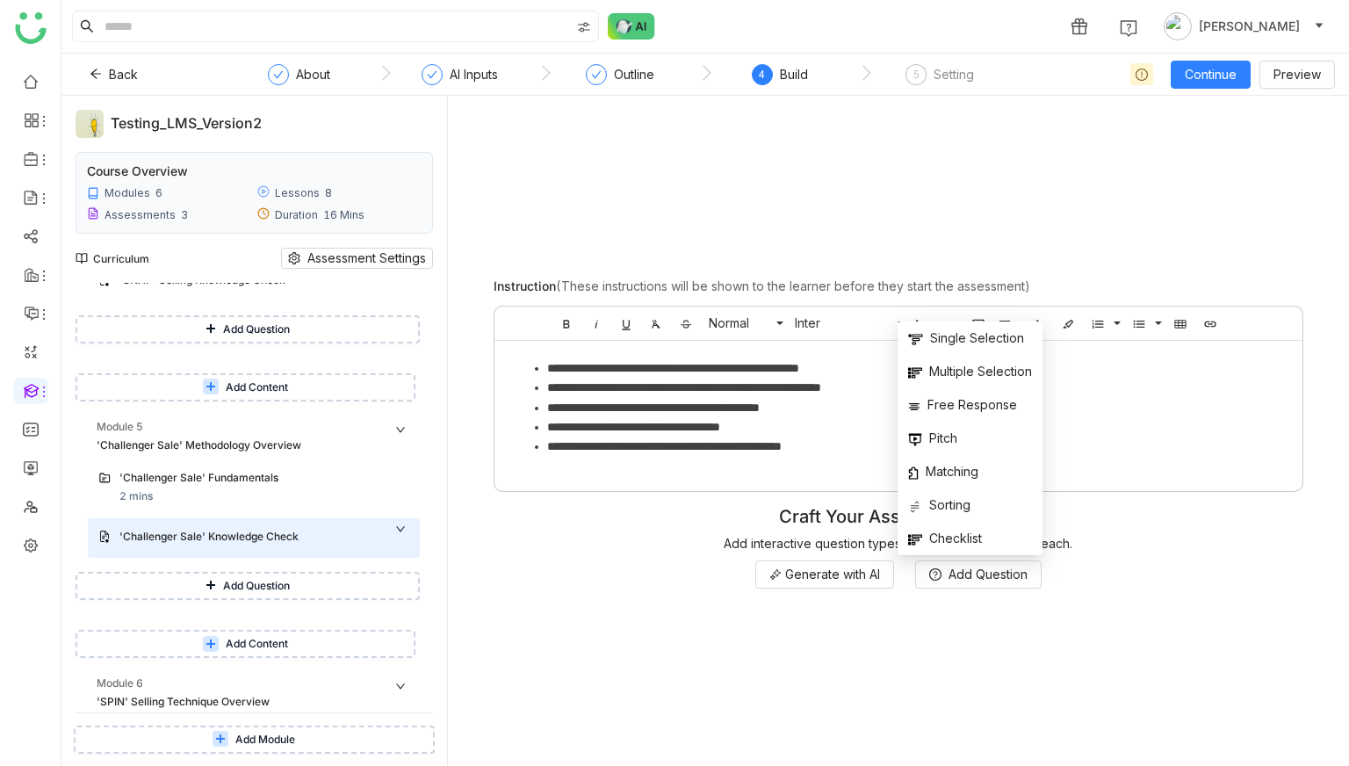
click at [731, 522] on div "Craft Your Assessment Flow" at bounding box center [898, 516] width 873 height 21
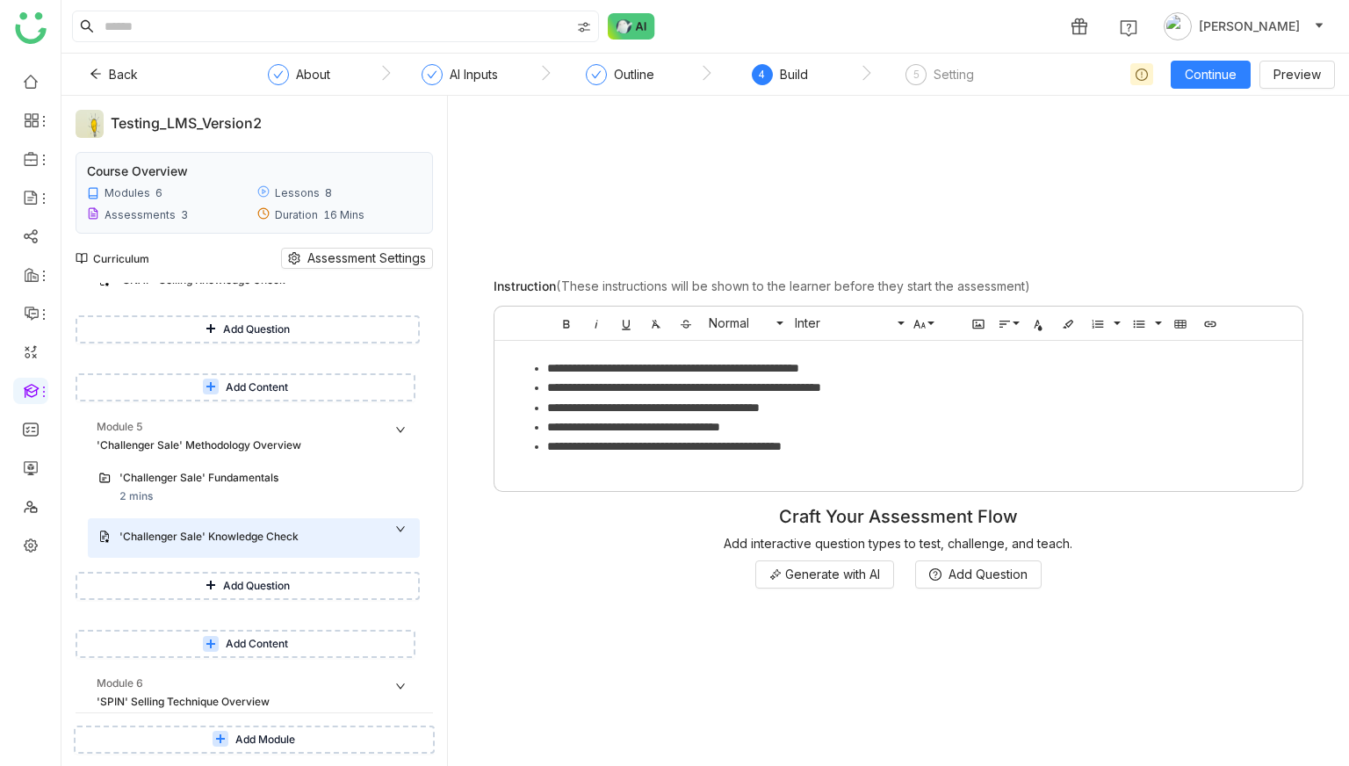
click at [287, 575] on button "Add Question" at bounding box center [248, 586] width 344 height 28
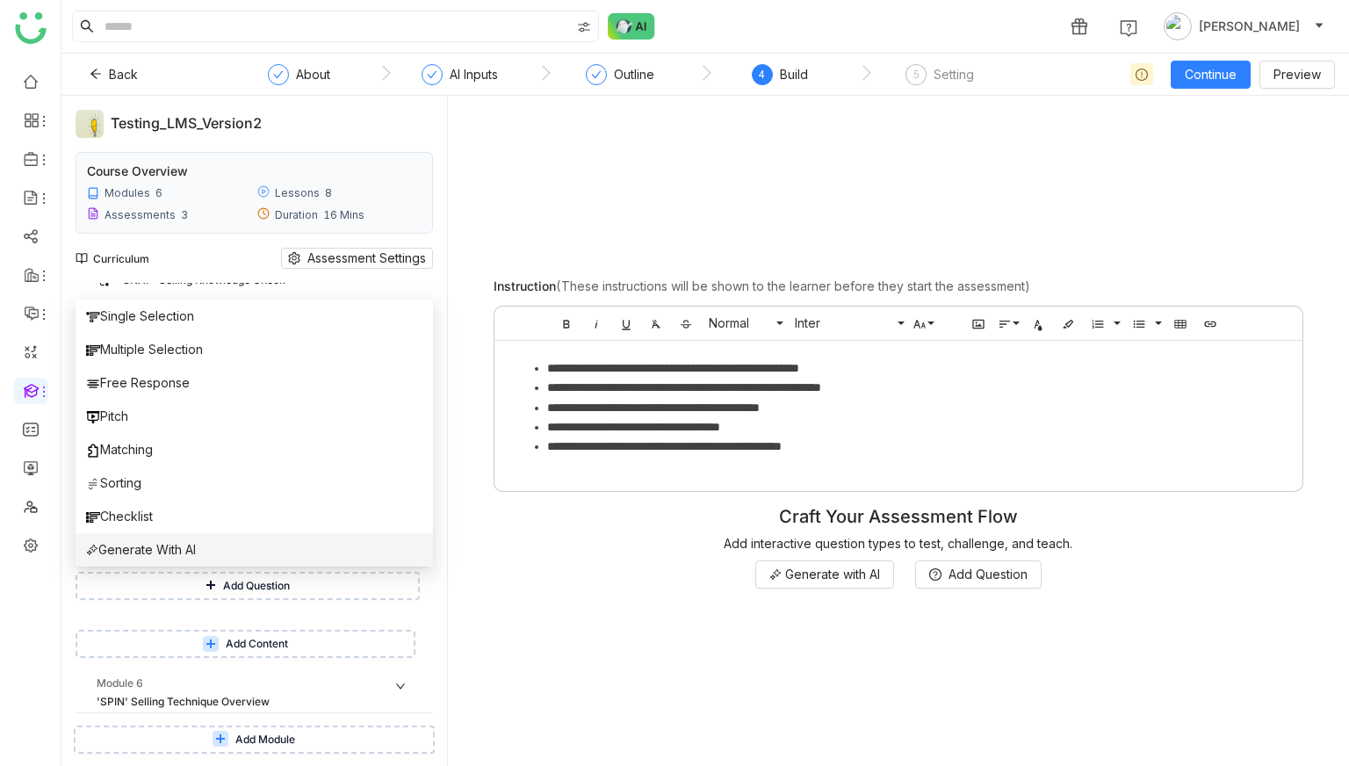
click at [242, 558] on li "Generate With AI" at bounding box center [255, 549] width 358 height 33
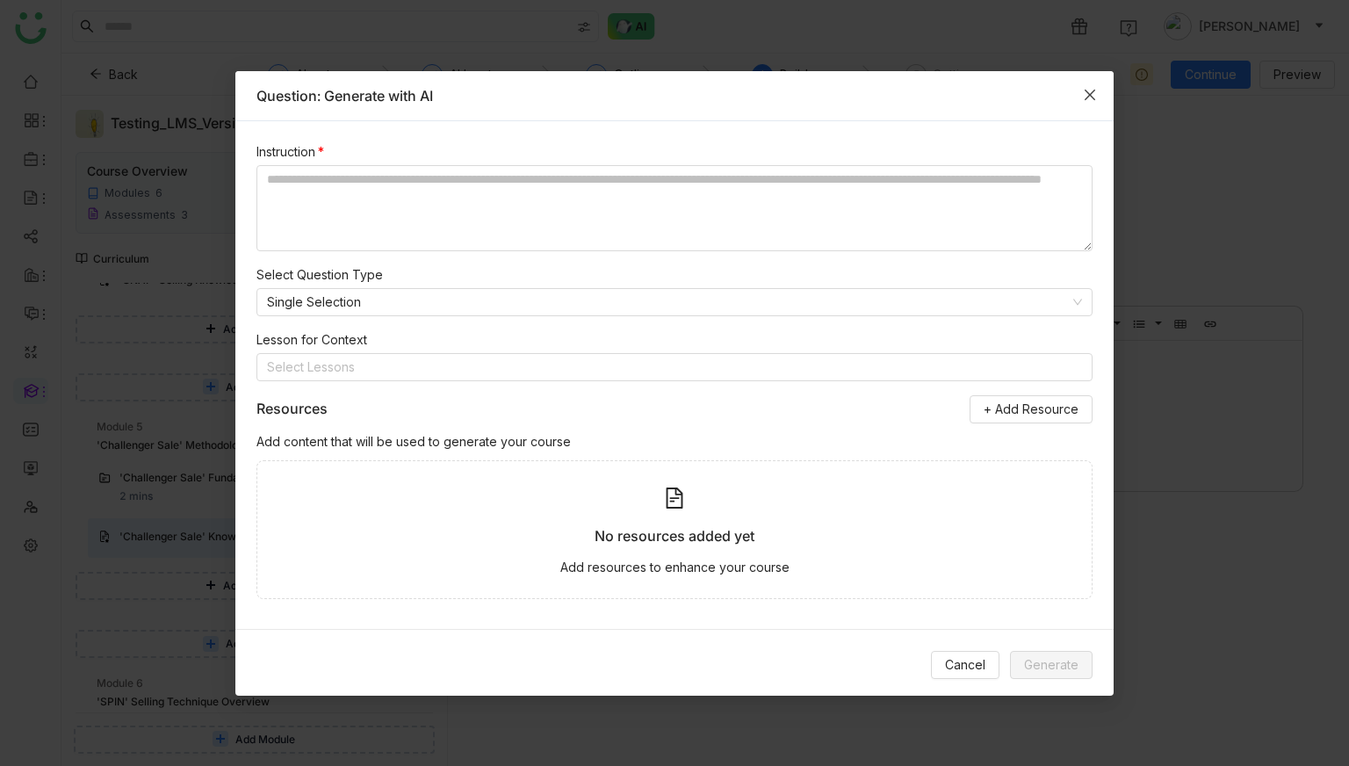
click at [1084, 105] on span "Close" at bounding box center [1090, 94] width 47 height 47
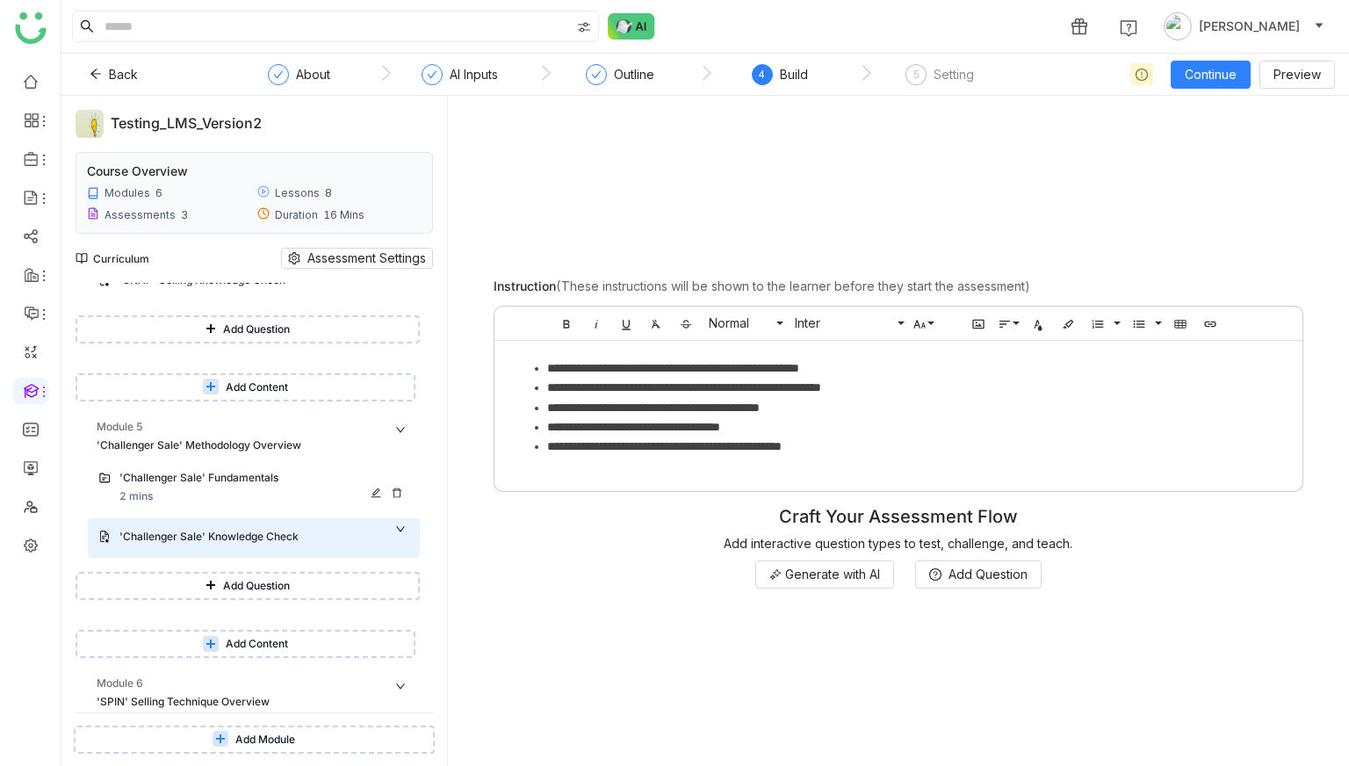
click at [274, 496] on div "'Challenger Sale' Fundamentals 2 mins" at bounding box center [264, 487] width 290 height 35
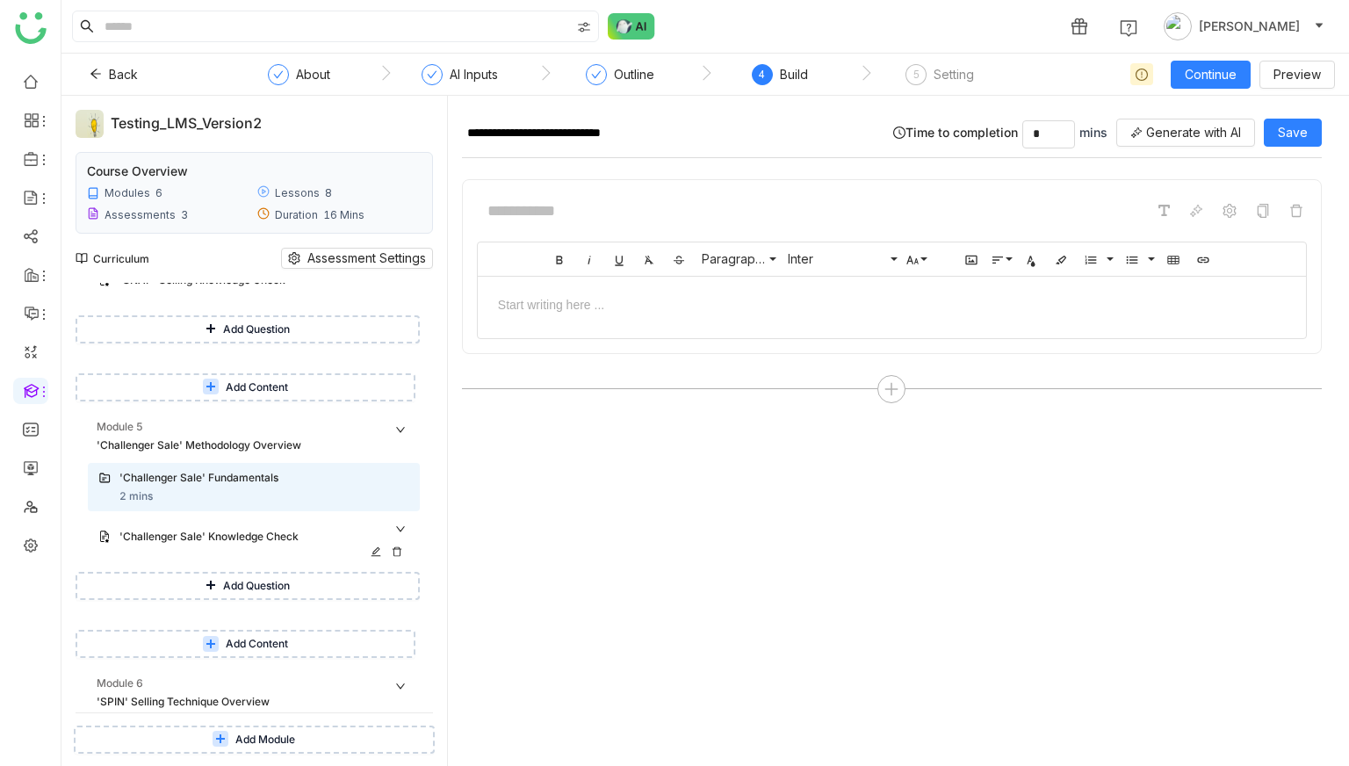
click at [260, 545] on div "'Challenger Sale' Knowledge Check" at bounding box center [246, 537] width 255 height 17
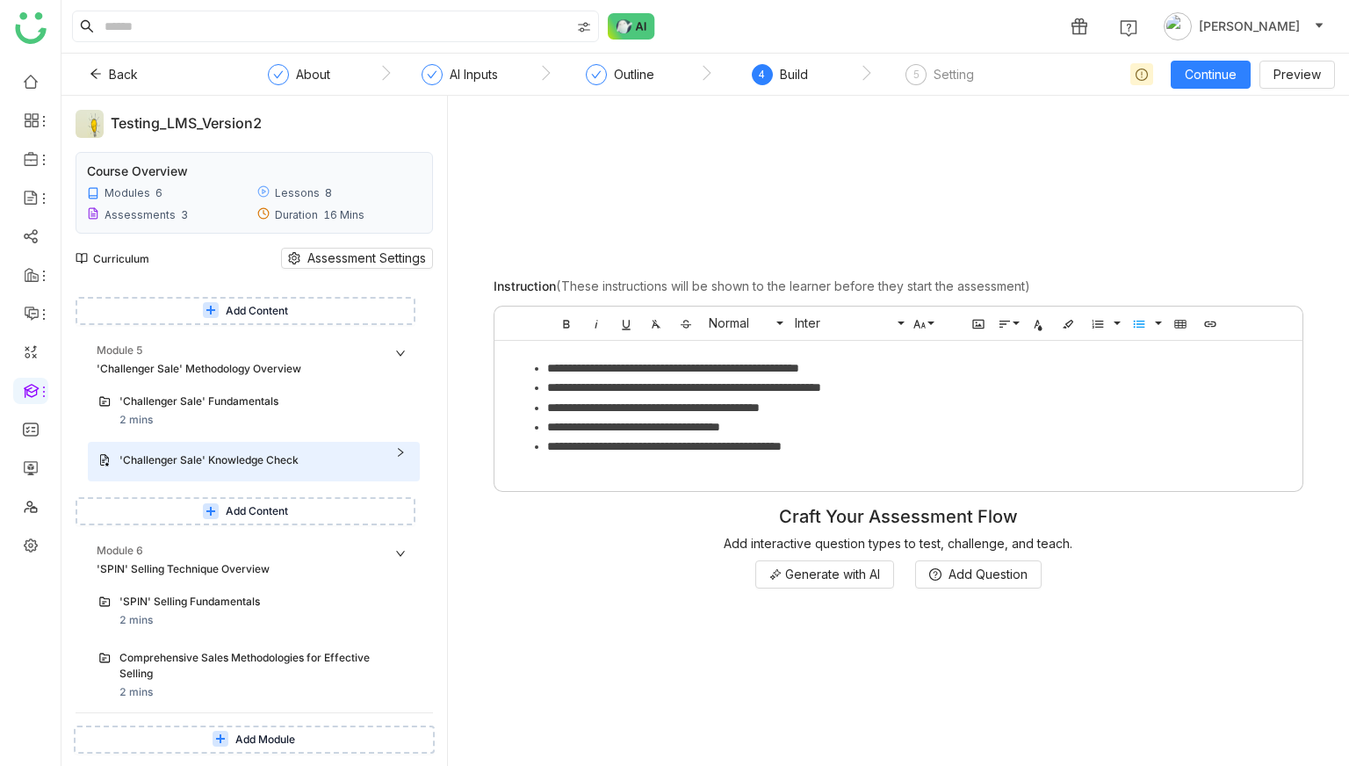
scroll to position [687, 0]
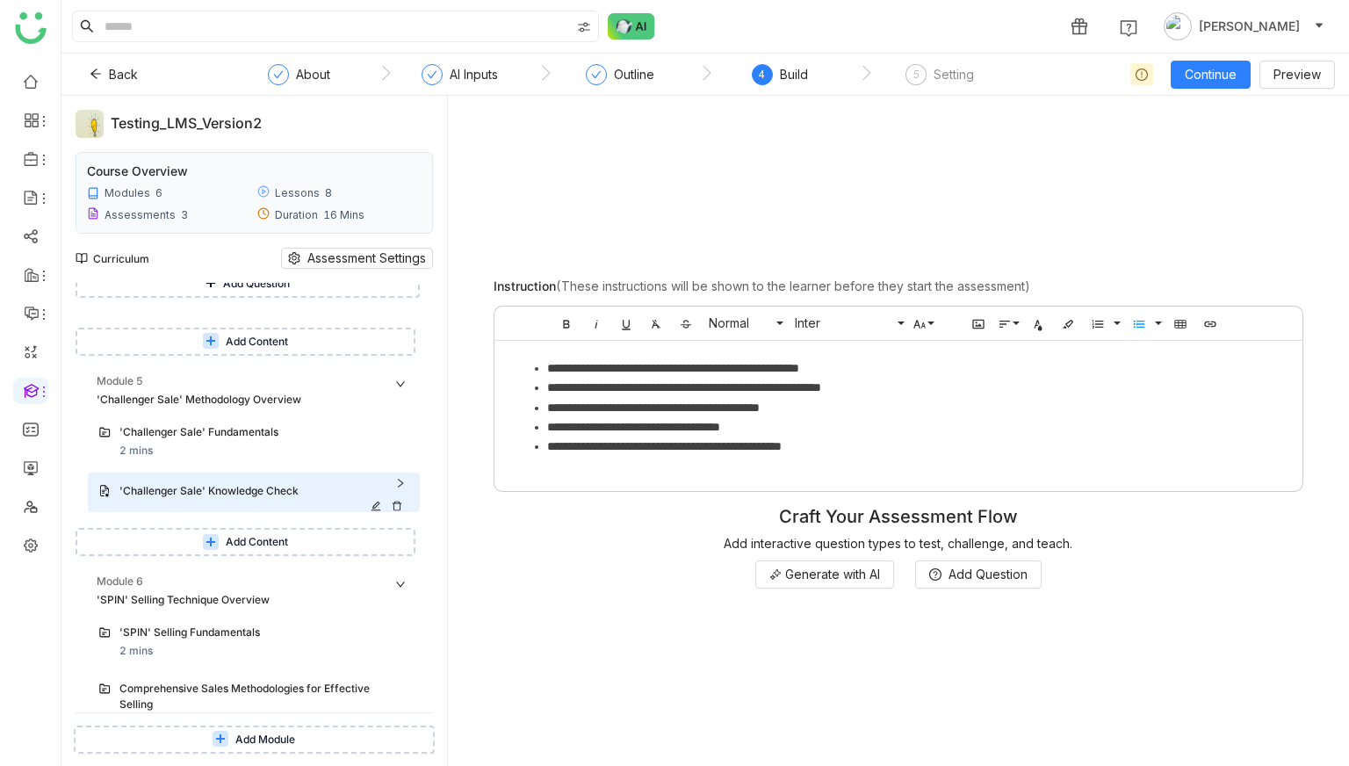
click at [409, 486] on div "'Challenger Sale' Knowledge Check" at bounding box center [264, 492] width 290 height 18
click at [282, 546] on span "Add Question" at bounding box center [256, 540] width 67 height 17
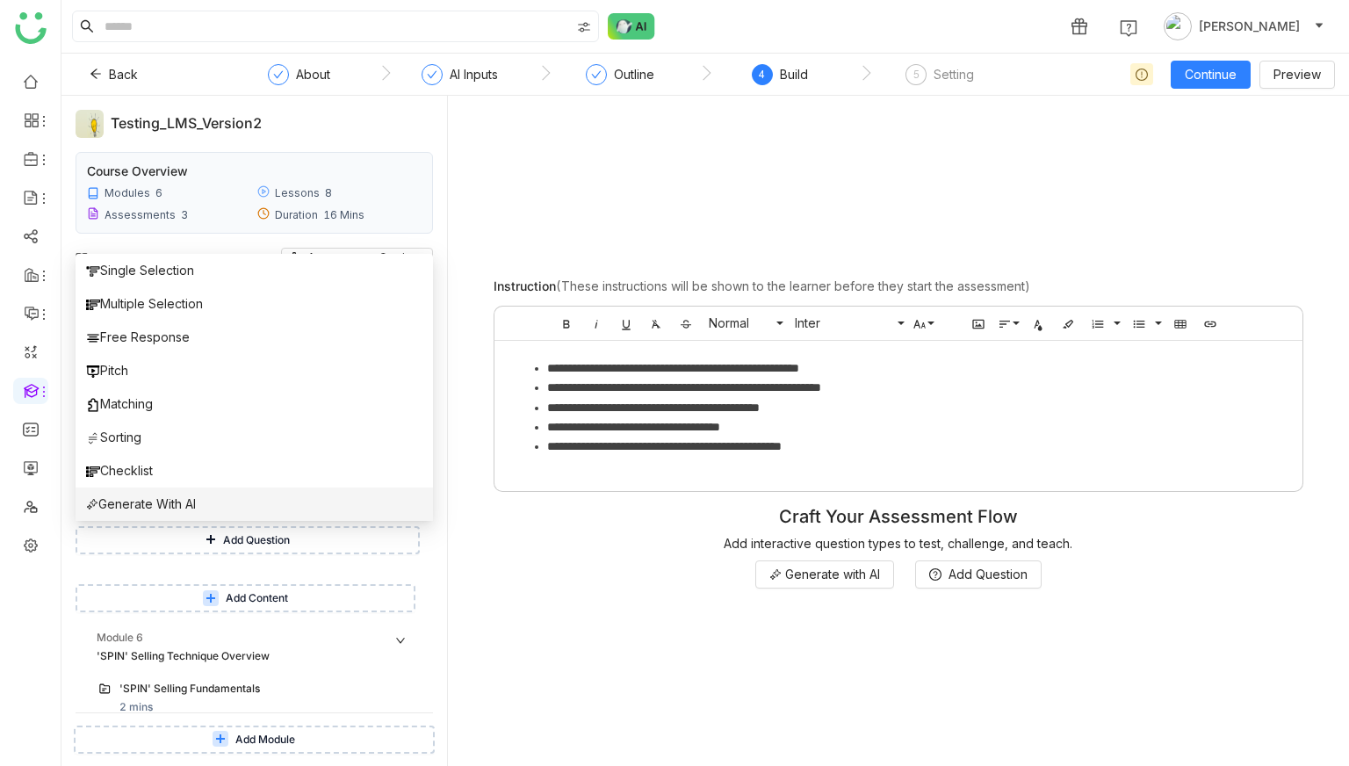
click at [269, 510] on li "Generate With AI" at bounding box center [255, 504] width 358 height 33
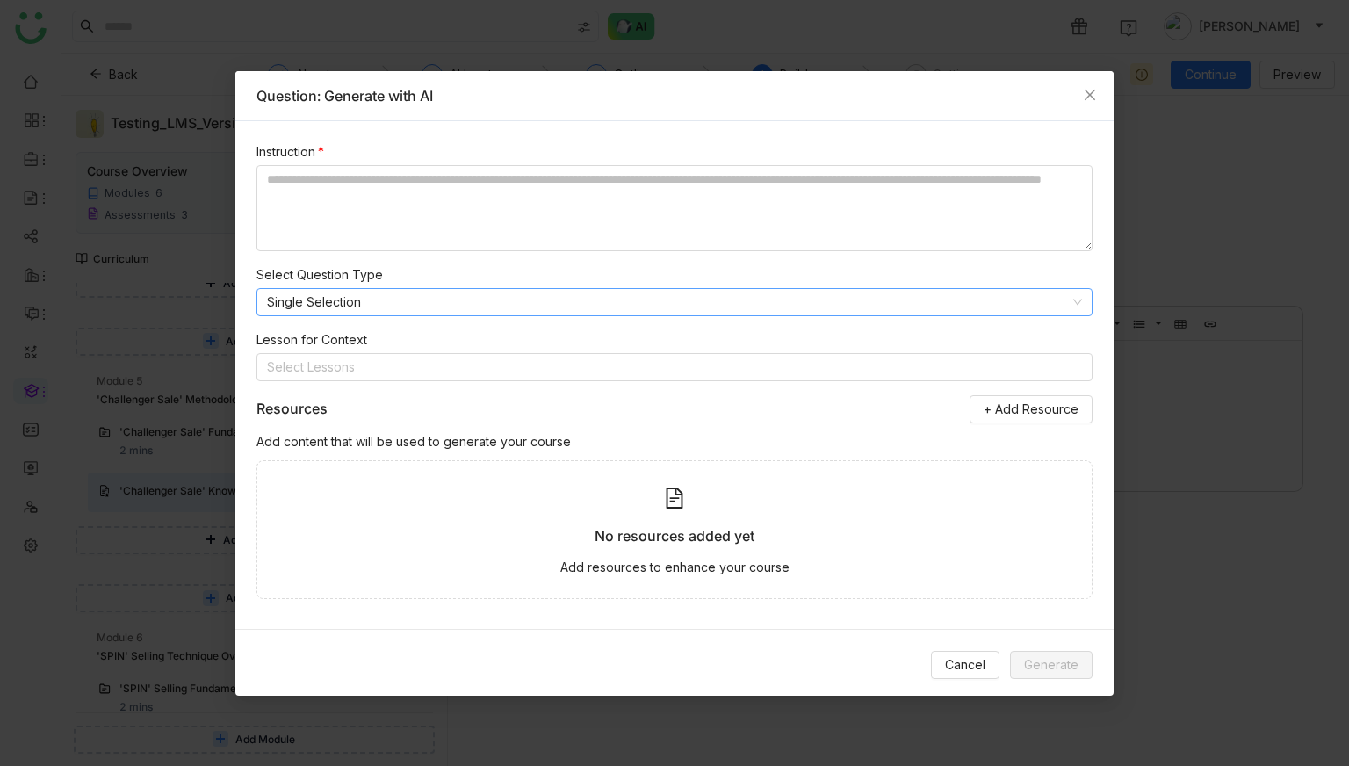
click at [510, 292] on nz-select-item "Single Selection" at bounding box center [674, 302] width 815 height 26
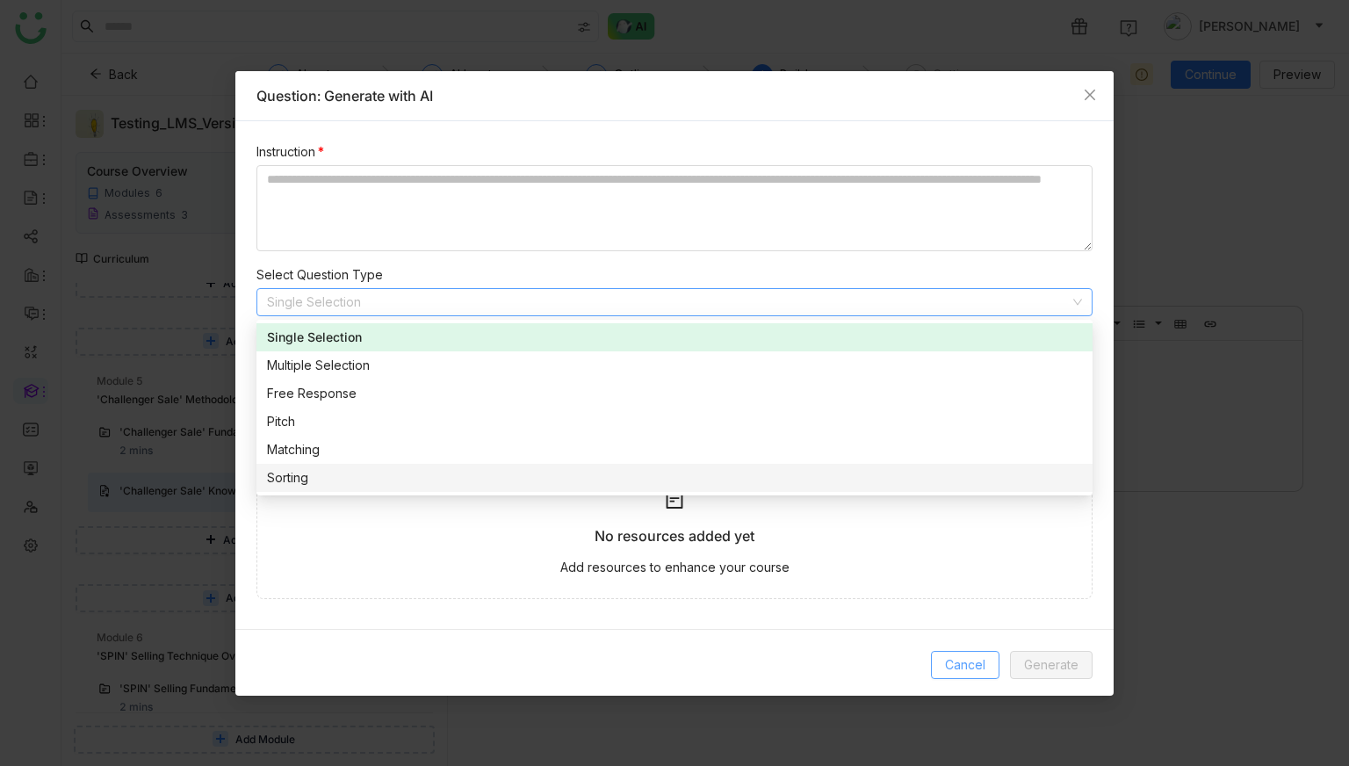
click at [978, 655] on span "Cancel" at bounding box center [965, 664] width 40 height 19
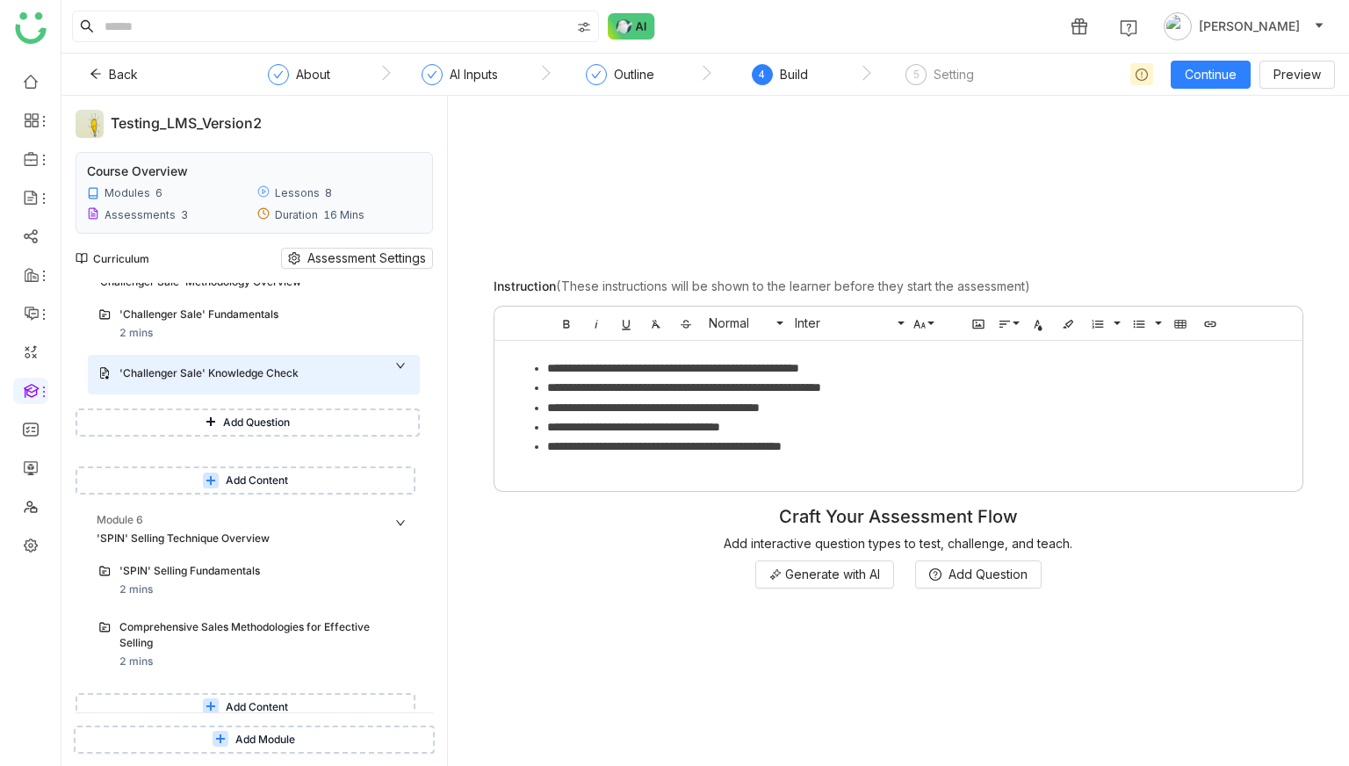
scroll to position [813, 0]
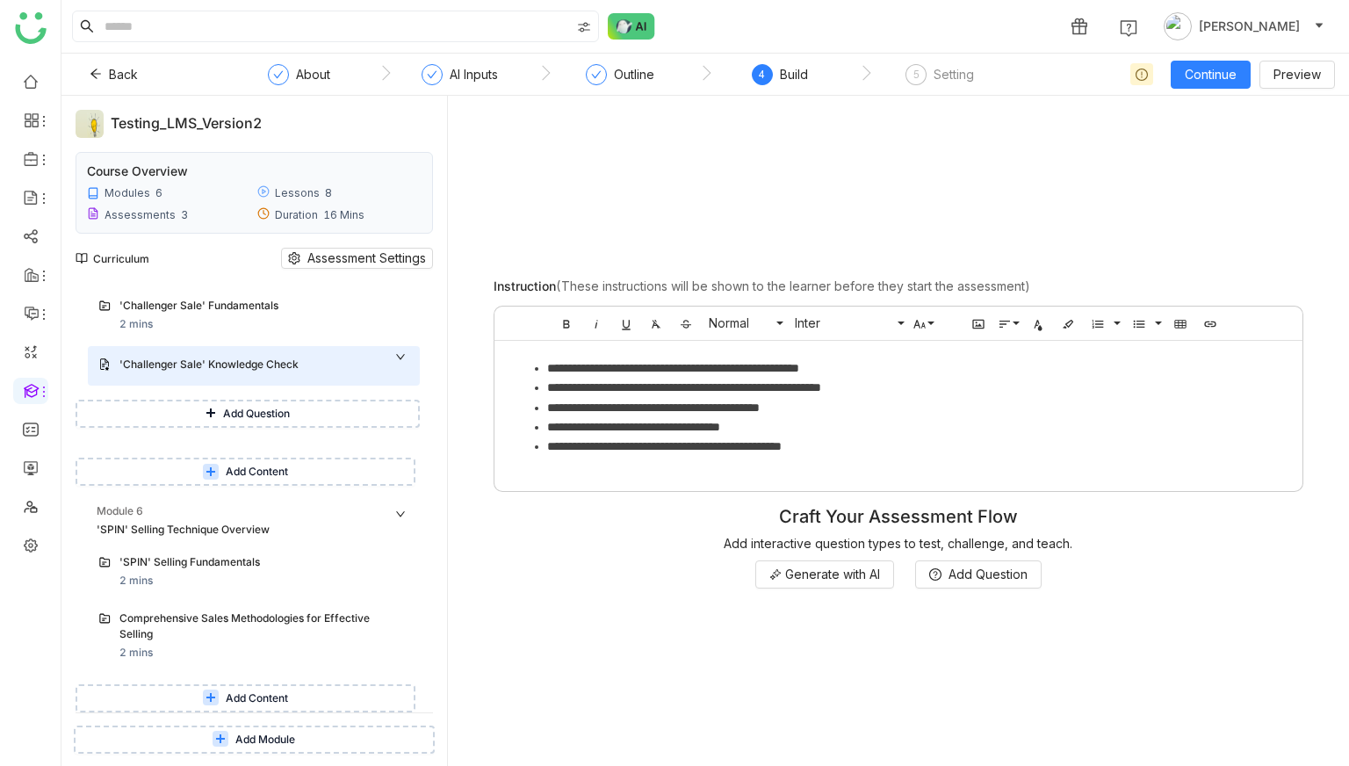
click at [288, 669] on span "Add Content" at bounding box center [257, 699] width 62 height 17
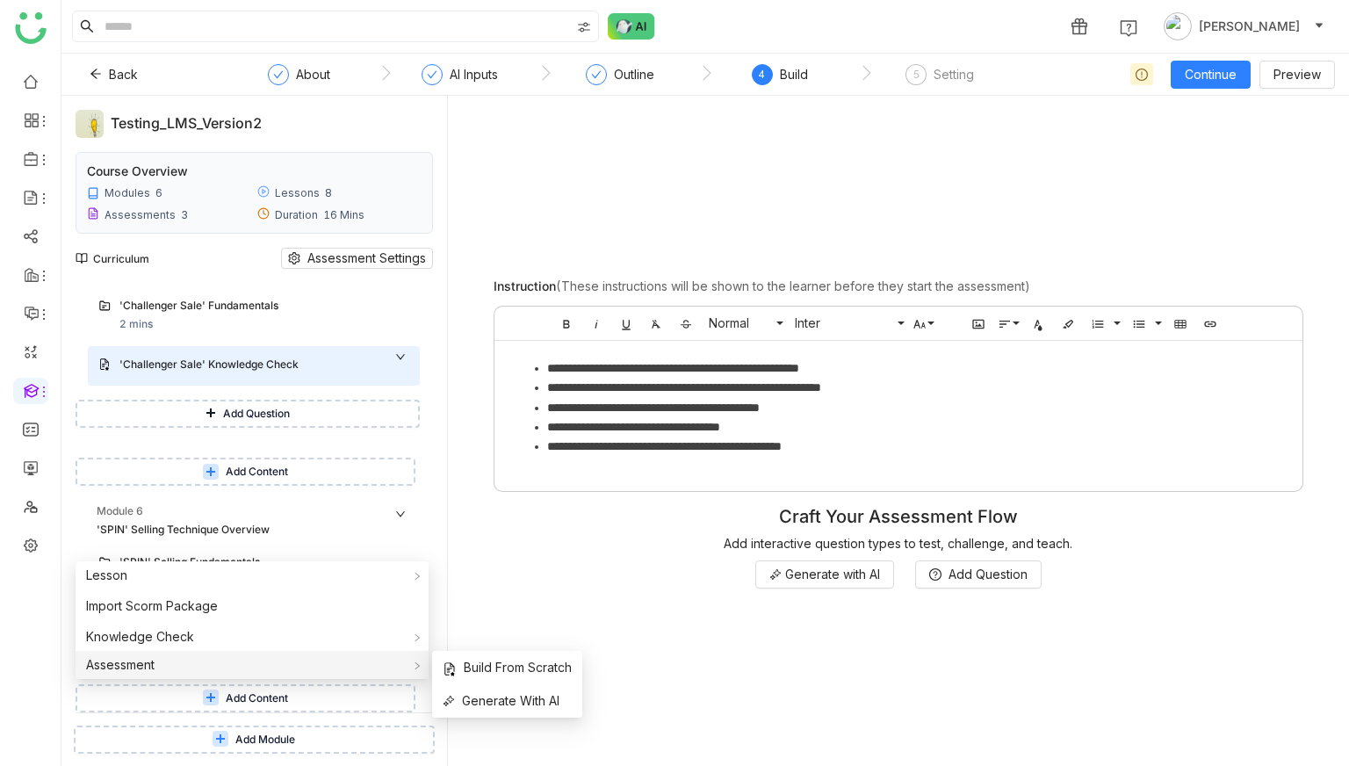
click at [238, 669] on div "Assessment" at bounding box center [252, 665] width 353 height 28
click at [486, 669] on span "Generate With AI" at bounding box center [501, 700] width 117 height 19
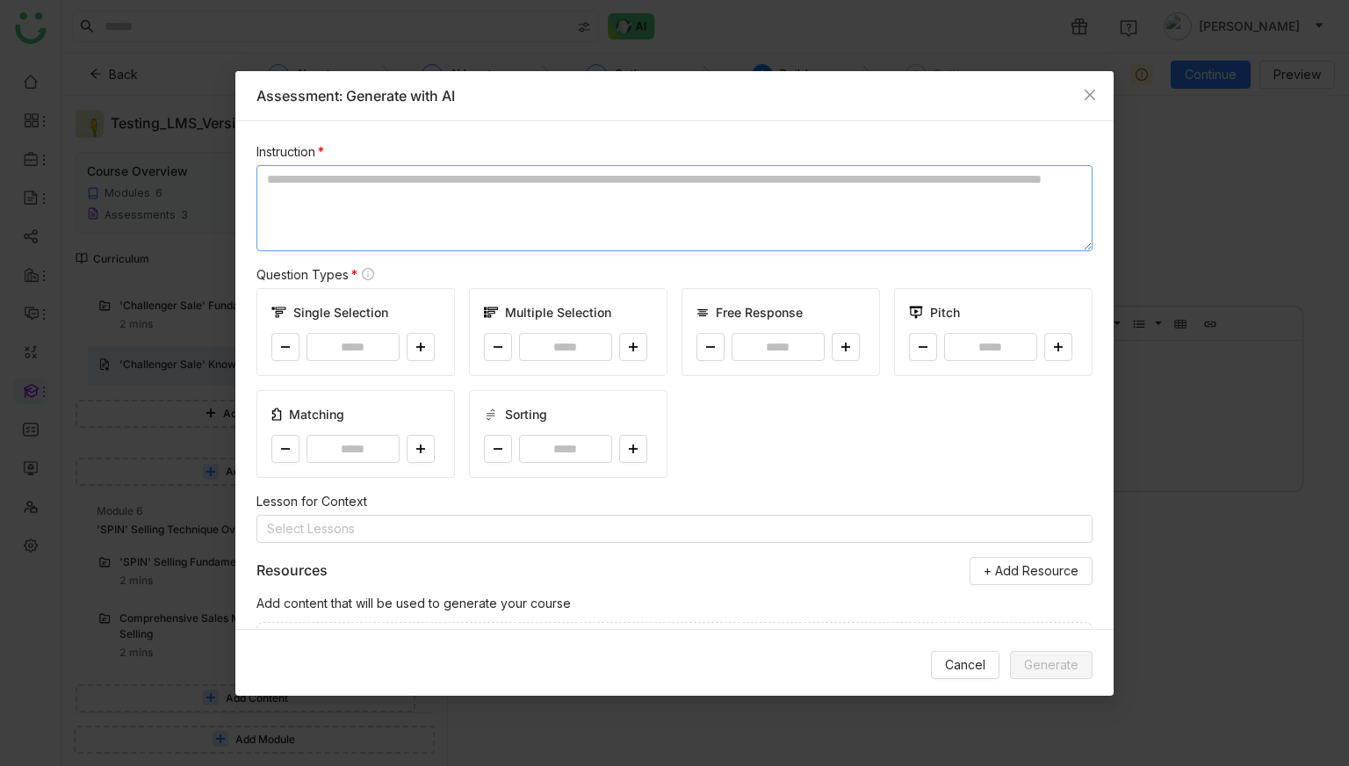
click at [324, 167] on textarea at bounding box center [675, 208] width 836 height 86
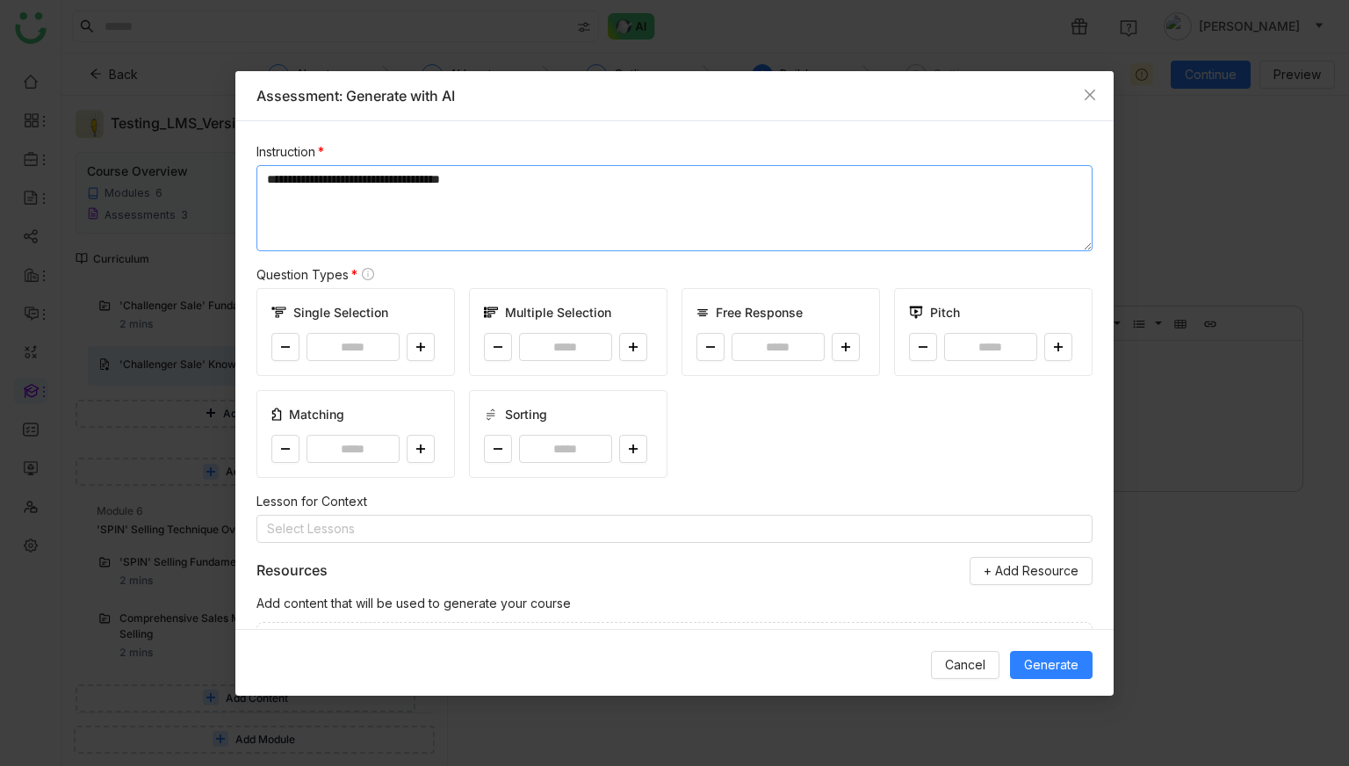
type textarea "**********"
click at [430, 347] on button at bounding box center [421, 347] width 28 height 28
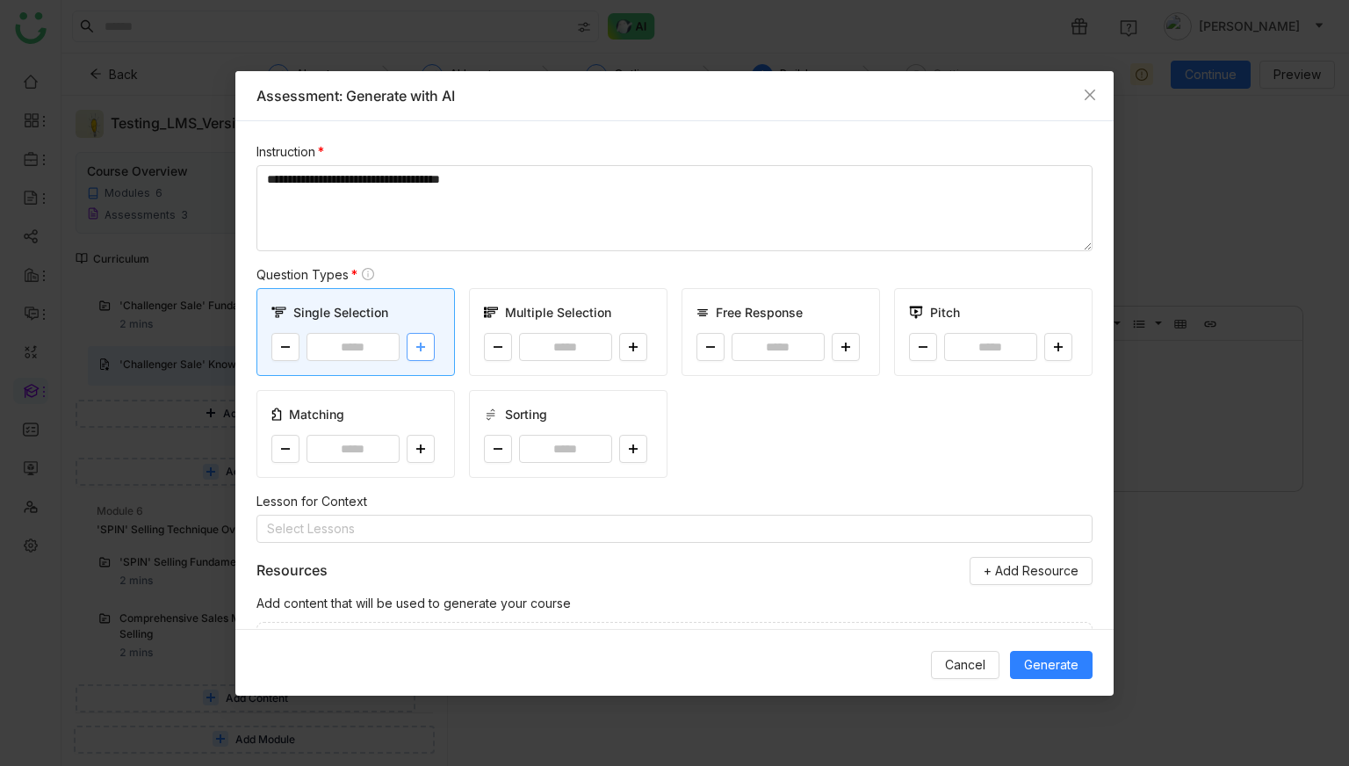
click at [430, 347] on button at bounding box center [421, 347] width 28 height 28
type input "*"
click at [635, 357] on button at bounding box center [633, 347] width 28 height 28
type input "*"
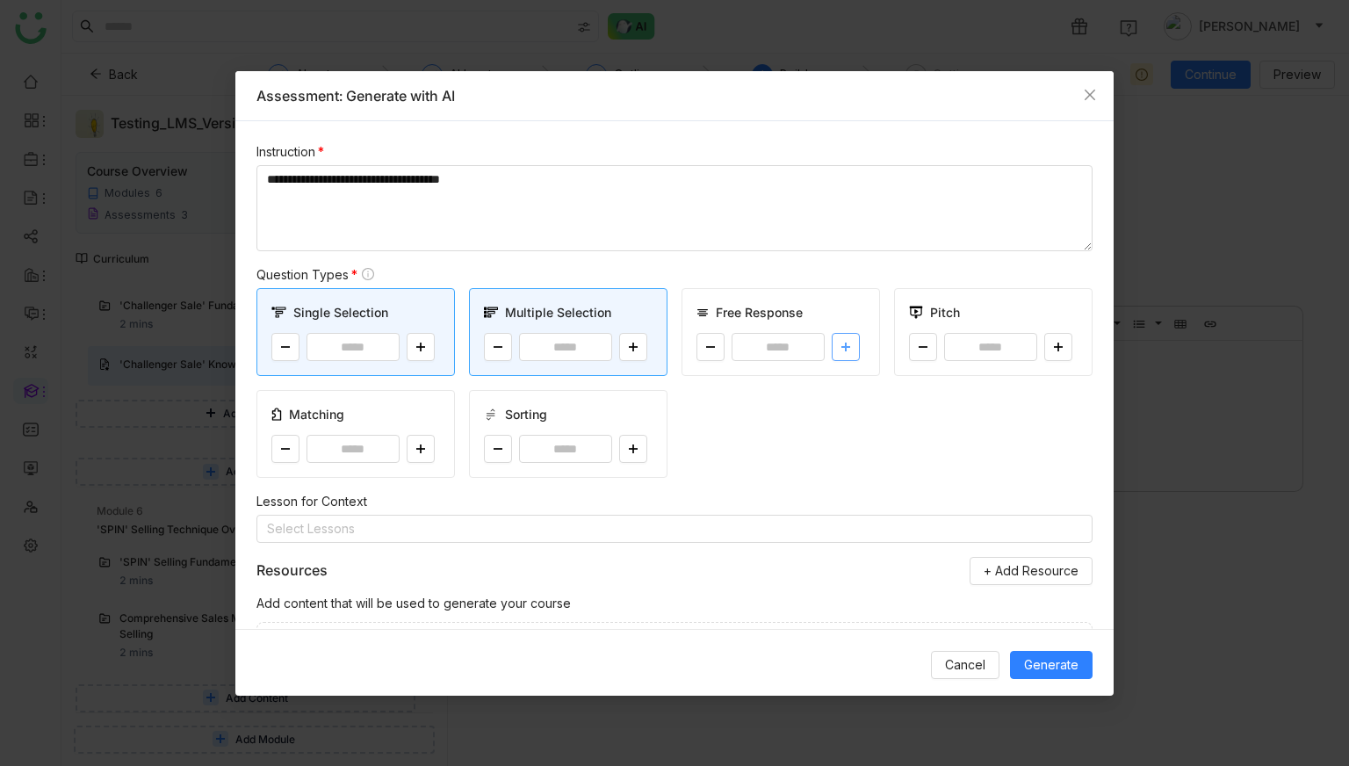
click at [855, 348] on button at bounding box center [846, 347] width 28 height 28
type input "*"
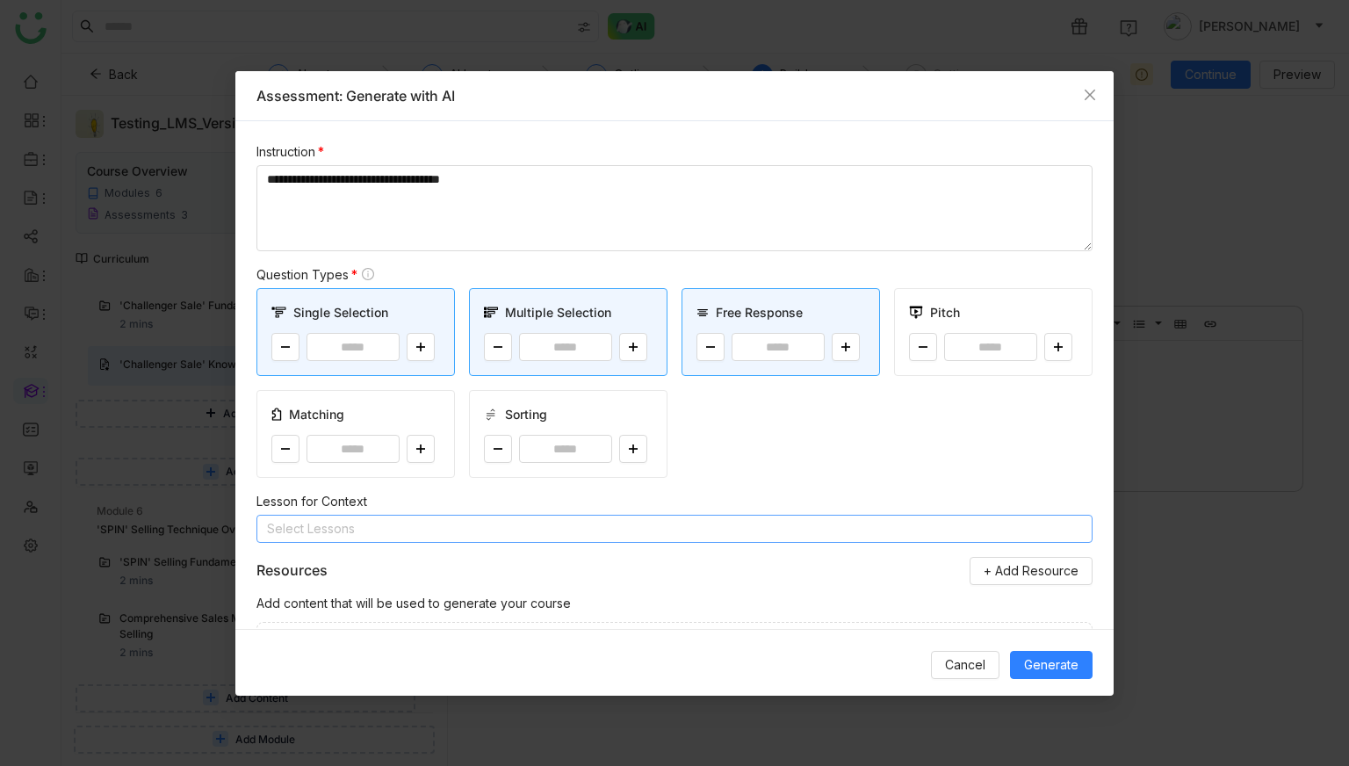
click at [455, 531] on nz-select-top-control "Select Lessons" at bounding box center [675, 529] width 836 height 28
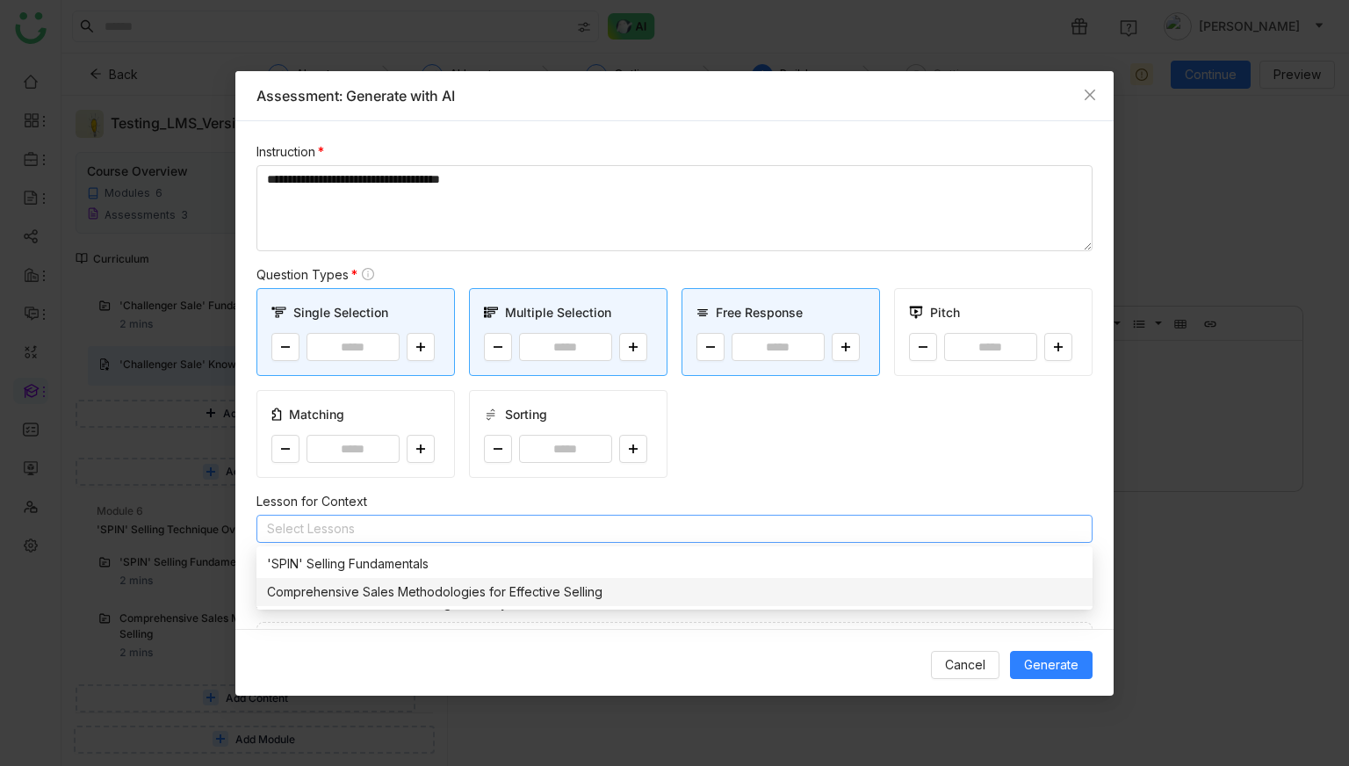
click at [389, 586] on div "Comprehensive Sales Methodologies for Effective Selling" at bounding box center [674, 591] width 815 height 19
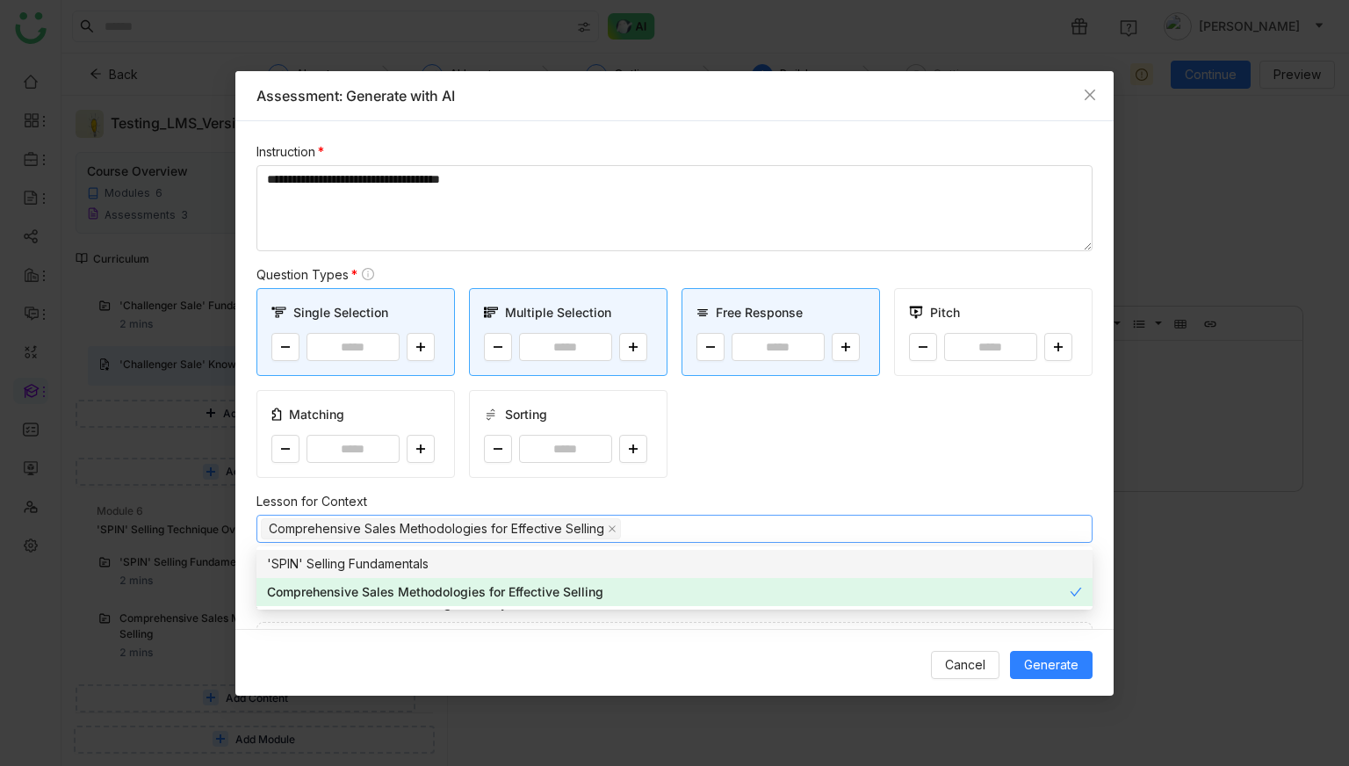
click at [712, 474] on div "Single Selection * Multiple Selection * Free Response * Pitch * Matching * Sort…" at bounding box center [675, 383] width 836 height 190
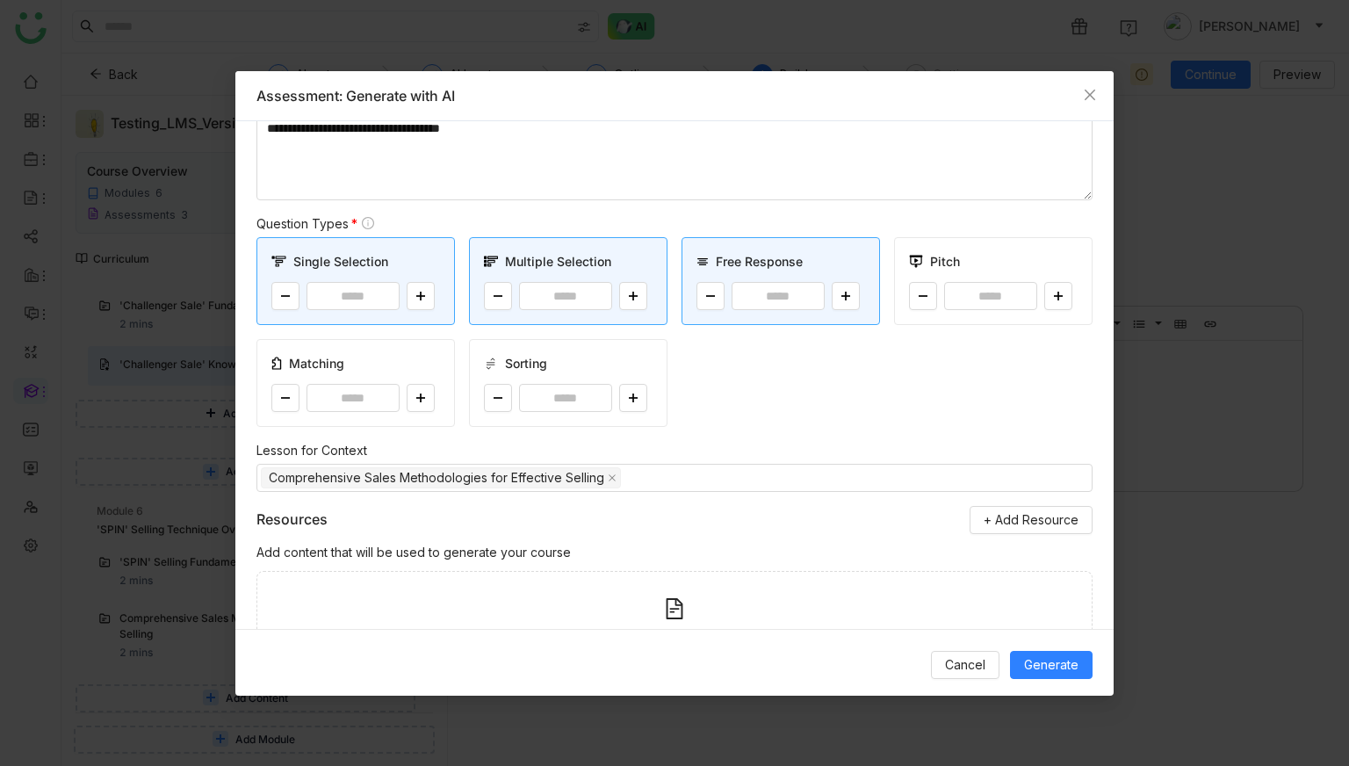
scroll to position [171, 0]
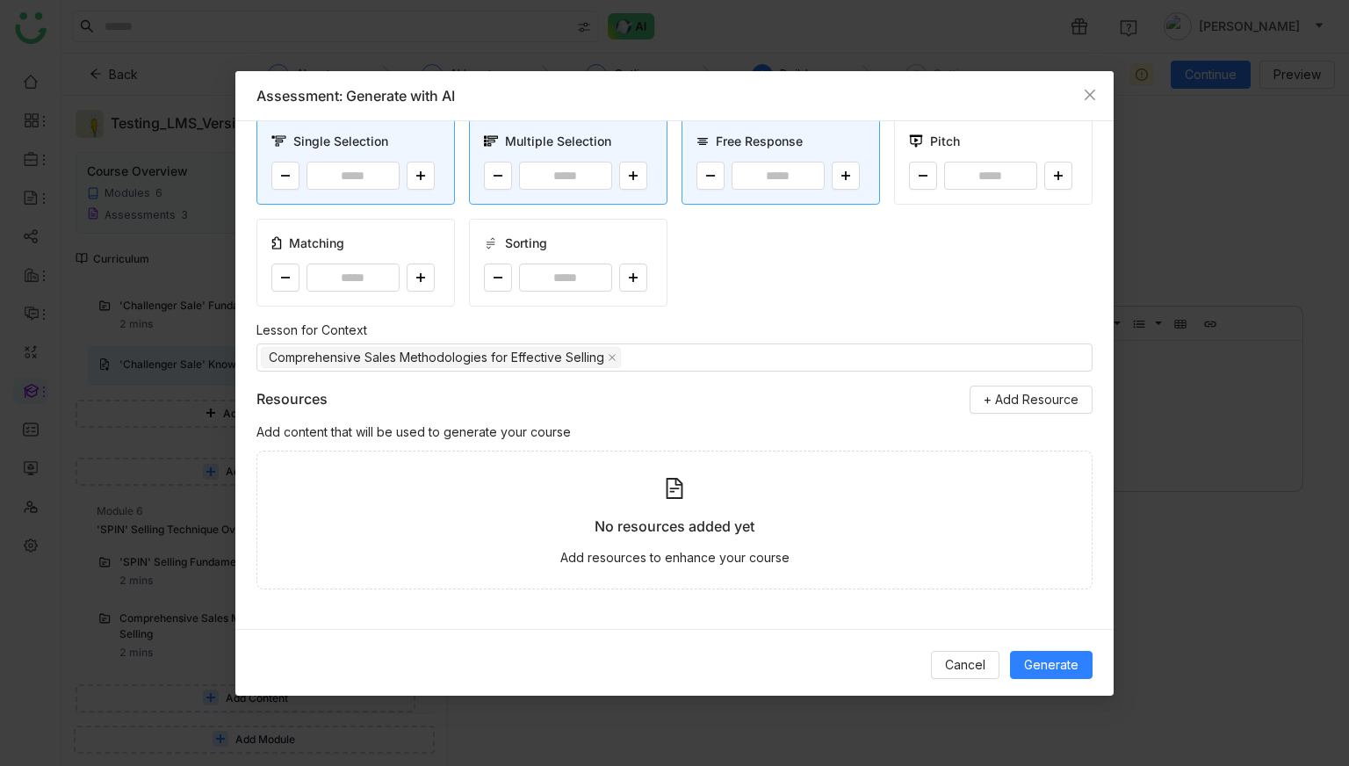
click at [647, 526] on div "No resources added yet" at bounding box center [675, 527] width 160 height 22
click at [994, 409] on button "+ Add Resource" at bounding box center [1031, 400] width 123 height 28
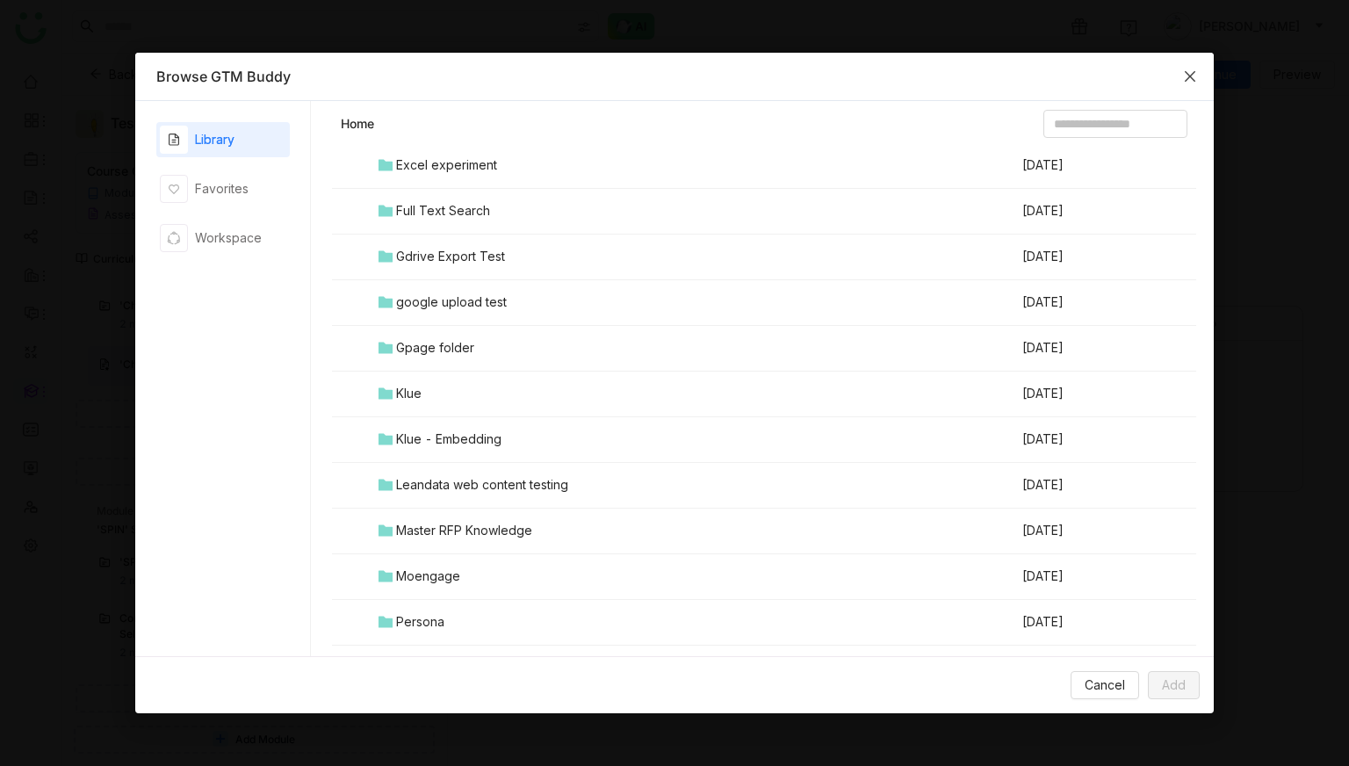
scroll to position [1840, 0]
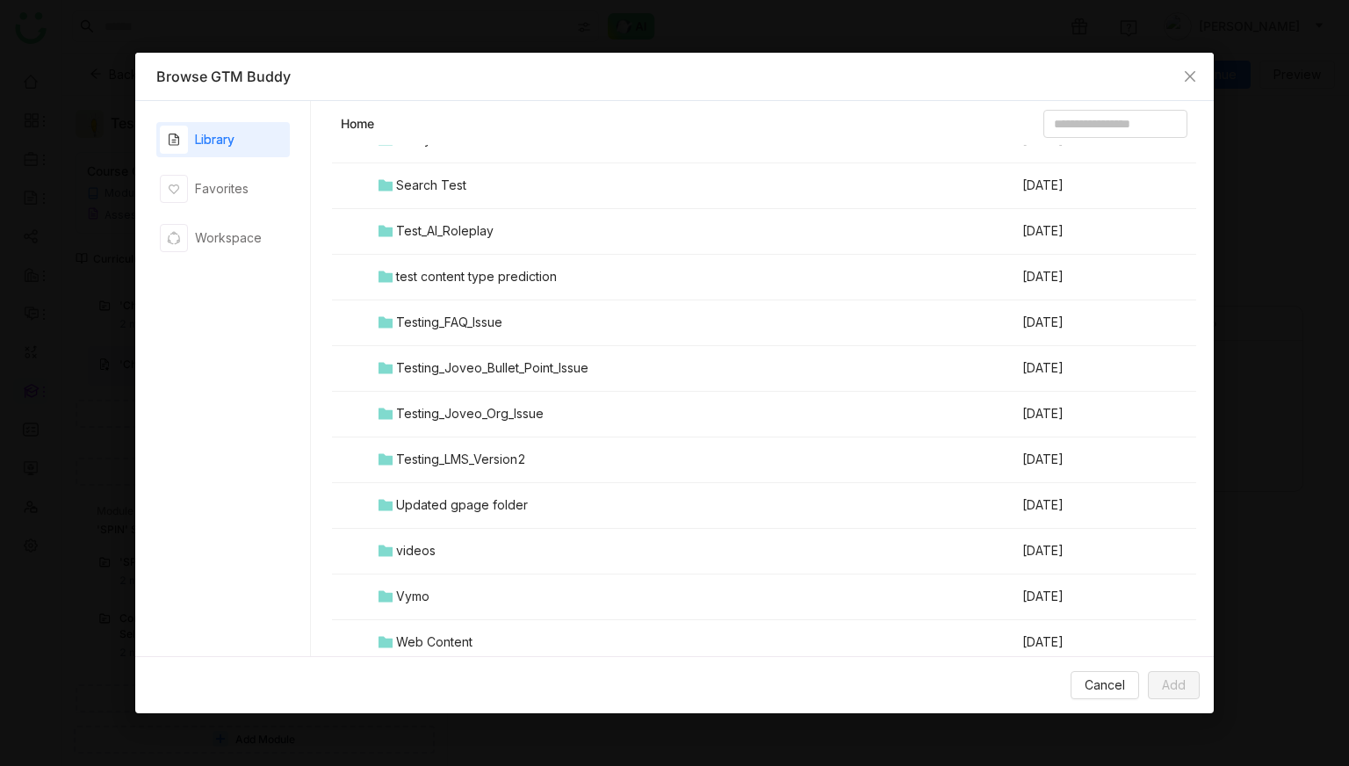
click at [449, 473] on td "Testing_LMS_Version2" at bounding box center [699, 460] width 646 height 46
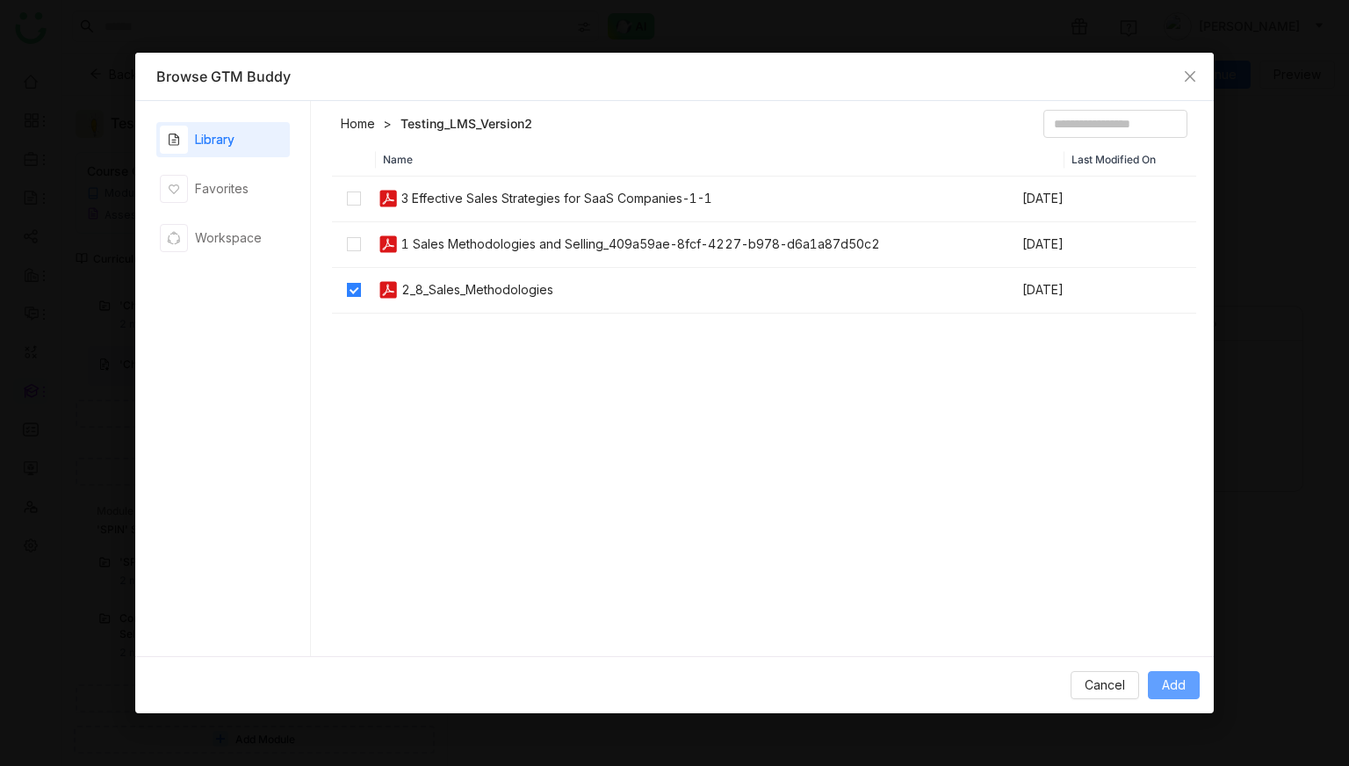
click at [1157, 669] on button "Add" at bounding box center [1174, 685] width 52 height 28
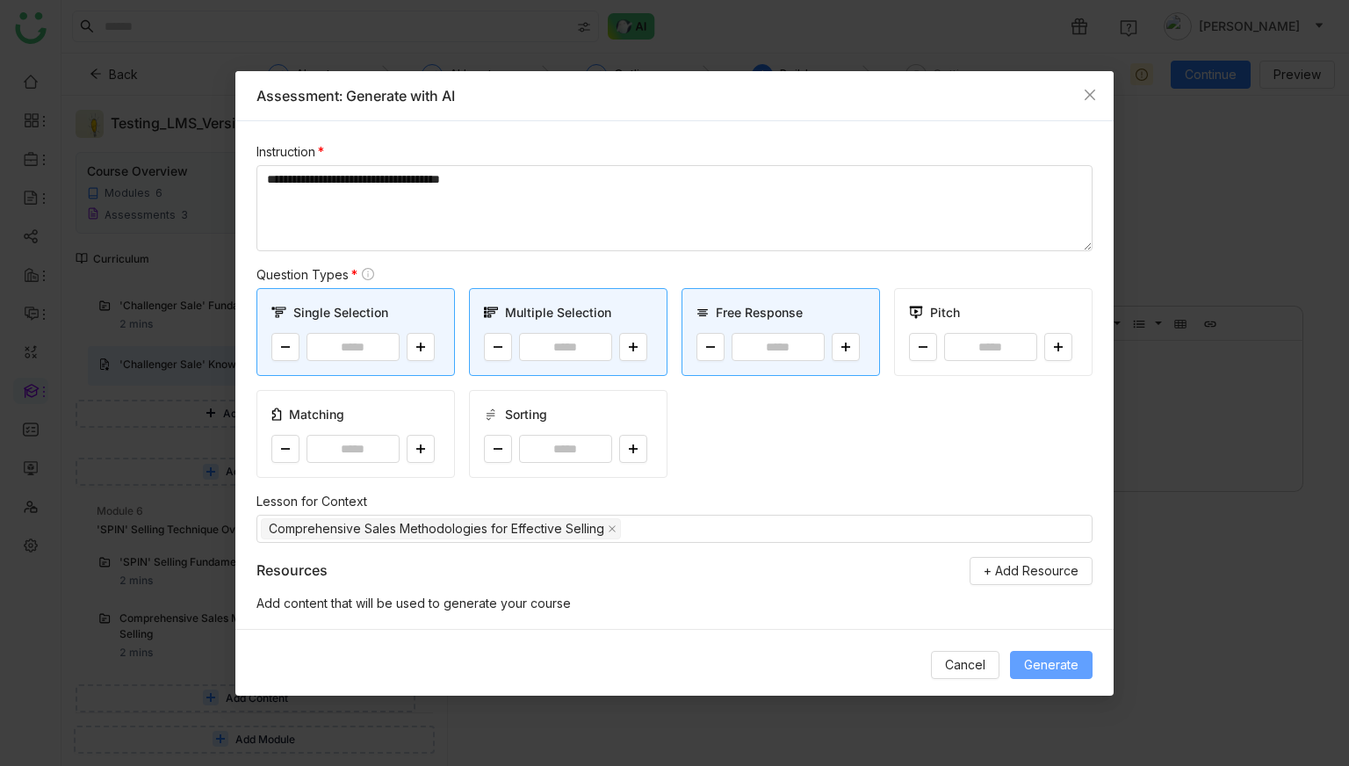
click at [1042, 666] on span "Generate" at bounding box center [1051, 664] width 54 height 19
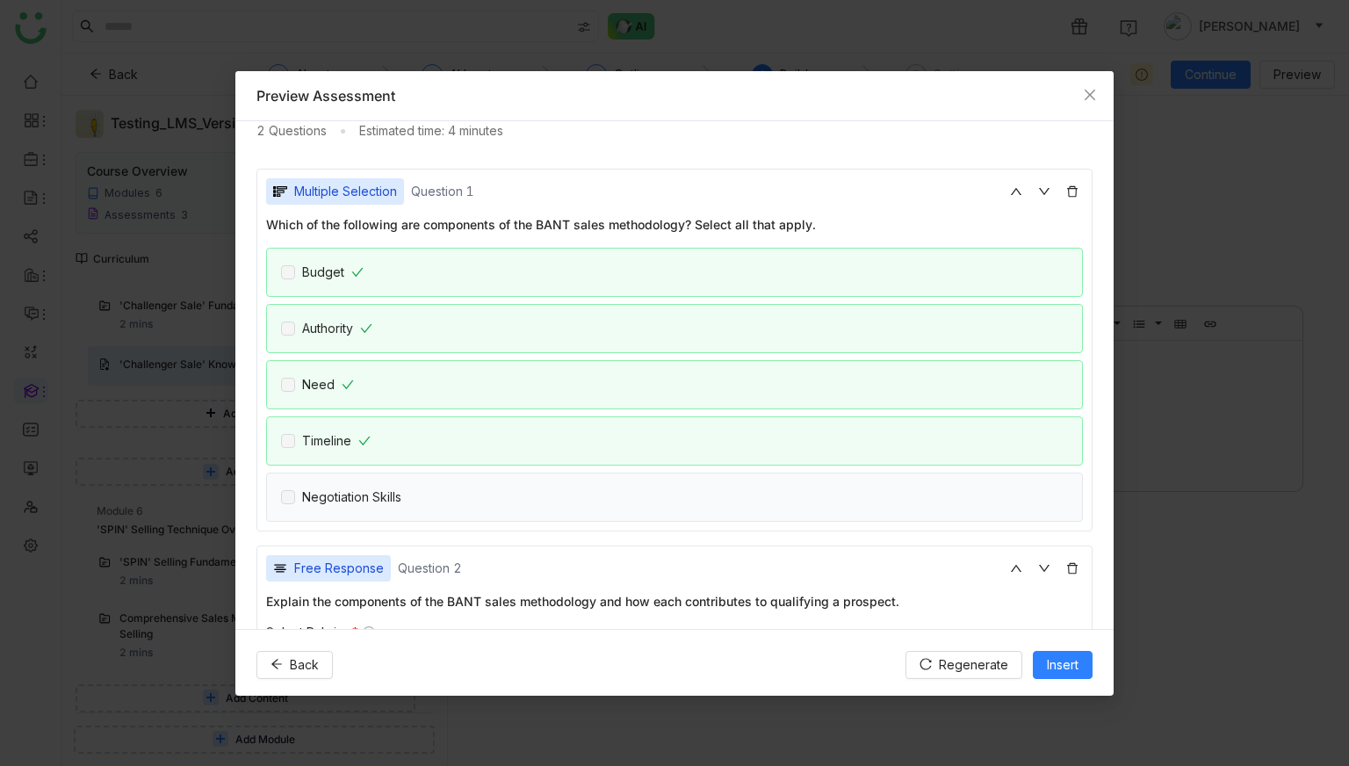
scroll to position [163, 0]
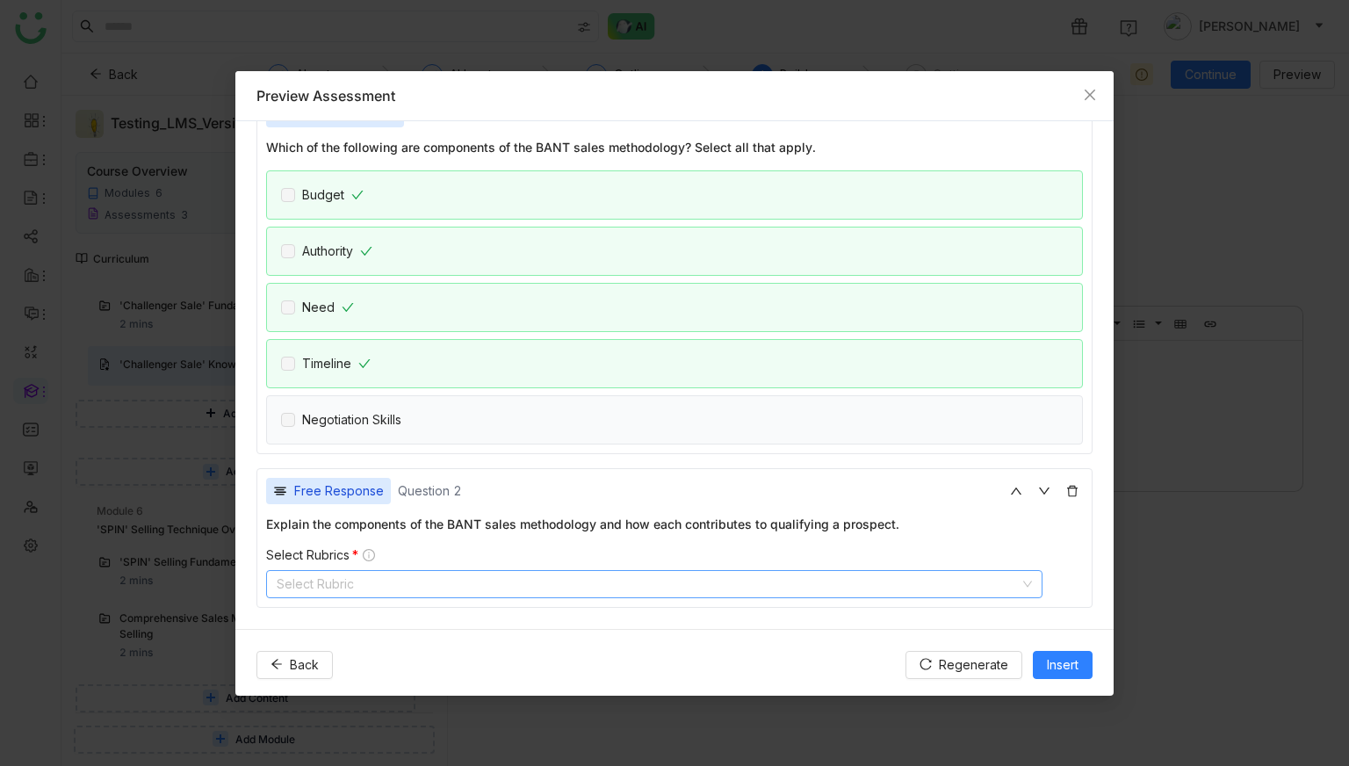
click at [517, 585] on nz-select-top-control "Select Rubric" at bounding box center [654, 584] width 777 height 28
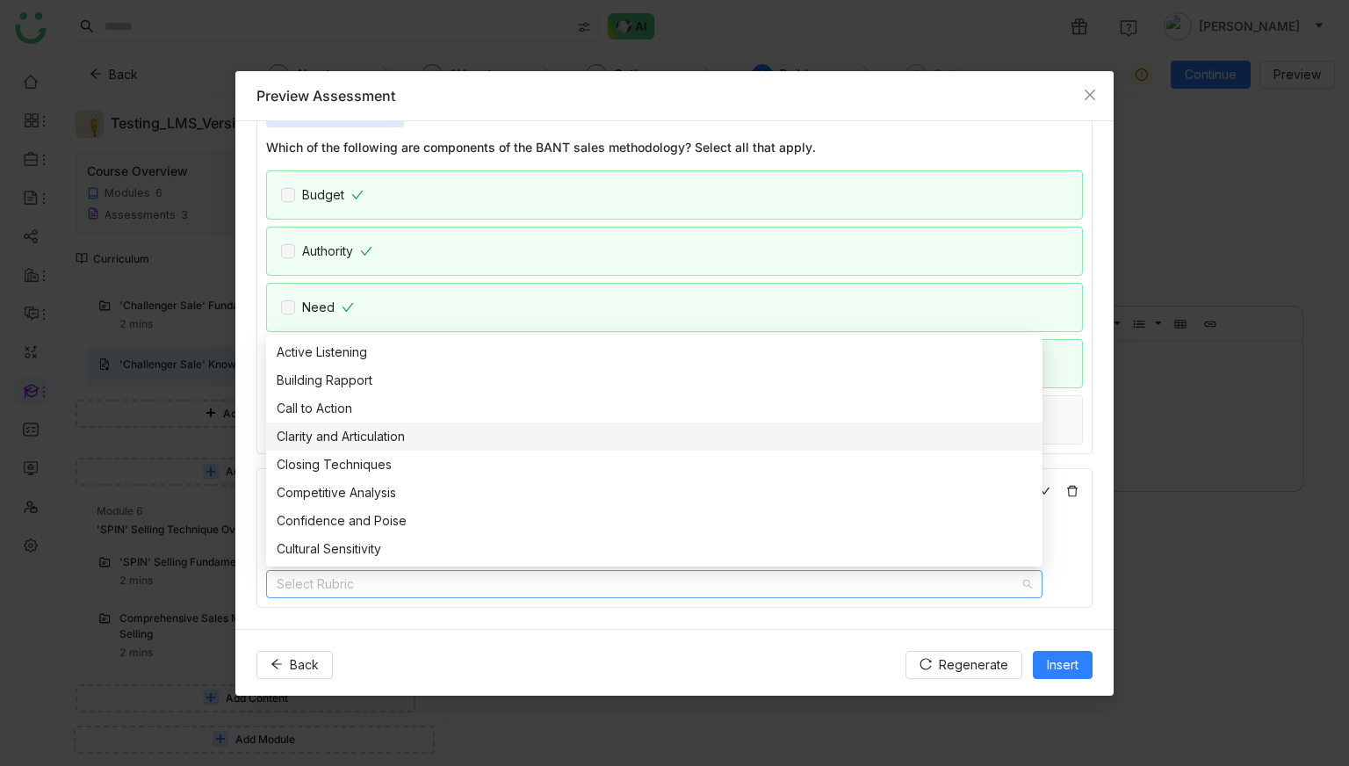
click at [441, 437] on div "Clarity and Articulation" at bounding box center [655, 436] width 756 height 19
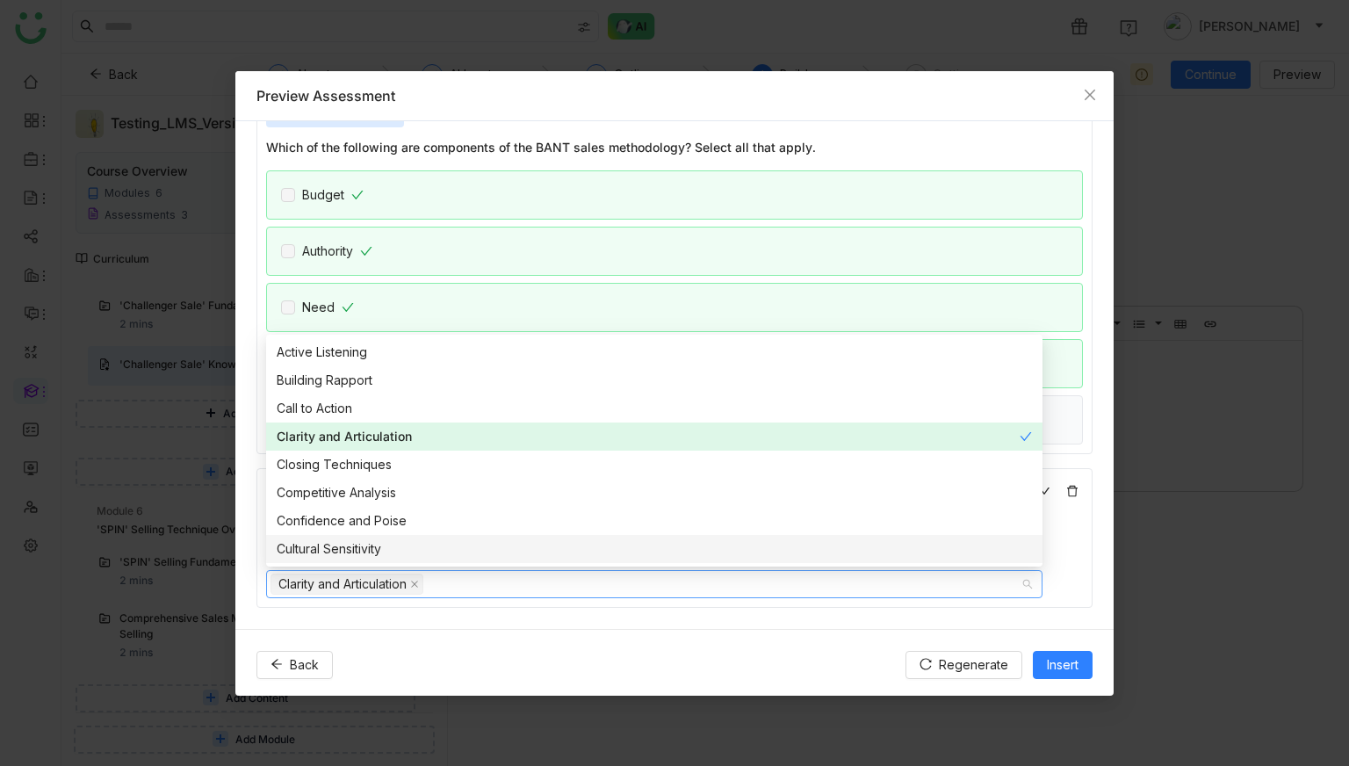
click at [746, 641] on div "Back Regenerate Insert" at bounding box center [674, 664] width 879 height 71
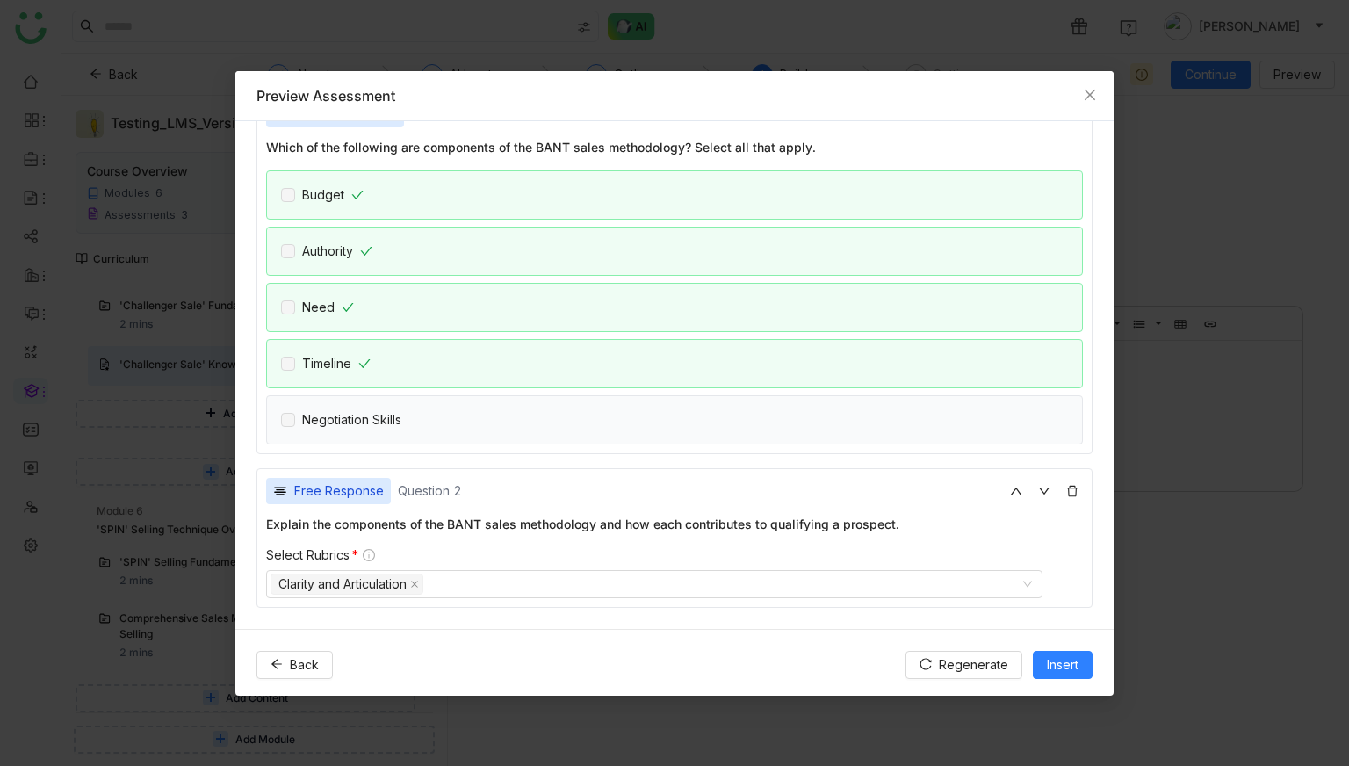
scroll to position [0, 0]
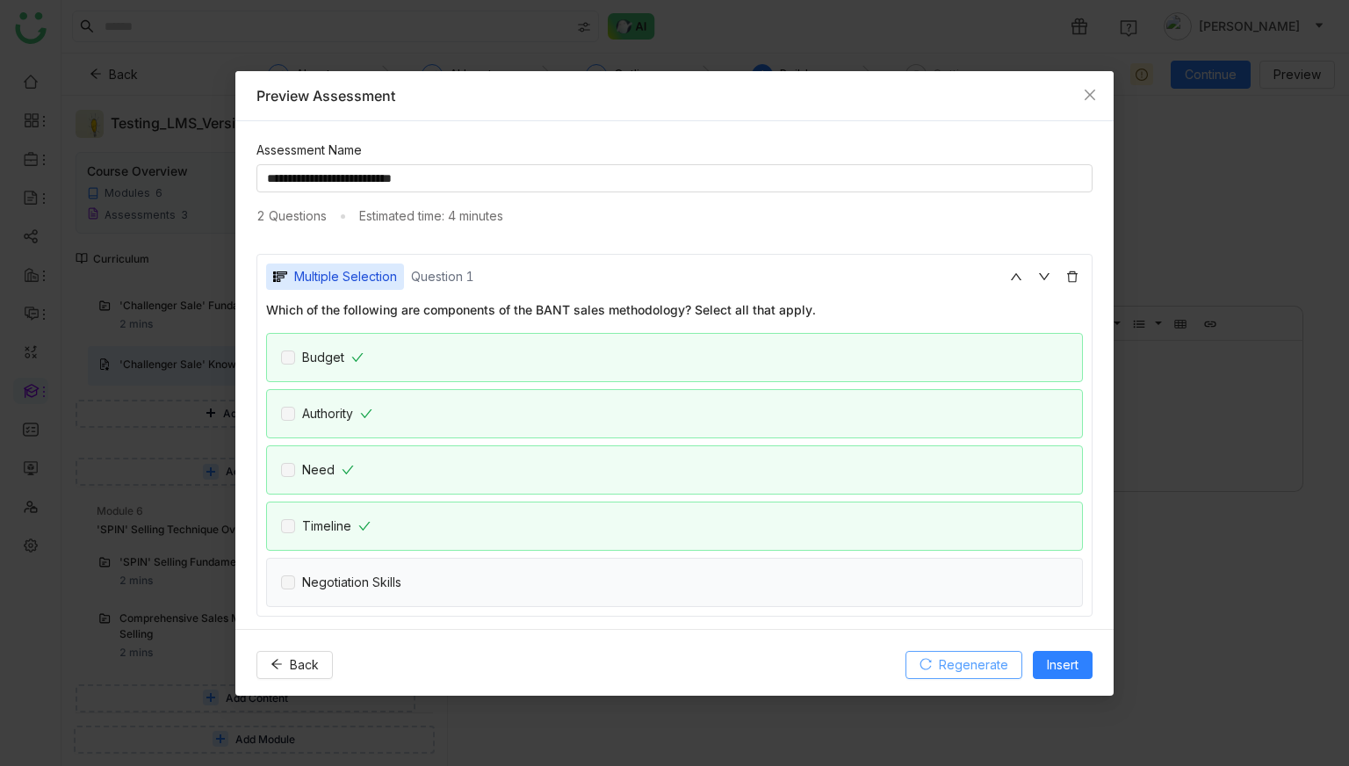
click at [941, 662] on span "Regenerate" at bounding box center [973, 664] width 69 height 19
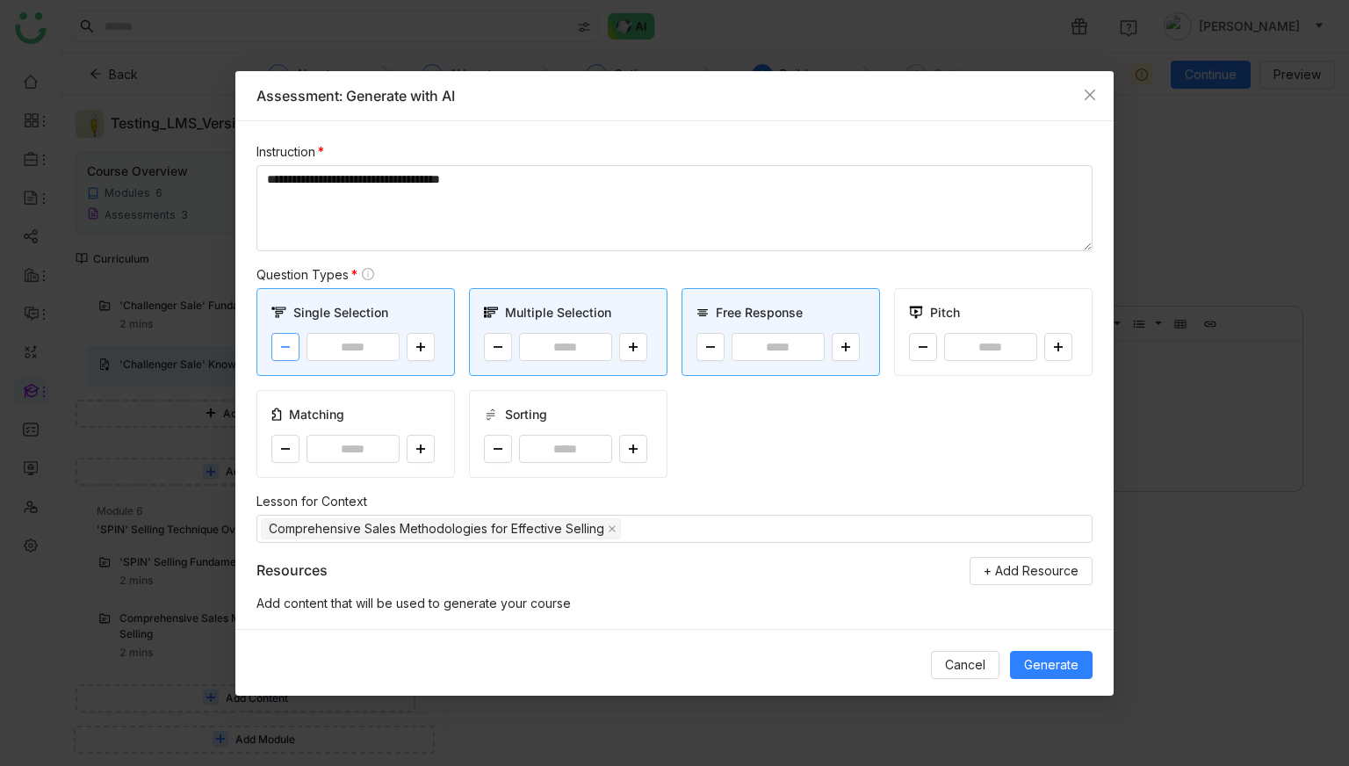
click at [283, 343] on icon at bounding box center [285, 347] width 11 height 11
type input "*"
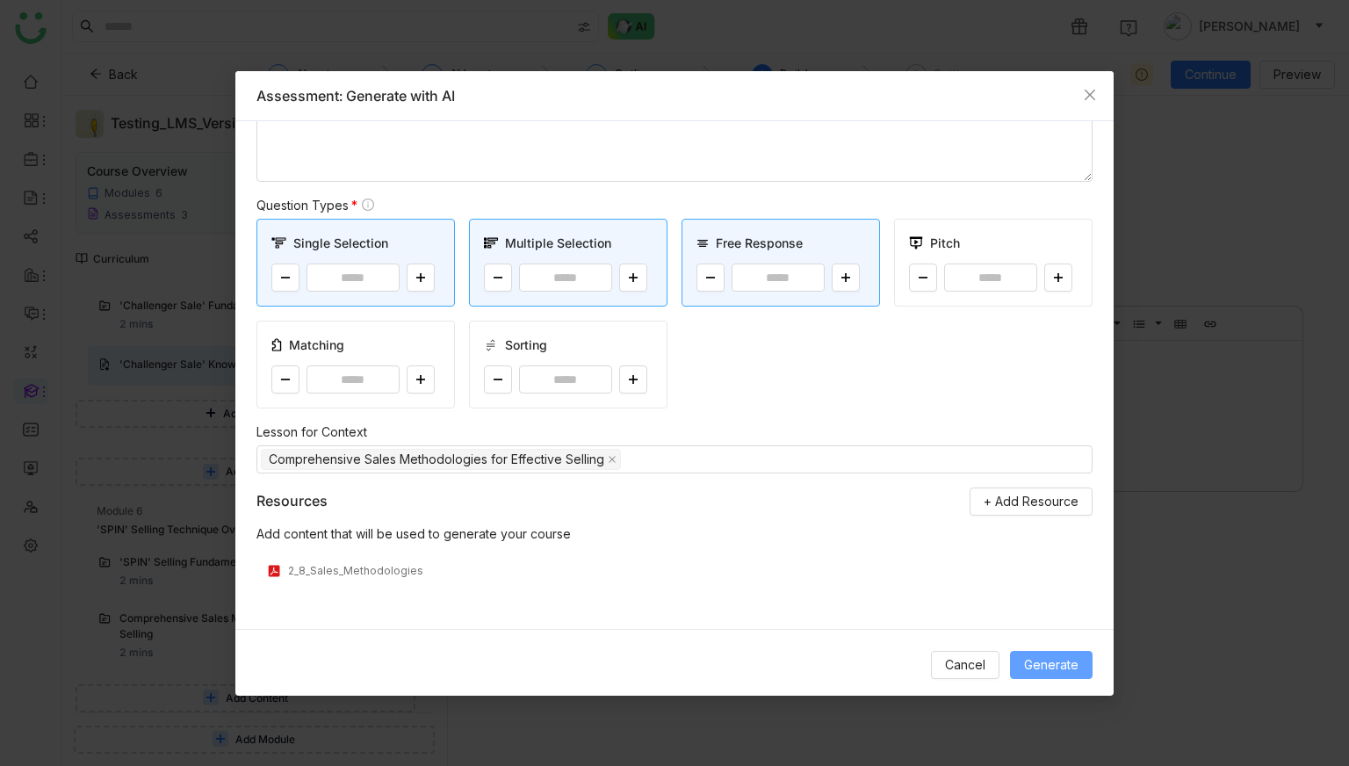
click at [1046, 669] on span "Generate" at bounding box center [1051, 664] width 54 height 19
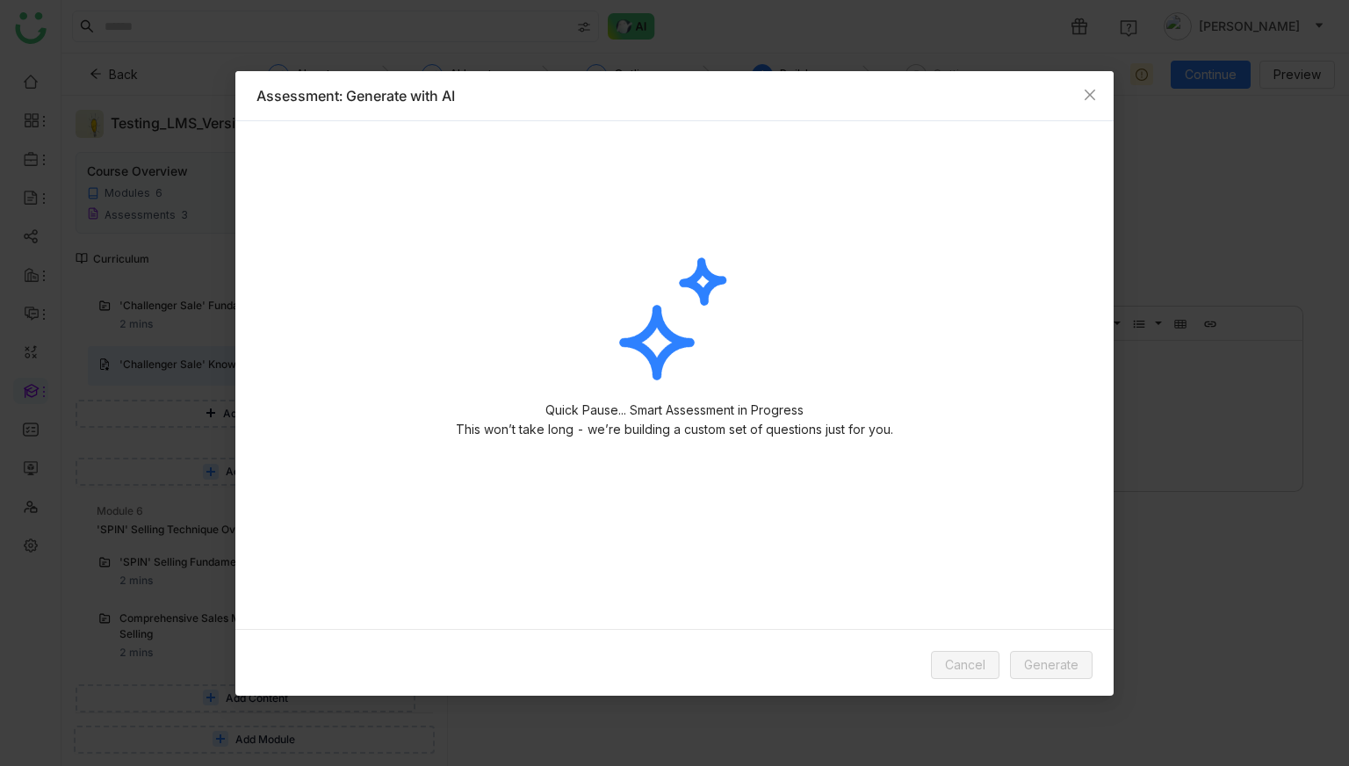
scroll to position [0, 0]
click at [792, 268] on div "Quick Pause... Smart Assessment in Progress This won’t take long - we’re buildi…" at bounding box center [675, 341] width 508 height 265
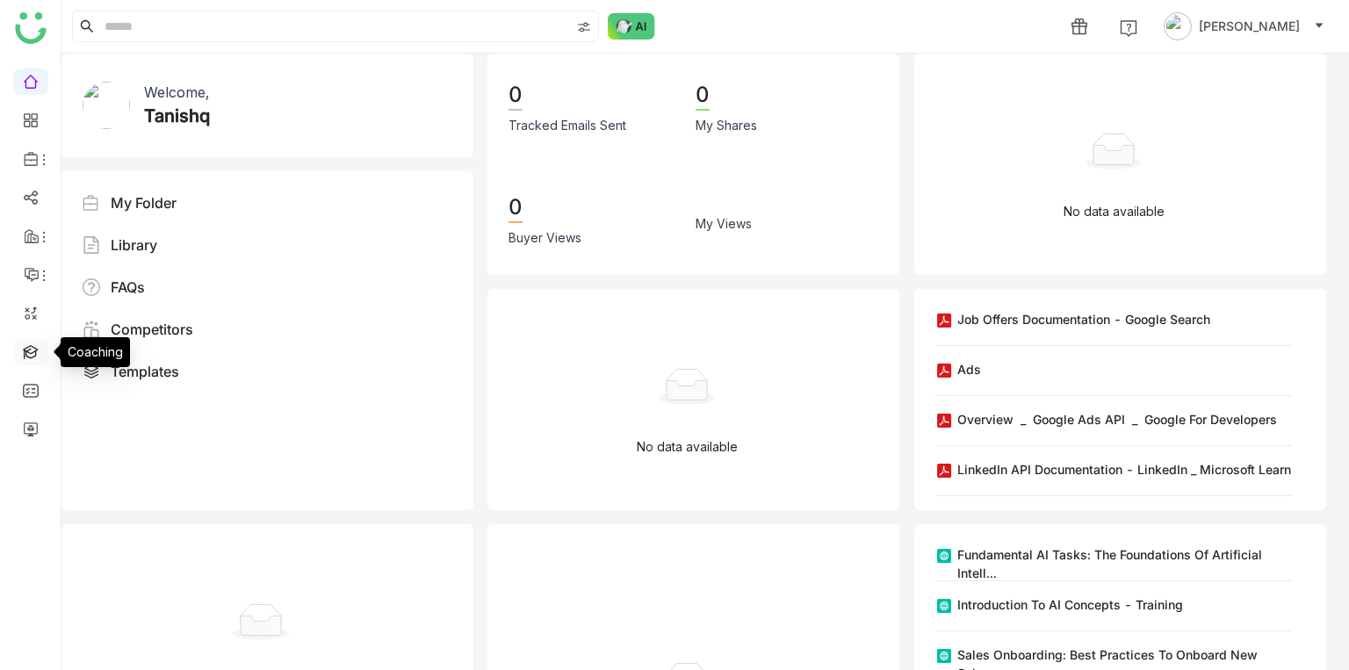
click at [27, 350] on link at bounding box center [31, 350] width 16 height 15
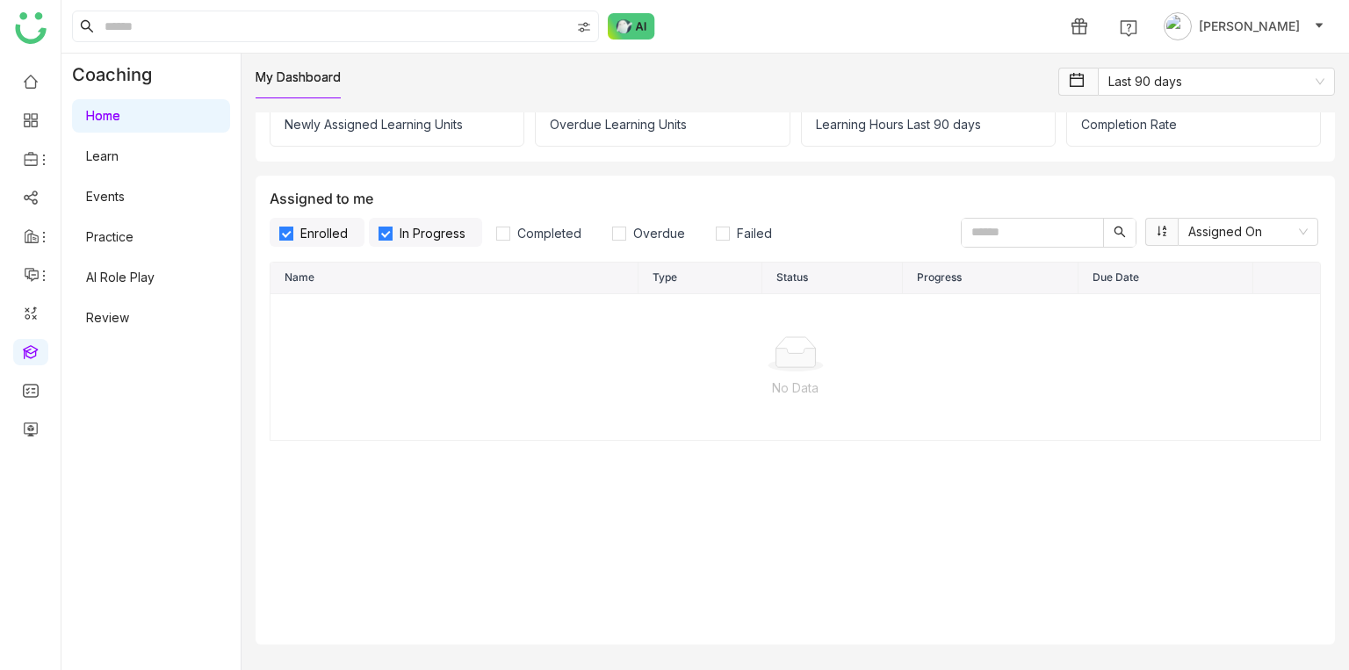
scroll to position [98, 0]
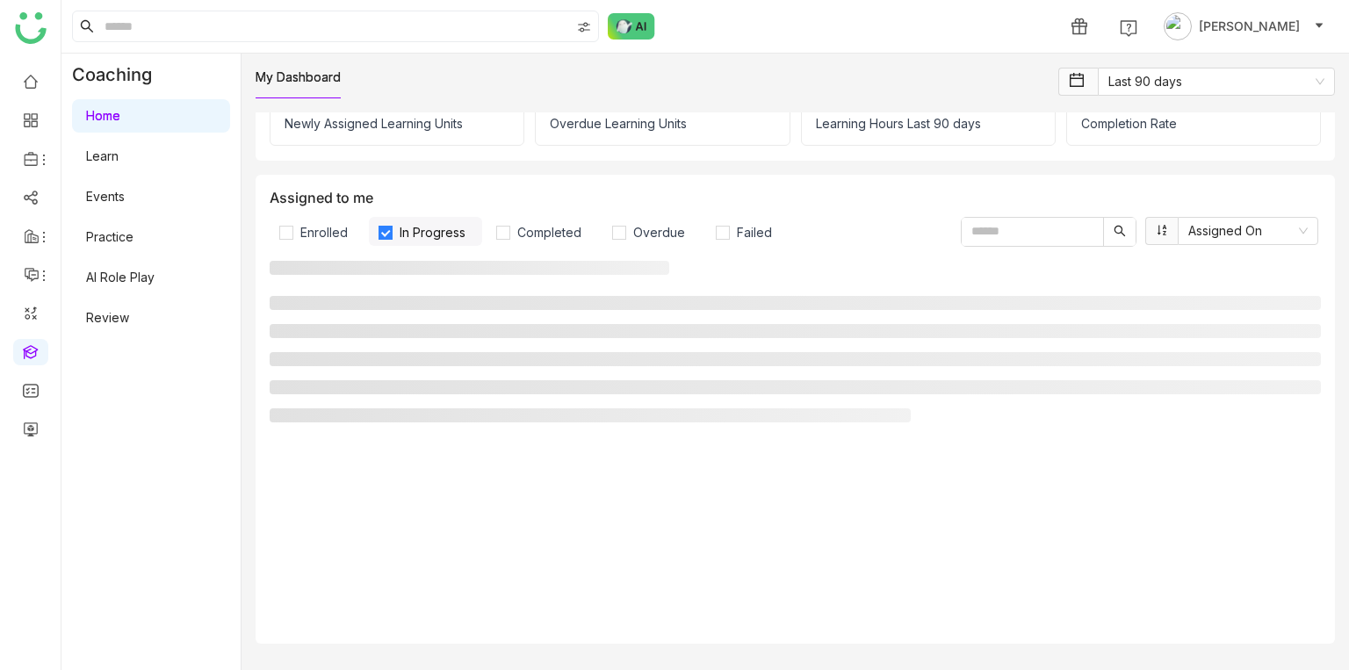
click at [399, 231] on span "In Progress" at bounding box center [433, 232] width 80 height 15
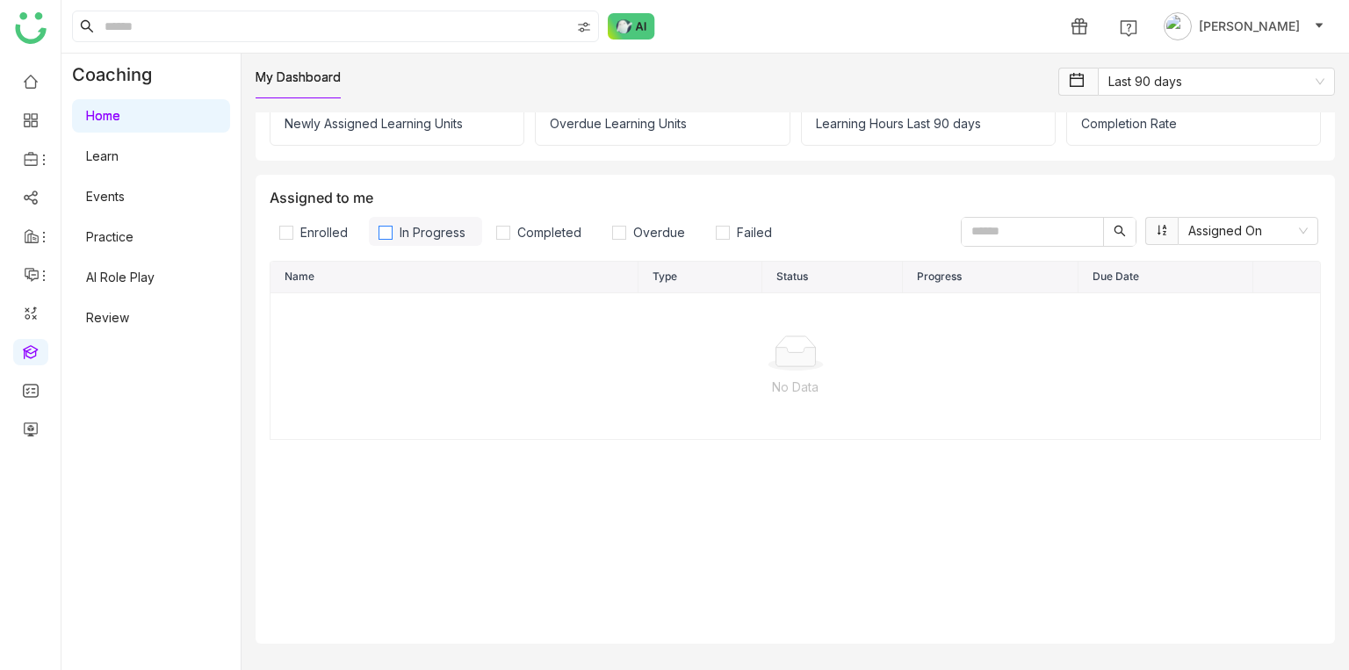
scroll to position [0, 0]
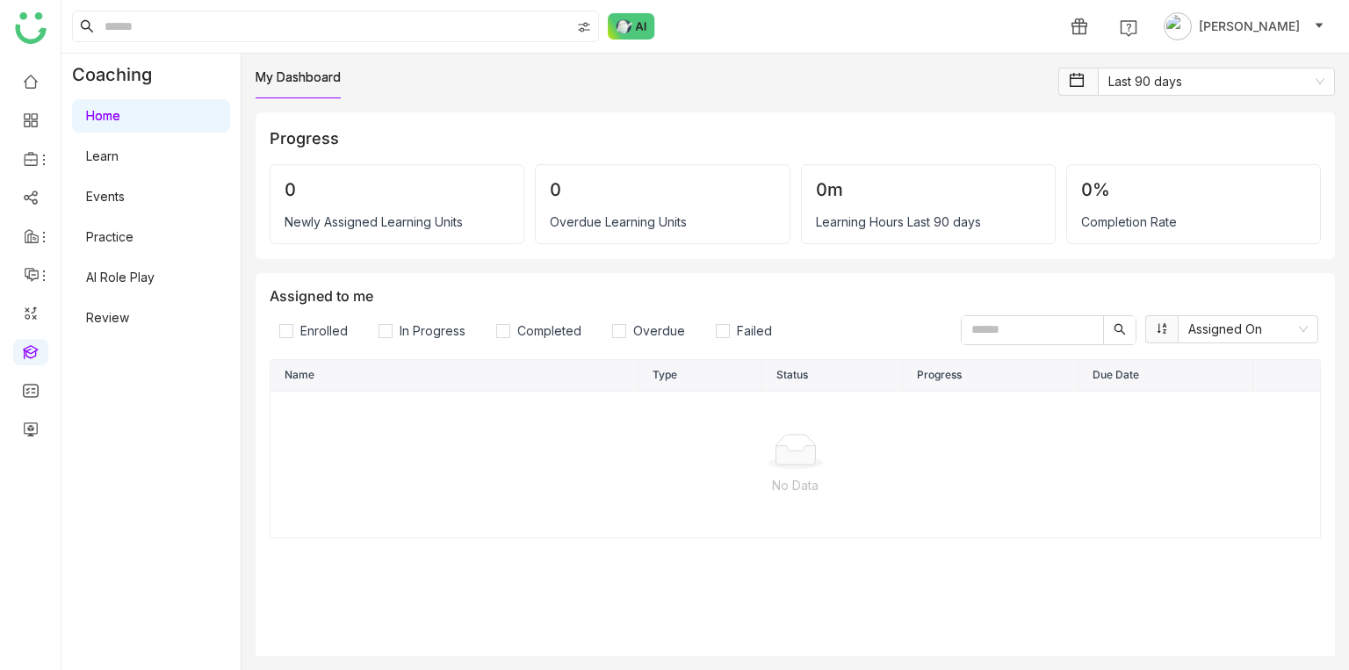
click at [119, 152] on link "Learn" at bounding box center [102, 155] width 33 height 15
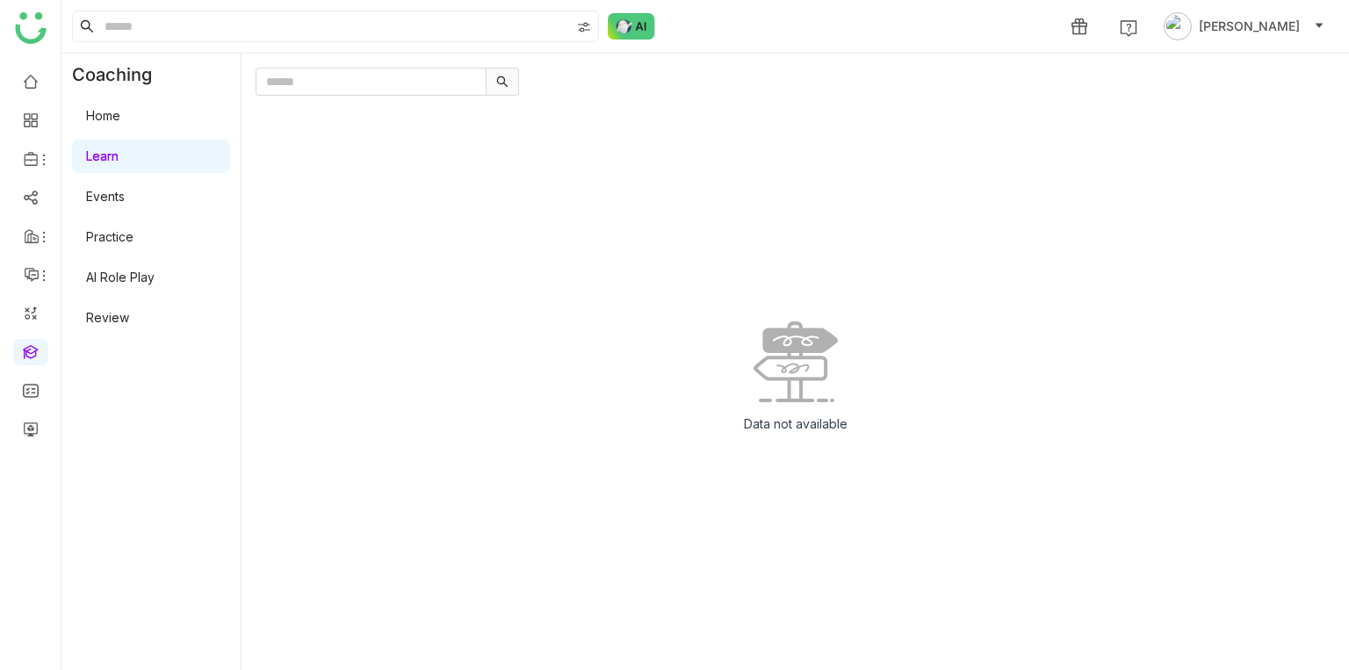
click at [124, 189] on link "Events" at bounding box center [105, 196] width 39 height 15
click at [120, 108] on link "Home" at bounding box center [103, 115] width 34 height 15
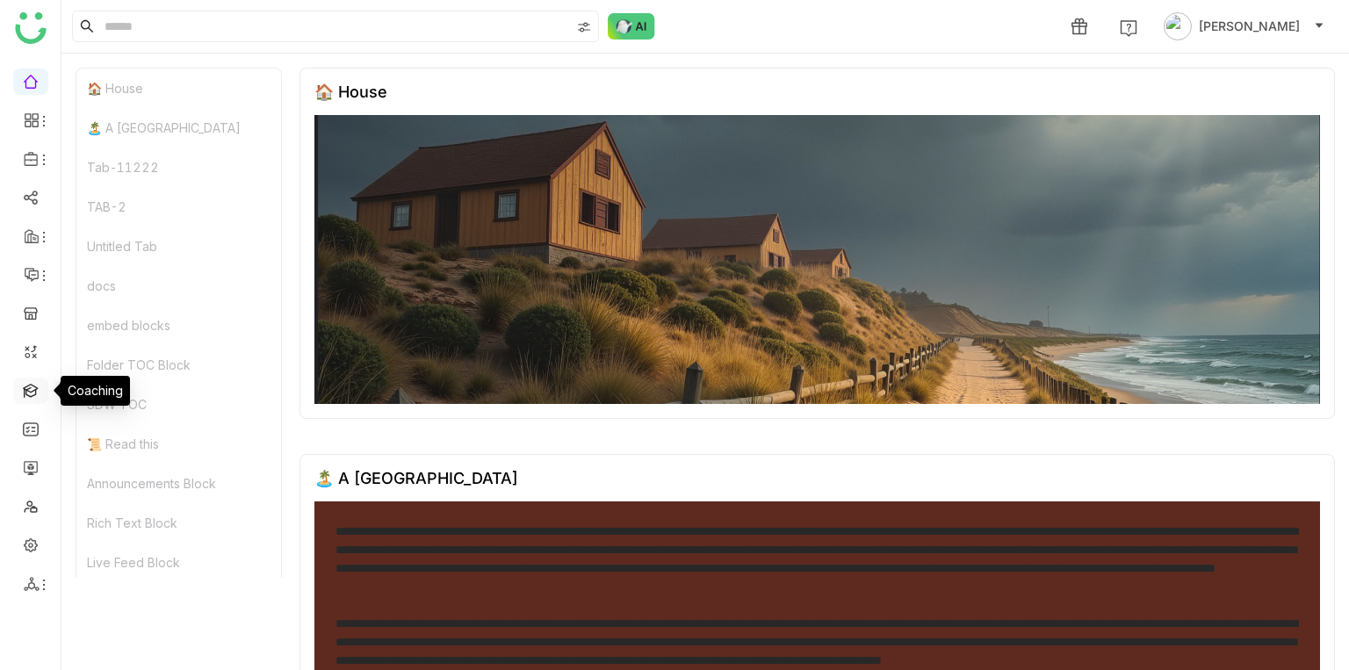
click at [36, 395] on link at bounding box center [31, 389] width 16 height 15
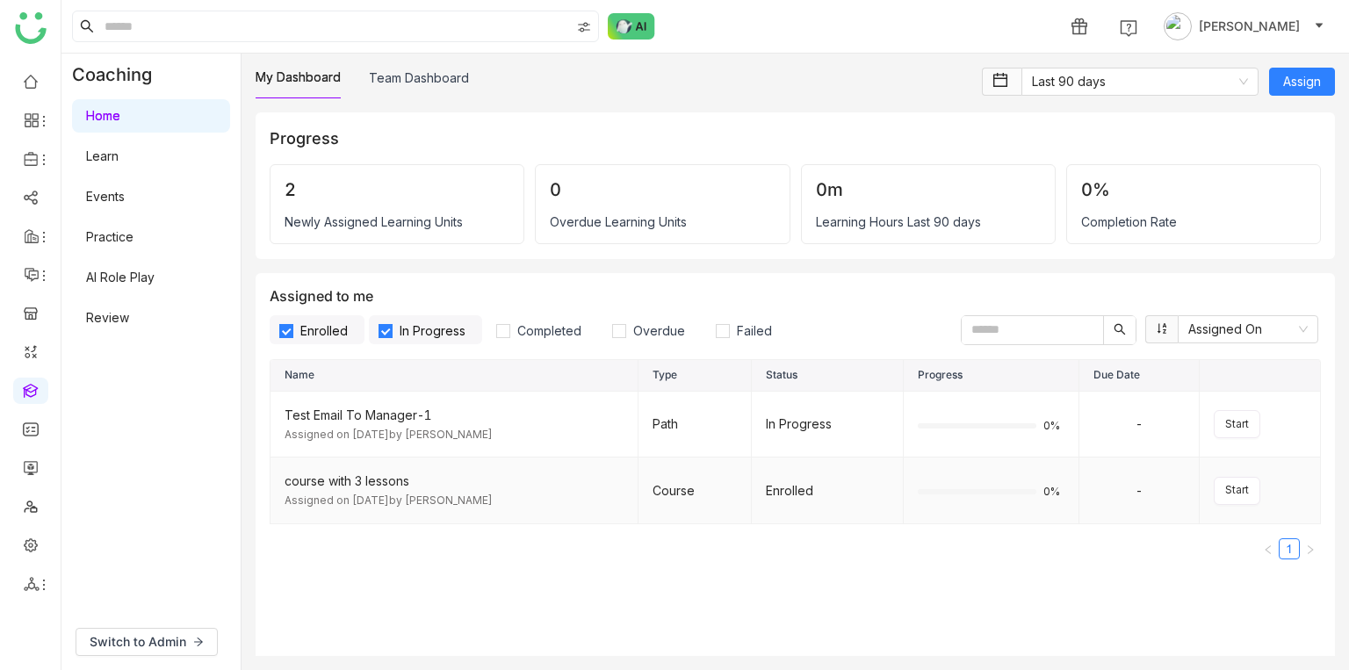
click at [365, 487] on div "course with 3 lessons" at bounding box center [454, 481] width 339 height 19
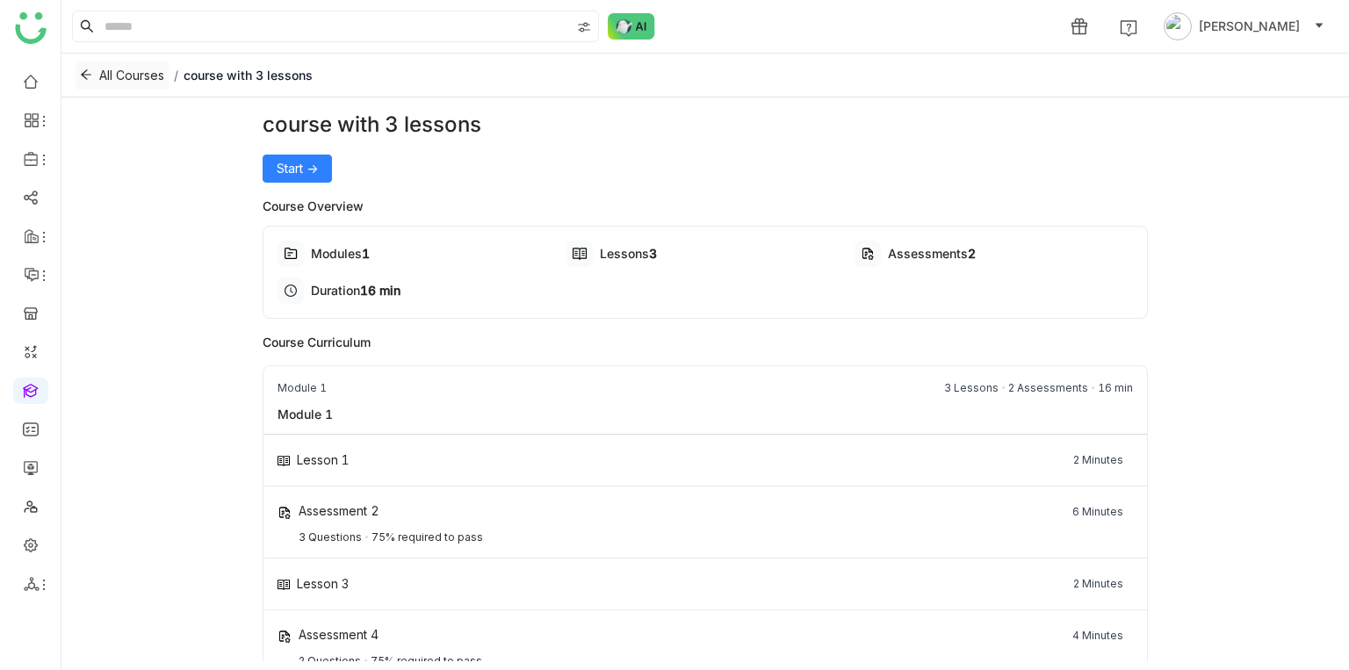
click at [85, 83] on button "All Courses" at bounding box center [122, 75] width 93 height 28
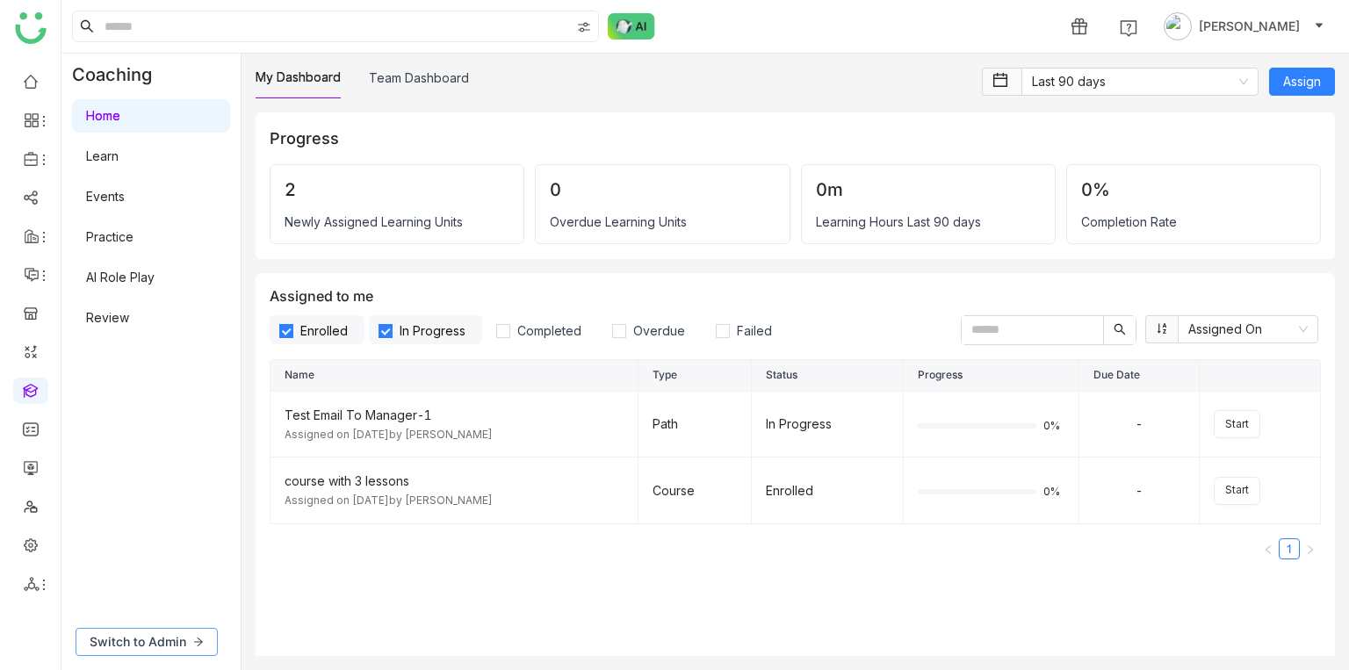
click at [112, 629] on button "Switch to Admin" at bounding box center [147, 642] width 142 height 28
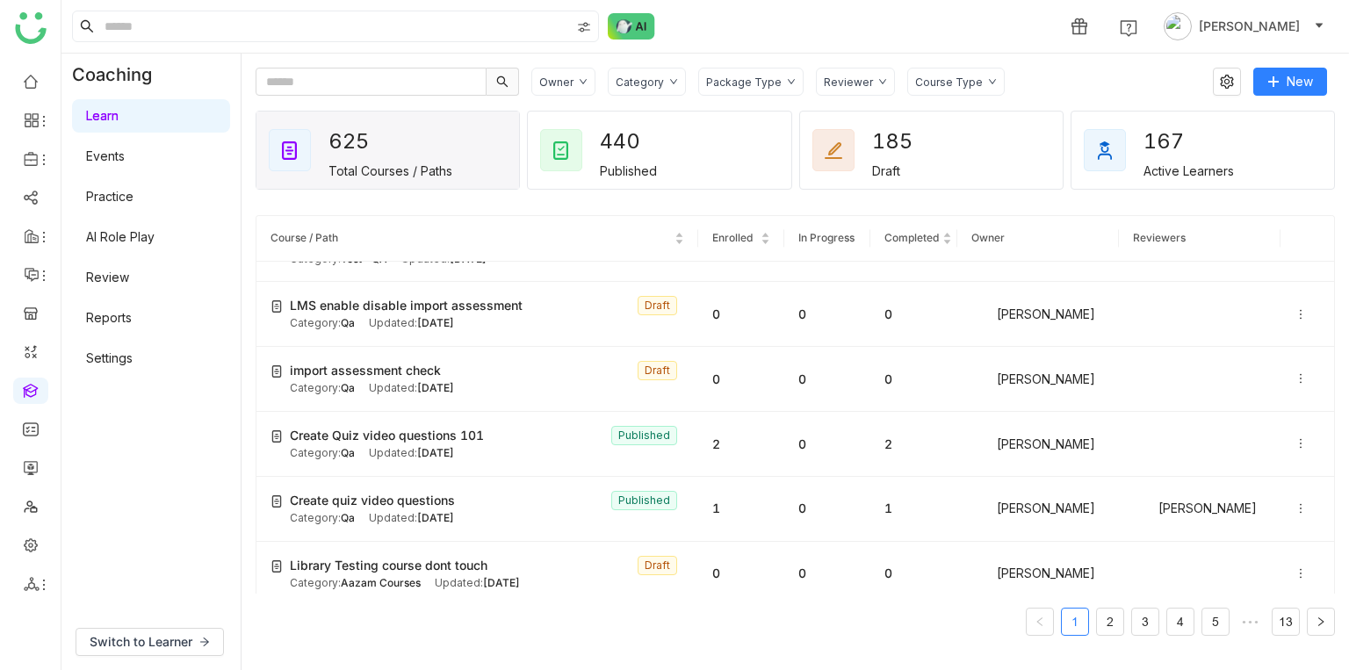
scroll to position [2925, 0]
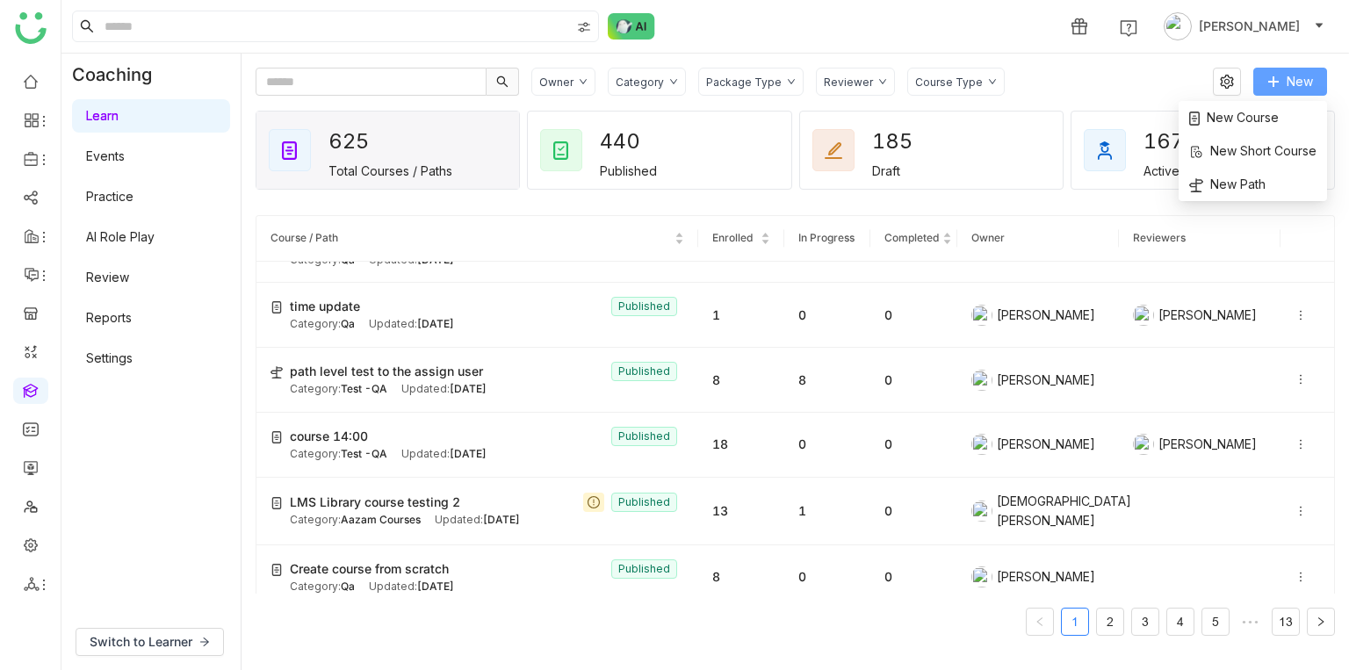
click at [1280, 83] on icon at bounding box center [1274, 82] width 12 height 12
click at [1225, 120] on span "New Course" at bounding box center [1234, 117] width 90 height 19
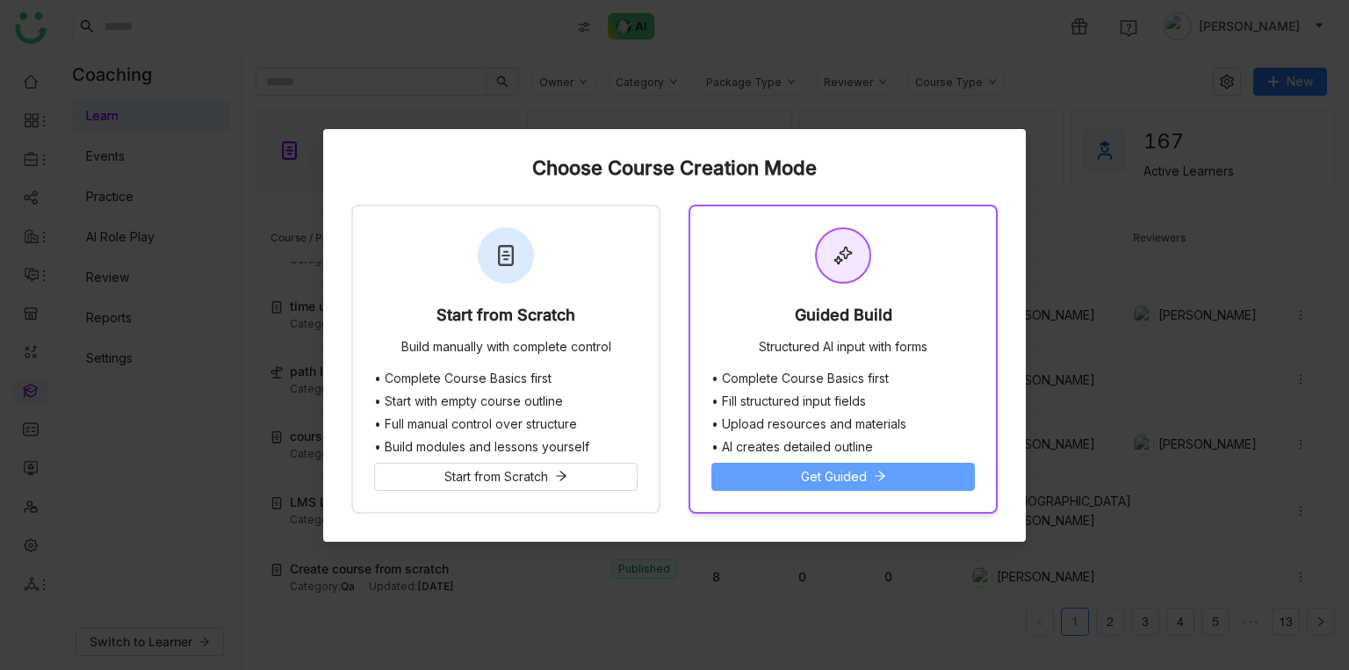
click at [771, 476] on button "Get Guided" at bounding box center [844, 477] width 264 height 28
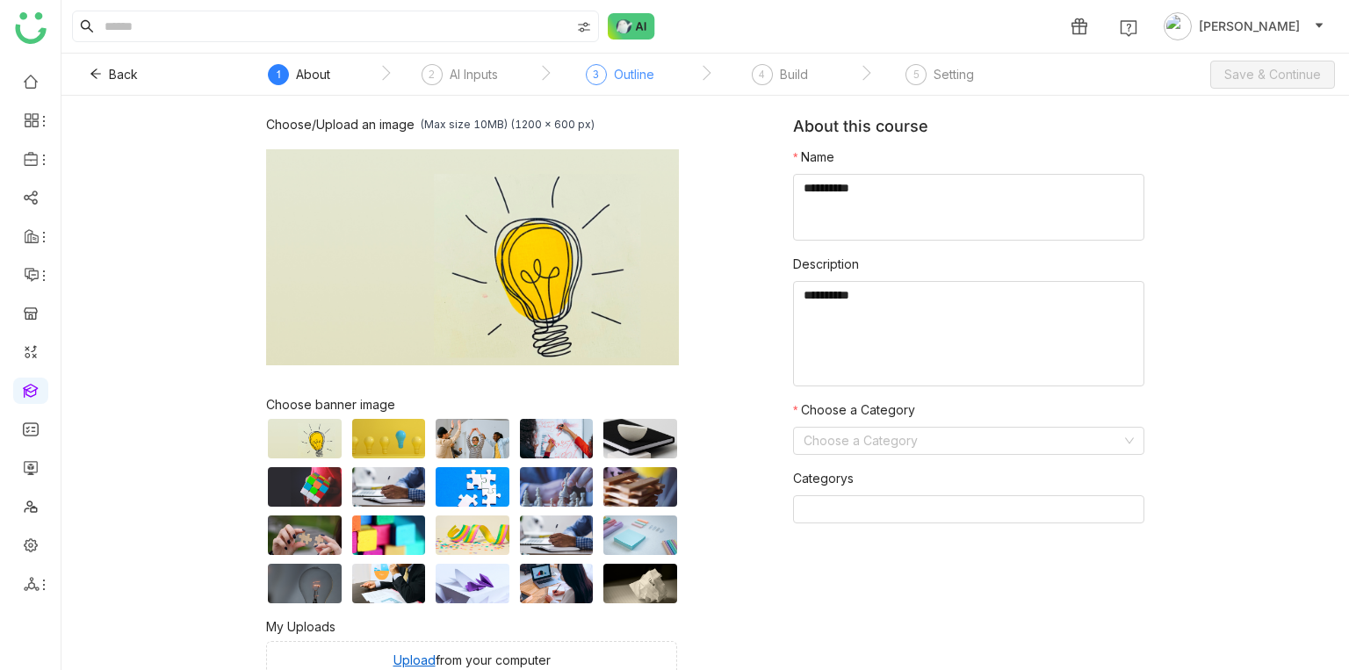
click at [625, 76] on div "Outline" at bounding box center [634, 74] width 40 height 21
click at [109, 76] on span "Back" at bounding box center [123, 74] width 29 height 19
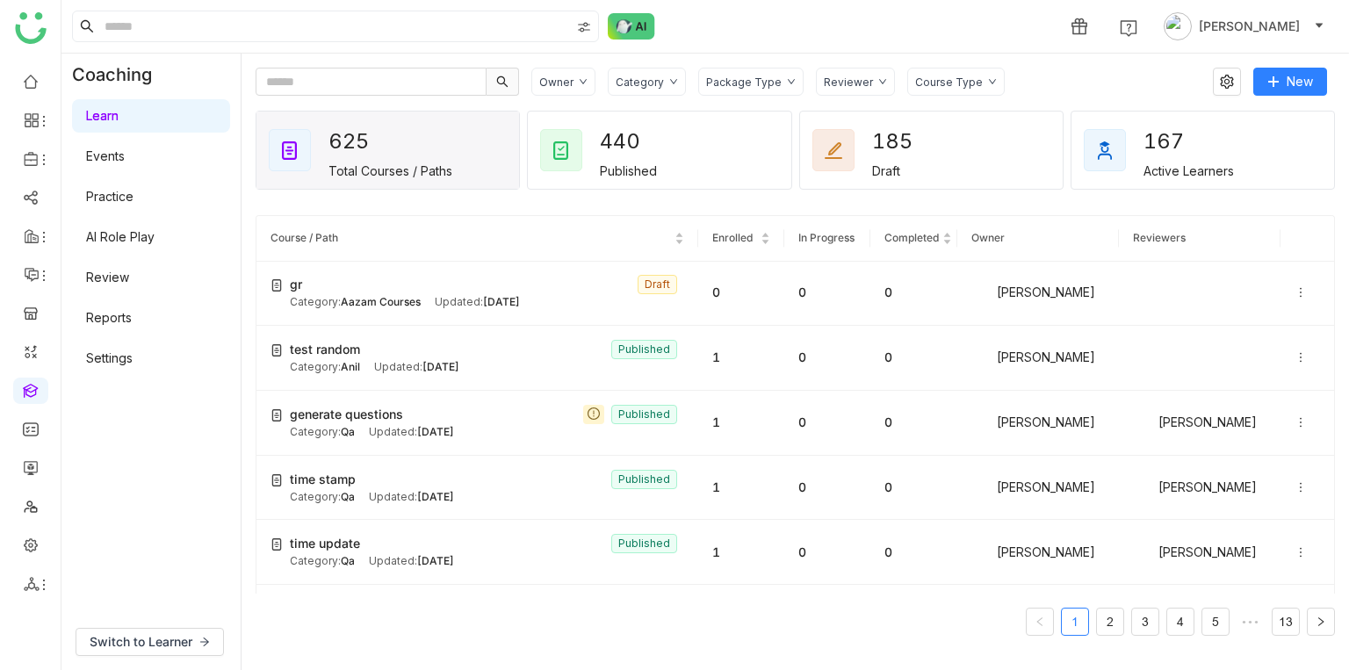
scroll to position [2925, 0]
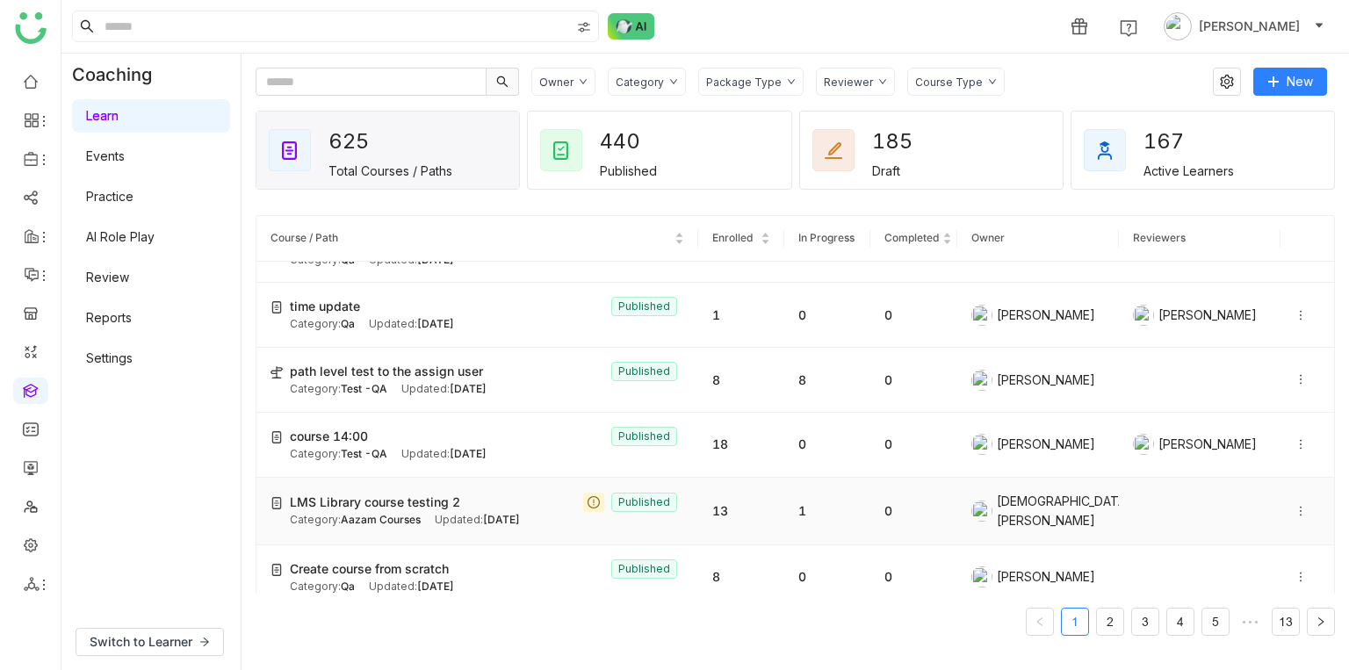
click at [355, 493] on span "LMS Library course testing 2" at bounding box center [375, 502] width 170 height 19
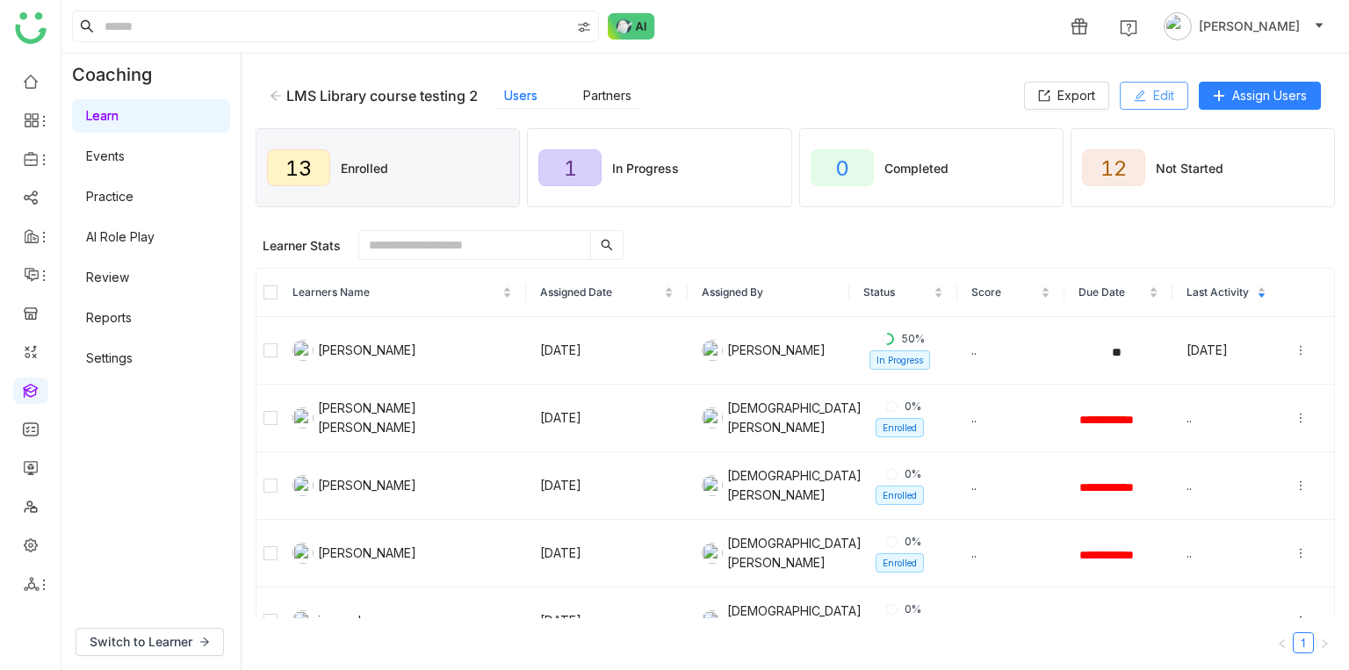
click at [1147, 98] on button "Edit" at bounding box center [1154, 96] width 69 height 28
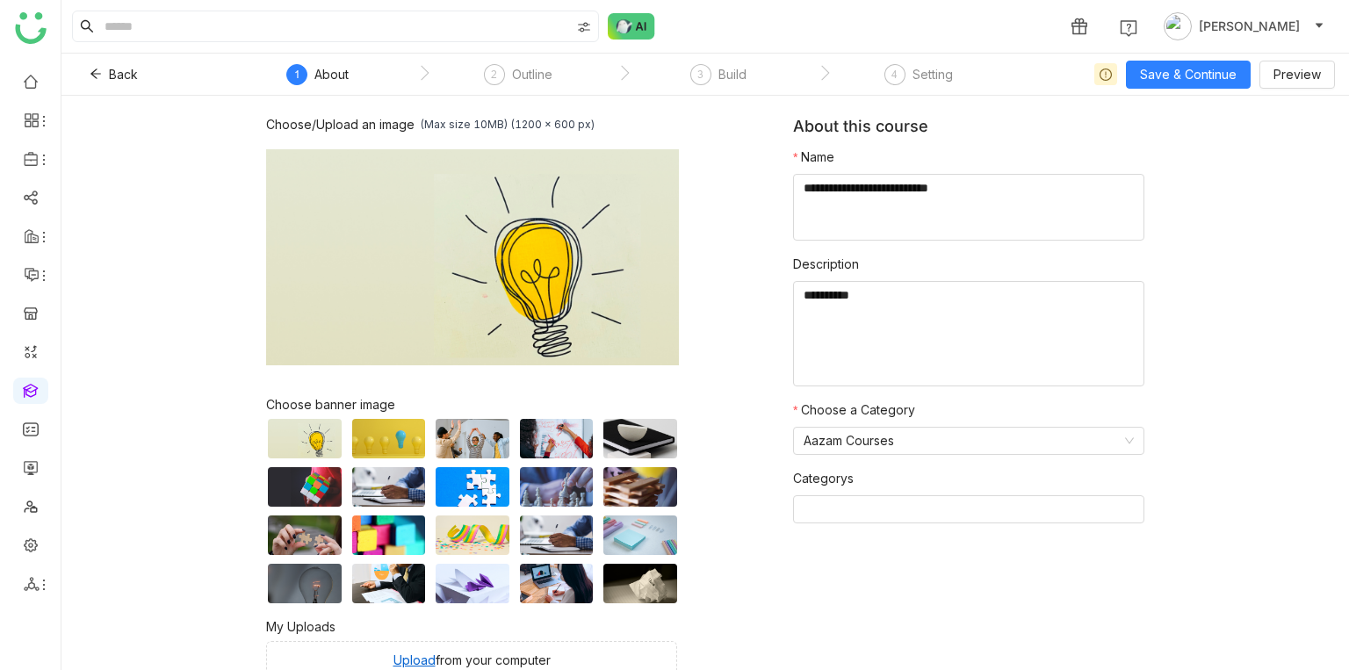
click at [161, 214] on div "Choose/Upload an image (Max size 10MB) (1200 x 600 px) Browse Image Choose bann…" at bounding box center [705, 383] width 1288 height 575
click at [737, 81] on div "Build" at bounding box center [733, 74] width 28 height 21
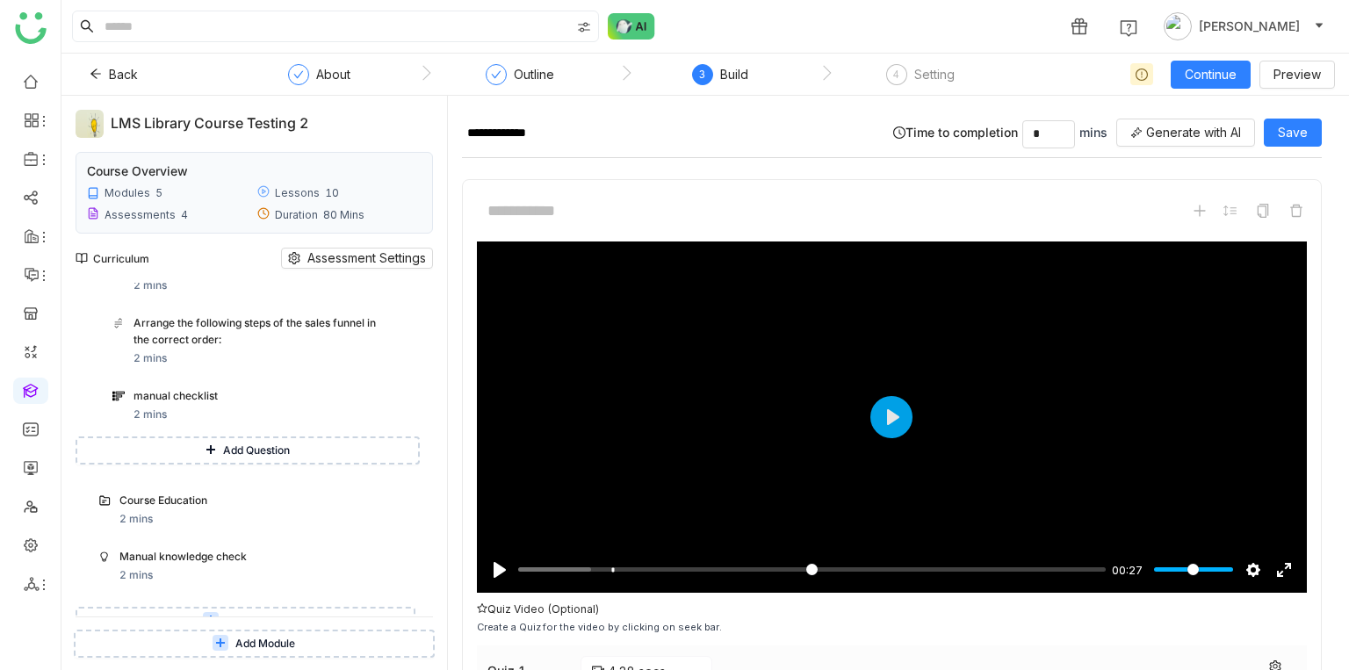
scroll to position [540, 0]
click at [233, 442] on span "Add Question" at bounding box center [256, 450] width 67 height 17
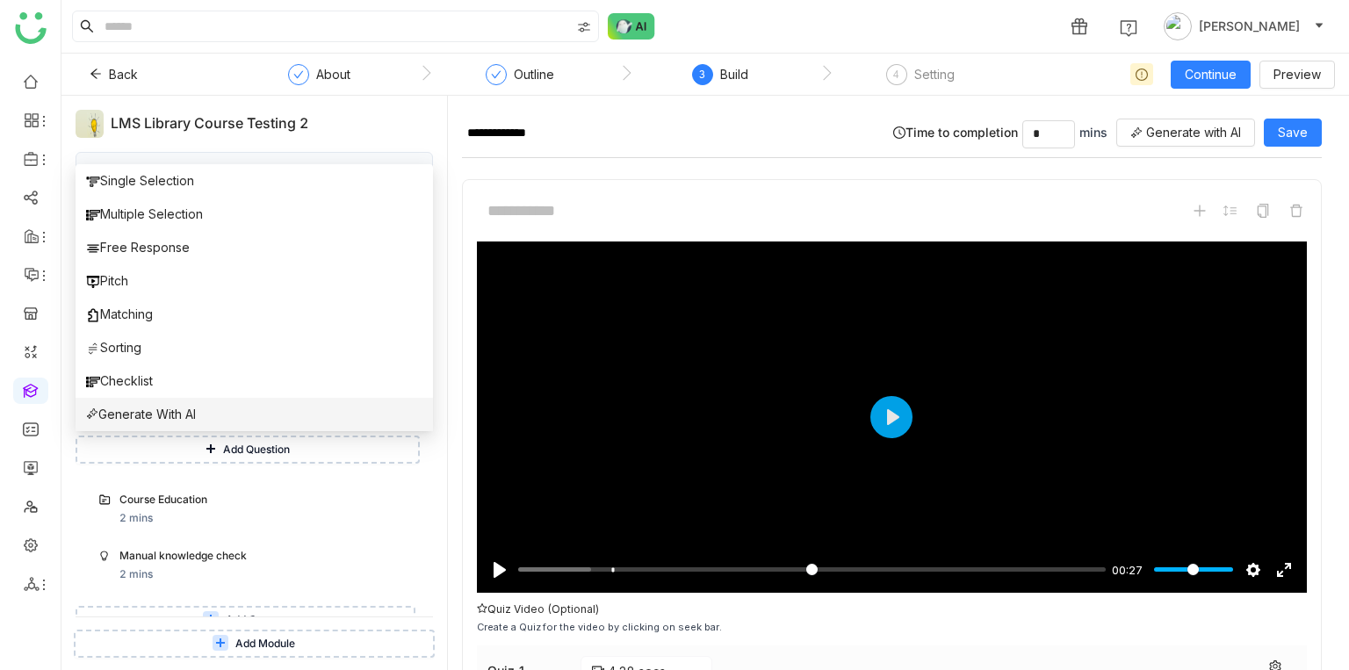
click at [277, 409] on li "Generate With AI" at bounding box center [255, 414] width 358 height 33
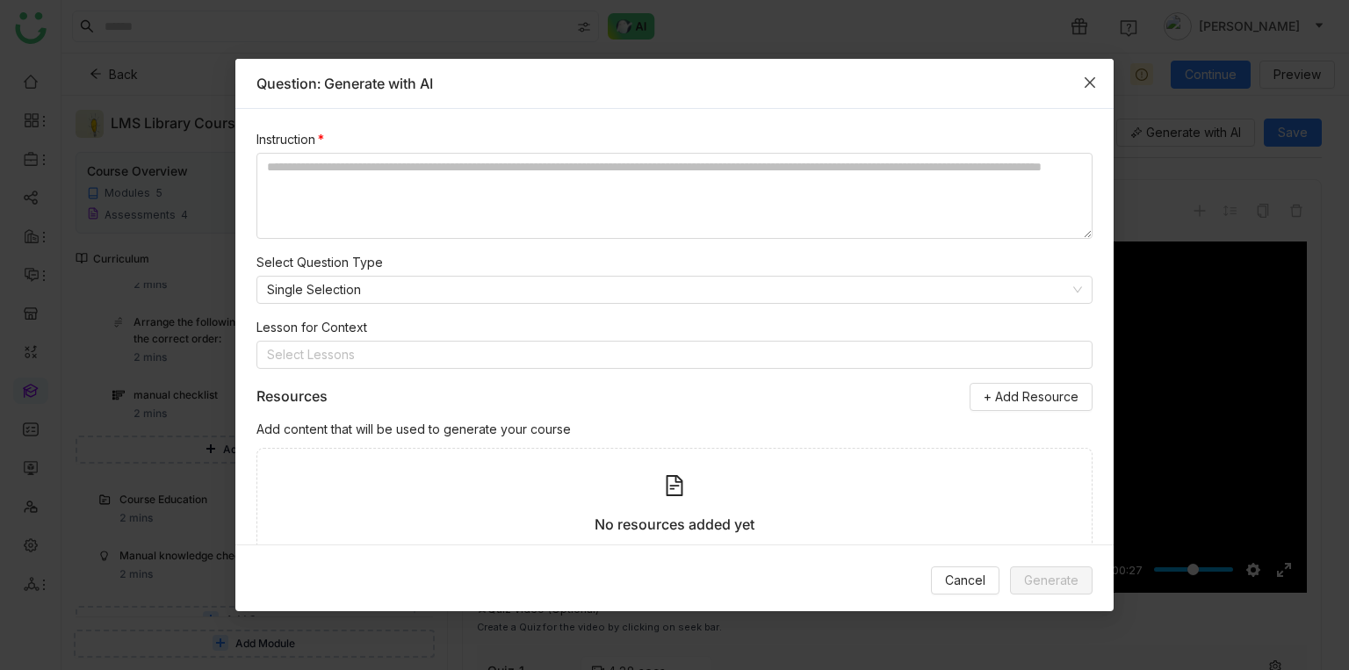
click at [1090, 78] on icon "Close" at bounding box center [1090, 83] width 14 height 14
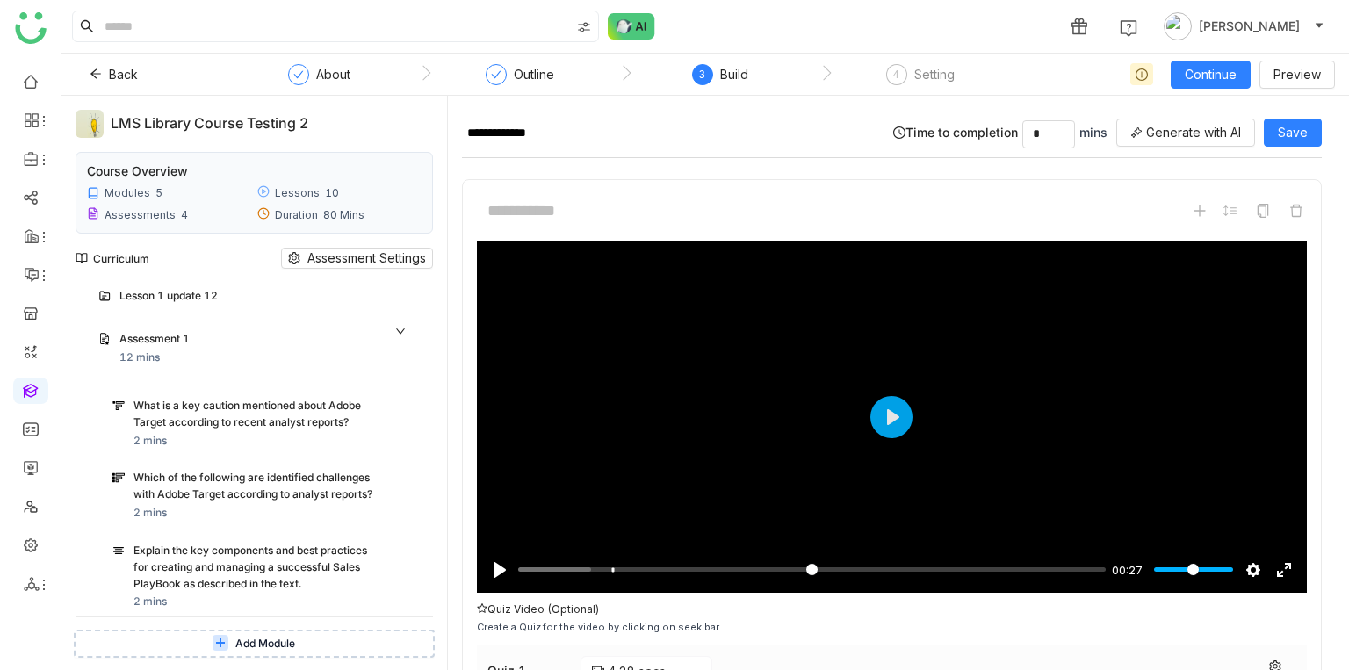
scroll to position [957, 0]
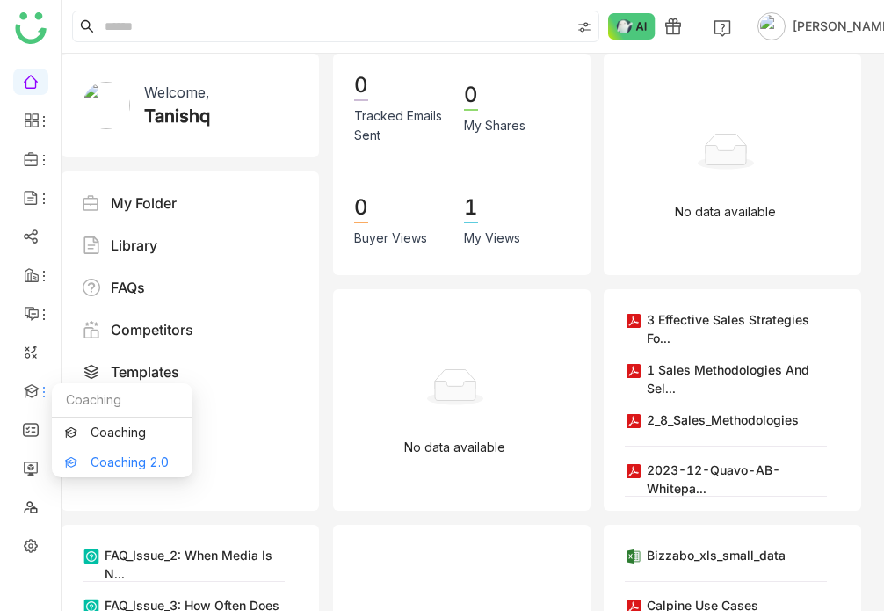
click at [110, 465] on link "Coaching 2.0" at bounding box center [122, 462] width 114 height 12
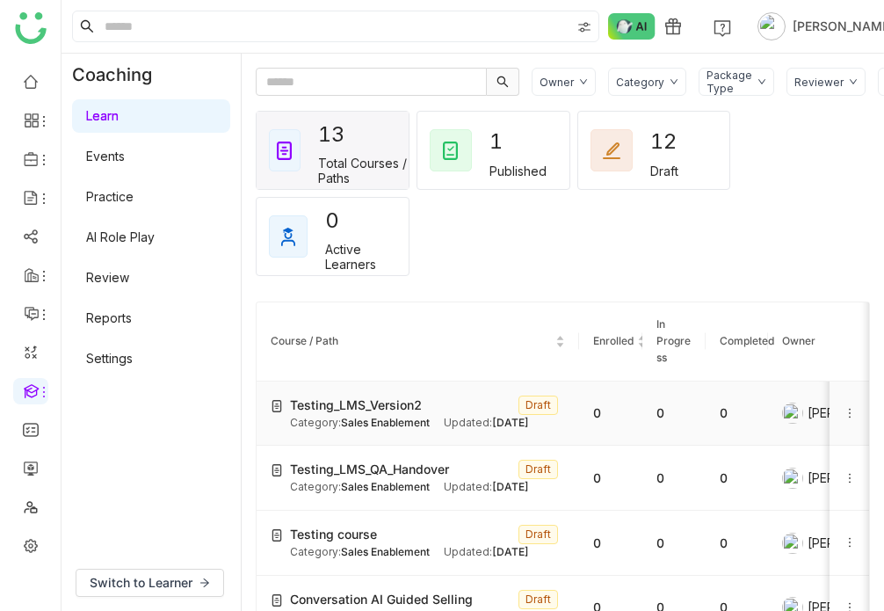
click at [381, 393] on td "Testing_LMS_Version2 Draft Category: Sales Enablement Updated: [DATE]" at bounding box center [418, 413] width 322 height 65
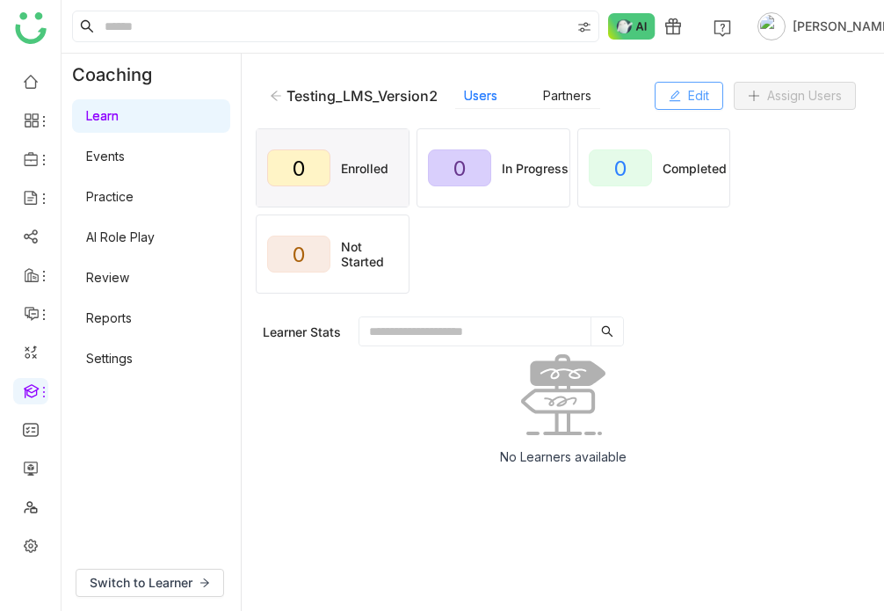
click at [688, 88] on span "Edit" at bounding box center [698, 95] width 21 height 19
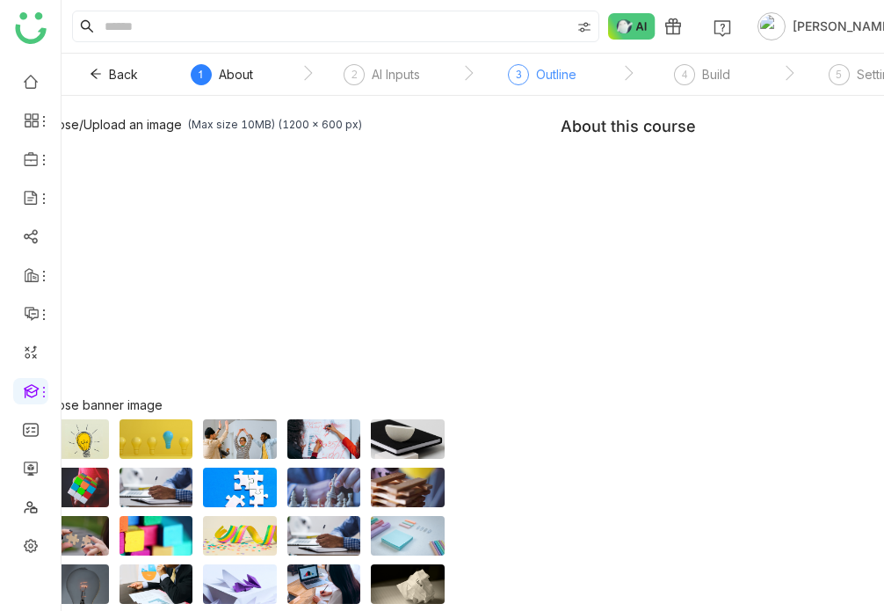
click at [553, 77] on div "Outline" at bounding box center [556, 74] width 40 height 21
click at [716, 83] on div "Build" at bounding box center [716, 74] width 28 height 21
click at [710, 64] on div "Build" at bounding box center [716, 74] width 28 height 21
click at [710, 67] on div "Build" at bounding box center [716, 74] width 28 height 21
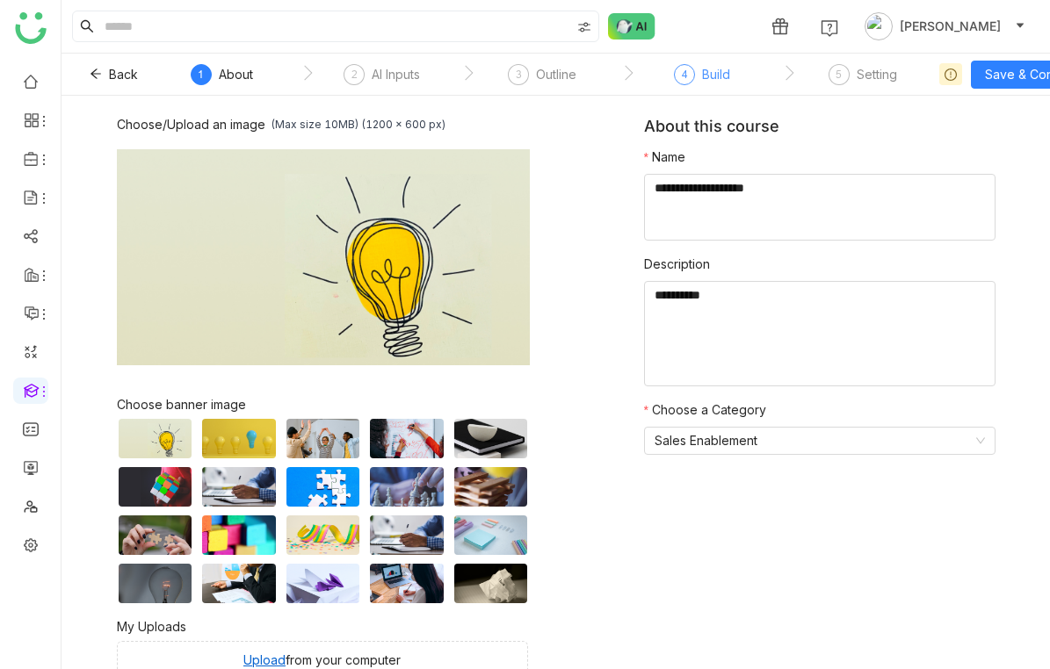
click at [682, 71] on span "4" at bounding box center [685, 74] width 6 height 13
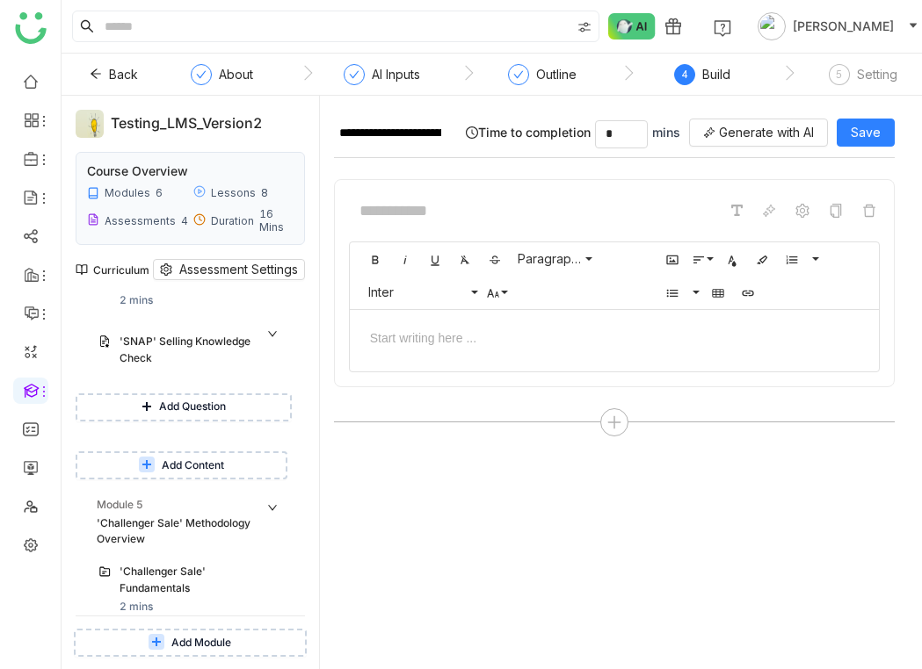
scroll to position [1338, 0]
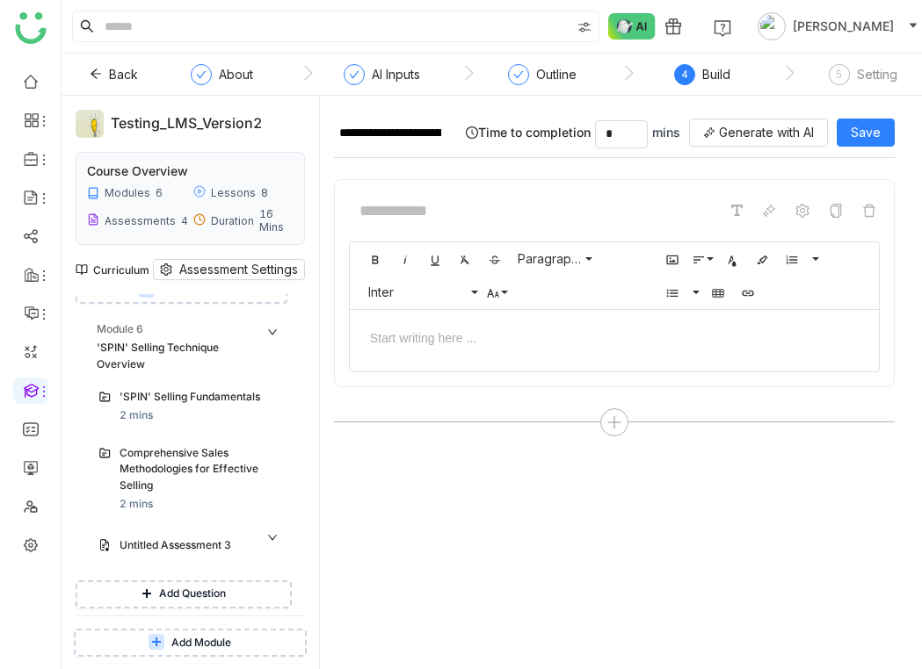
click at [212, 635] on span "Add Module" at bounding box center [201, 643] width 60 height 17
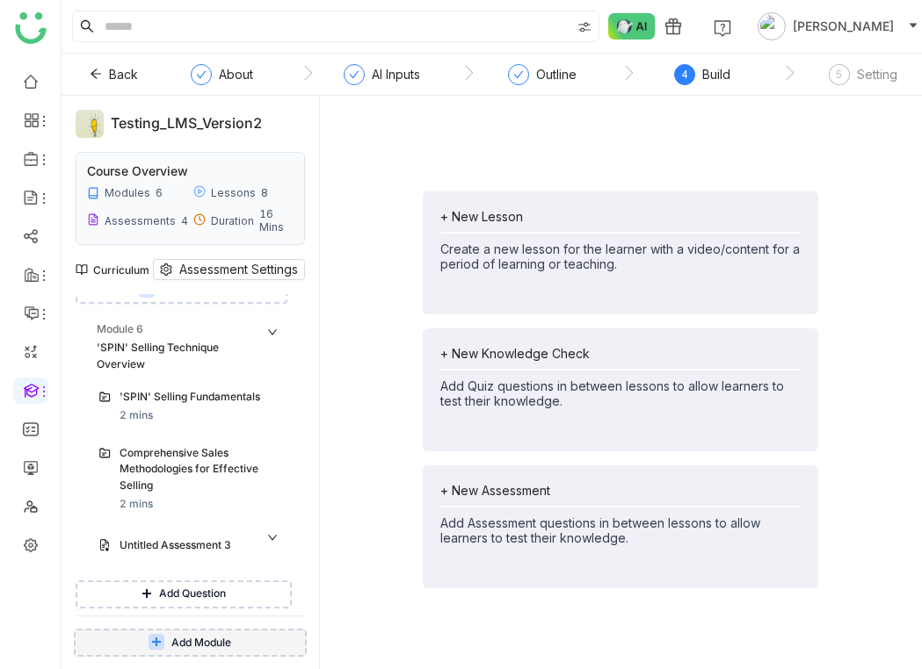
click at [223, 609] on div "Module 1 Introduction to SaaS and Sales Strategies Overview of SaaS Market and …" at bounding box center [190, 455] width 229 height 322
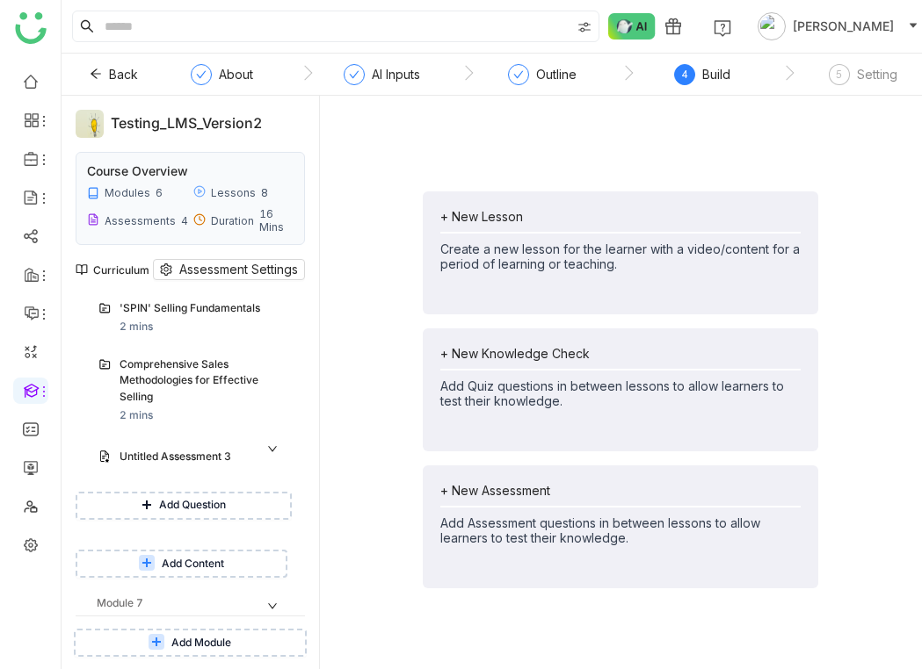
scroll to position [1428, 0]
click at [224, 638] on button "Add Content" at bounding box center [182, 652] width 212 height 28
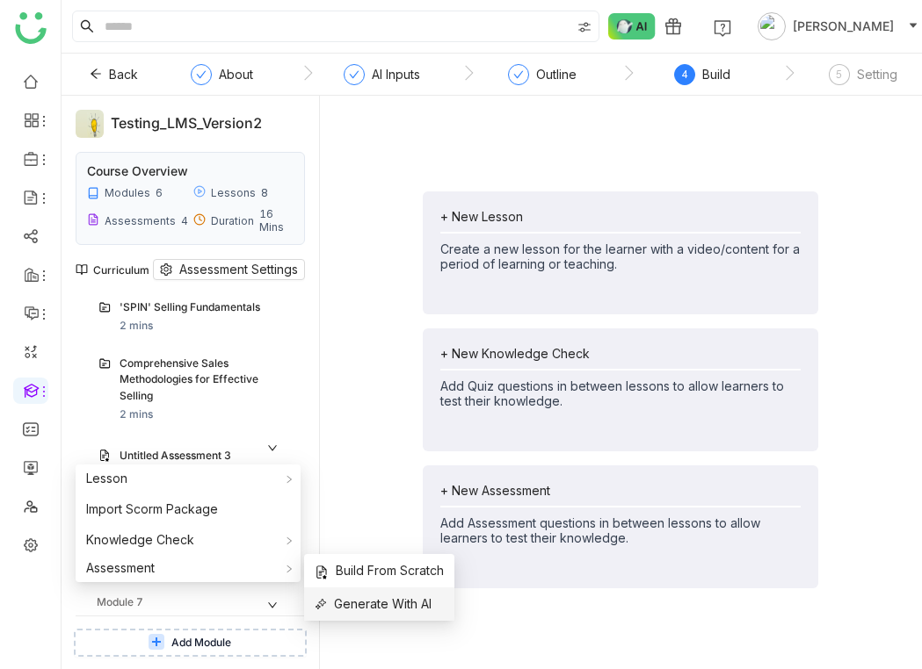
click at [334, 597] on span "Generate With AI" at bounding box center [373, 604] width 117 height 19
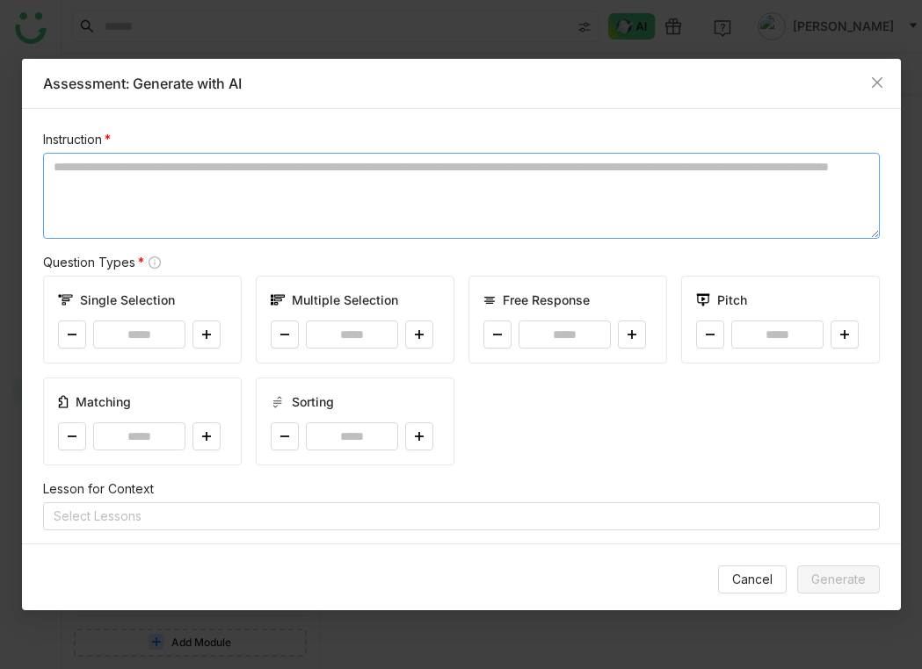
click at [199, 228] on textarea at bounding box center [461, 196] width 836 height 86
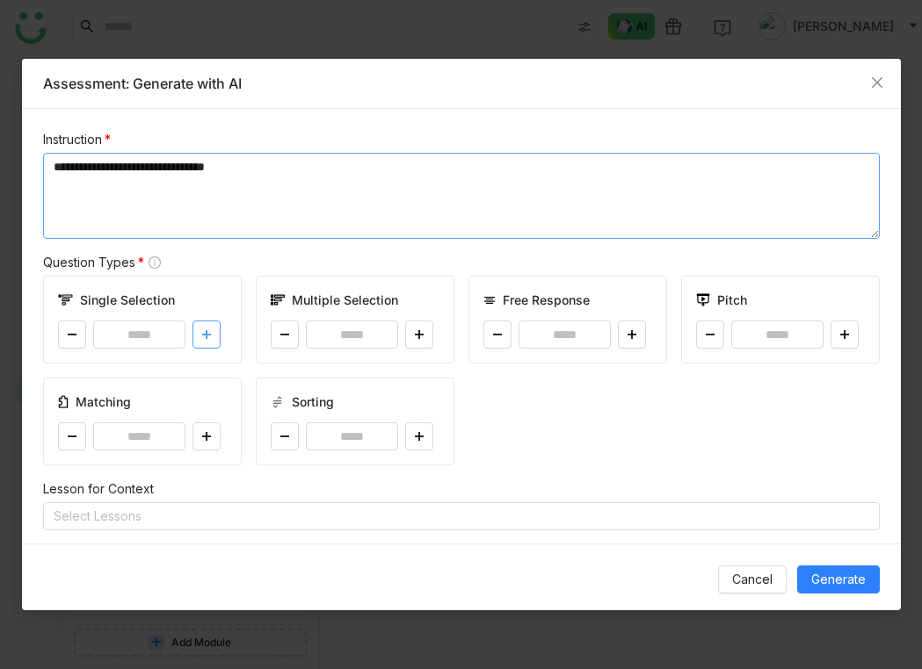
type textarea "**********"
click at [199, 343] on button at bounding box center [206, 335] width 28 height 28
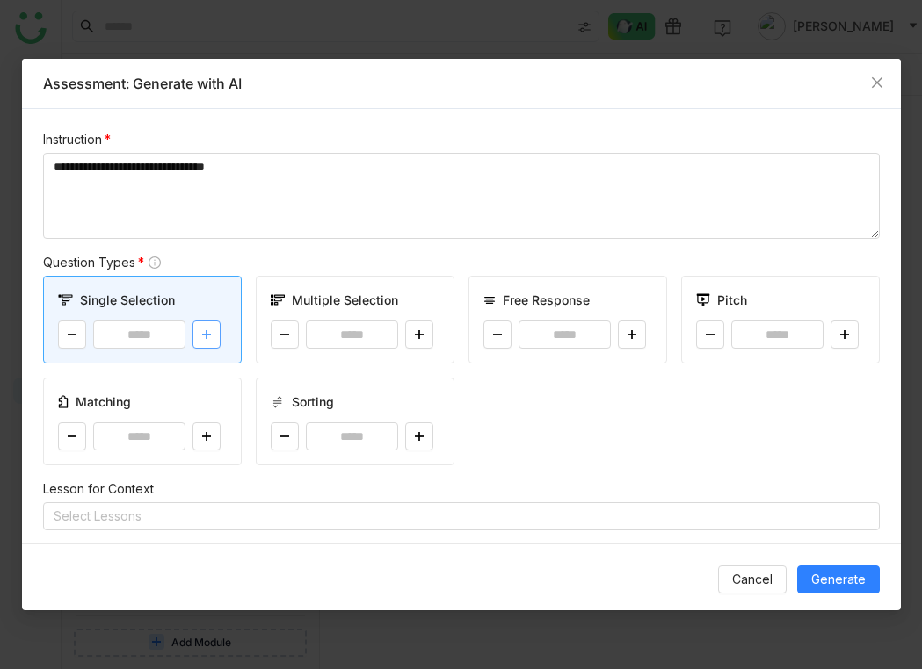
click at [199, 343] on button at bounding box center [206, 335] width 28 height 28
type input "*"
click at [426, 339] on button at bounding box center [419, 335] width 28 height 28
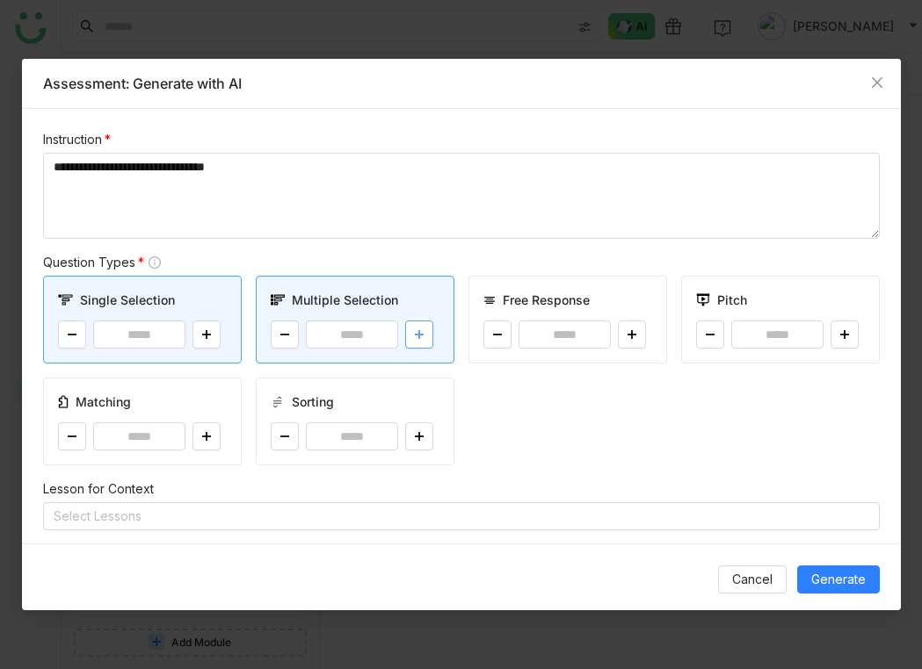
click at [426, 339] on button at bounding box center [419, 335] width 28 height 28
type input "*"
click at [575, 390] on div "Single Selection * Multiple Selection * Free Response * Pitch * Matching * Sort…" at bounding box center [461, 371] width 836 height 190
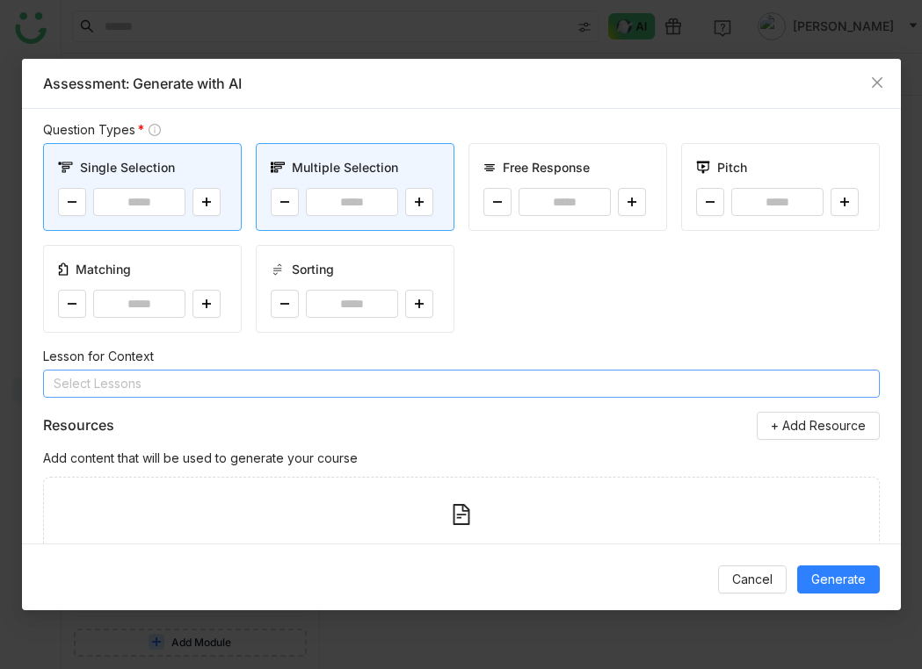
click at [459, 393] on nz-select-top-control "Select Lessons" at bounding box center [461, 384] width 836 height 28
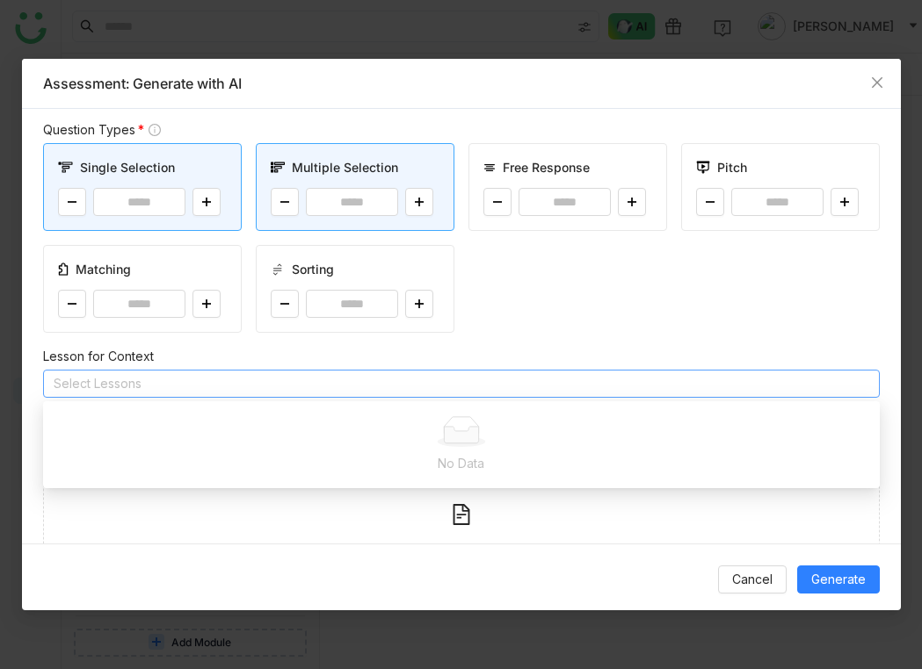
click at [463, 363] on div "Lesson for Context" at bounding box center [461, 356] width 836 height 19
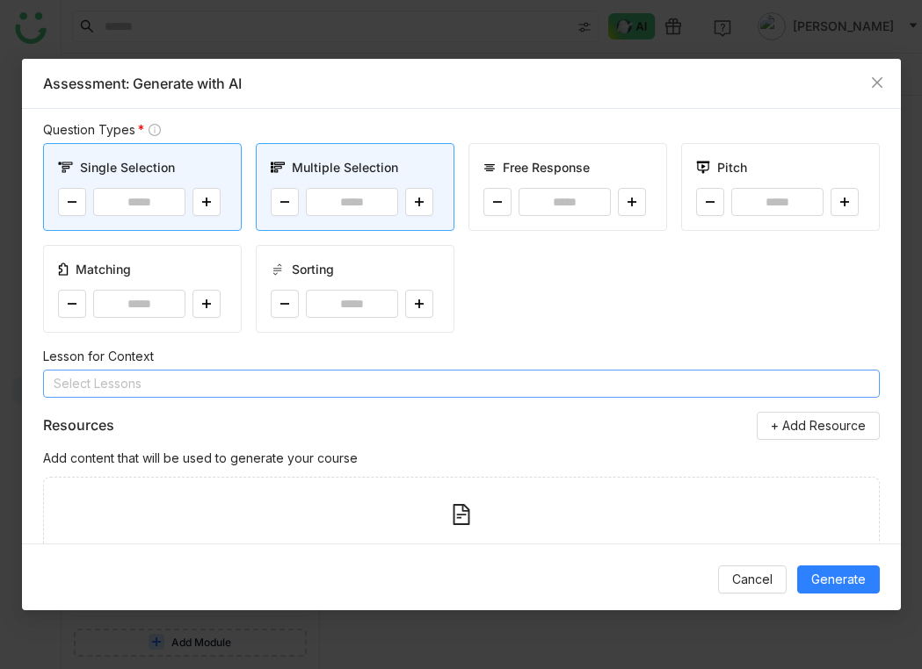
click at [465, 390] on nz-select-top-control "Select Lessons" at bounding box center [461, 384] width 836 height 28
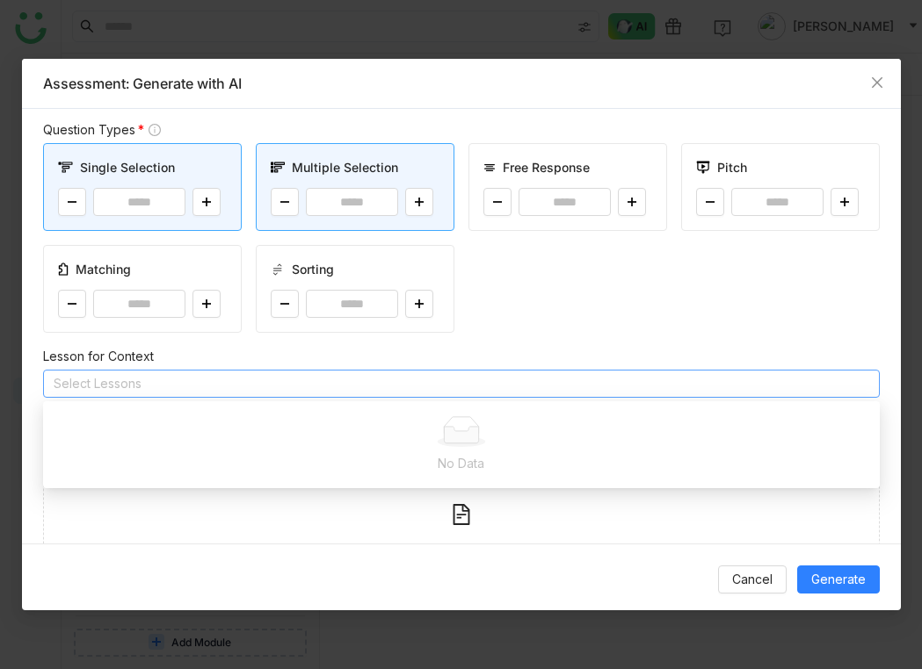
click at [517, 331] on div "Single Selection * Multiple Selection * Free Response * Pitch * Matching * Sort…" at bounding box center [461, 238] width 836 height 190
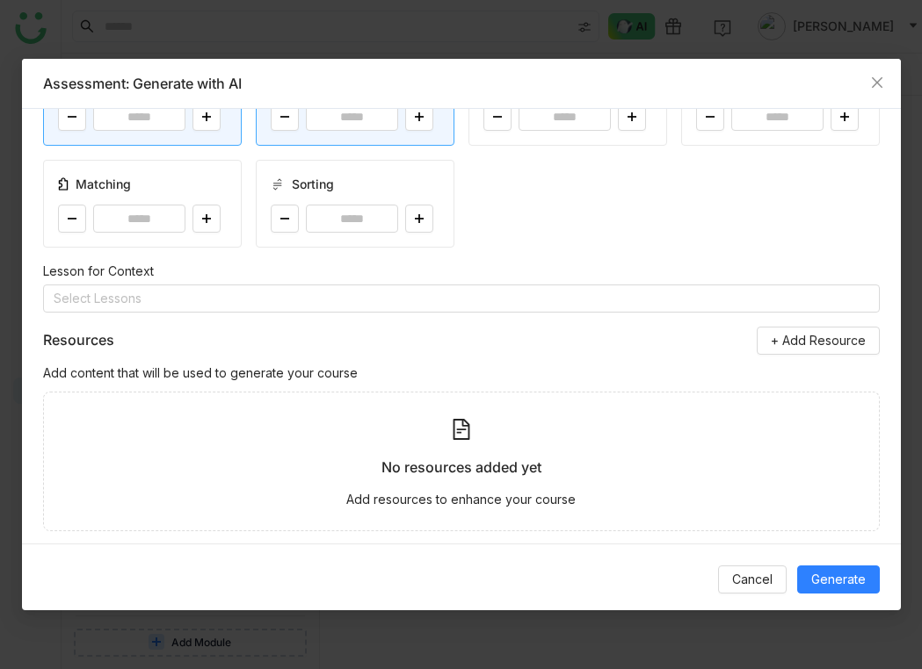
scroll to position [243, 0]
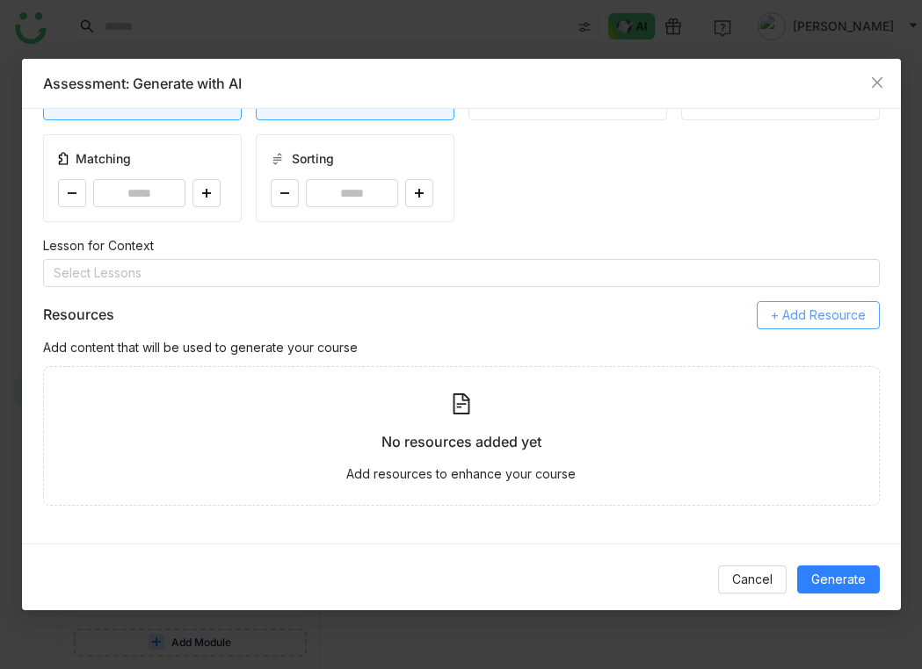
click at [813, 325] on button "+ Add Resource" at bounding box center [817, 315] width 123 height 28
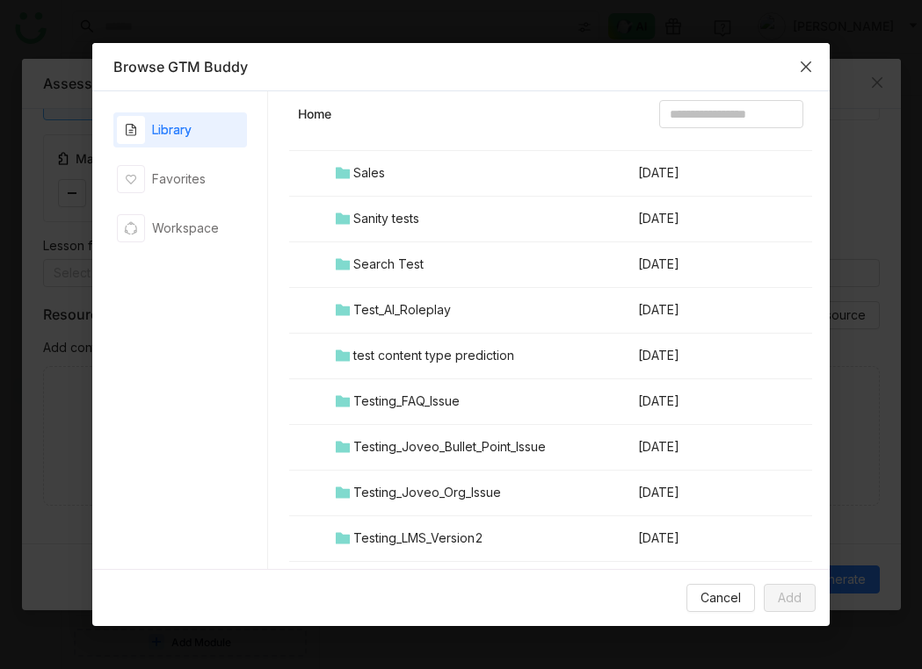
scroll to position [1918, 0]
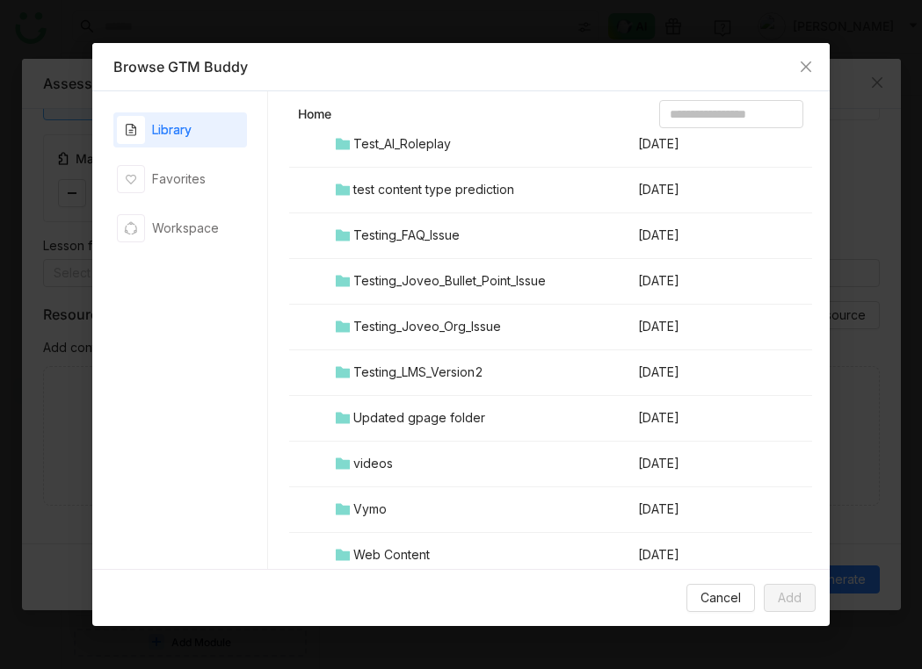
click at [418, 370] on div "Testing_LMS_Version2" at bounding box center [418, 372] width 130 height 19
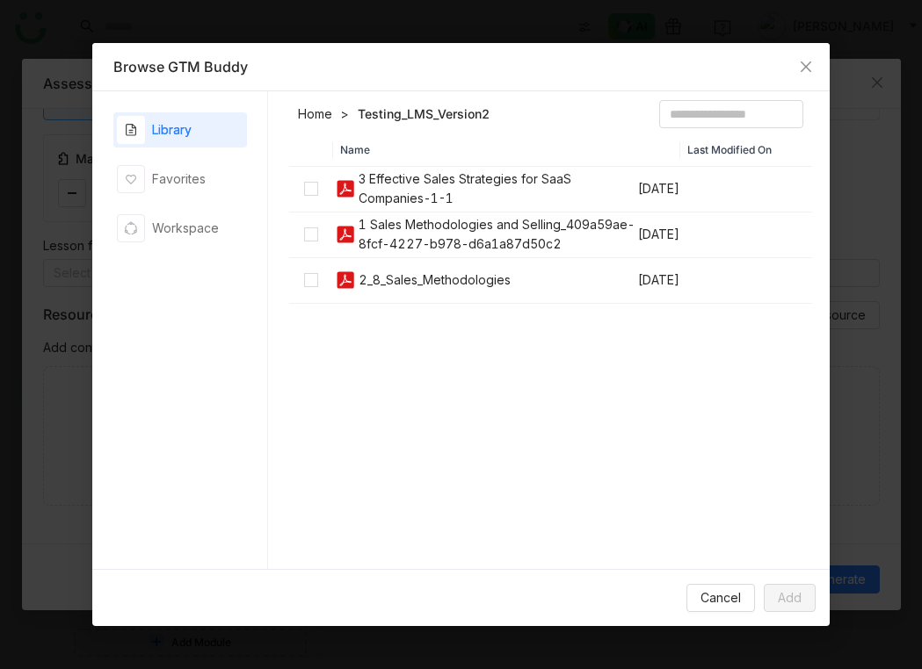
click at [309, 269] on td at bounding box center [311, 281] width 44 height 46
click at [806, 594] on button "Add" at bounding box center [789, 598] width 52 height 28
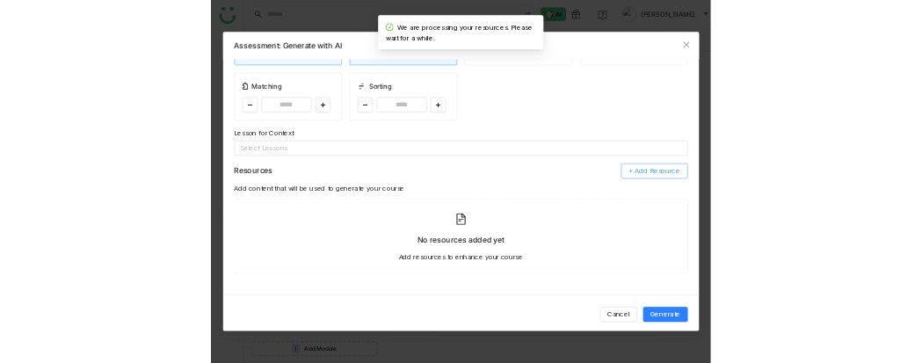
scroll to position [141, 0]
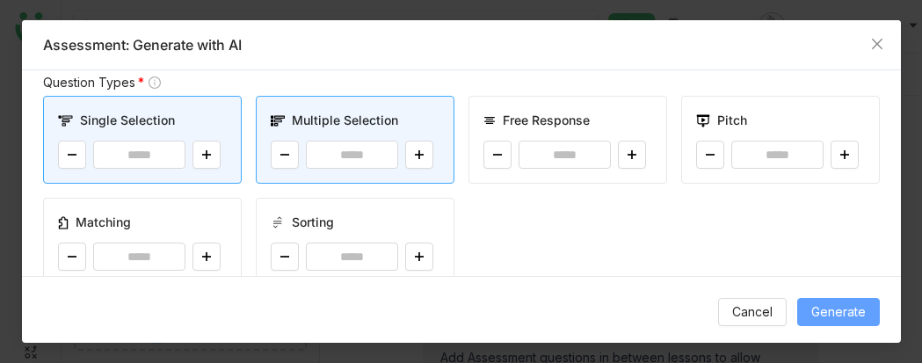
click at [823, 315] on span "Generate" at bounding box center [838, 311] width 54 height 19
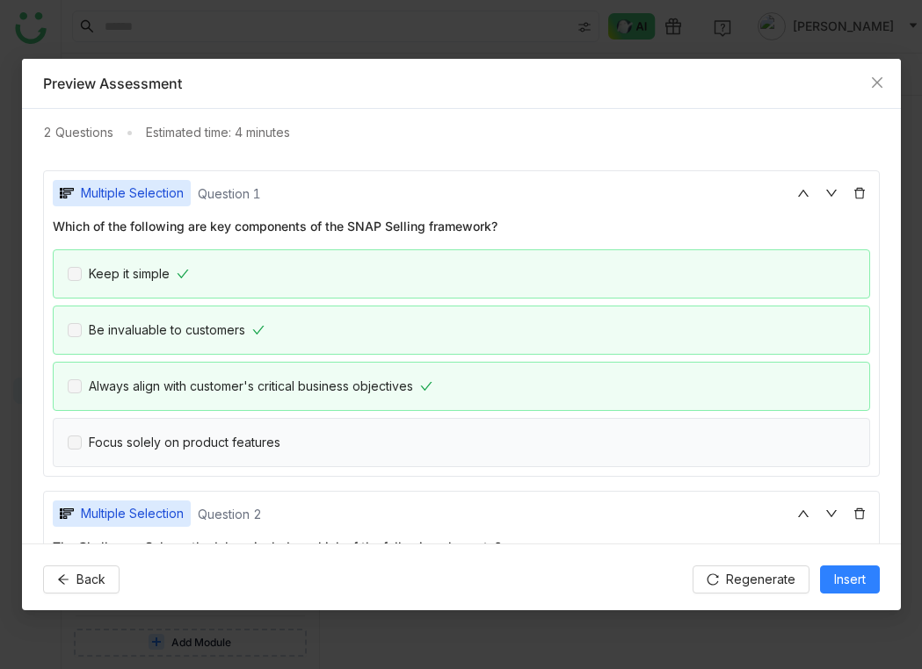
scroll to position [0, 0]
